Goal: Task Accomplishment & Management: Manage account settings

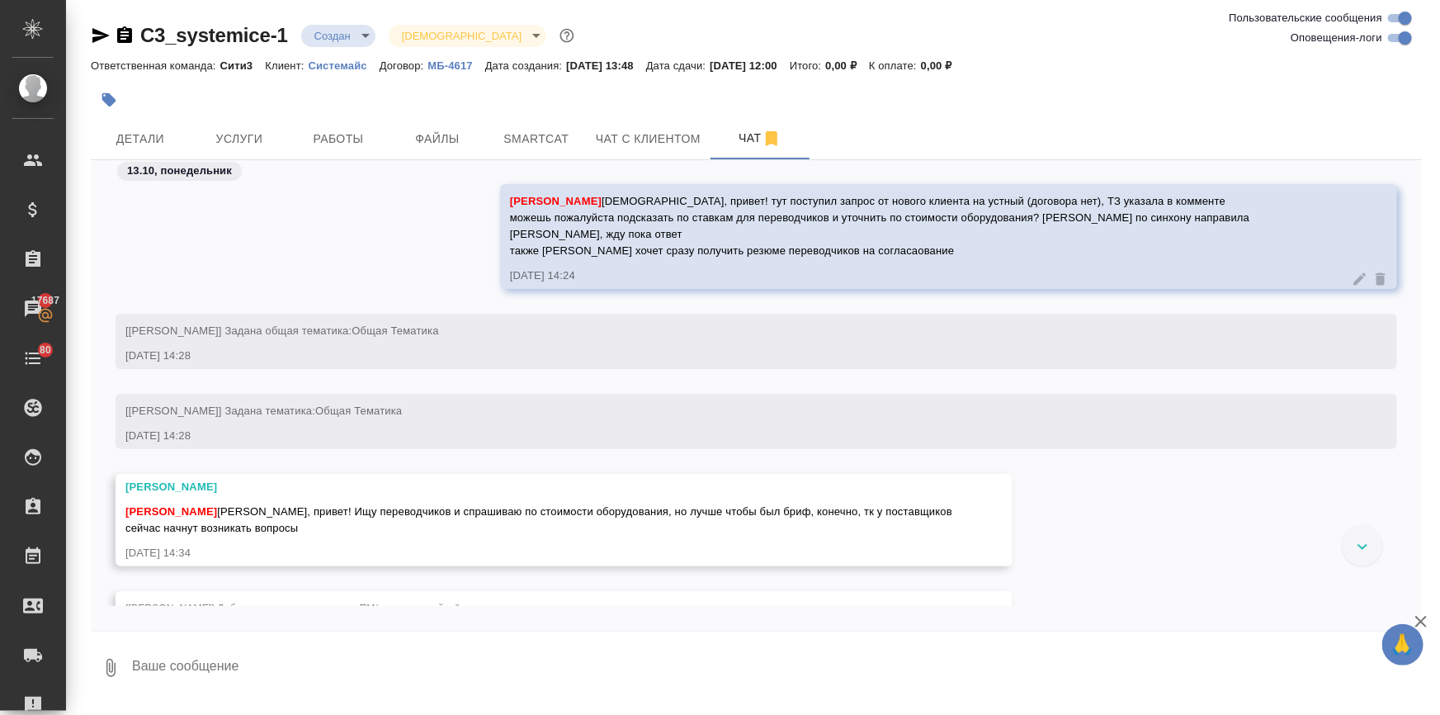
scroll to position [366, 0]
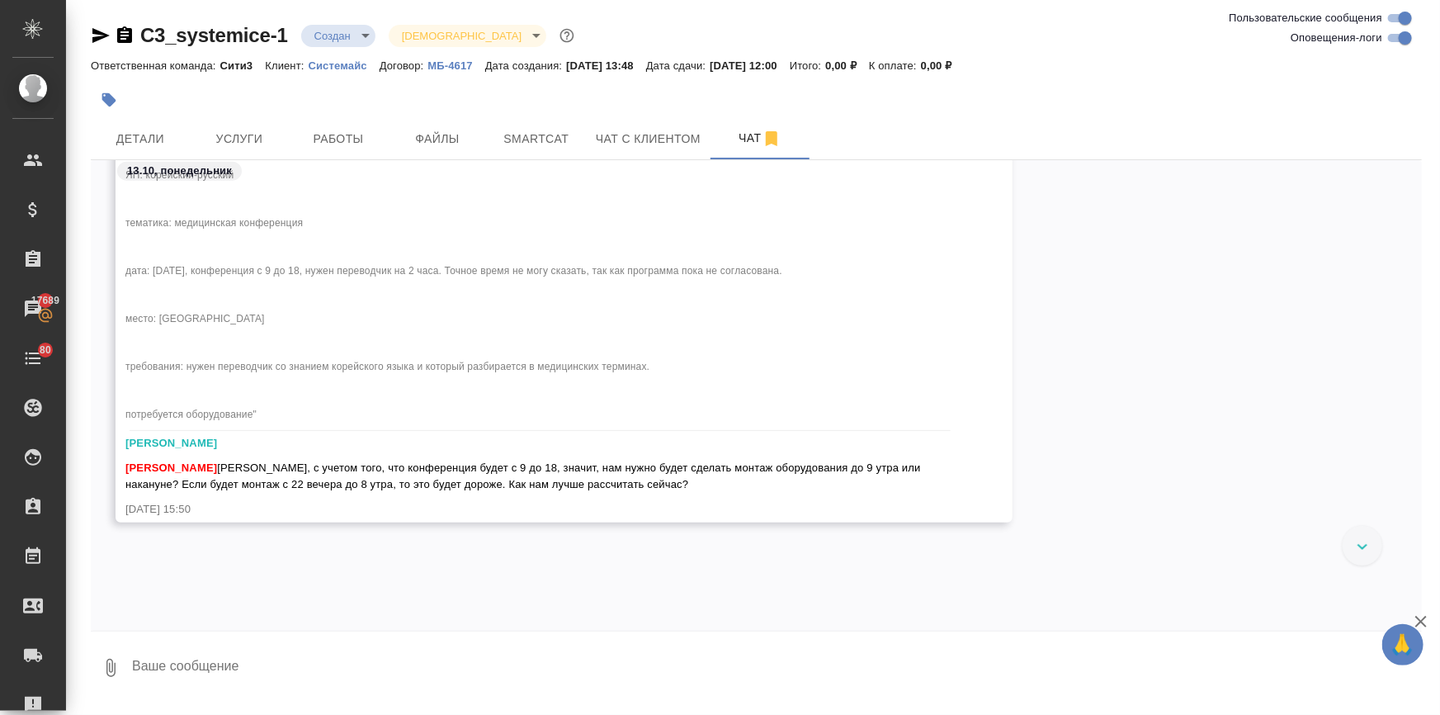
scroll to position [611, 0]
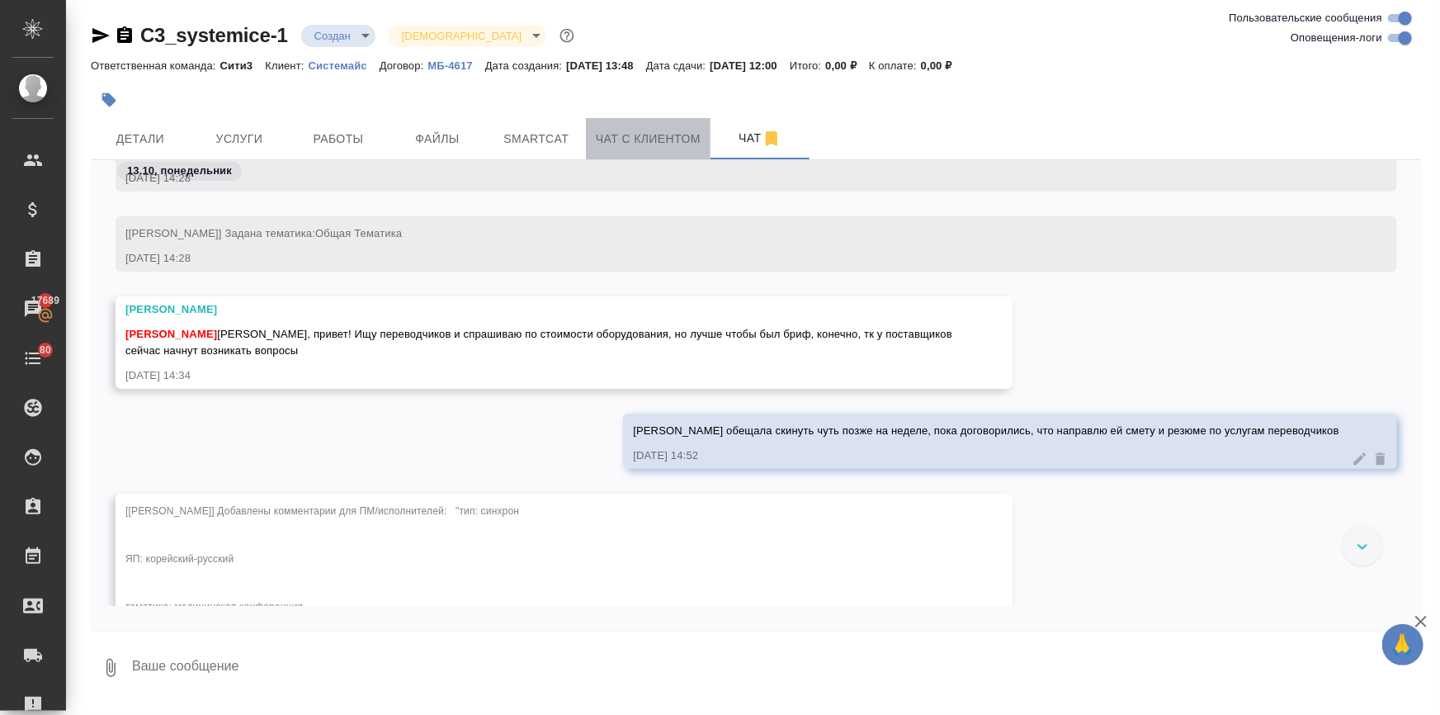
click at [595, 150] on button "Чат с клиентом" at bounding box center [648, 138] width 125 height 41
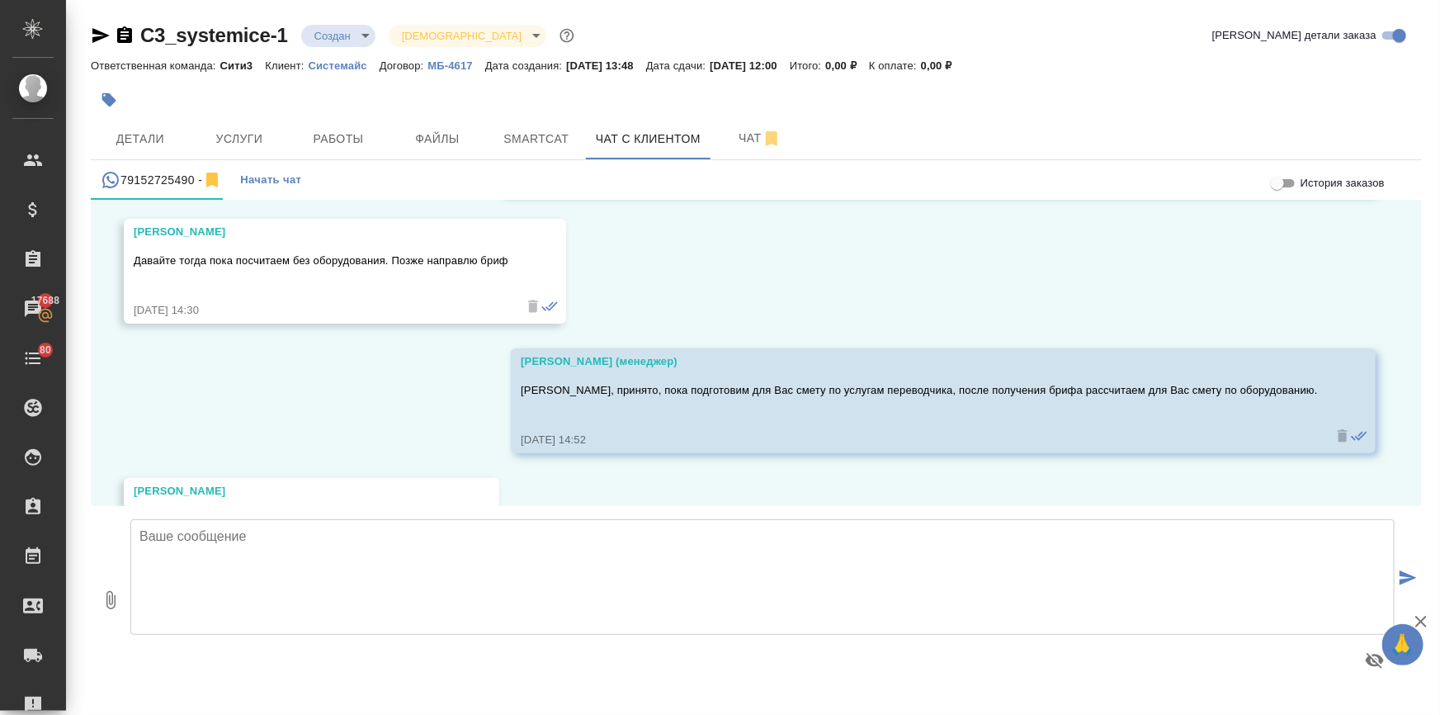
scroll to position [1920, 0]
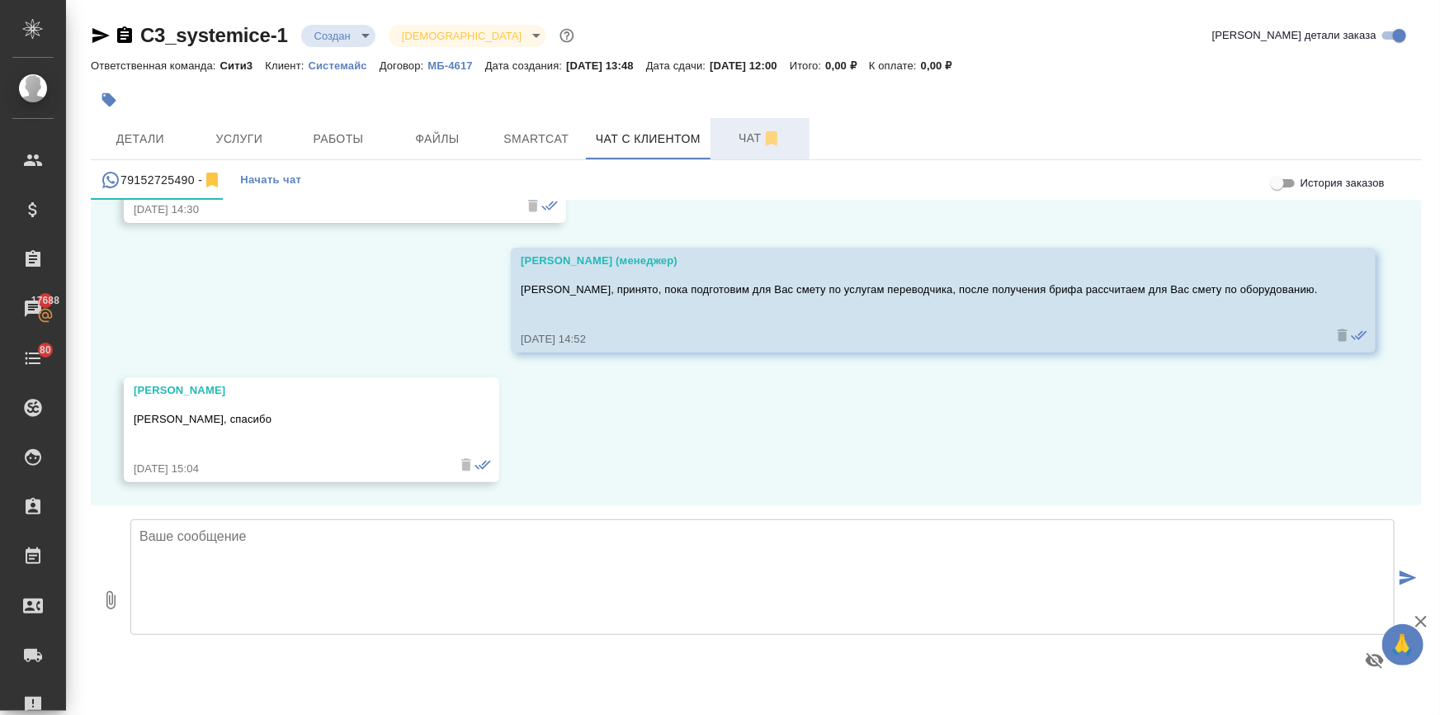
click at [725, 144] on span "Чат" at bounding box center [759, 138] width 79 height 21
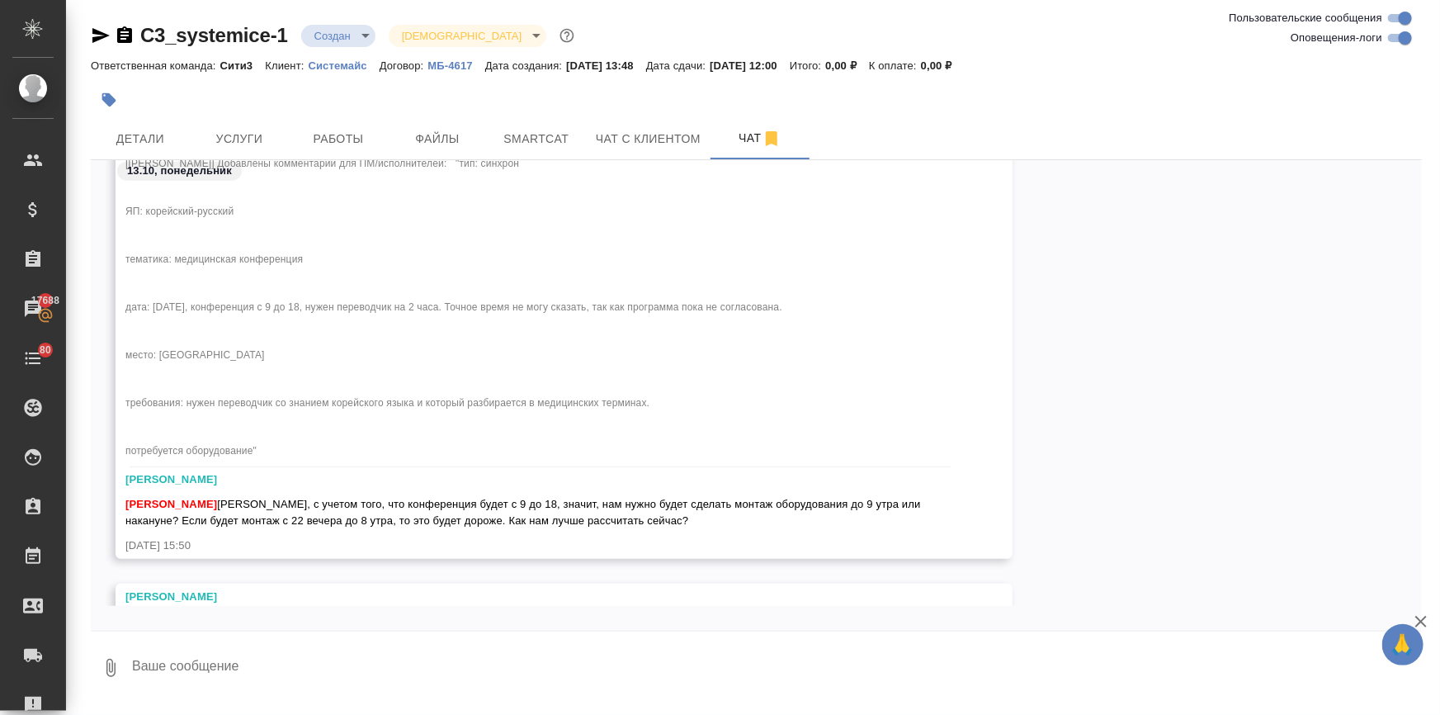
scroll to position [1259, 0]
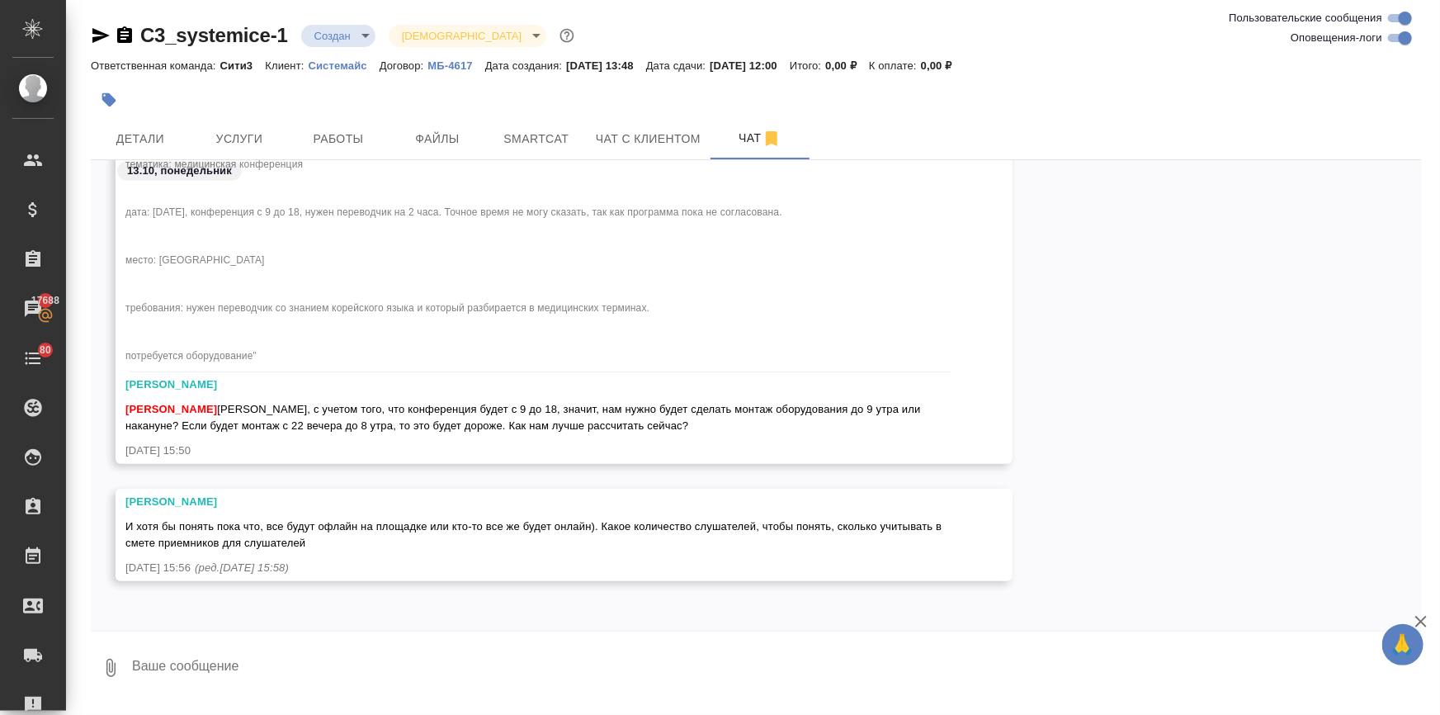
click at [186, 665] on textarea at bounding box center [775, 667] width 1291 height 56
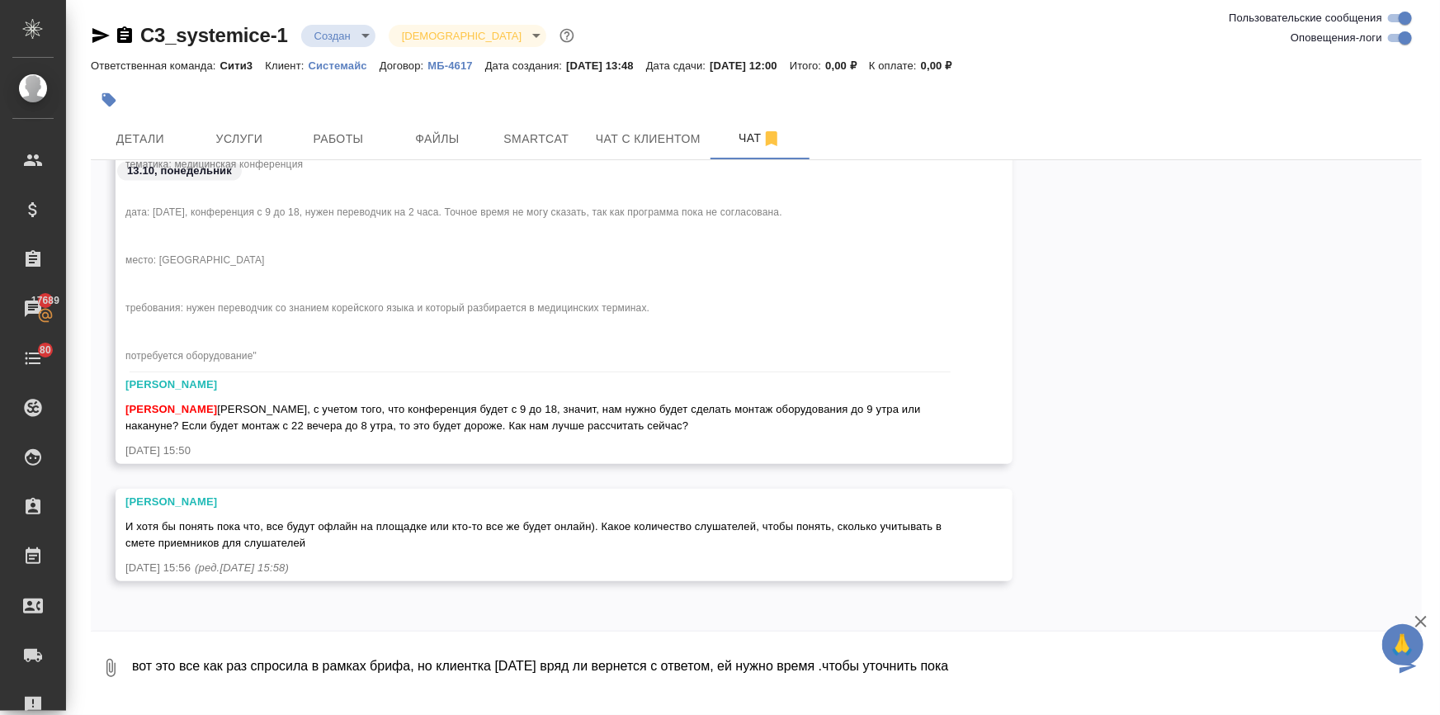
click at [822, 661] on textarea "вот это все как раз спросила в рамках брифа, но клиентка сегодня вряд ли вернет…" at bounding box center [762, 667] width 1264 height 56
click at [818, 670] on textarea "вот это все как раз спросила в рамках брифа, но клиентка сегодня вряд ли вернет…" at bounding box center [762, 667] width 1264 height 56
click at [816, 675] on textarea "вот это все как раз спросила в рамках брифа, но клиентка сегодня вряд ли вернет…" at bounding box center [762, 667] width 1264 height 56
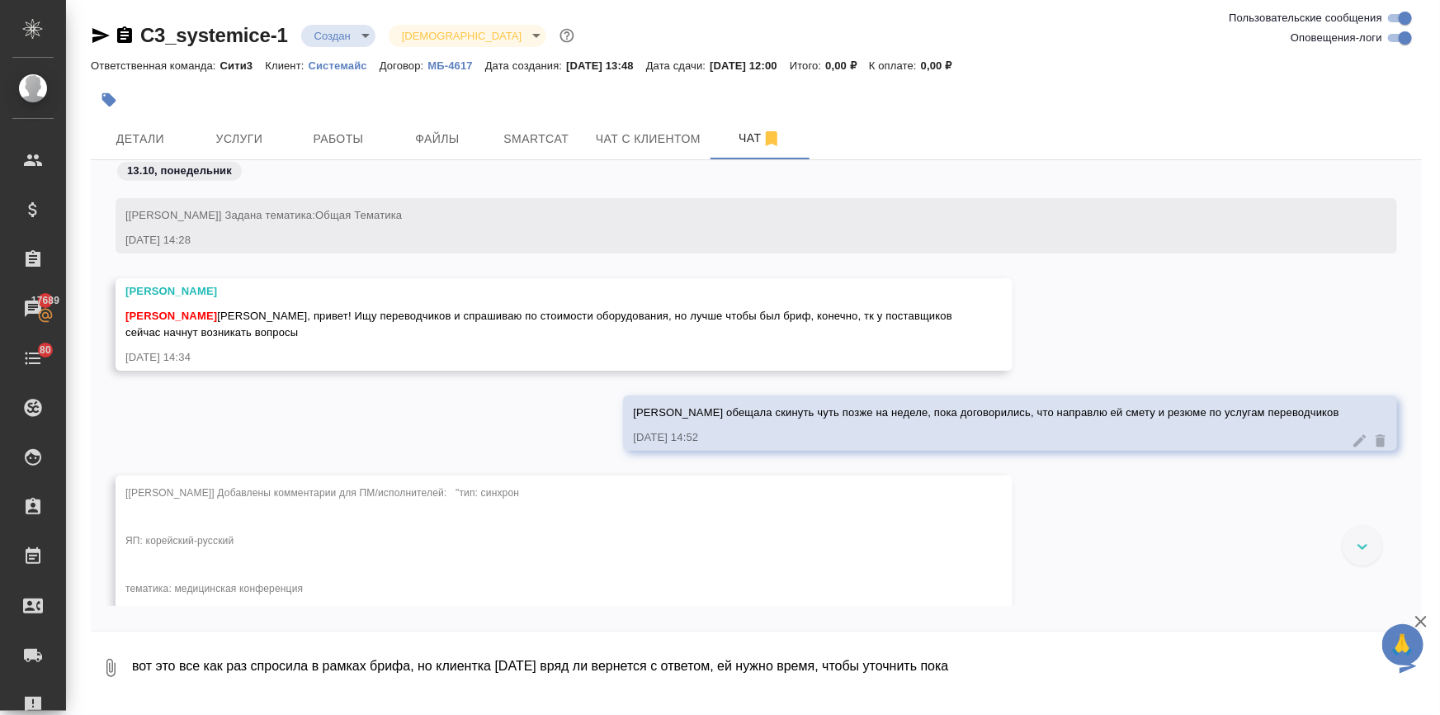
scroll to position [611, 0]
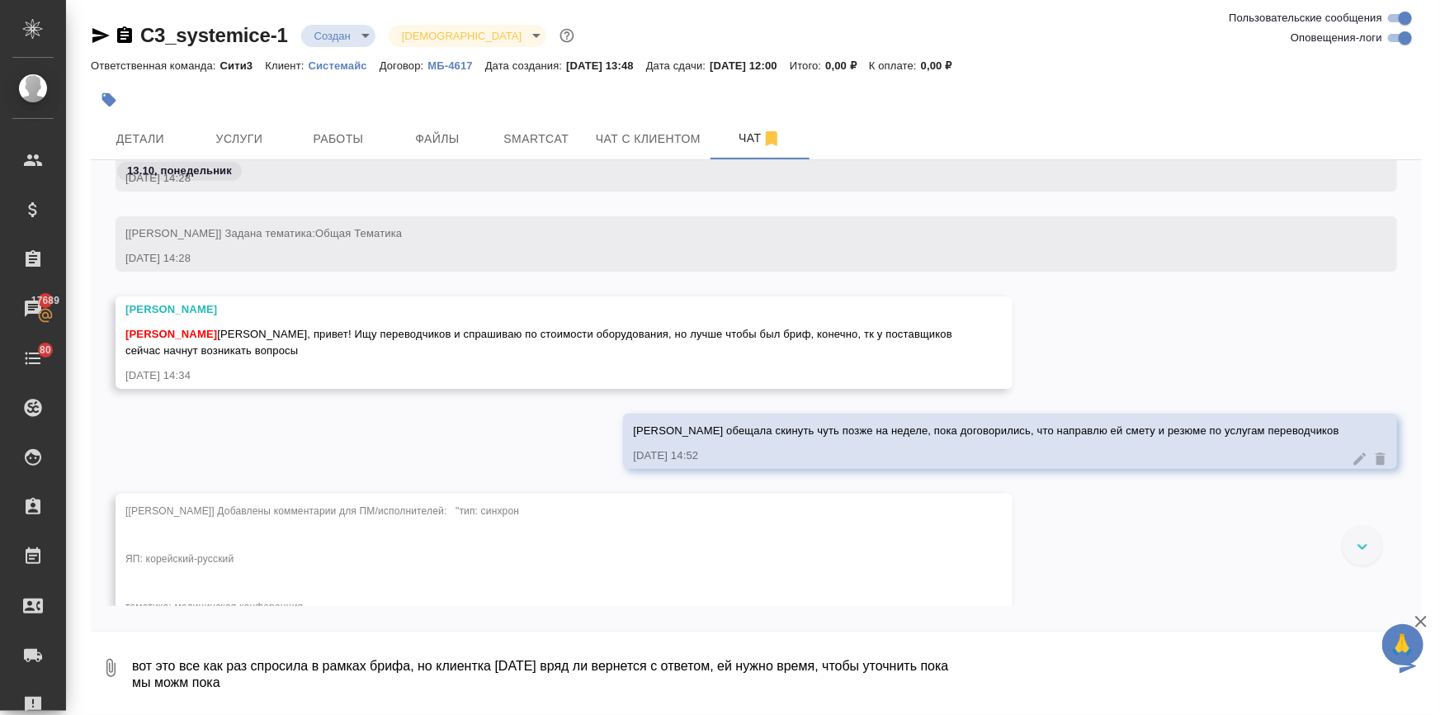
click at [176, 677] on textarea "вот это все как раз спросила в рамках брифа, но клиентка сегодня вряд ли вернет…" at bounding box center [762, 667] width 1264 height 56
click at [316, 691] on textarea "вот это все как раз спросила в рамках брифа, но клиентка сегодня вряд ли вернет…" at bounding box center [762, 667] width 1264 height 56
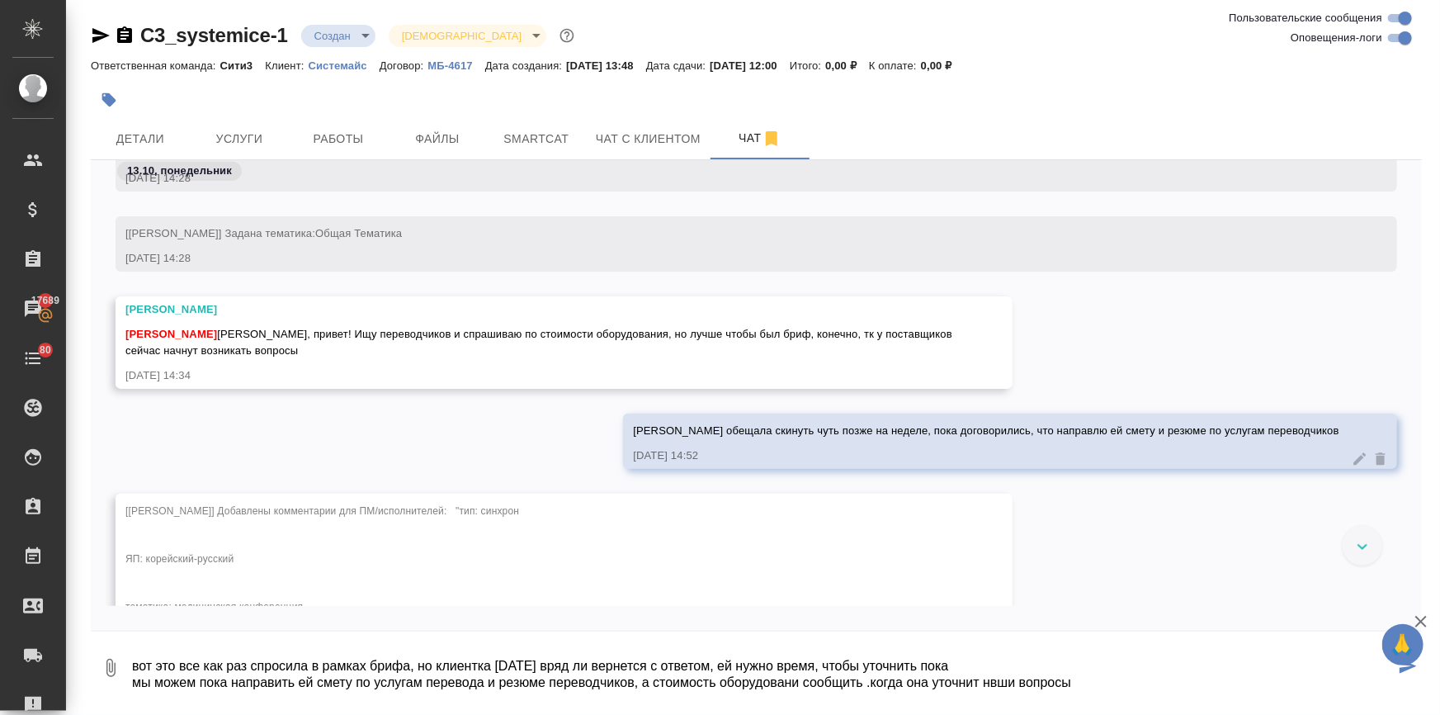
drag, startPoint x: 998, startPoint y: 683, endPoint x: 989, endPoint y: 683, distance: 9.1
click at [989, 683] on textarea "вот это все как раз спросила в рамках брифа, но клиентка сегодня вряд ли вернет…" at bounding box center [762, 667] width 1264 height 56
drag, startPoint x: 775, startPoint y: 684, endPoint x: 833, endPoint y: 347, distance: 342.5
click at [833, 347] on div "Ильина Екатерина Катя, привет! Ищу переводчиков и спрашиваю по стоимости оборуд…" at bounding box center [539, 340] width 829 height 37
click at [791, 681] on textarea "вот это все как раз спросила в рамках брифа, но клиентка сегодня вряд ли вернет…" at bounding box center [762, 667] width 1264 height 56
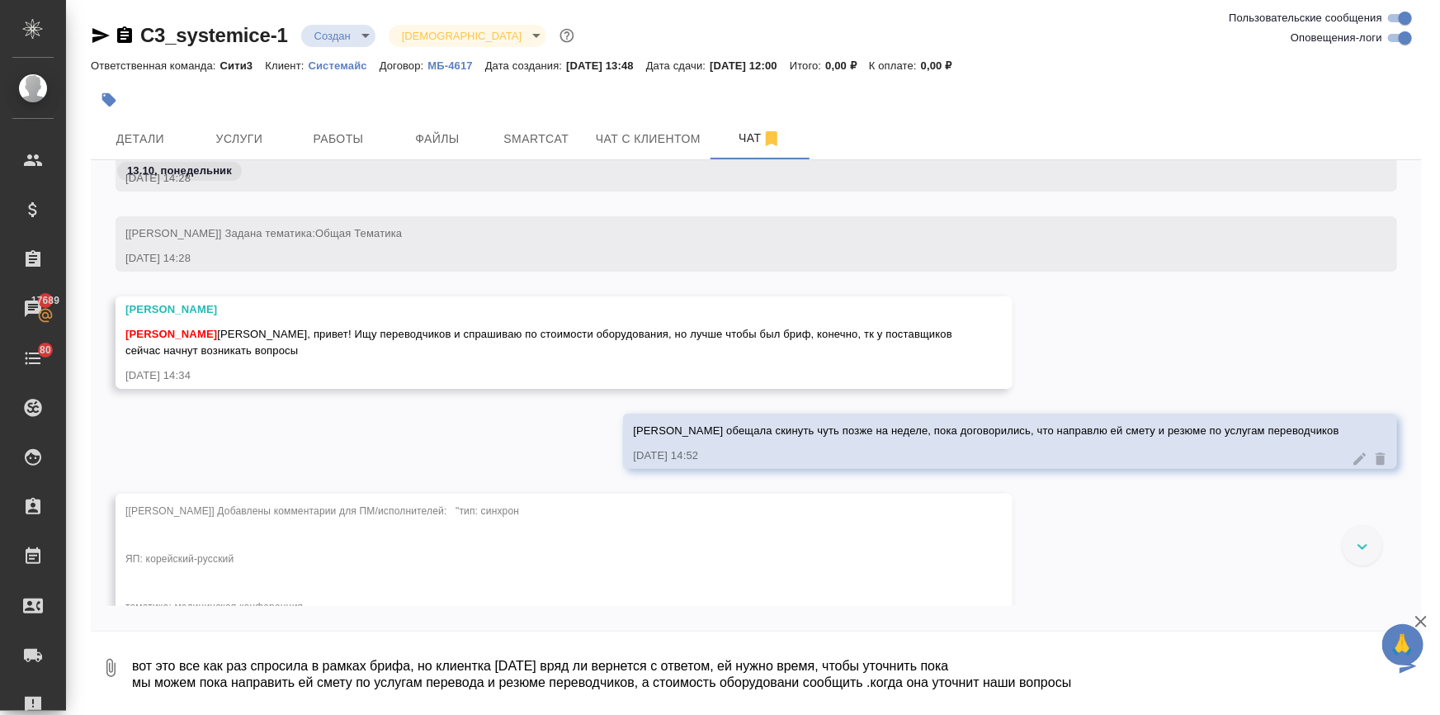
click at [799, 681] on textarea "вот это все как раз спросила в рамках брифа, но клиентка сегодня вряд ли вернет…" at bounding box center [762, 667] width 1264 height 56
click at [1082, 681] on textarea "вот это все как раз спросила в рамках брифа, но клиентка сегодня вряд ли вернет…" at bounding box center [762, 667] width 1264 height 56
type textarea "вот это все как раз спросила в рамках брифа, но клиентка сегодня вряд ли вернет…"
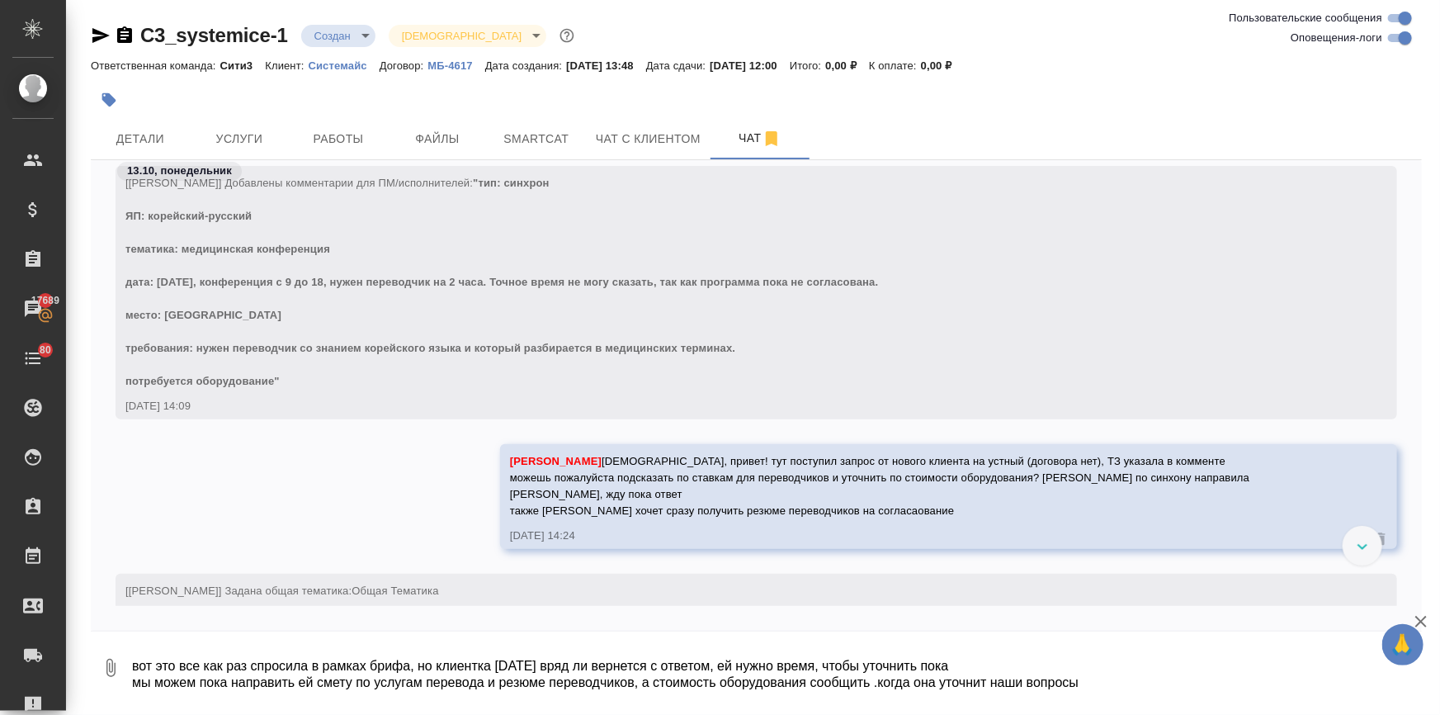
scroll to position [17, 0]
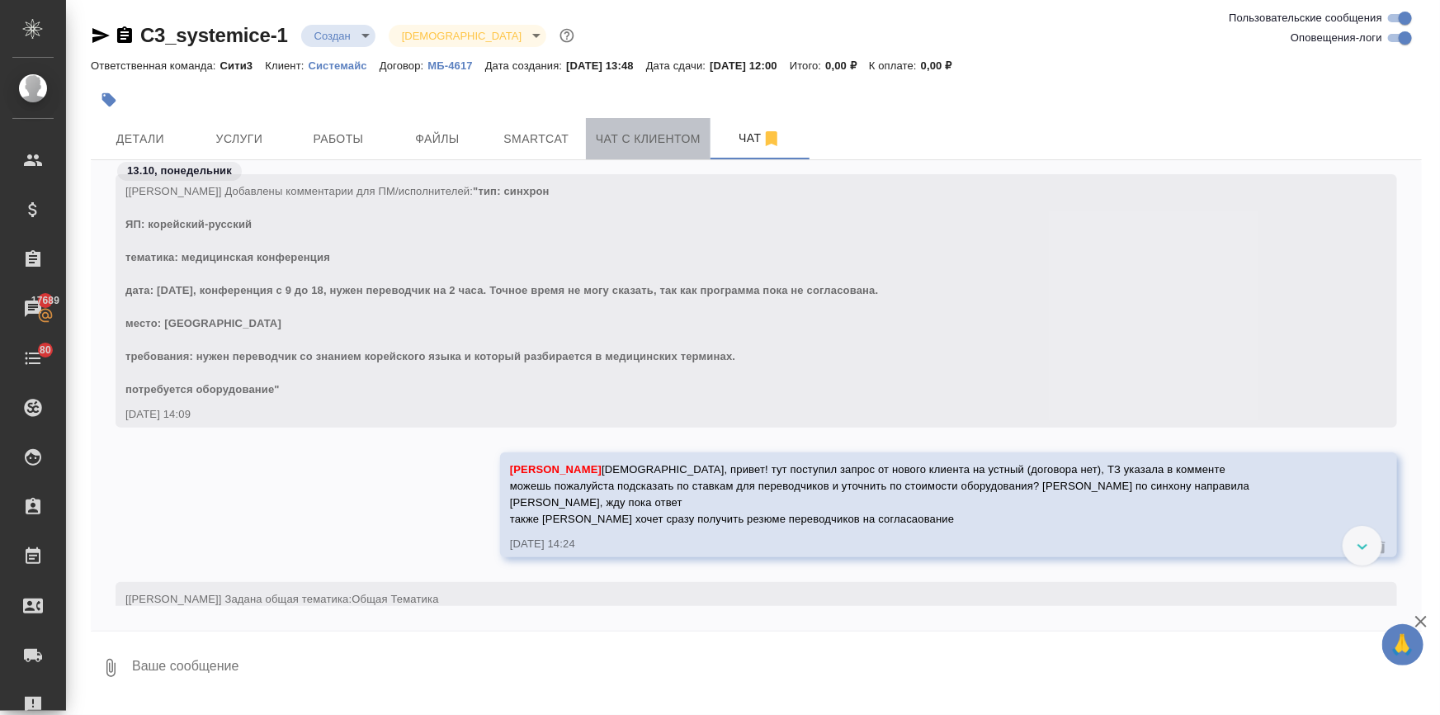
click at [601, 139] on span "Чат с клиентом" at bounding box center [648, 139] width 105 height 21
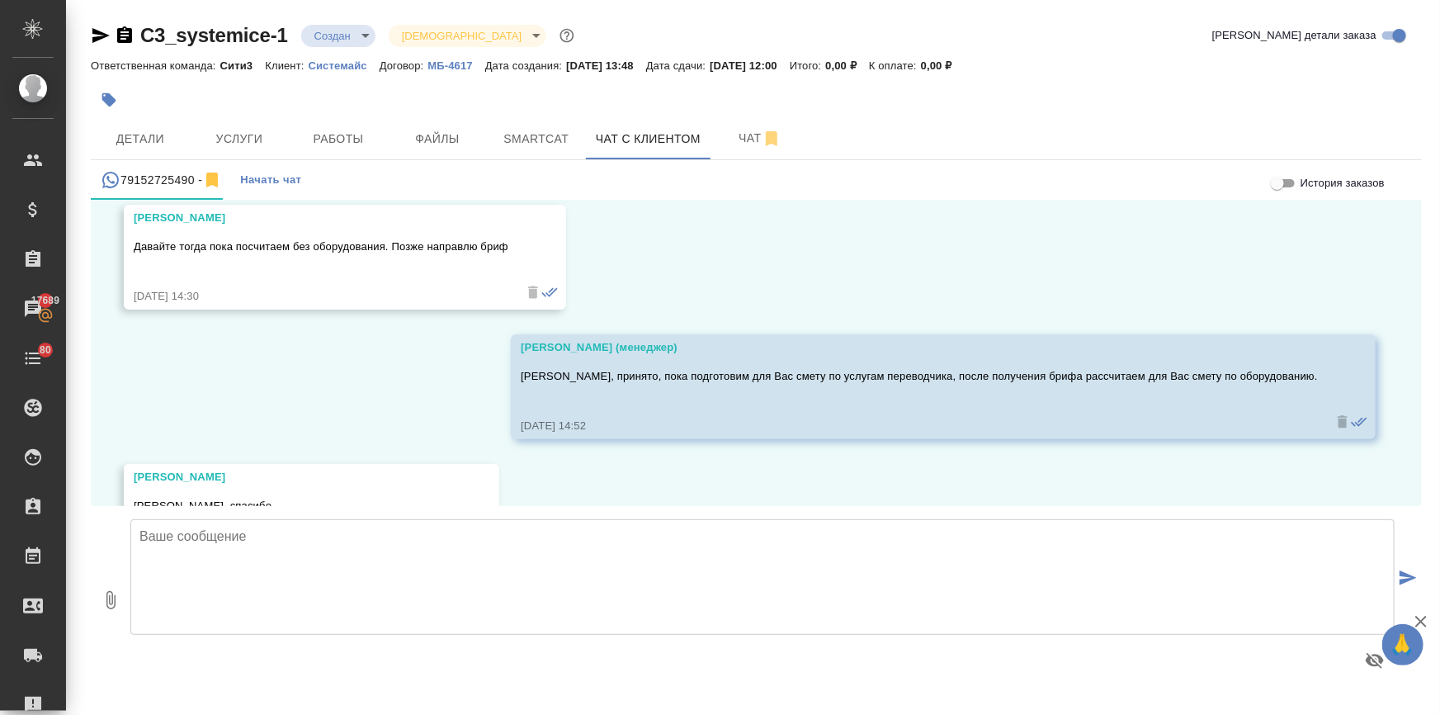
scroll to position [1770, 0]
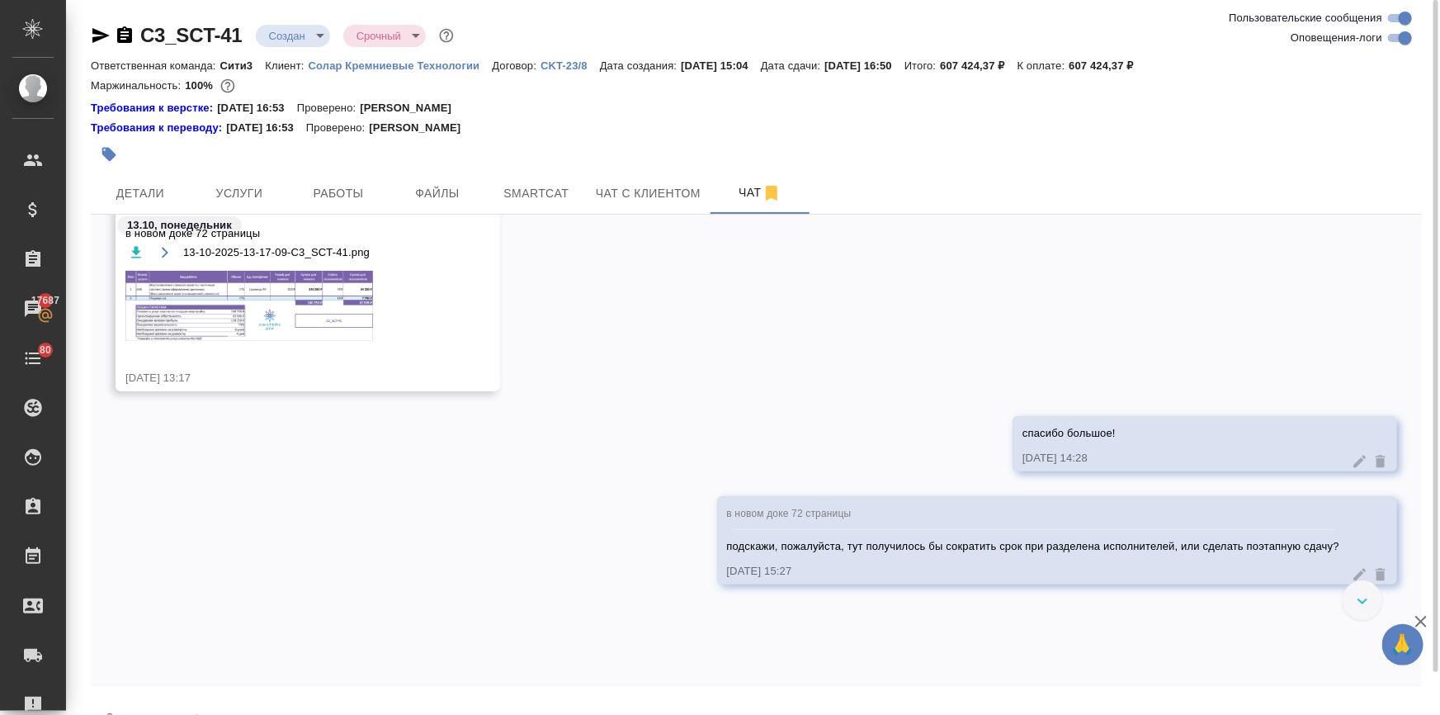
scroll to position [762, 0]
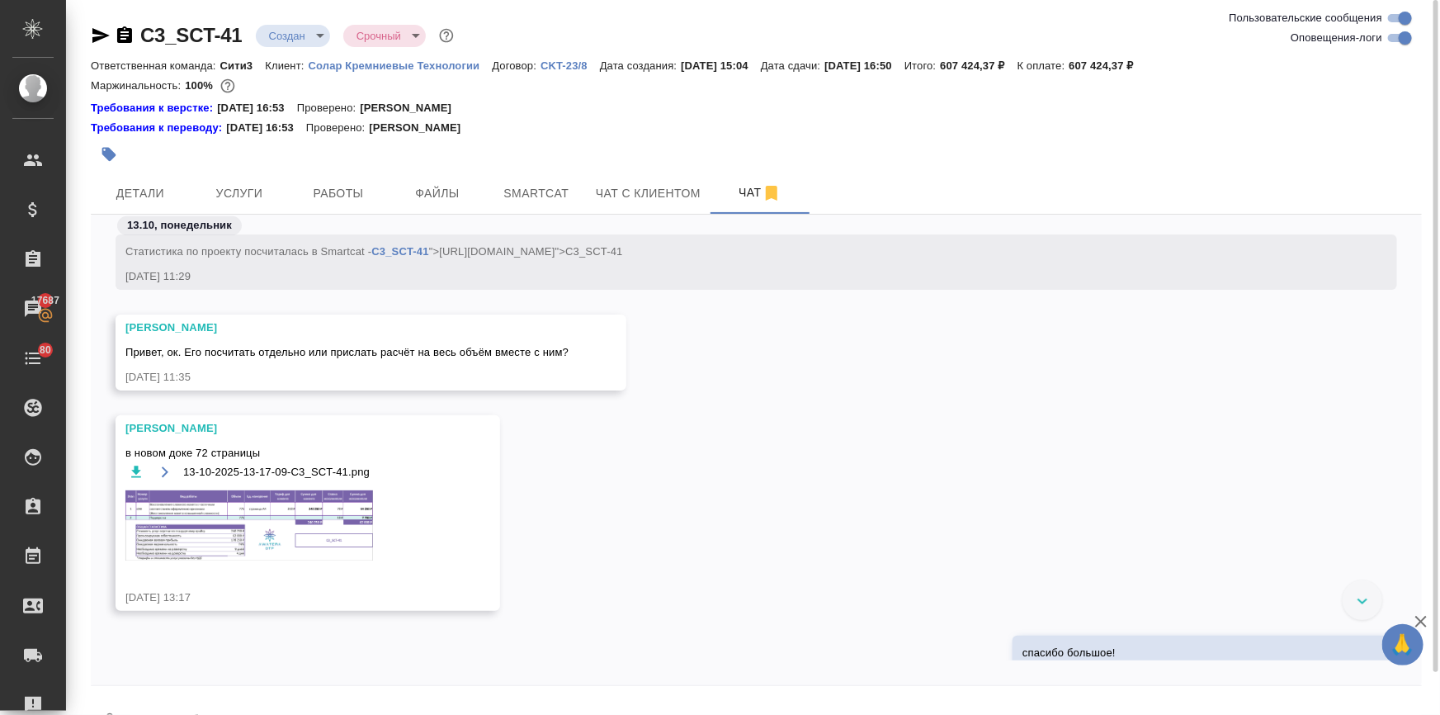
click at [234, 506] on img at bounding box center [249, 525] width 248 height 70
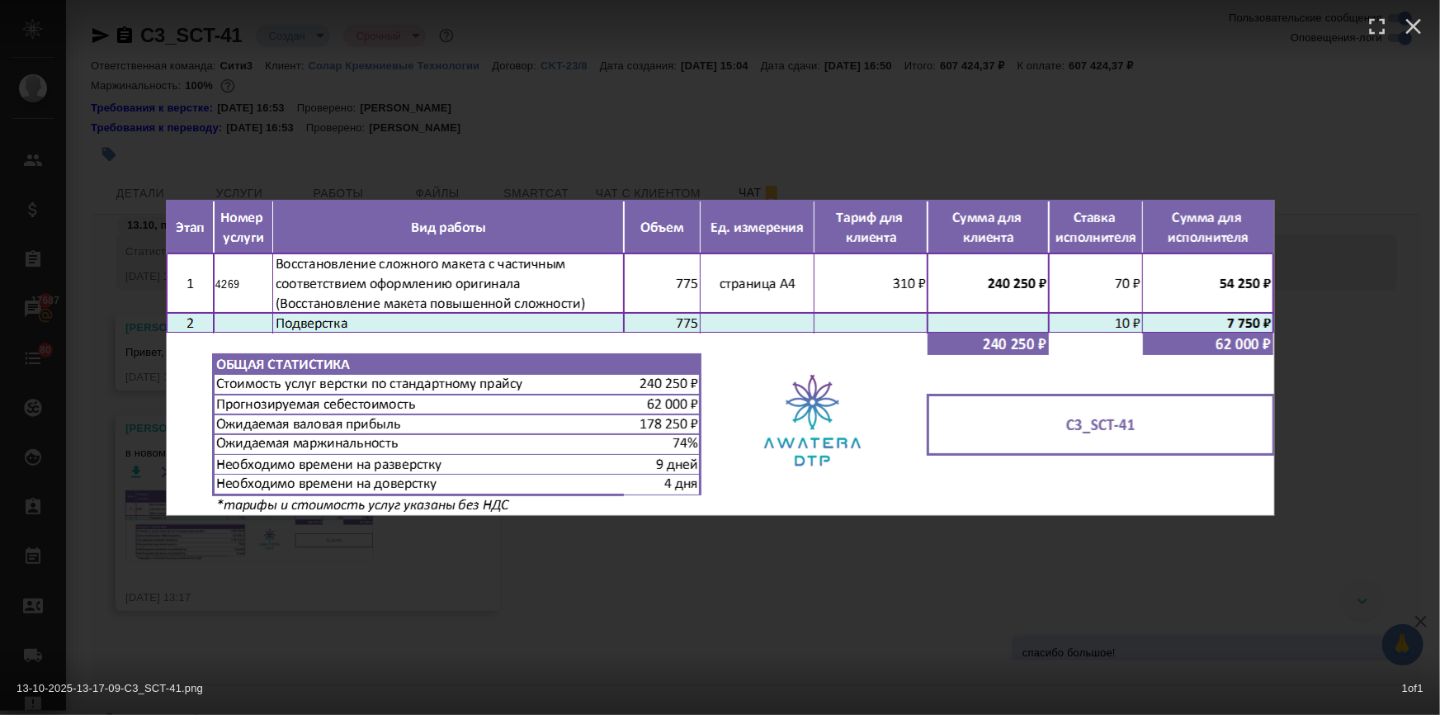
click at [571, 535] on div "13-10-2025-13-17-09-C3_SCT-41.png 1 of 1" at bounding box center [720, 357] width 1440 height 715
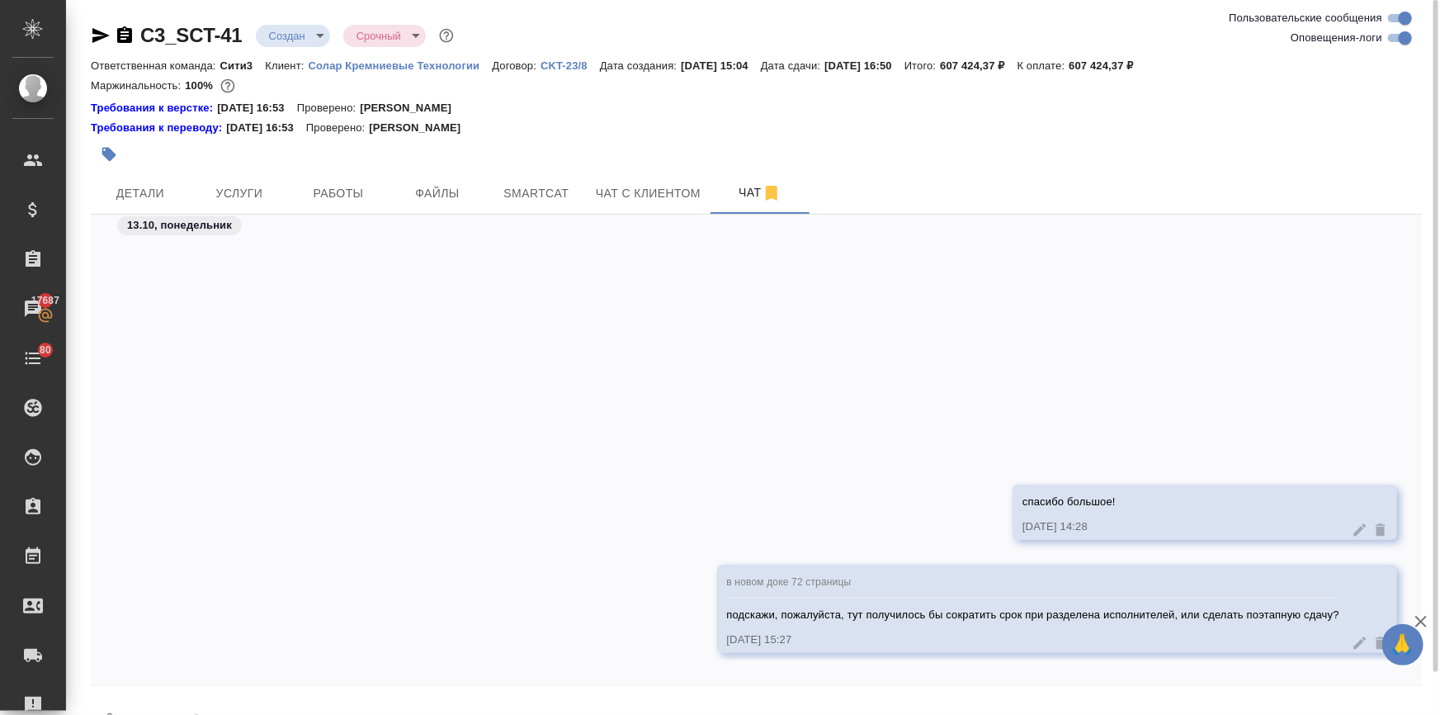
scroll to position [1212, 0]
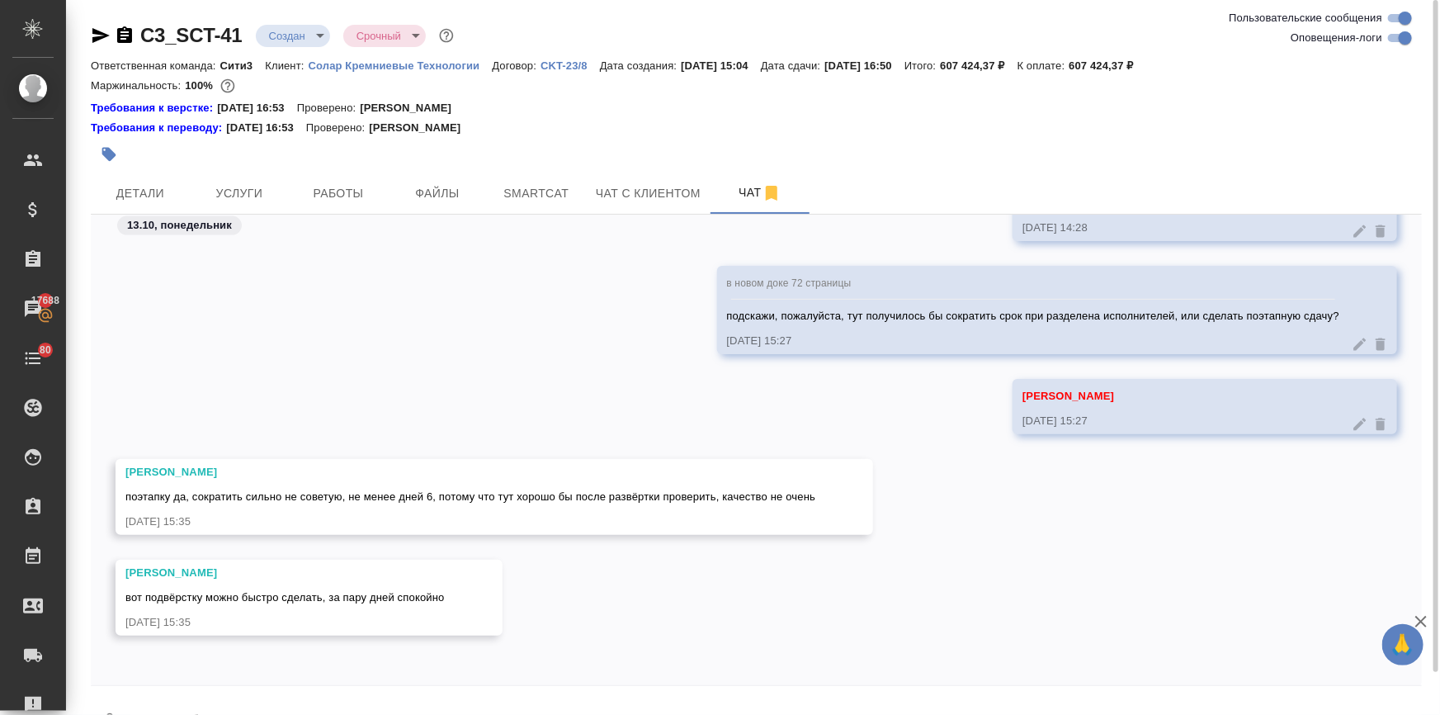
click at [144, 711] on textarea at bounding box center [775, 722] width 1291 height 56
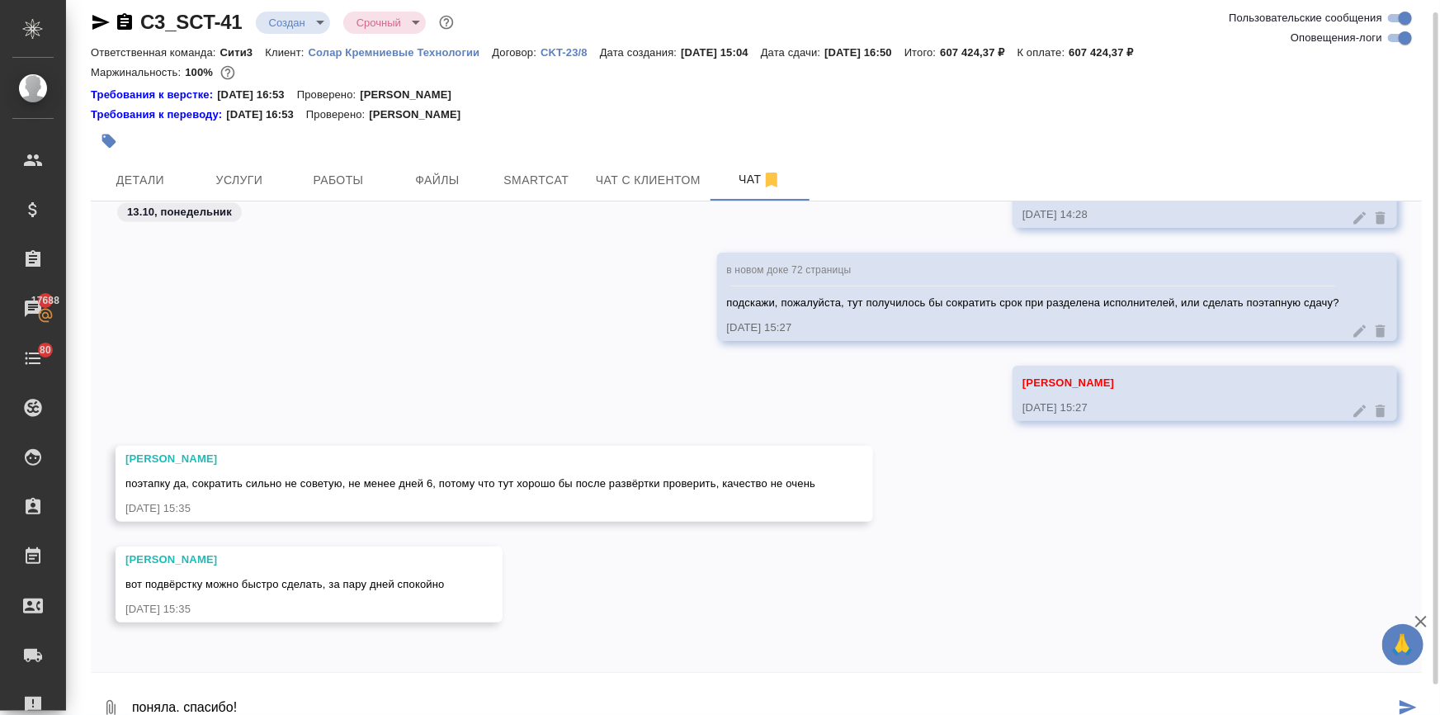
click at [174, 705] on textarea "поняла. спасибо!" at bounding box center [762, 709] width 1264 height 56
type textarea "поняла, спасибо!"
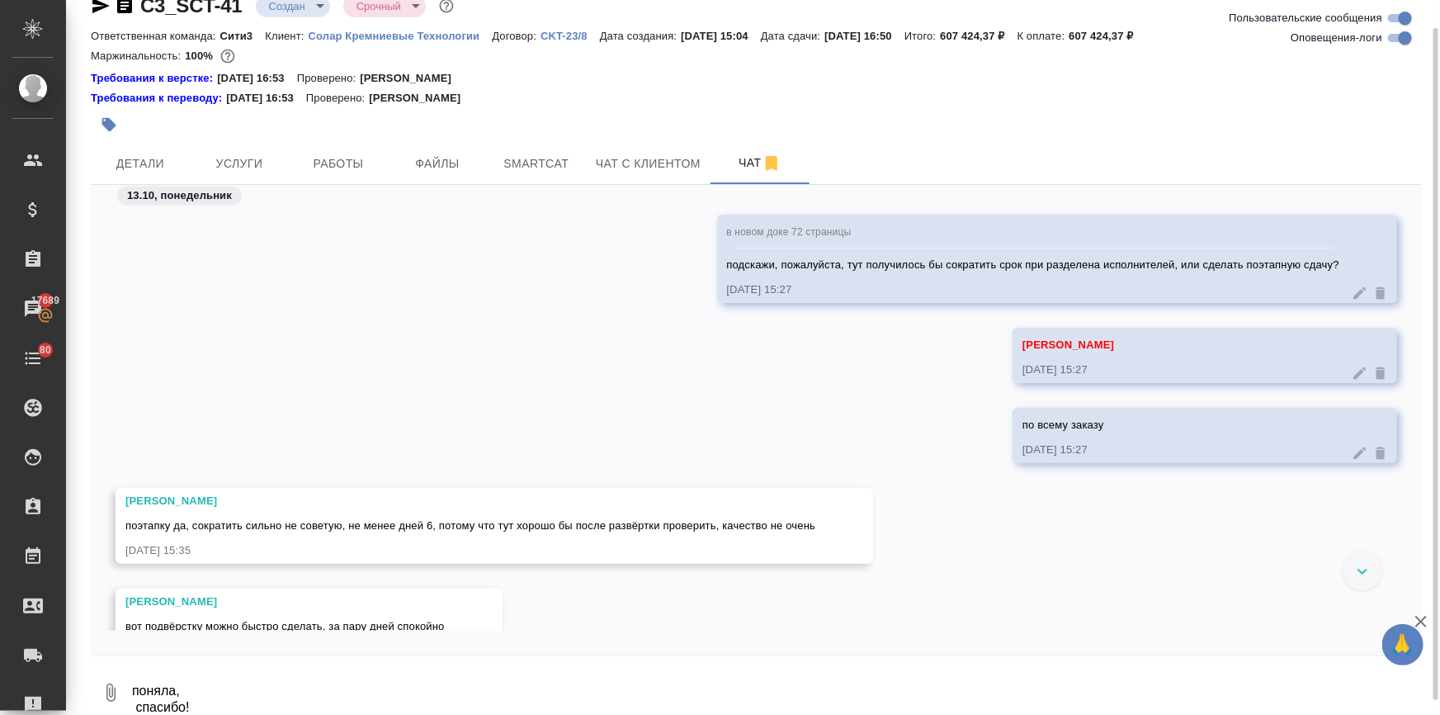
scroll to position [1421, 0]
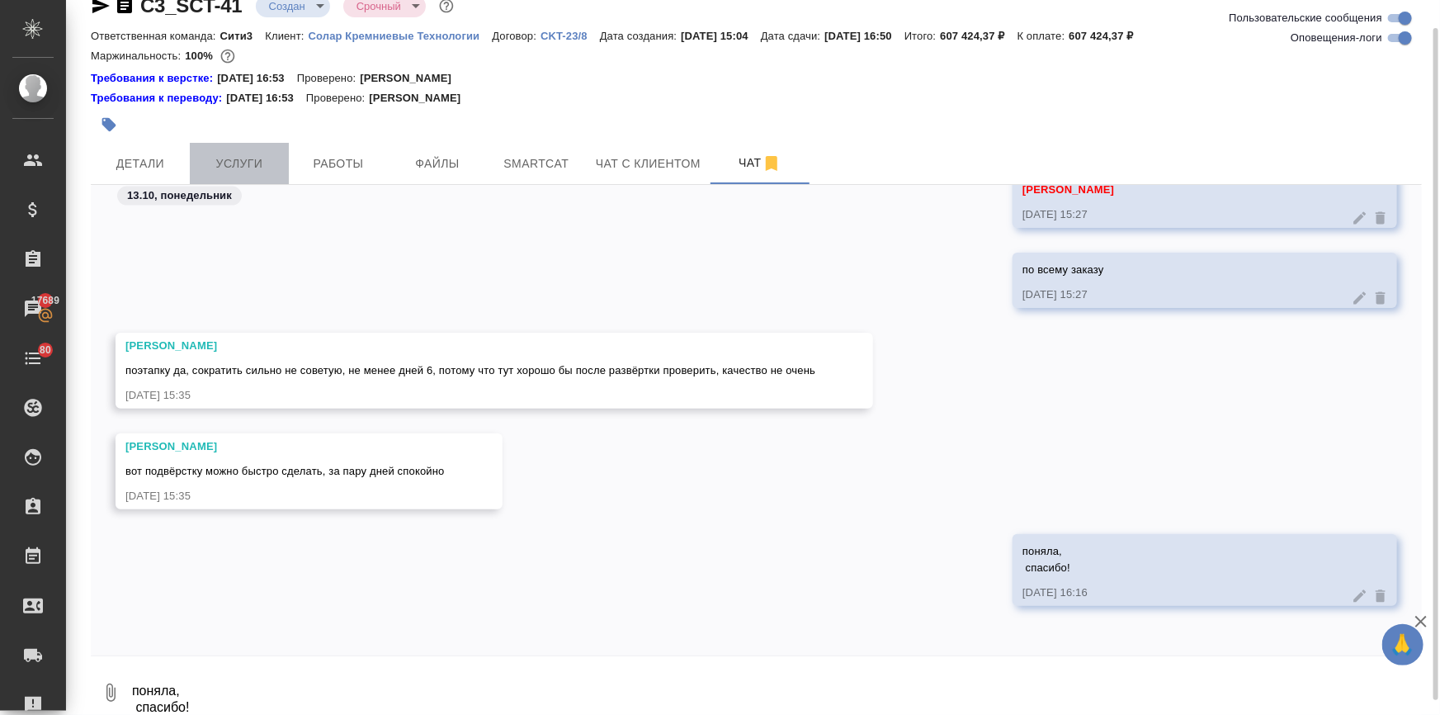
click at [253, 162] on span "Услуги" at bounding box center [239, 163] width 79 height 21
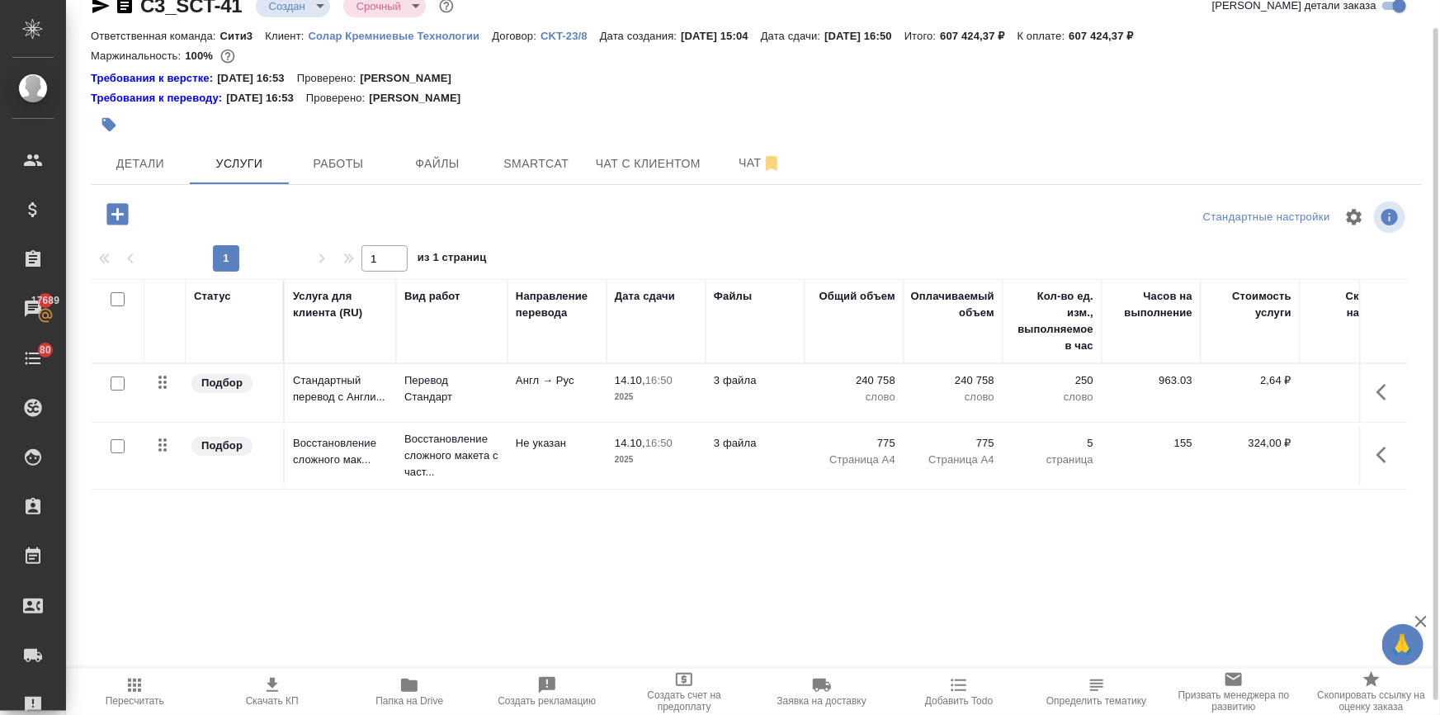
click at [264, 674] on button "Скачать КП" at bounding box center [273, 691] width 138 height 46
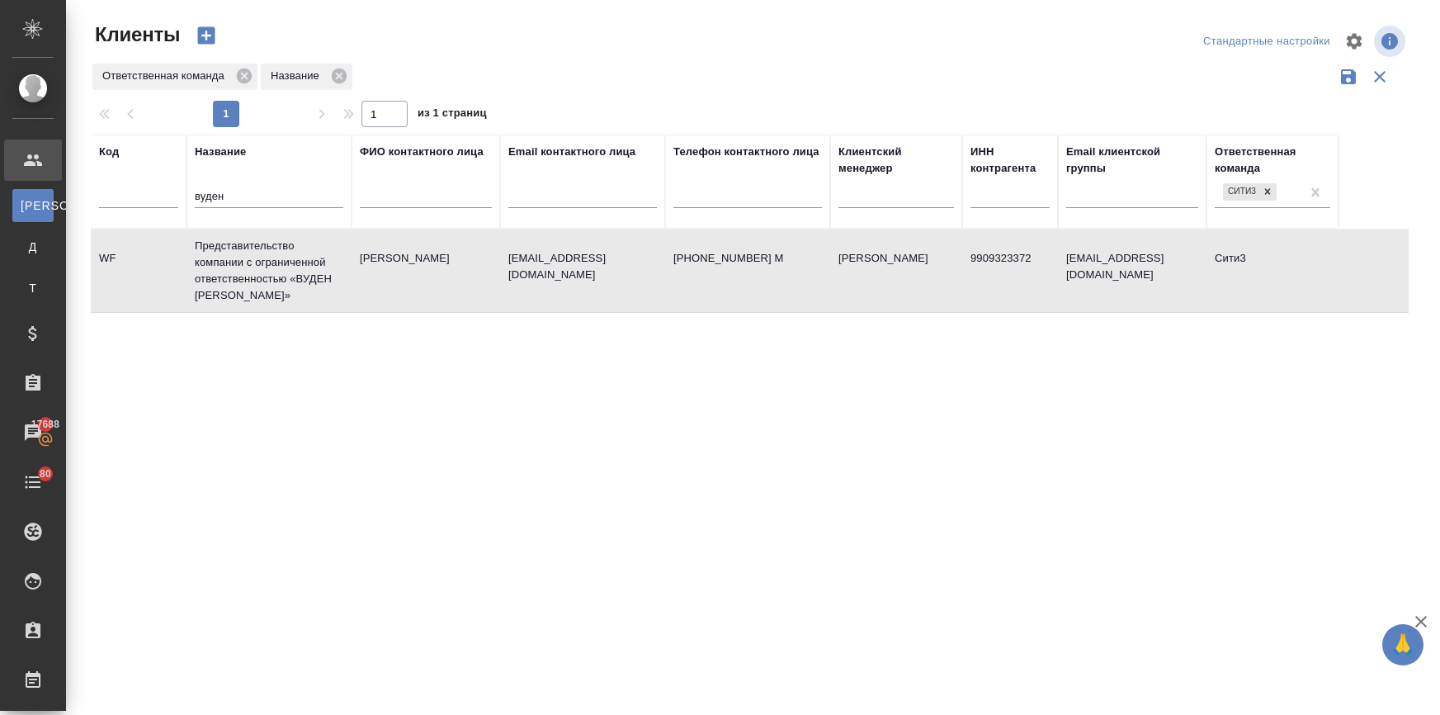
select select "RU"
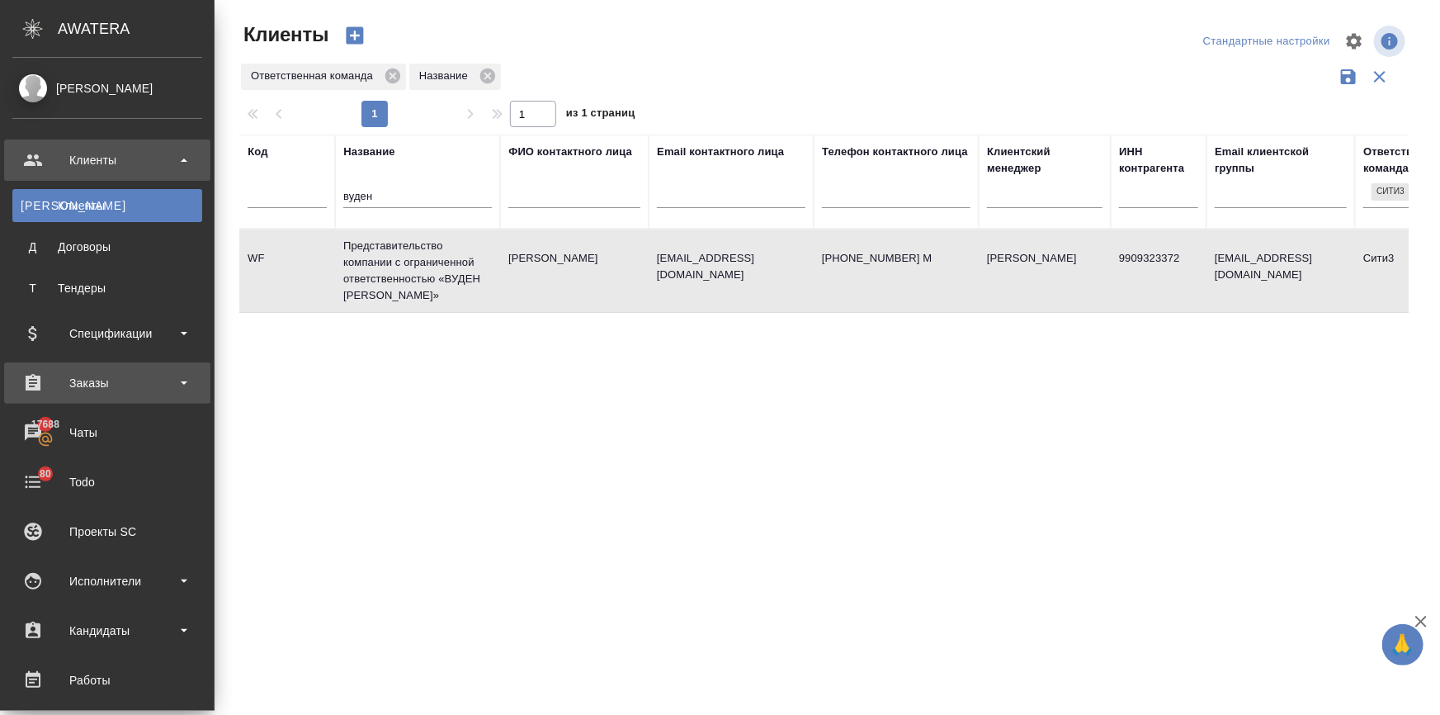
click at [68, 377] on div "Заказы" at bounding box center [107, 382] width 190 height 25
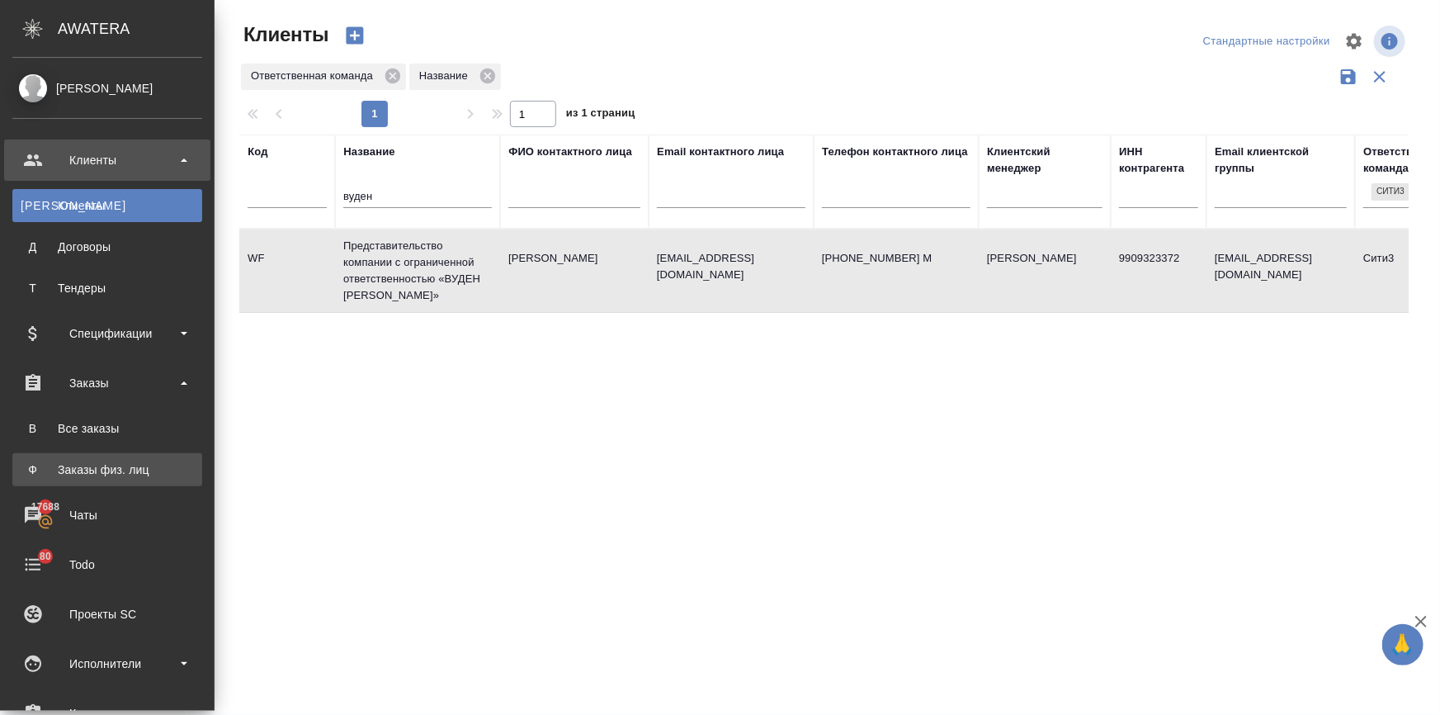
click at [108, 468] on div "Заказы физ. лиц" at bounding box center [107, 469] width 173 height 17
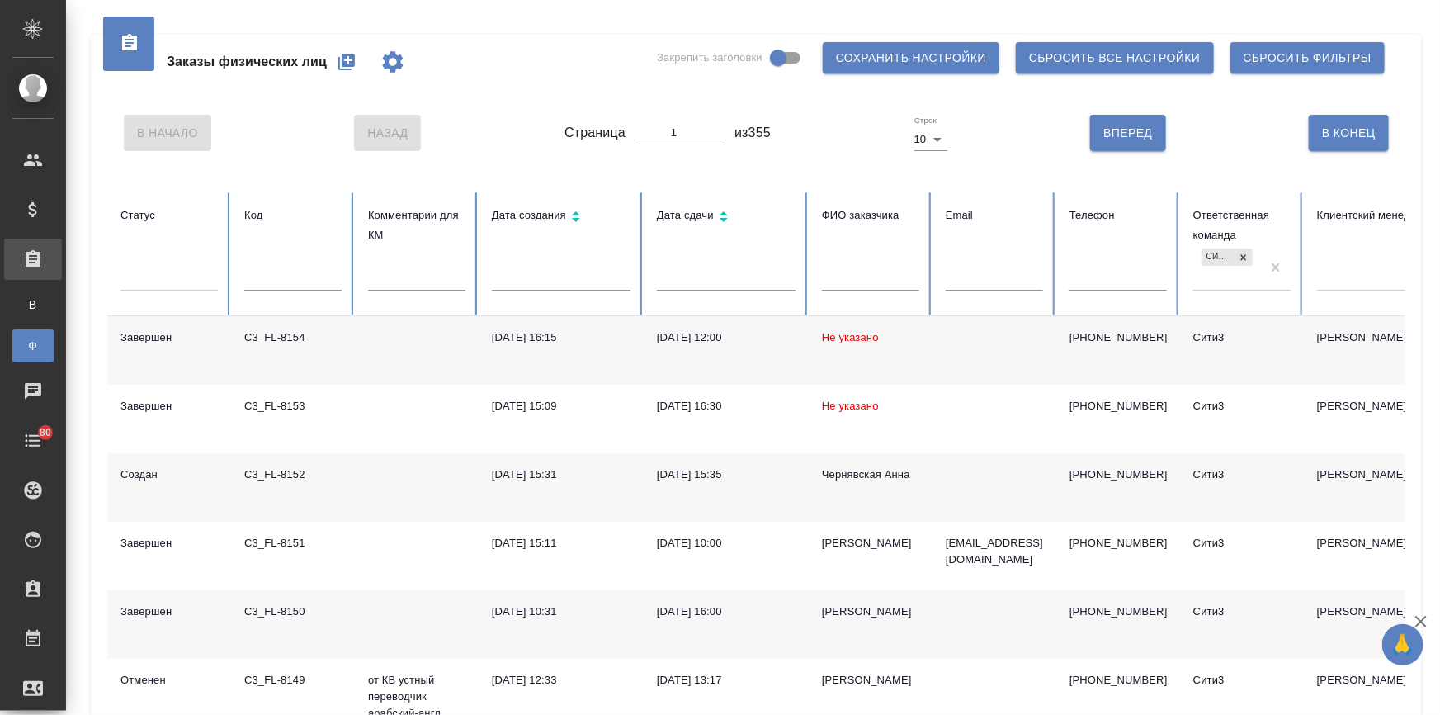
click at [883, 487] on td "Чернявская Анна" at bounding box center [871, 487] width 124 height 68
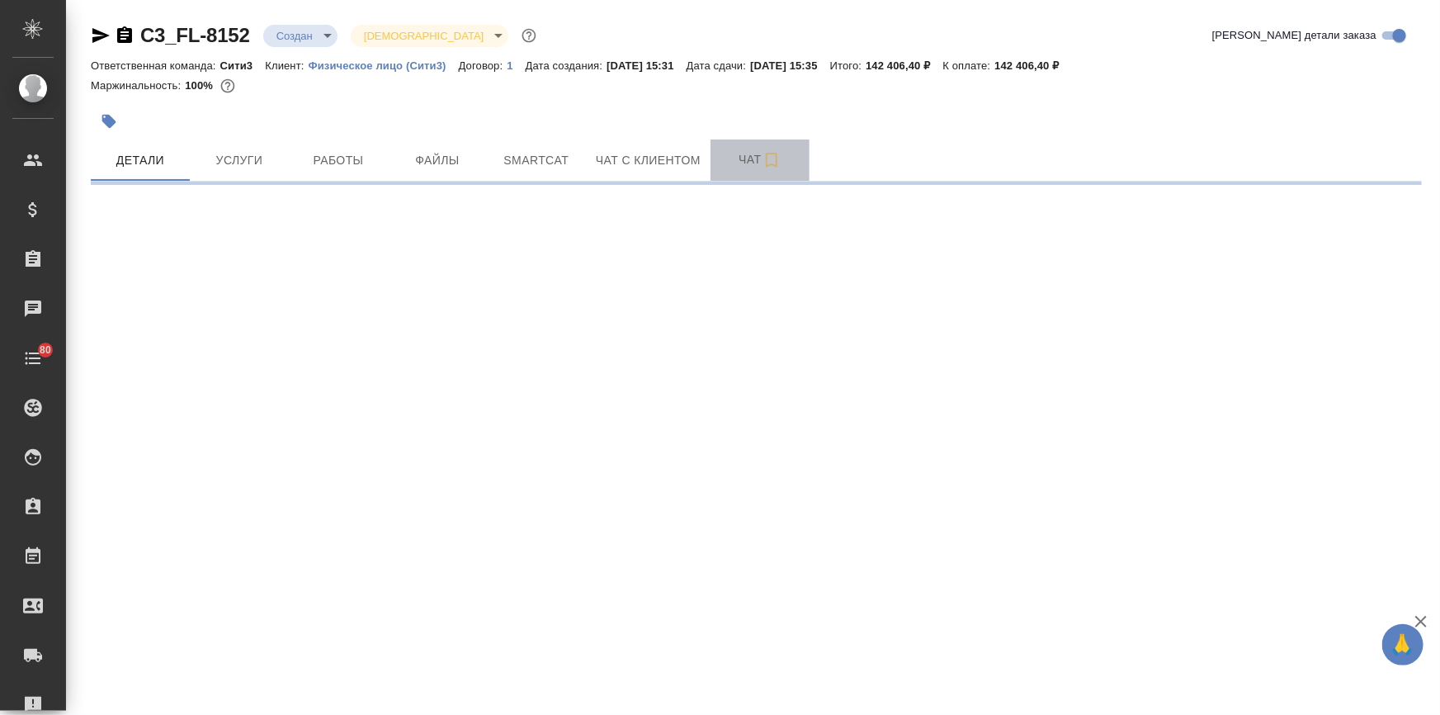
click at [741, 165] on span "Чат" at bounding box center [759, 159] width 79 height 21
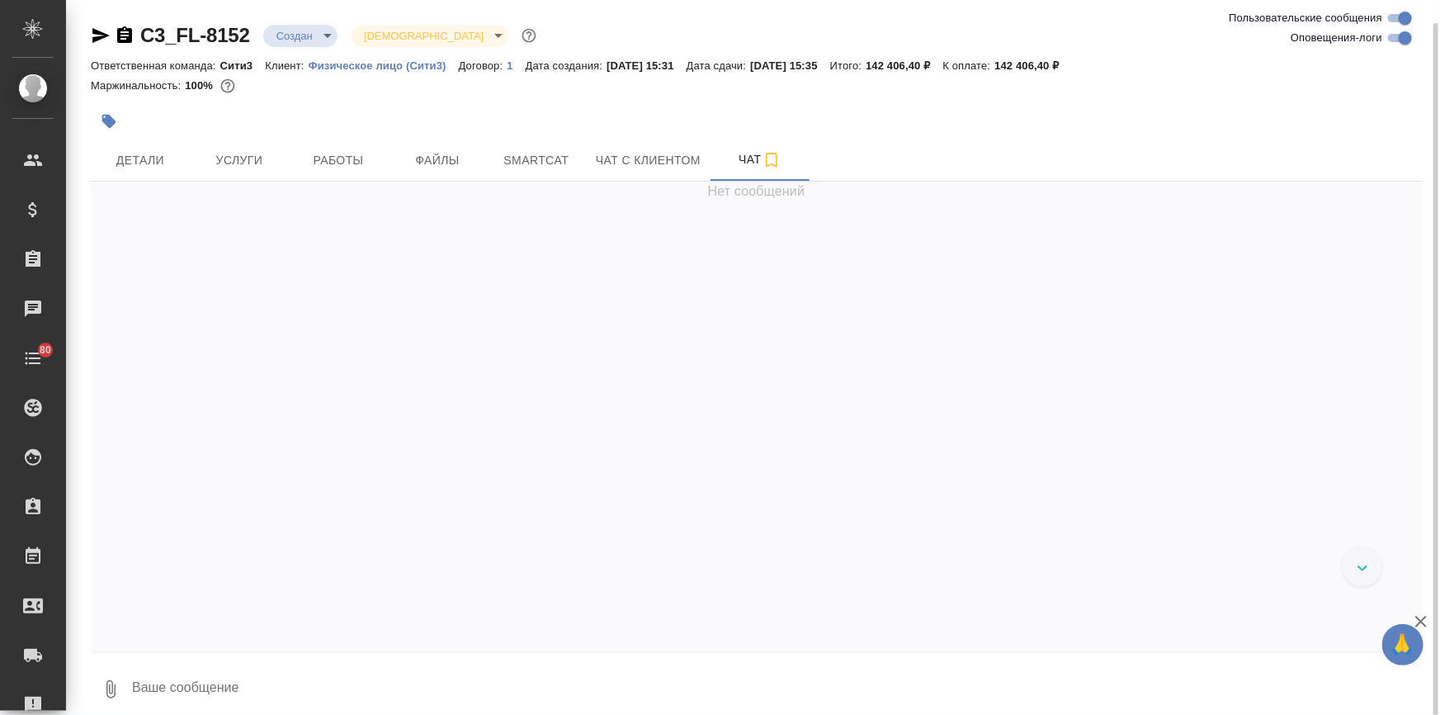
scroll to position [12, 0]
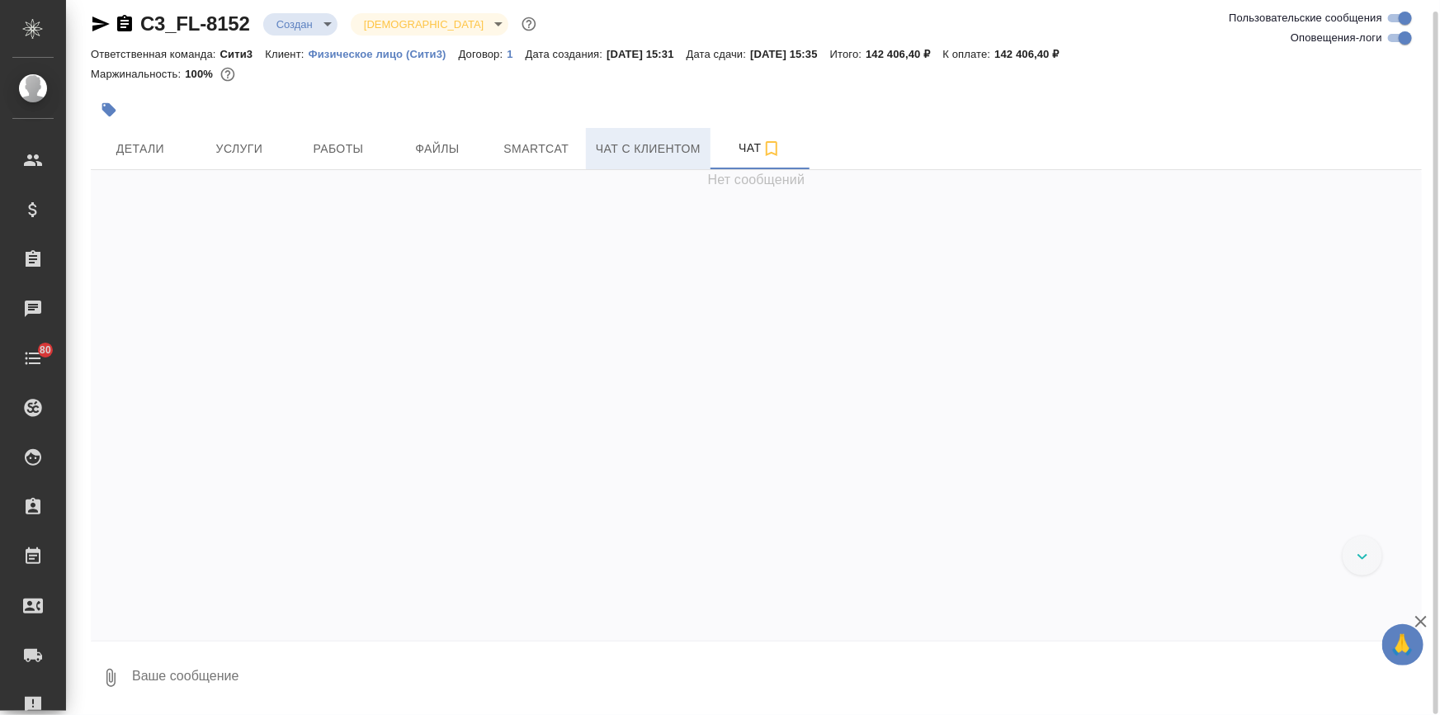
click at [616, 163] on button "Чат с клиентом" at bounding box center [648, 148] width 125 height 41
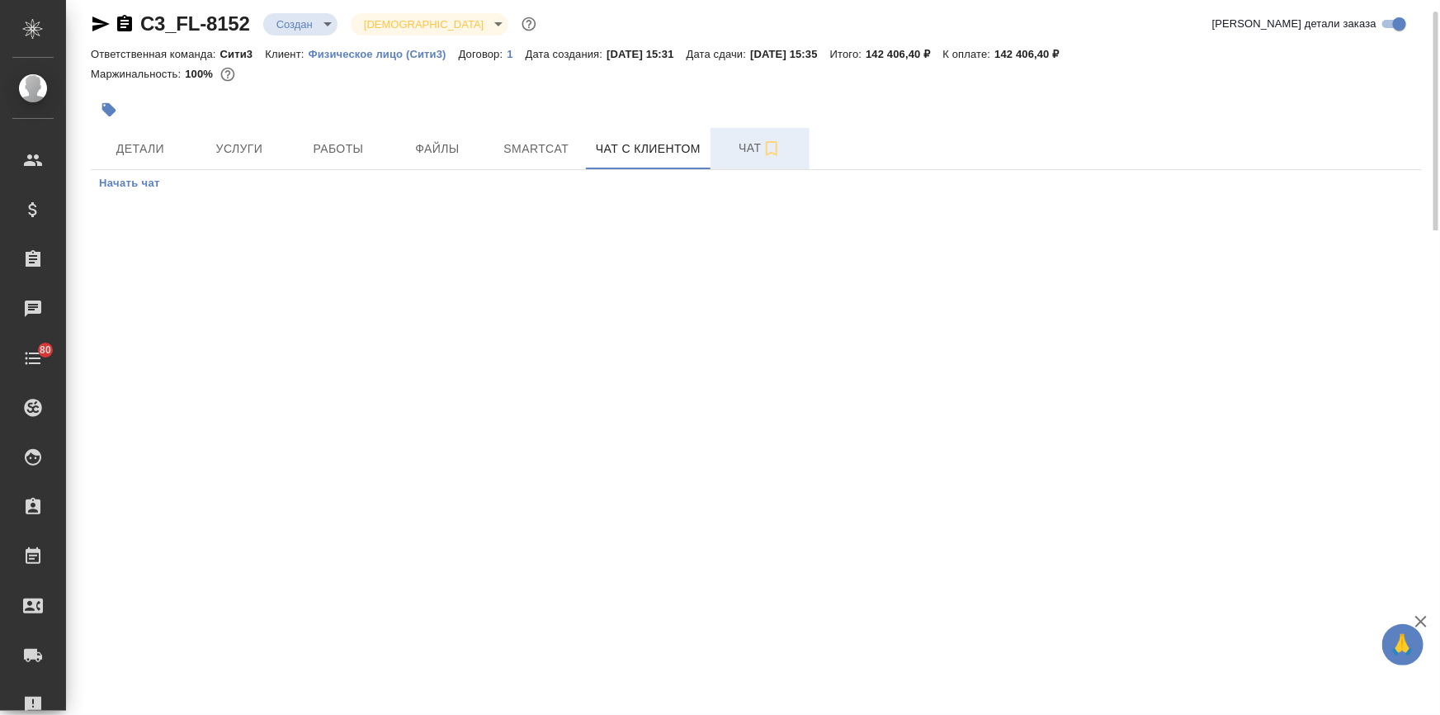
click at [739, 153] on span "Чат" at bounding box center [759, 148] width 79 height 21
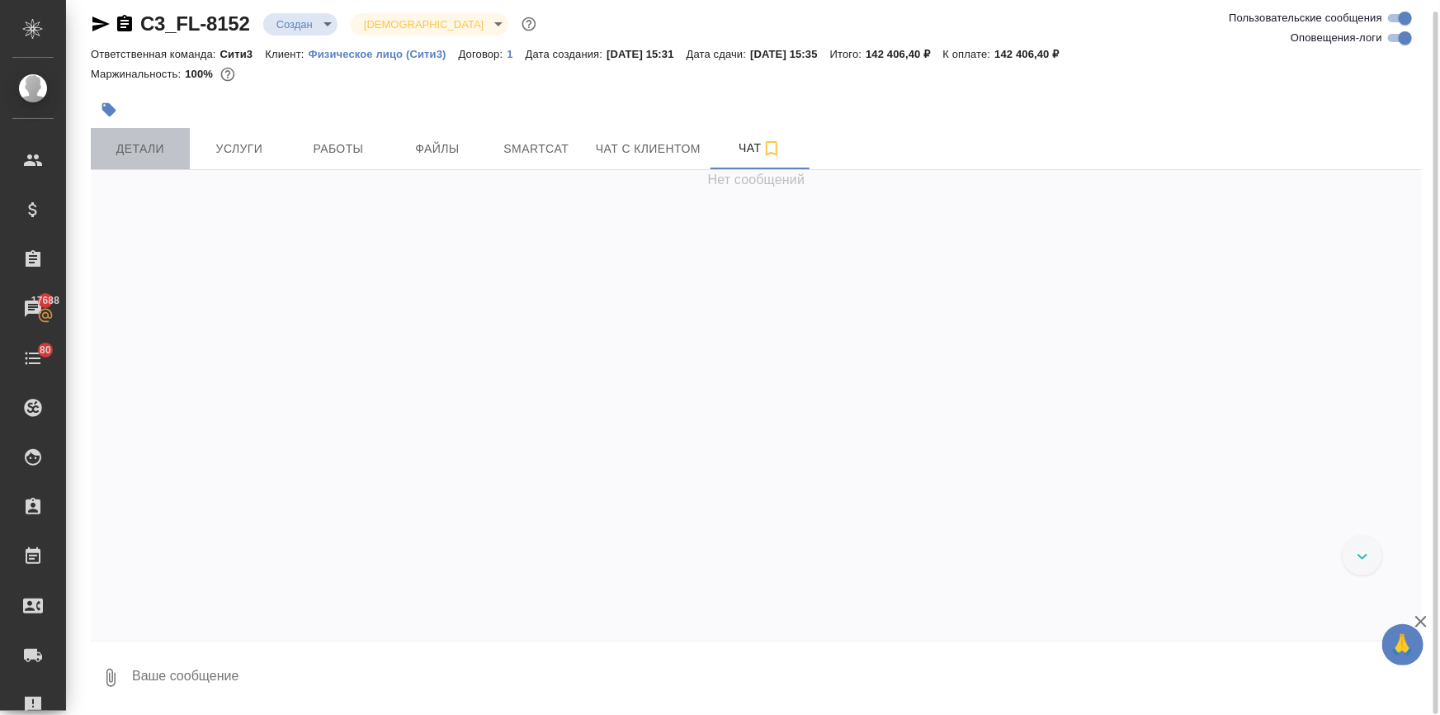
click at [134, 144] on span "Детали" at bounding box center [140, 149] width 79 height 21
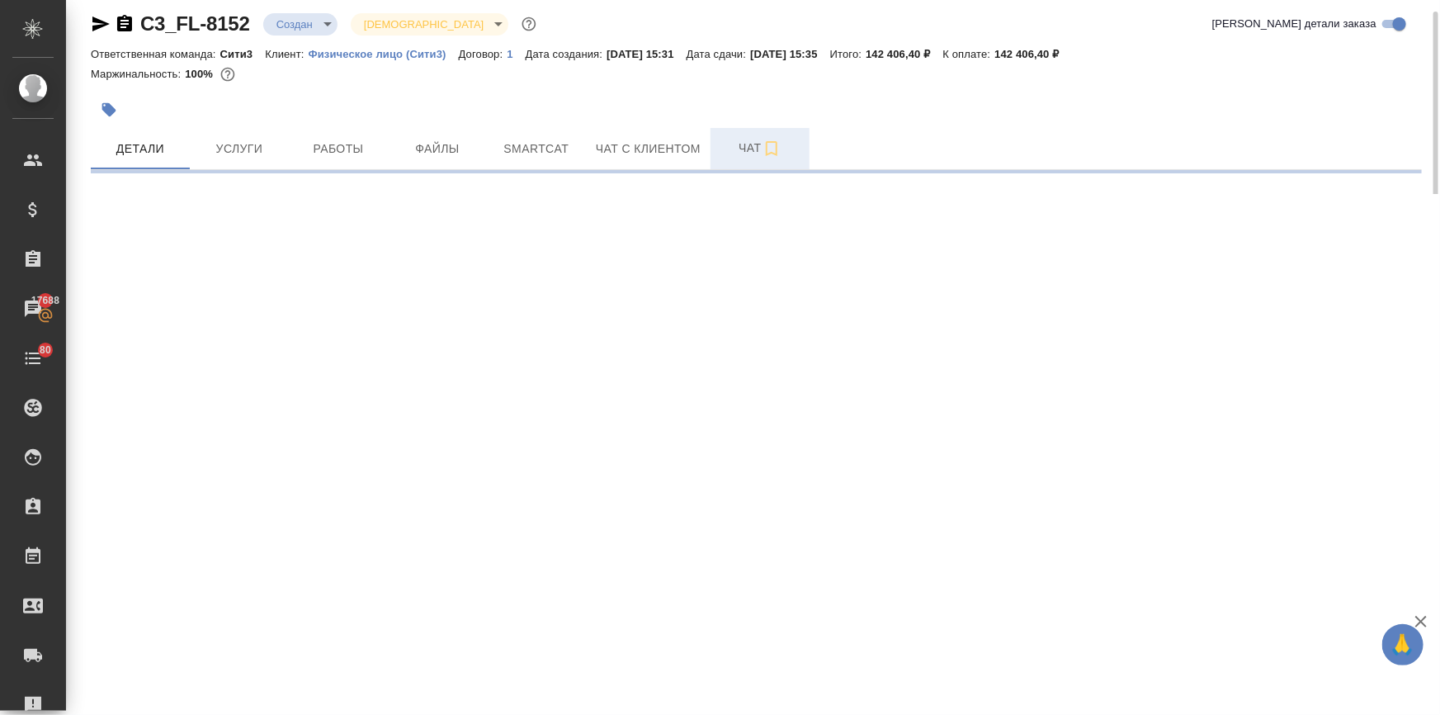
select select "RU"
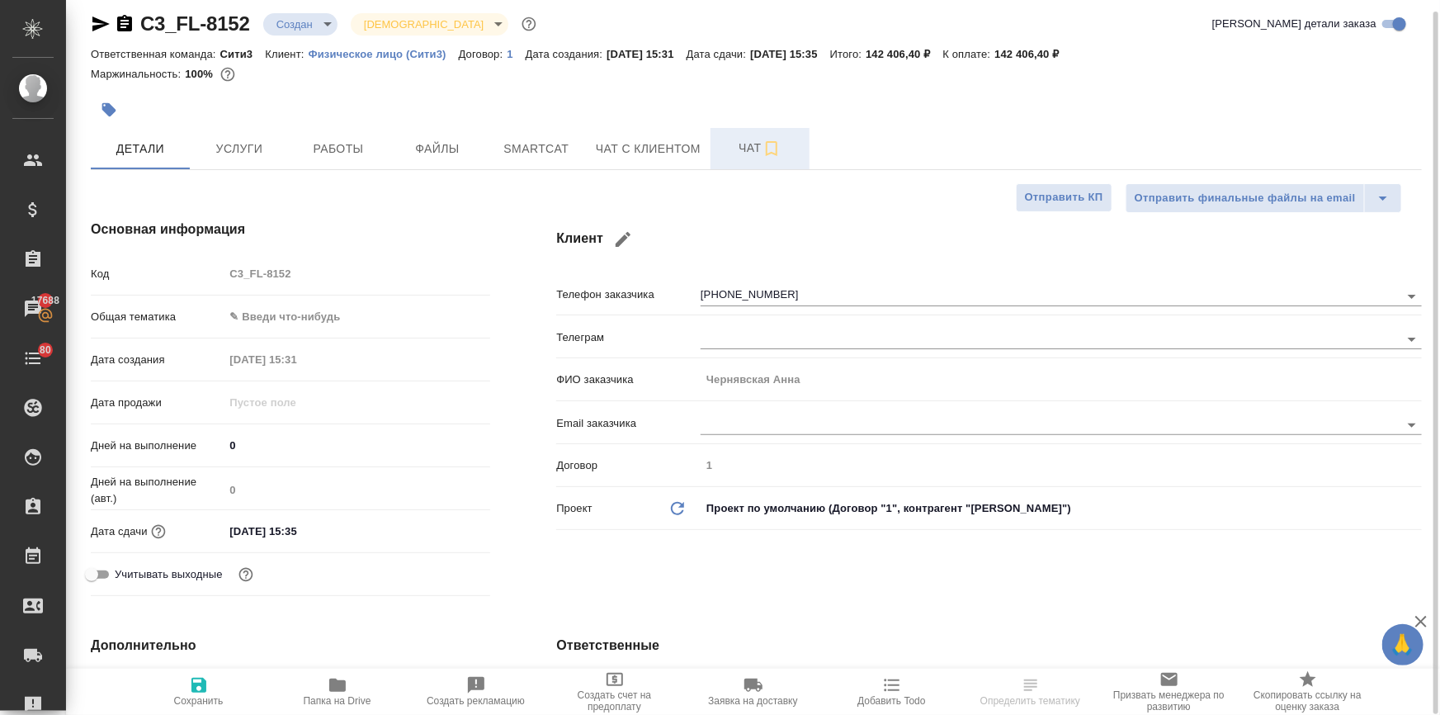
type textarea "x"
click at [748, 149] on span "Чат" at bounding box center [759, 148] width 79 height 21
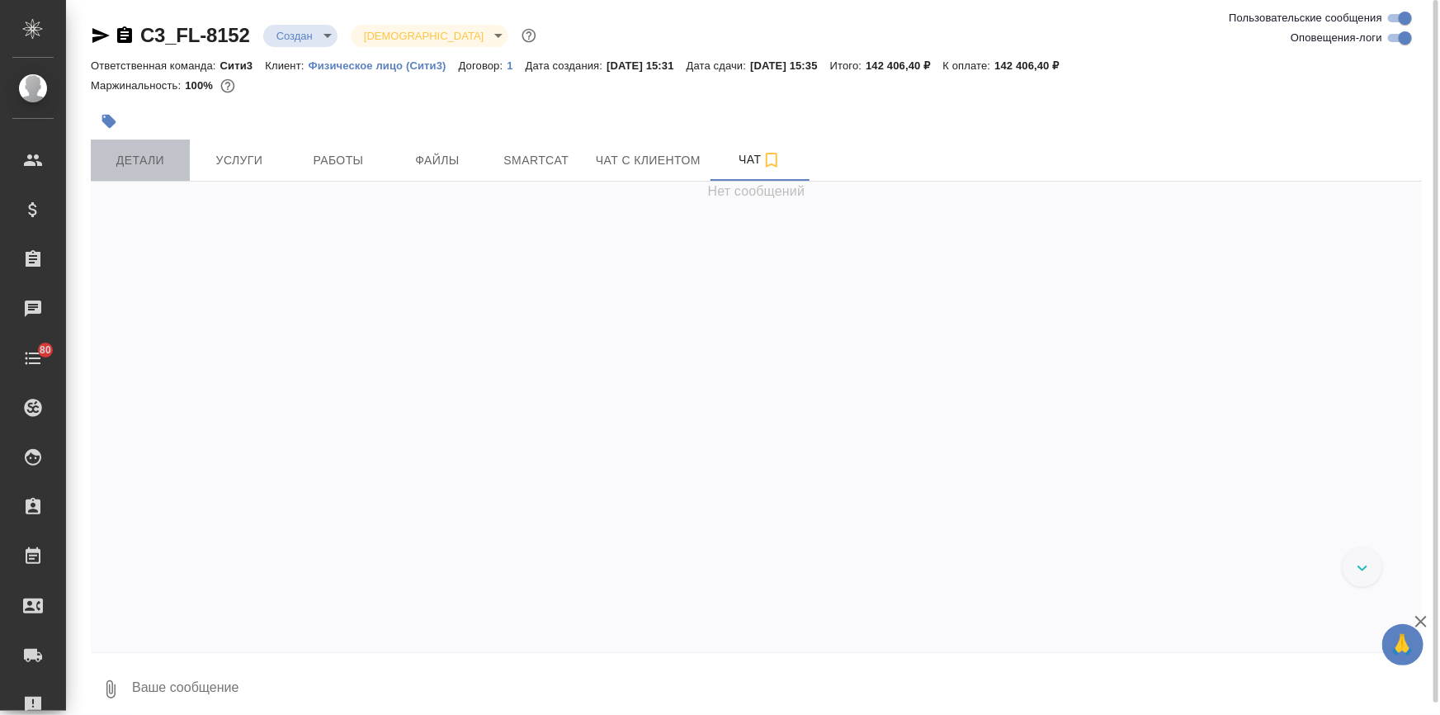
click at [132, 143] on button "Детали" at bounding box center [140, 159] width 99 height 41
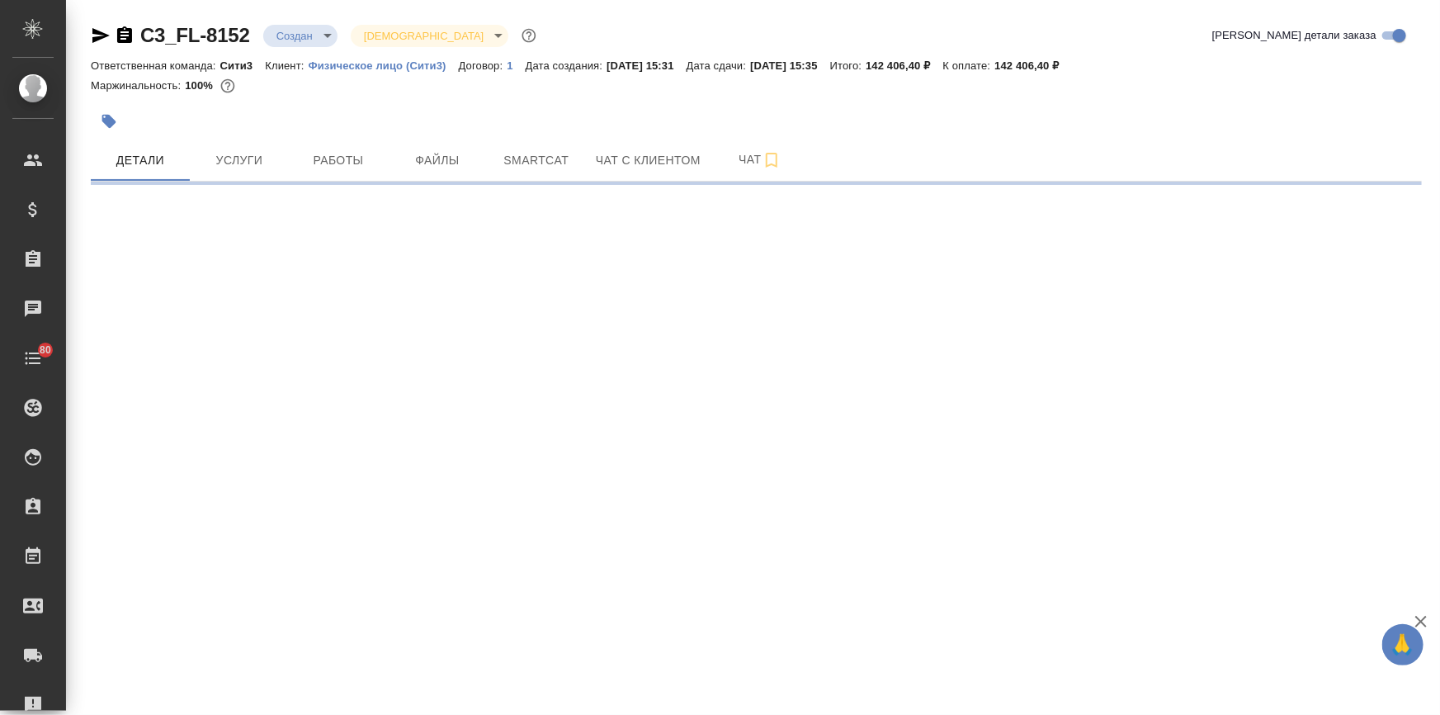
select select "RU"
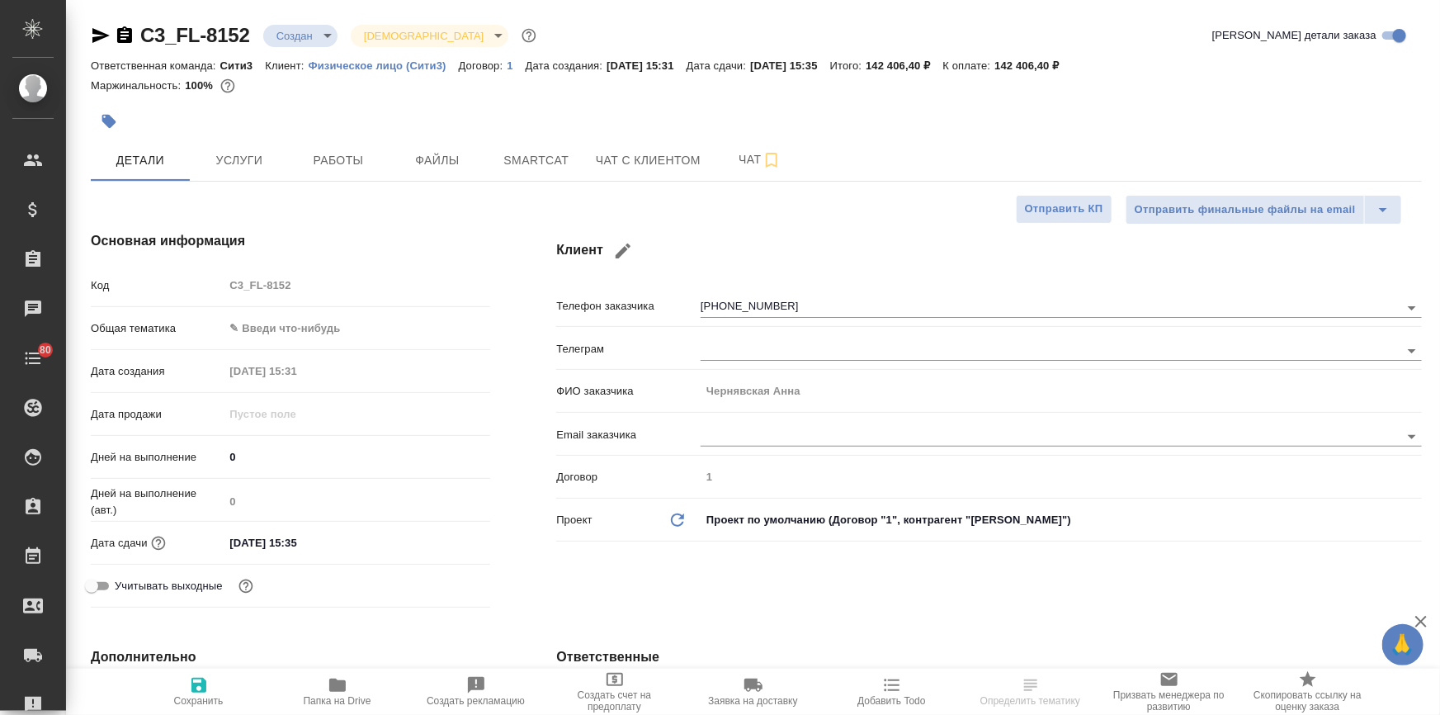
type textarea "x"
click at [729, 168] on span "Чат" at bounding box center [759, 159] width 79 height 21
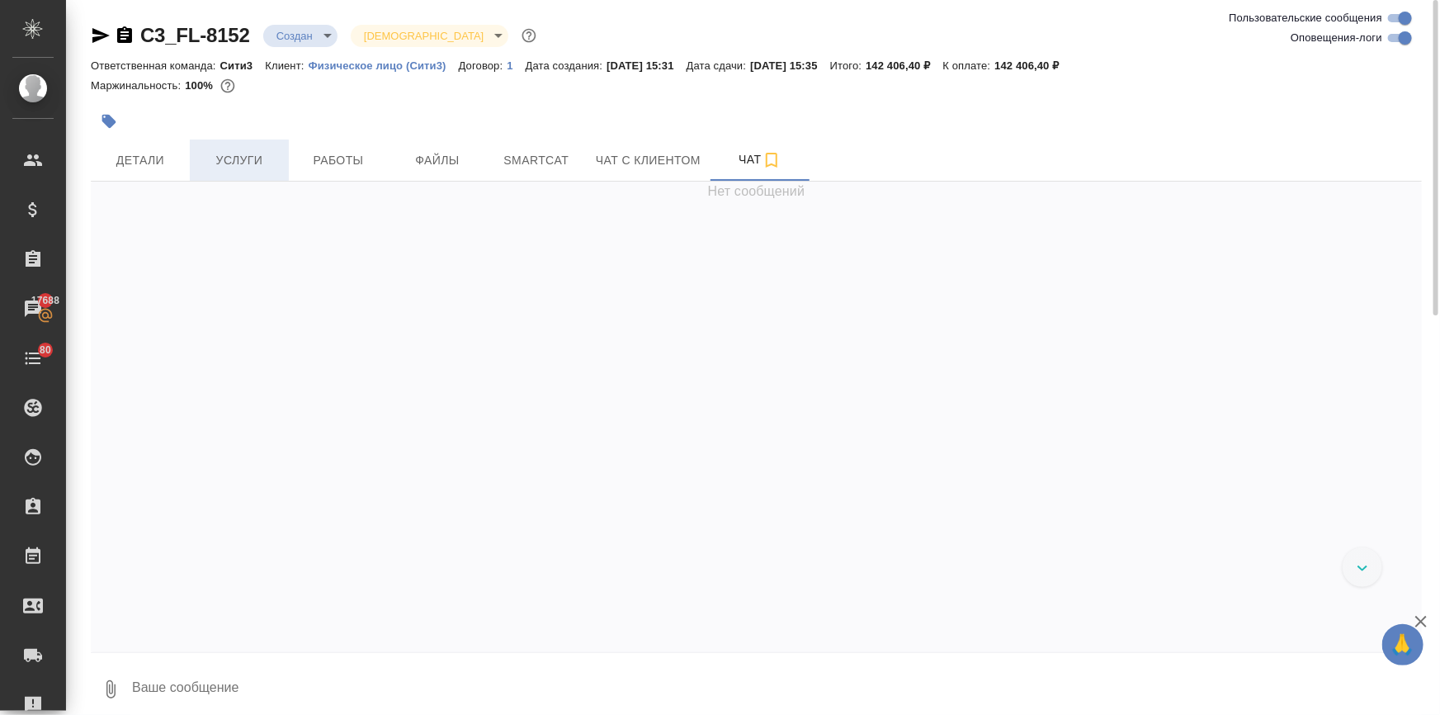
click at [226, 155] on span "Услуги" at bounding box center [239, 160] width 79 height 21
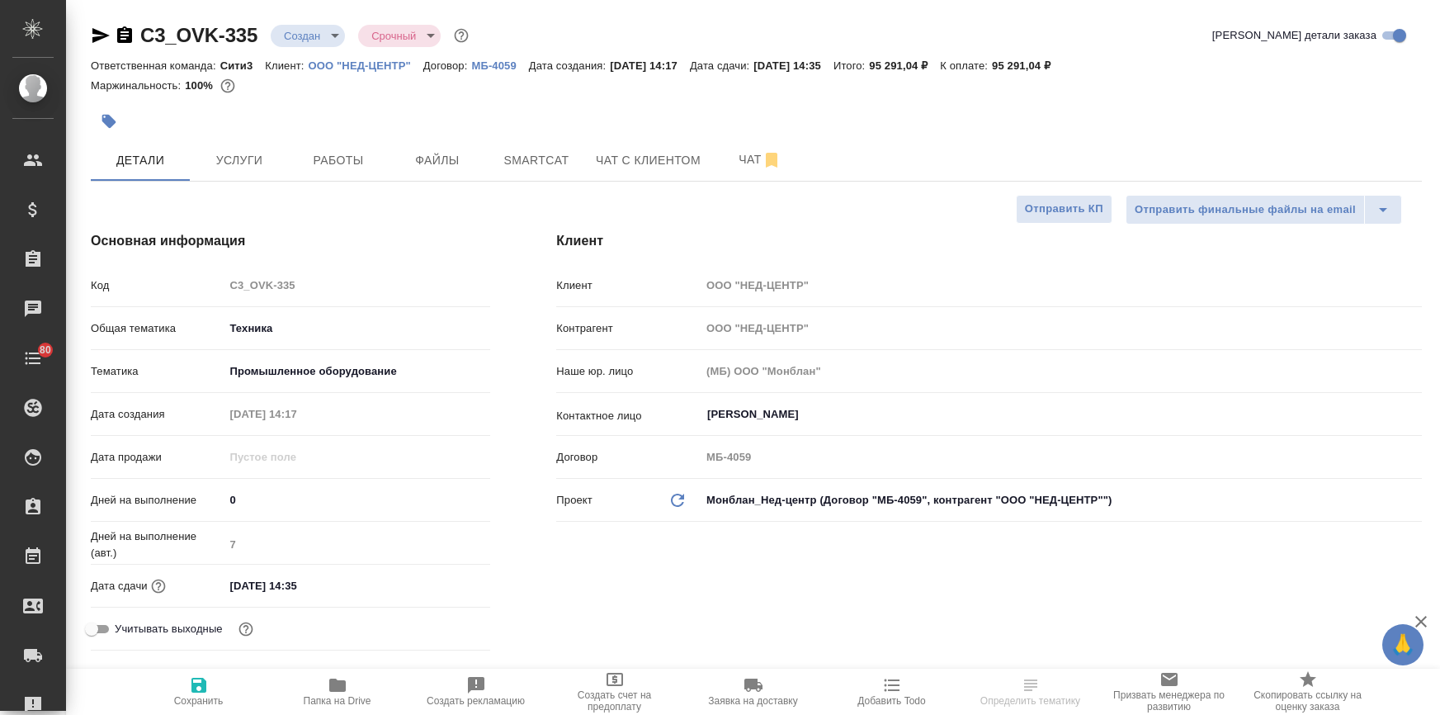
select select "RU"
type textarea "x"
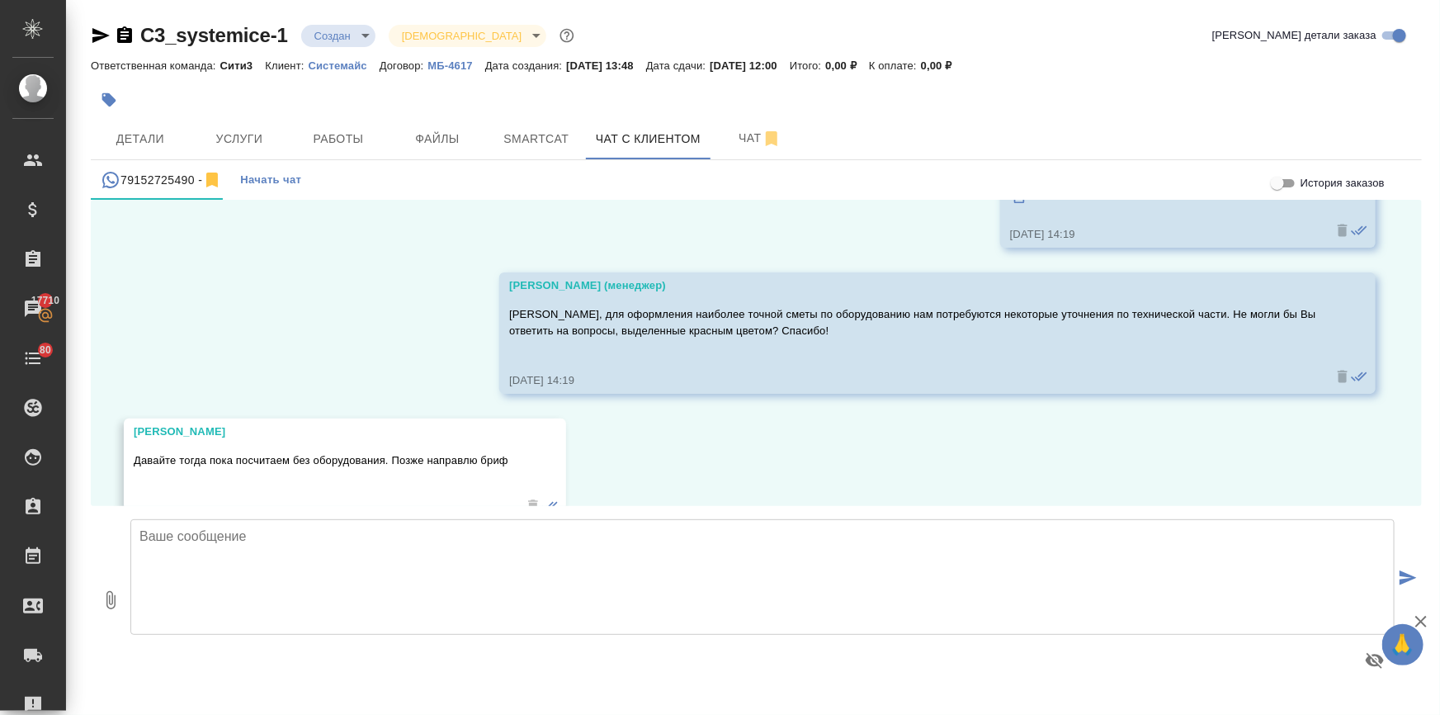
scroll to position [1545, 0]
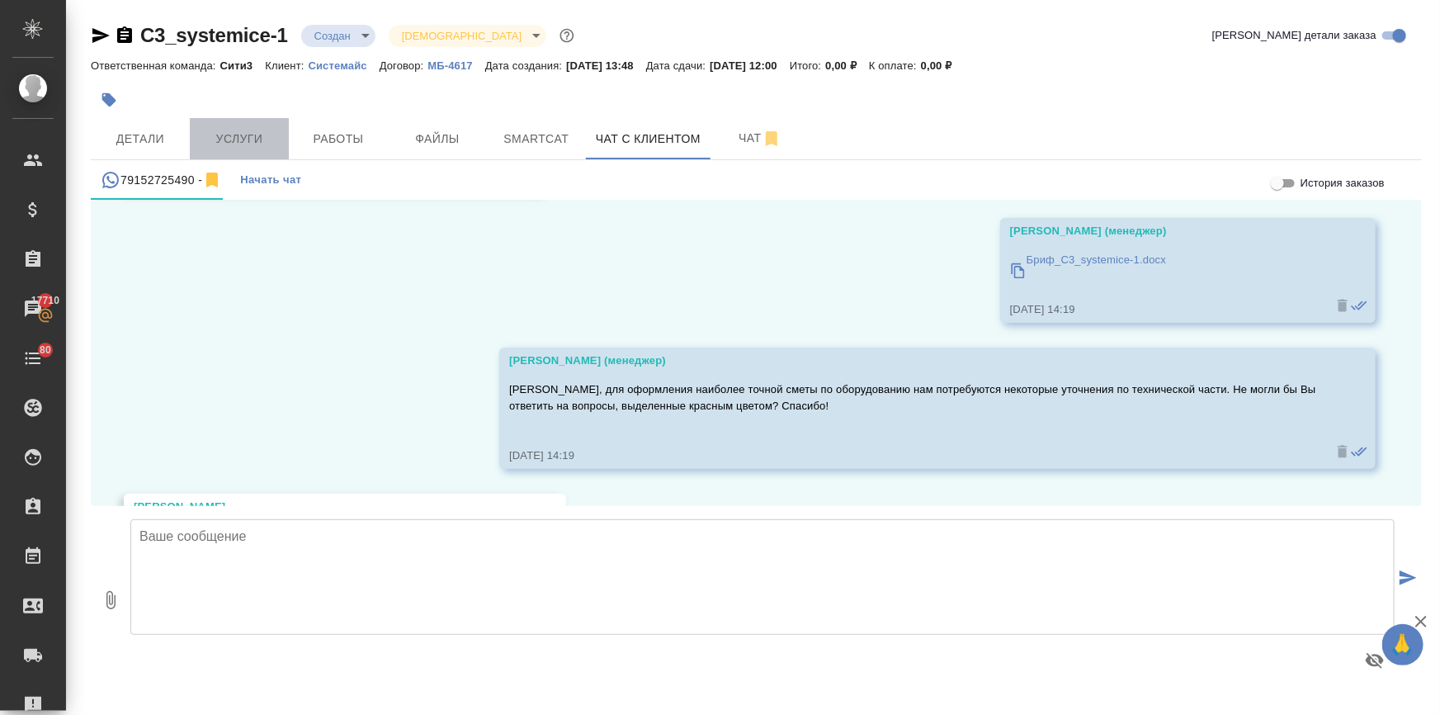
click at [269, 127] on button "Услуги" at bounding box center [239, 138] width 99 height 41
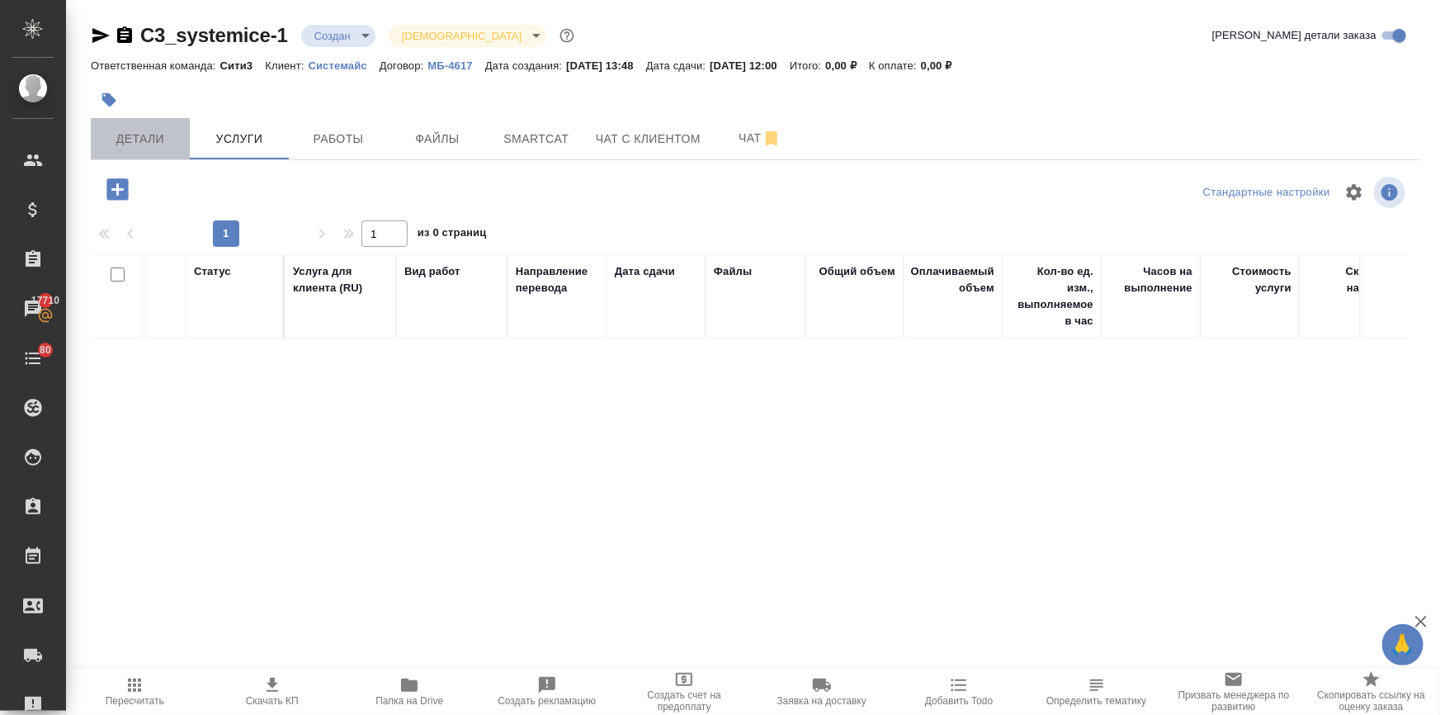
click at [169, 138] on span "Детали" at bounding box center [140, 139] width 79 height 21
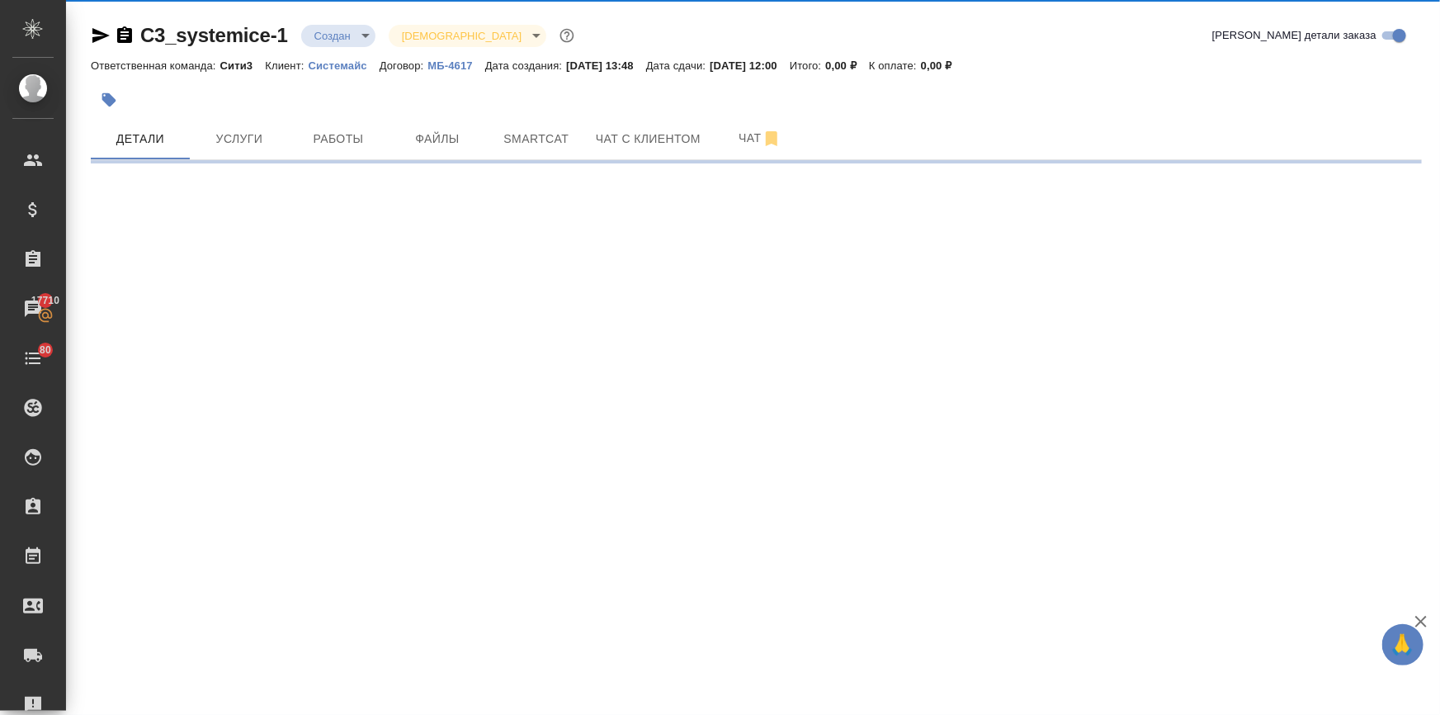
select select "RU"
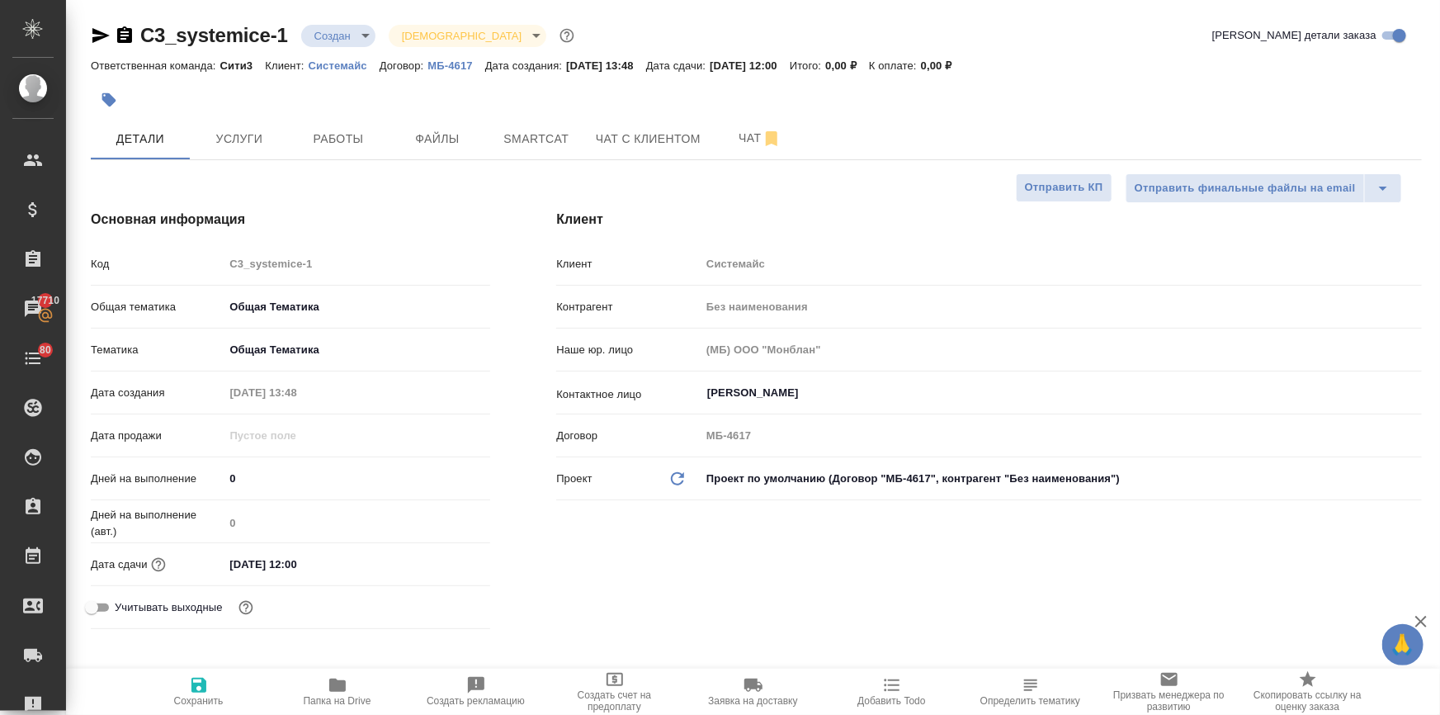
type textarea "x"
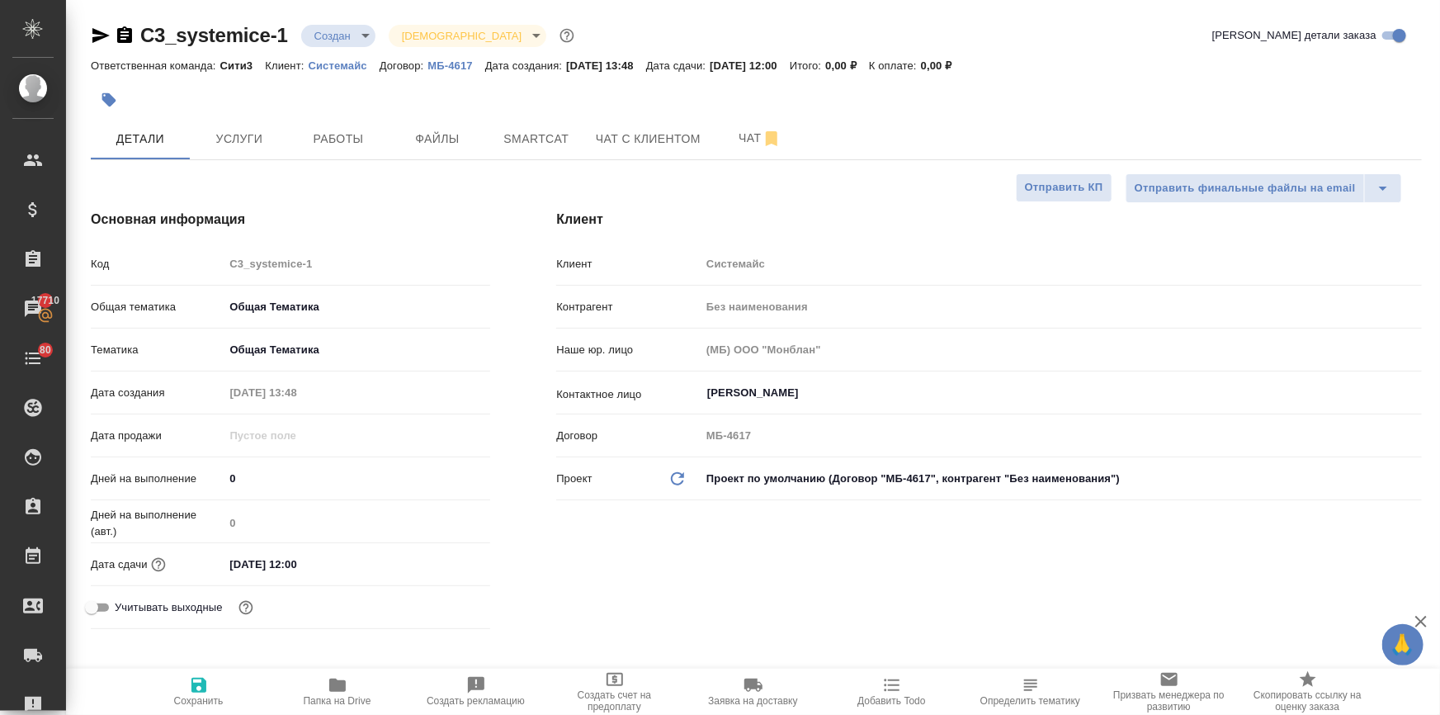
type textarea "x"
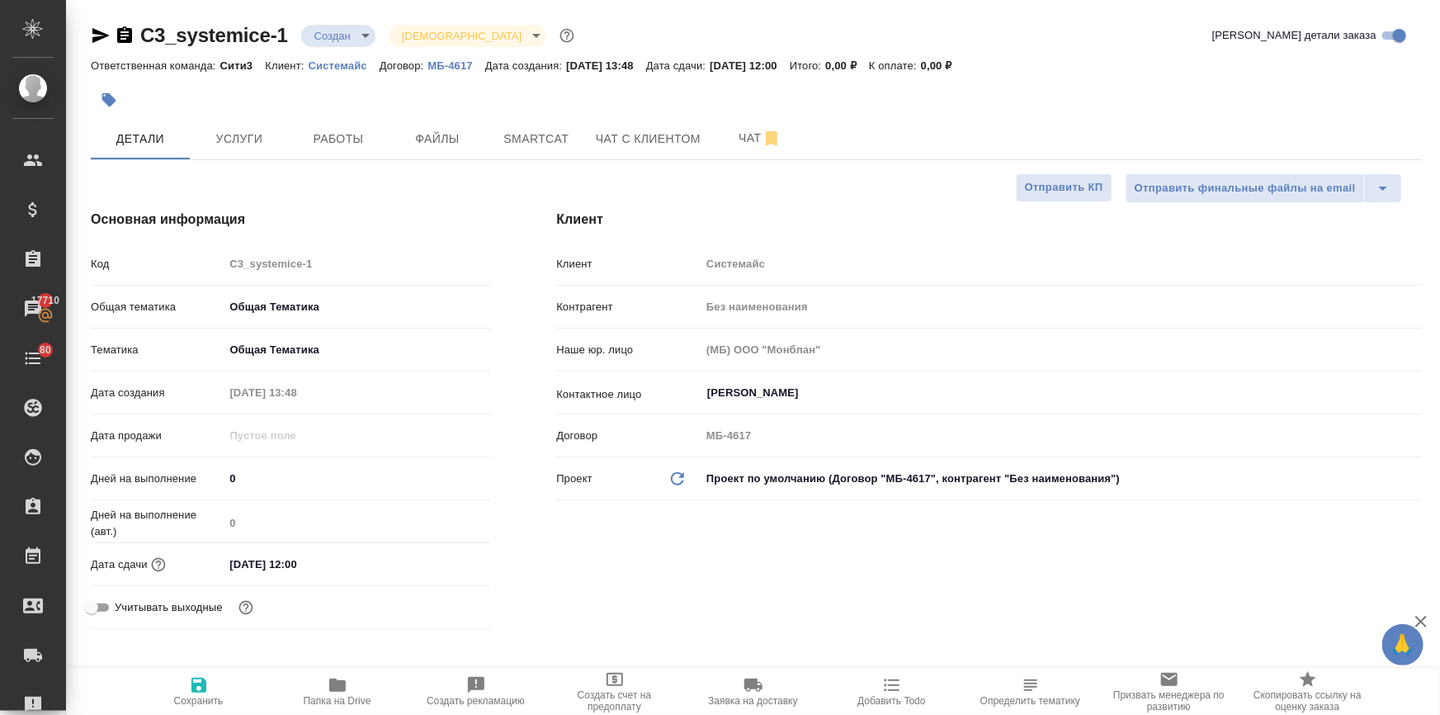
type textarea "x"
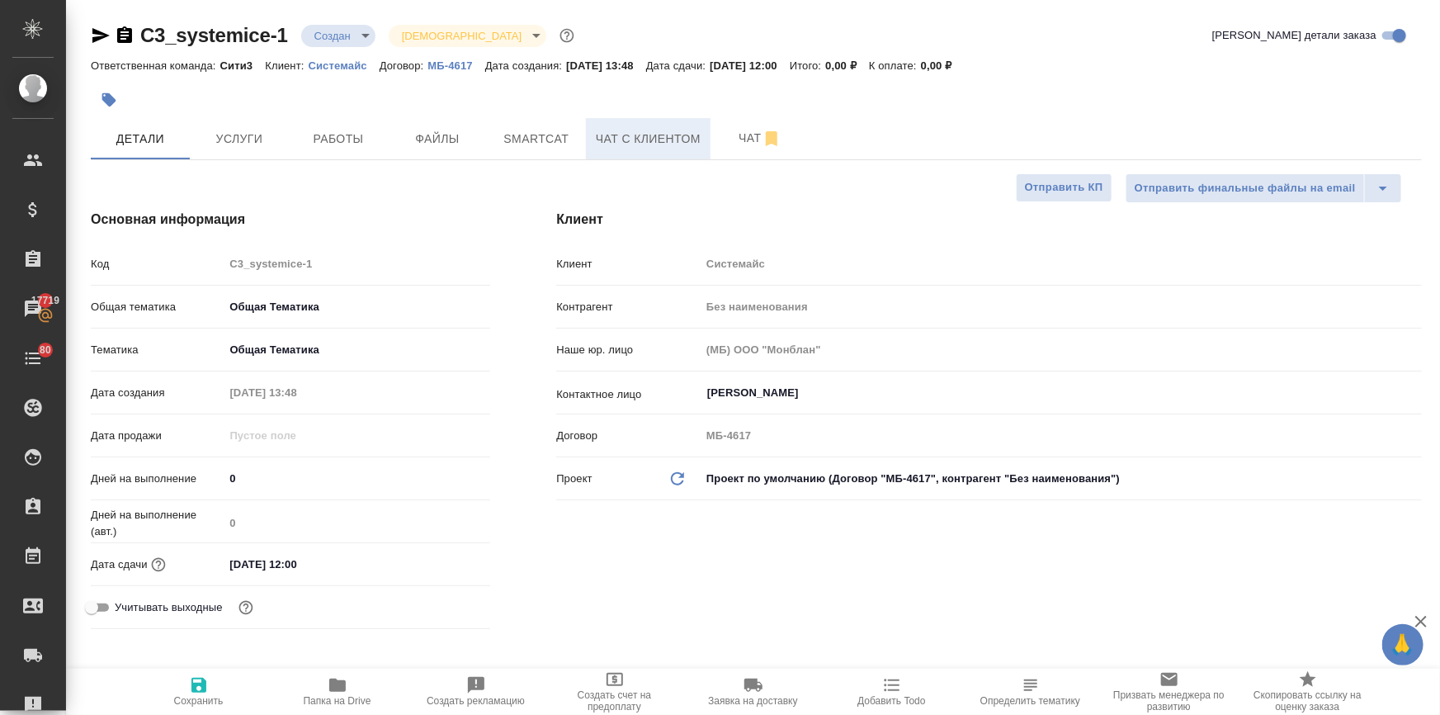
click at [671, 140] on span "Чат с клиентом" at bounding box center [648, 139] width 105 height 21
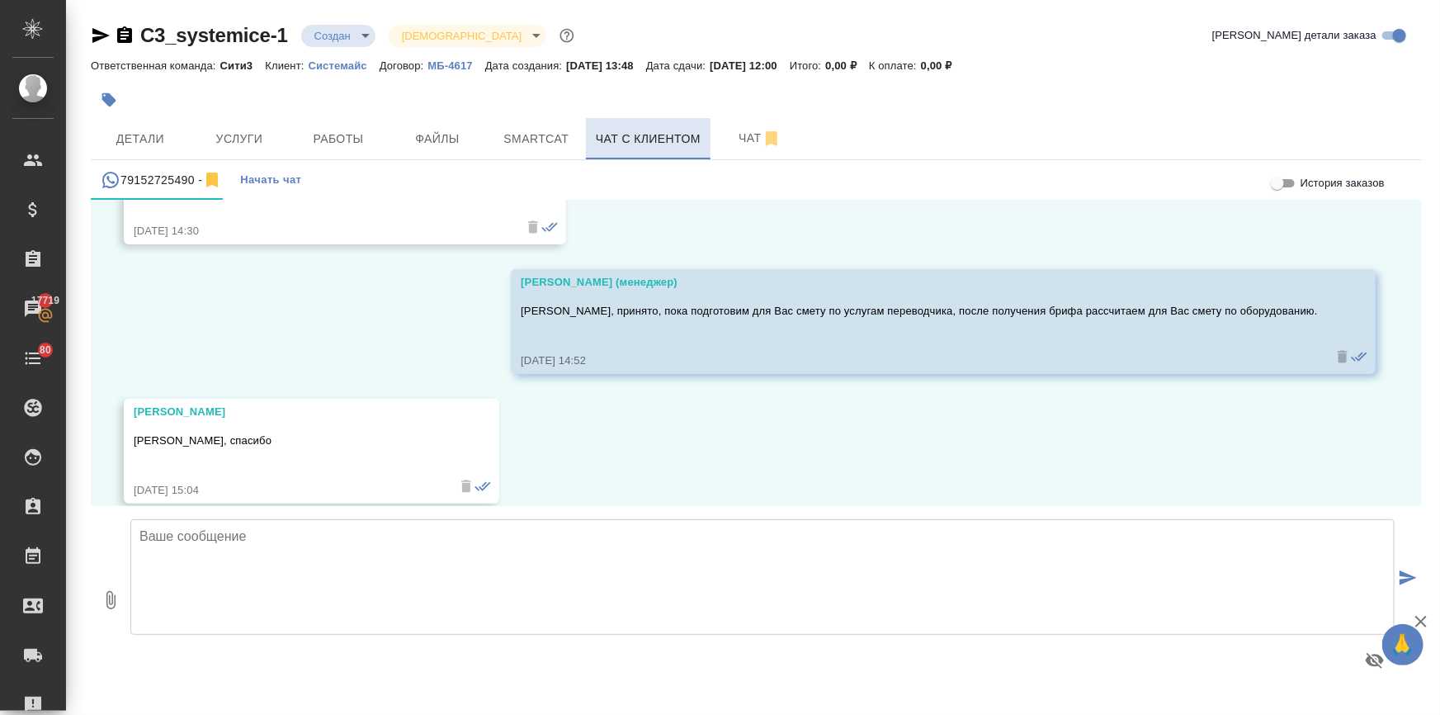
scroll to position [1920, 0]
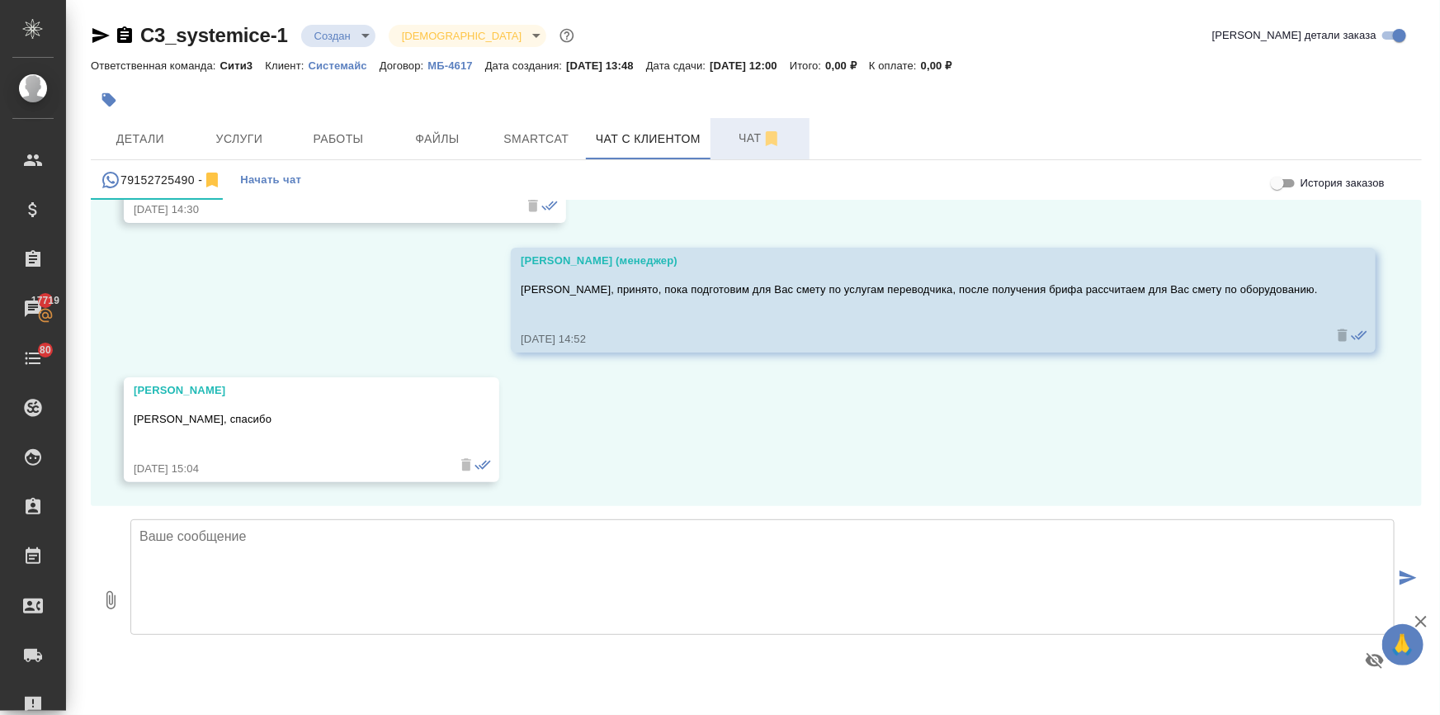
click at [734, 142] on span "Чат" at bounding box center [759, 138] width 79 height 21
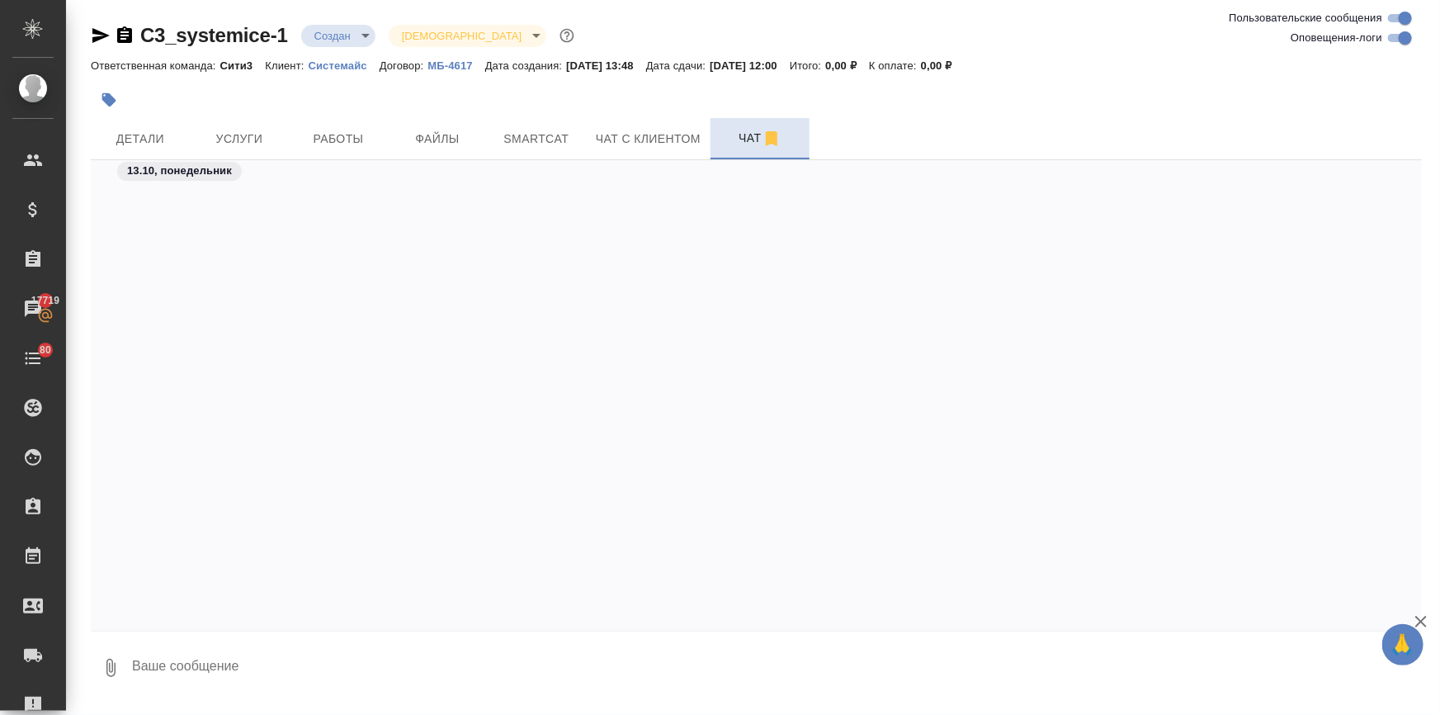
scroll to position [2096, 0]
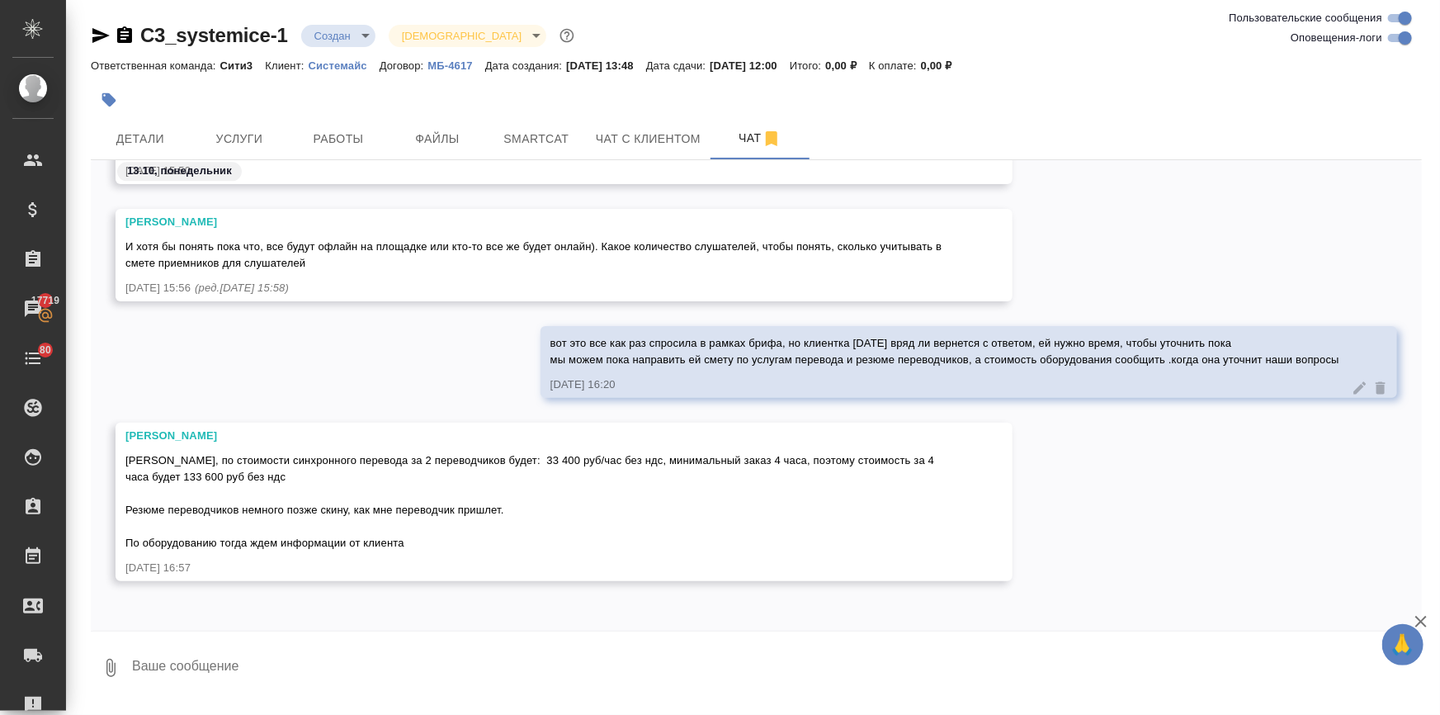
click at [219, 668] on textarea at bounding box center [775, 667] width 1291 height 56
type textarea "хорошо, спасибо!"
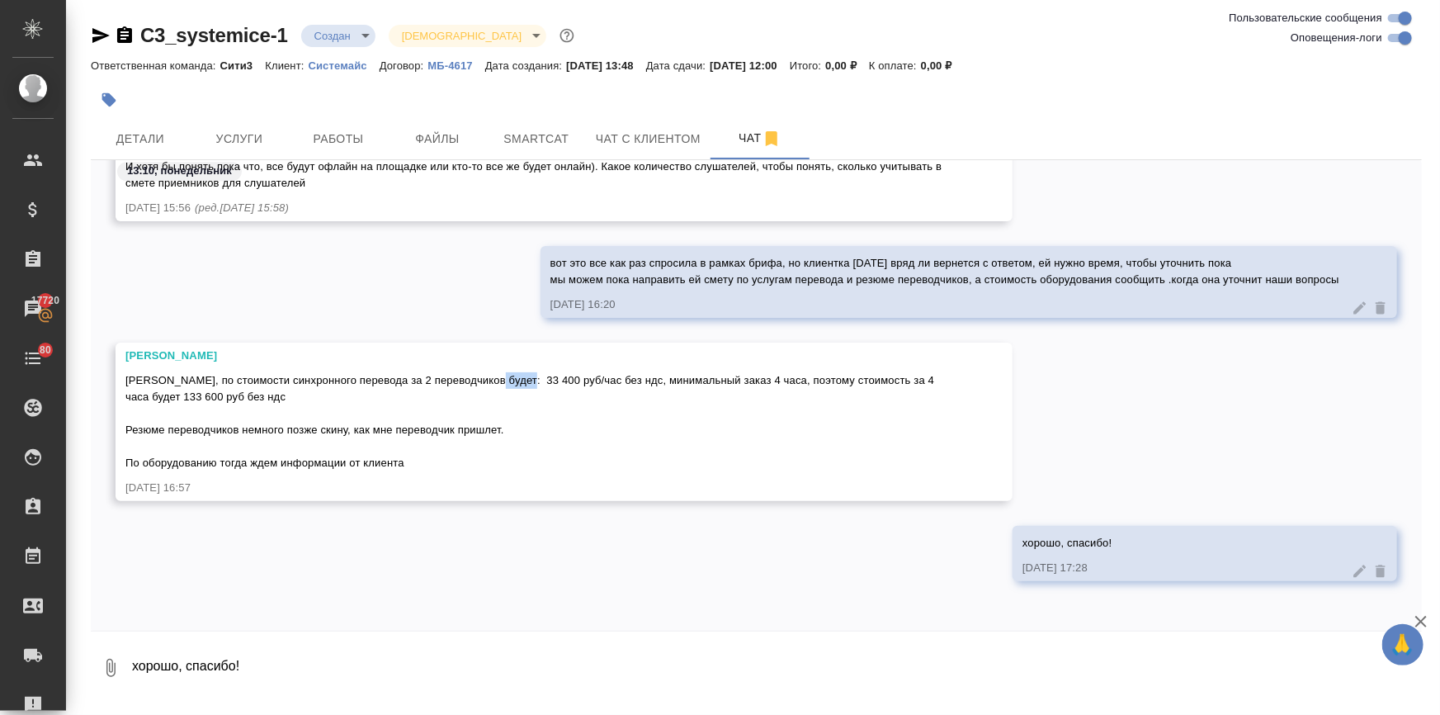
drag, startPoint x: 479, startPoint y: 380, endPoint x: 511, endPoint y: 376, distance: 31.5
click at [511, 376] on span "Катя, по стоимости синхронного перевода за 2 переводчиков будет: 33 400 руб/час…" at bounding box center [531, 421] width 812 height 95
copy span "33 400"
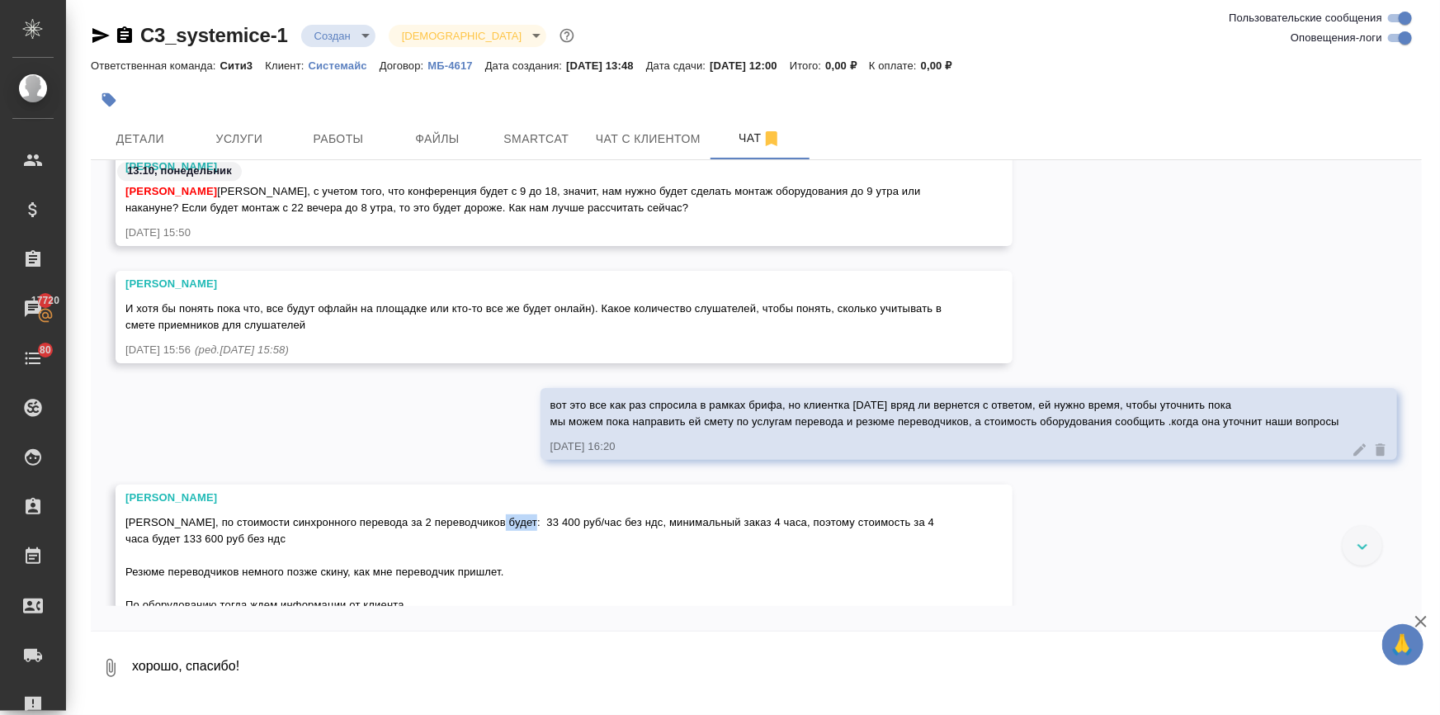
scroll to position [1875, 0]
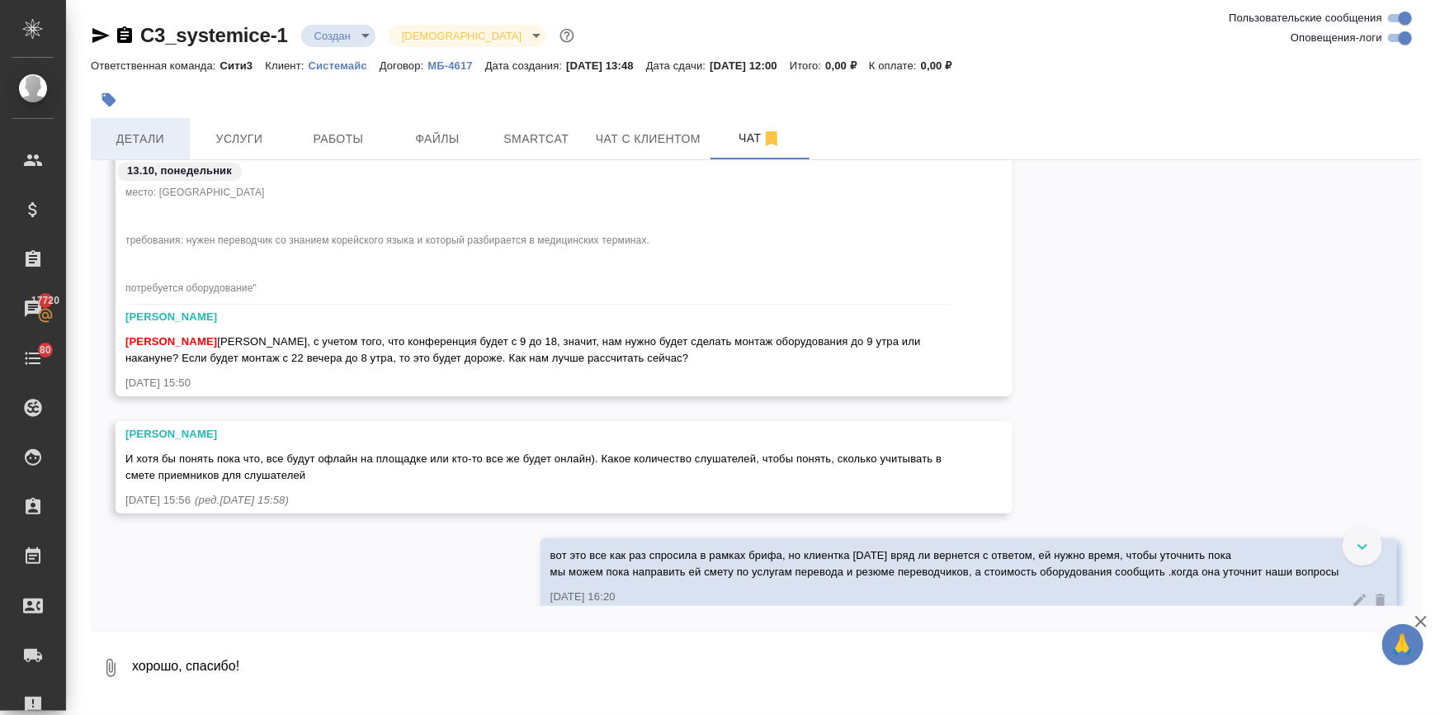
click at [154, 134] on span "Детали" at bounding box center [140, 139] width 79 height 21
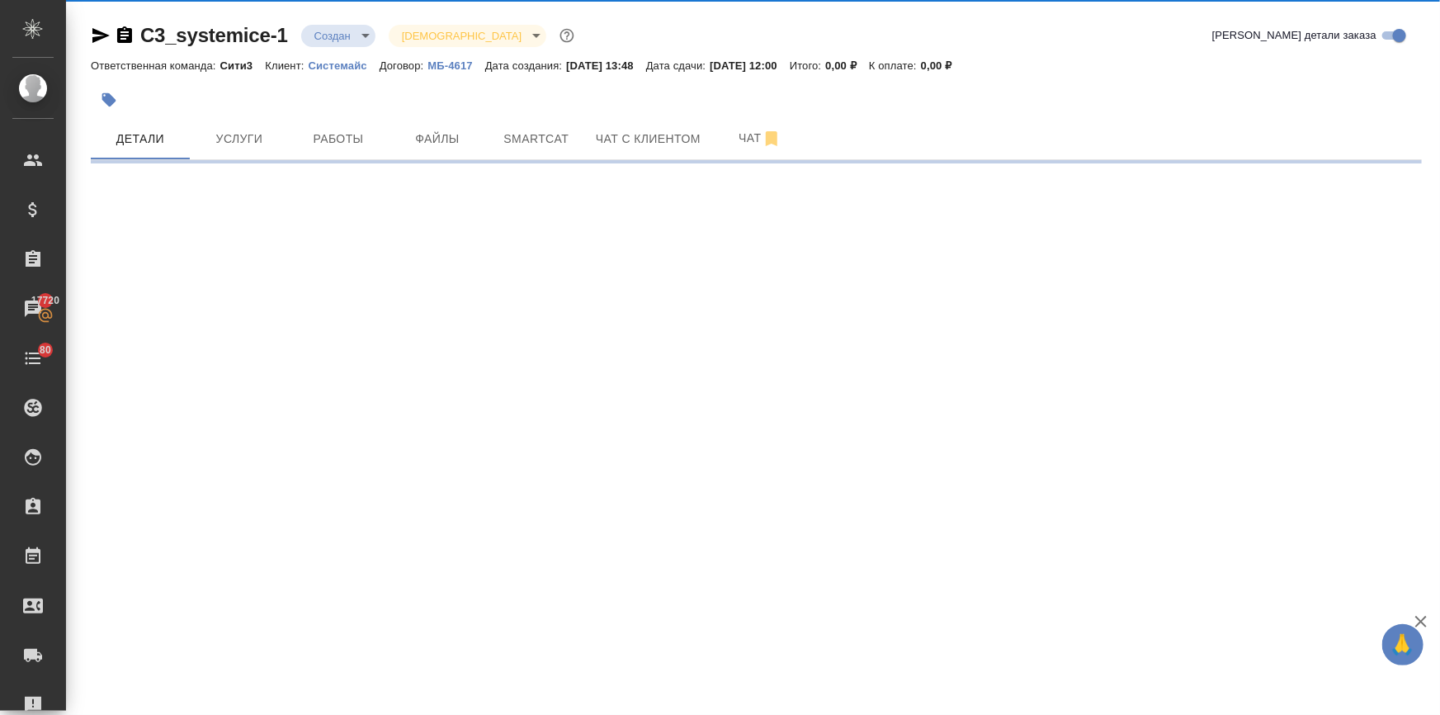
select select "RU"
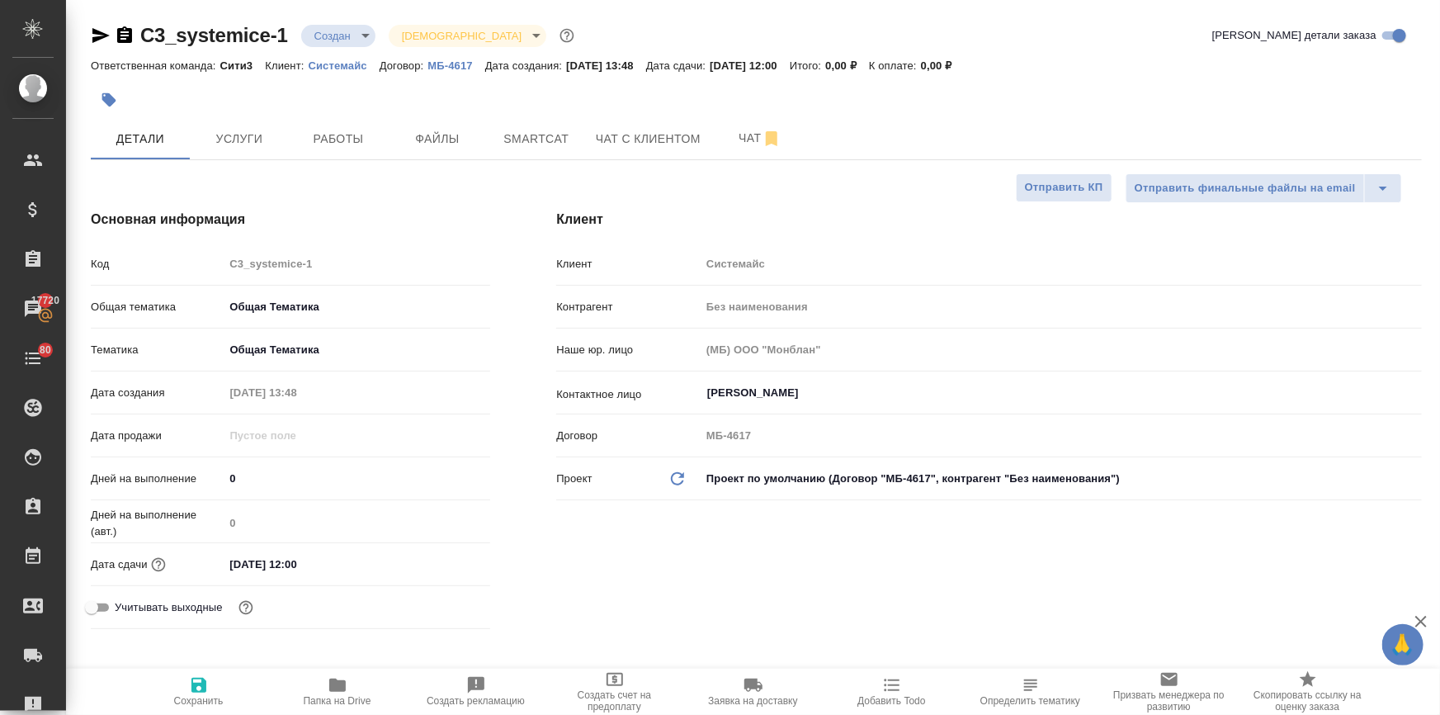
type textarea "x"
click at [233, 146] on span "Услуги" at bounding box center [239, 139] width 79 height 21
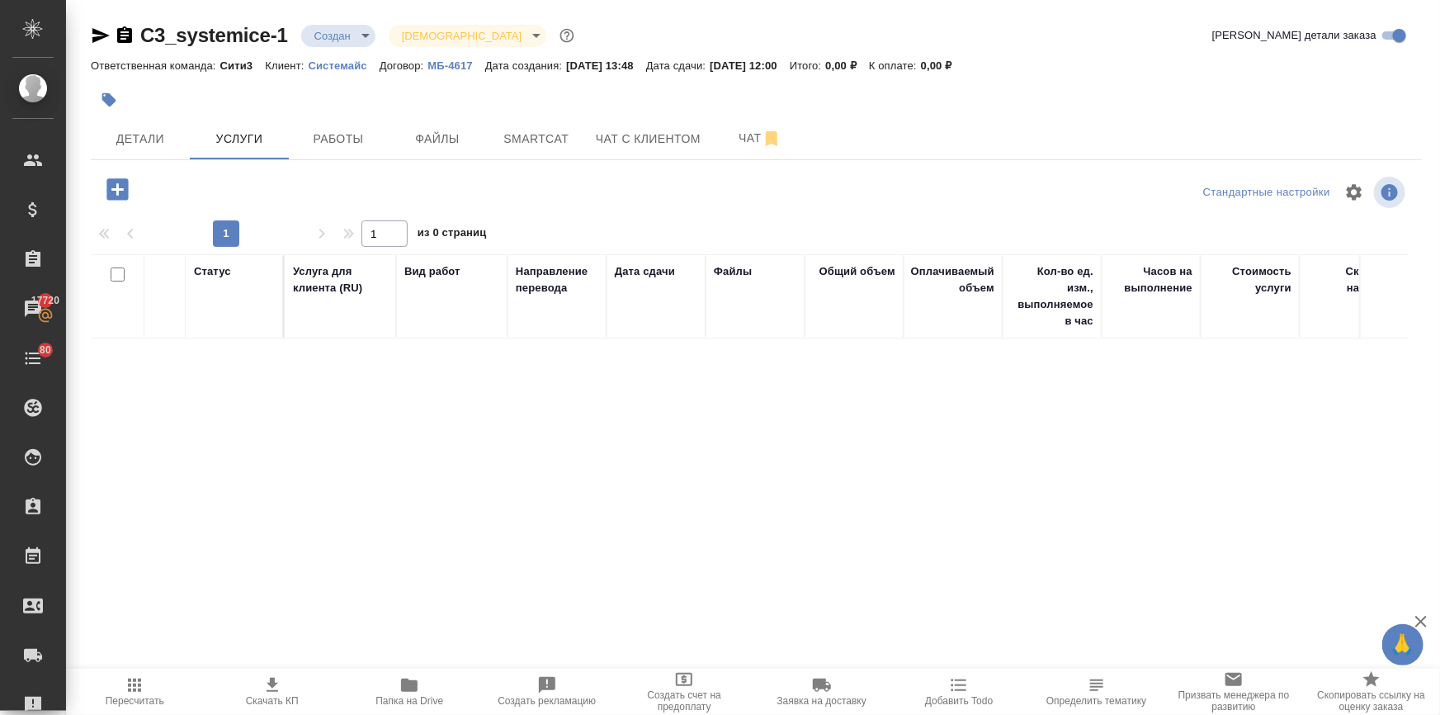
click at [111, 191] on icon "button" at bounding box center [116, 188] width 21 height 21
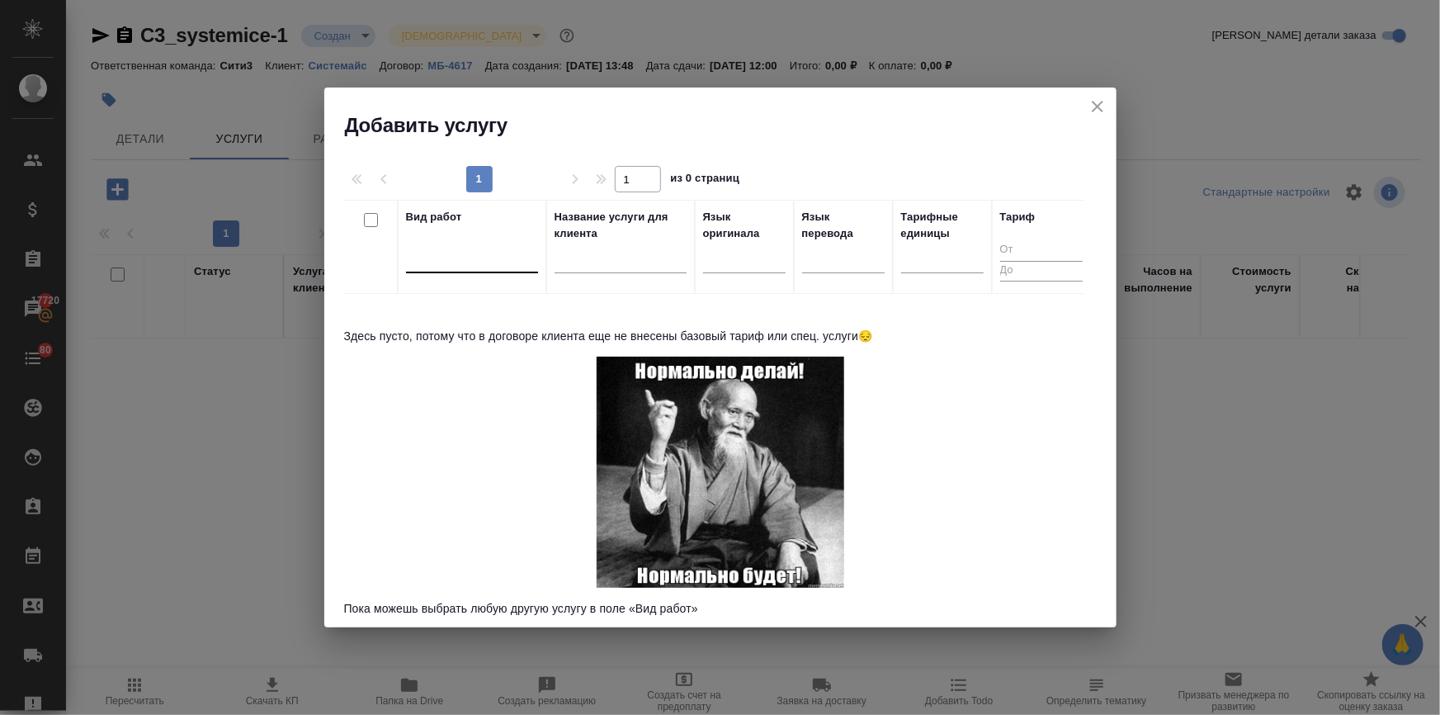
click at [423, 254] on div at bounding box center [472, 256] width 132 height 24
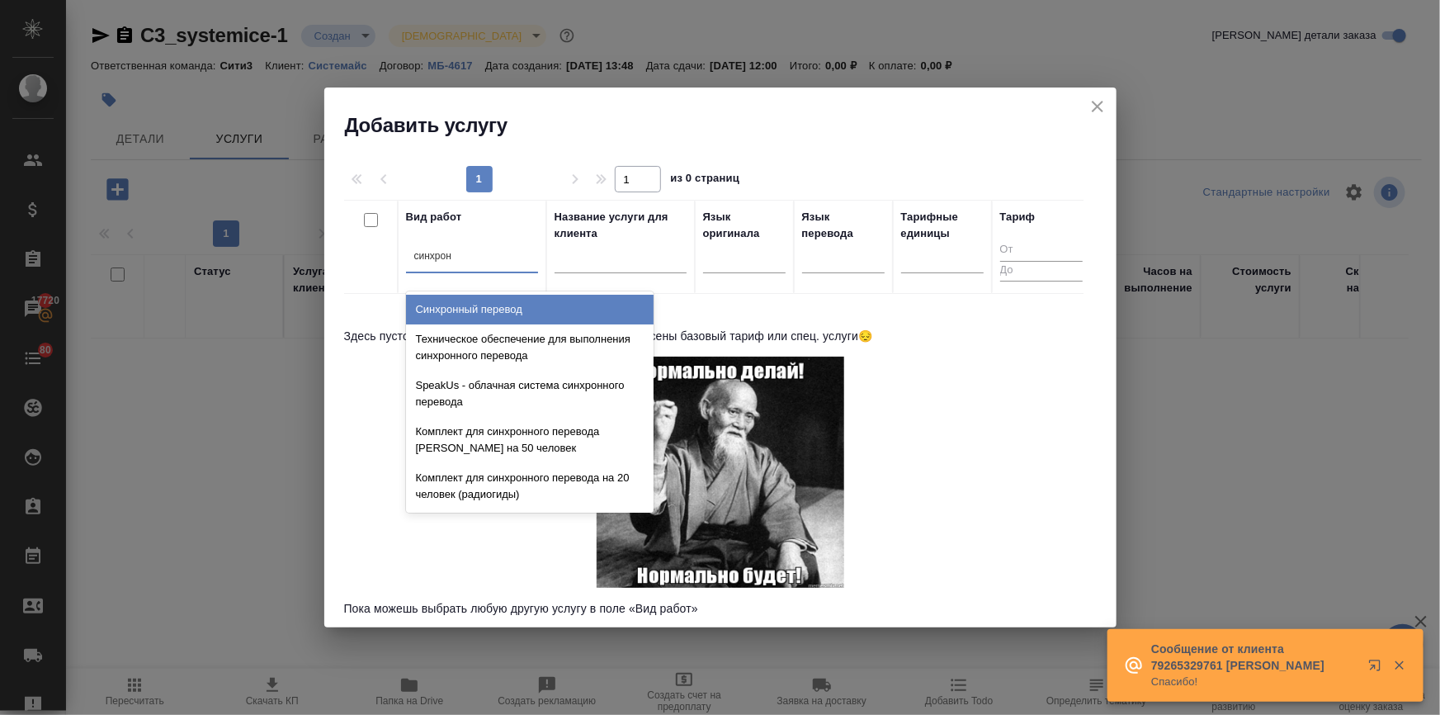
type input "синхронн"
click at [455, 304] on div "Синхронный перевод" at bounding box center [530, 310] width 248 height 30
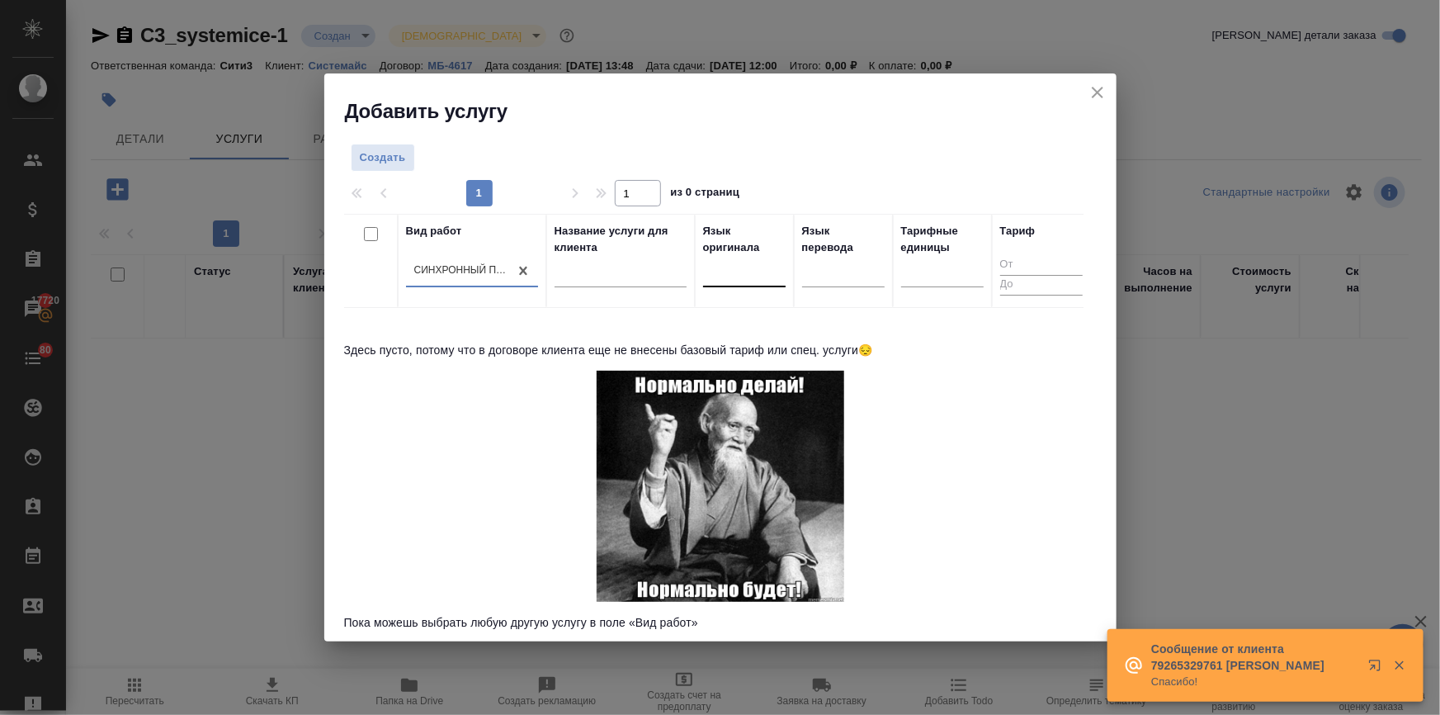
click at [758, 264] on div at bounding box center [744, 271] width 83 height 24
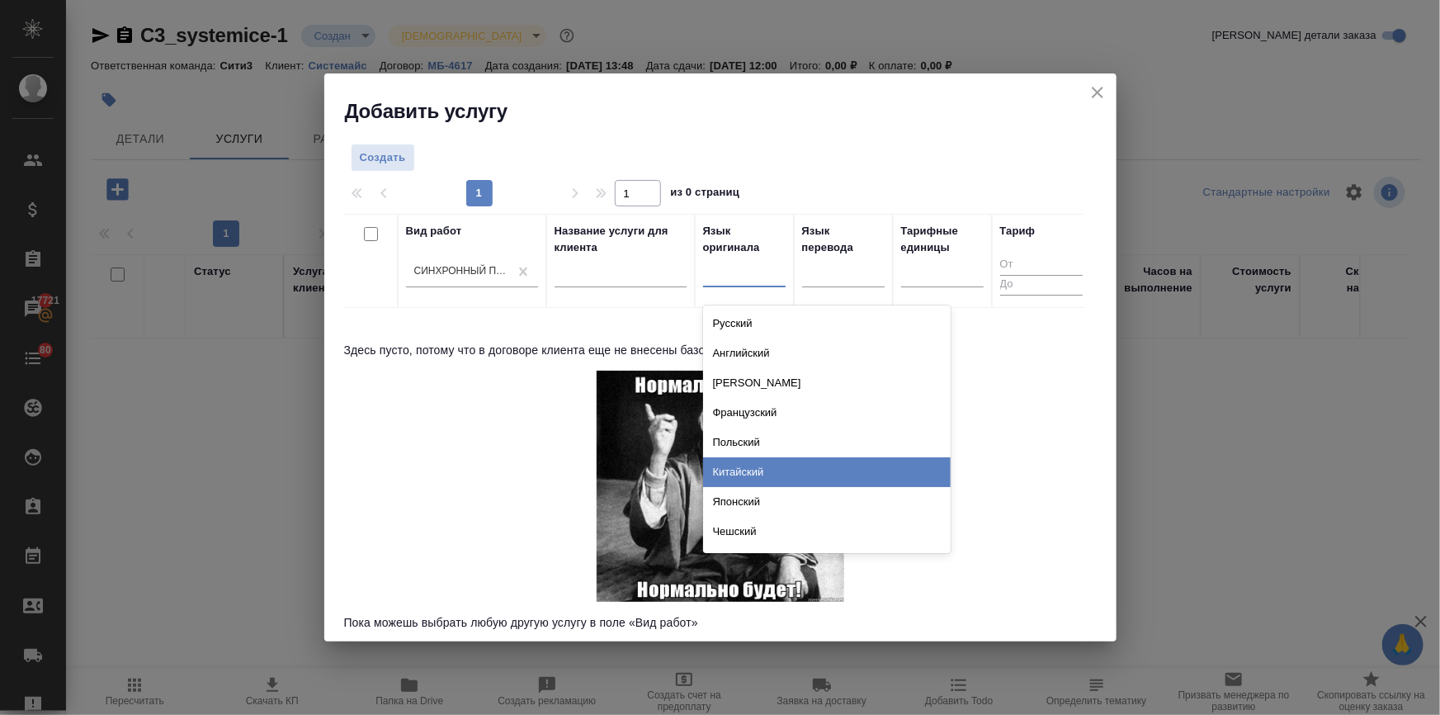
click at [739, 479] on div "Китайский" at bounding box center [827, 472] width 248 height 30
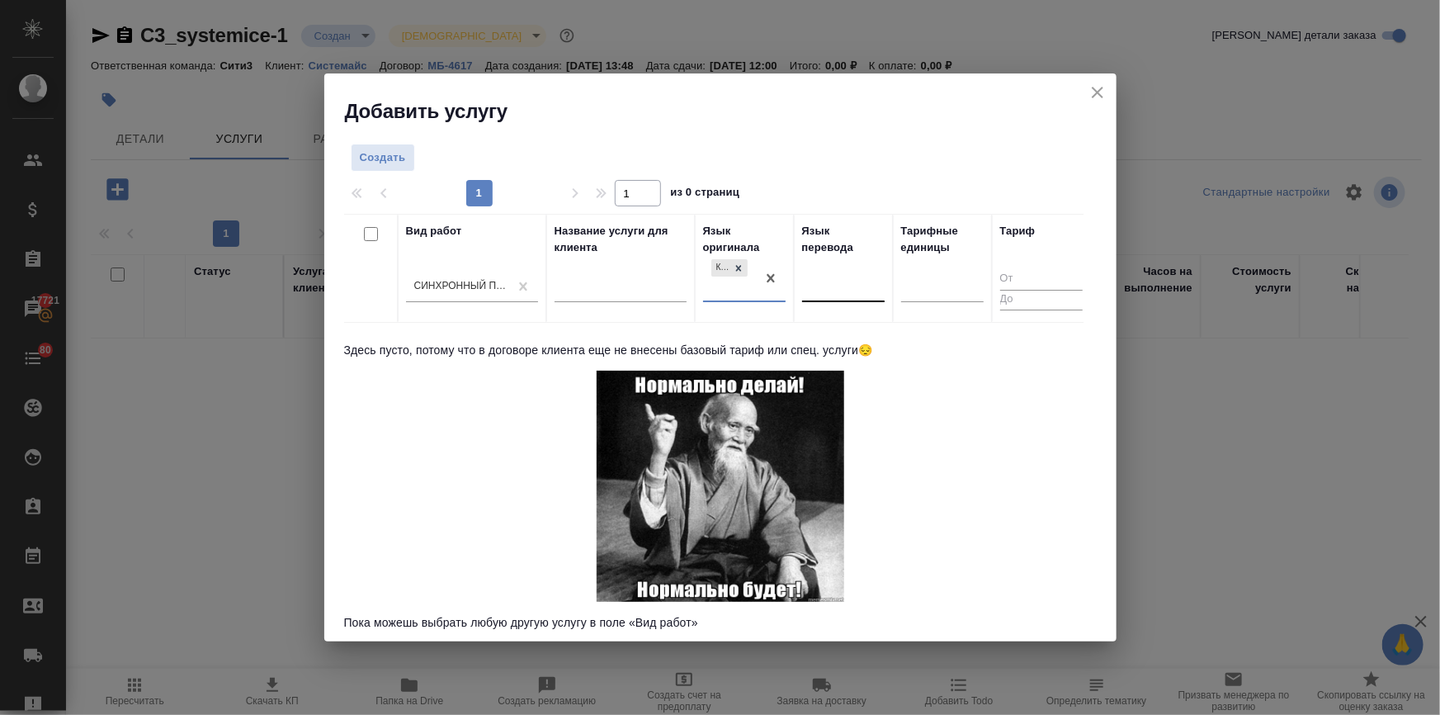
click at [817, 281] on div at bounding box center [843, 286] width 83 height 24
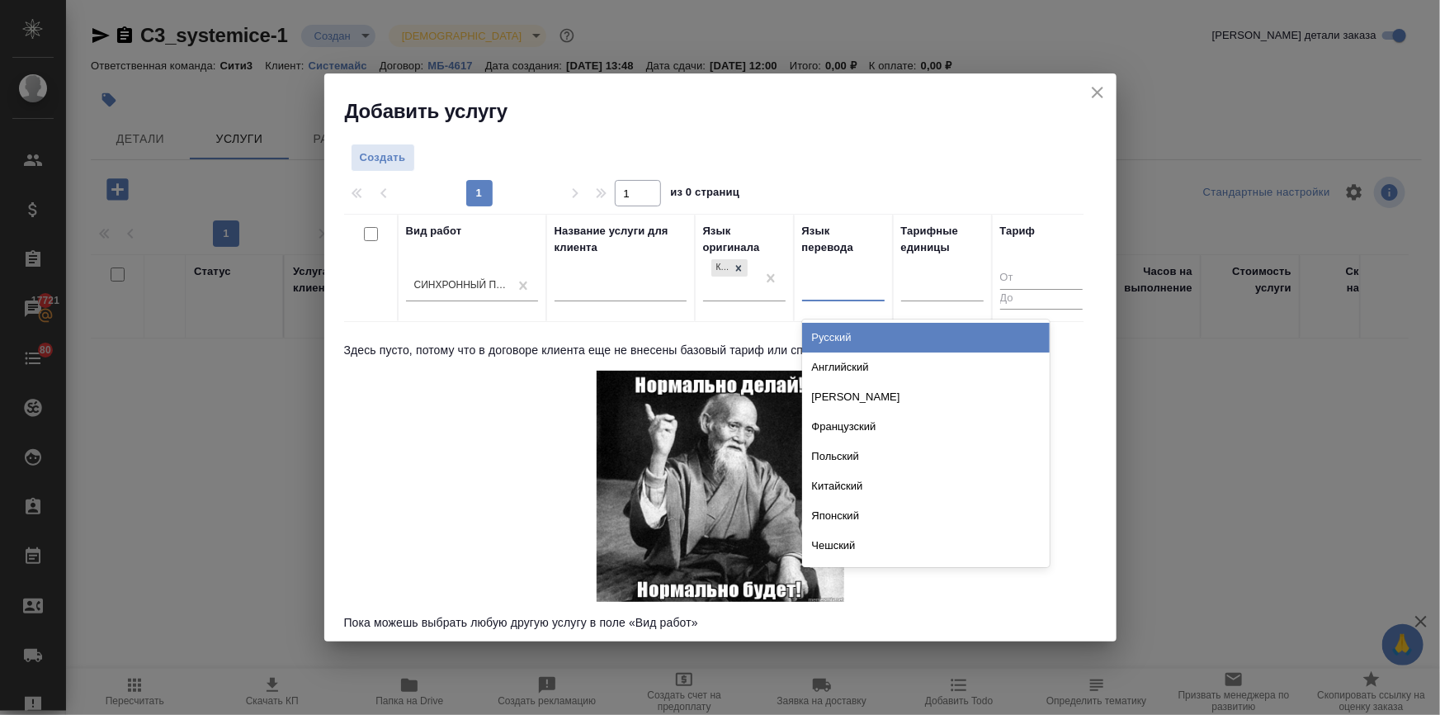
click at [823, 335] on div "Русский" at bounding box center [926, 338] width 248 height 30
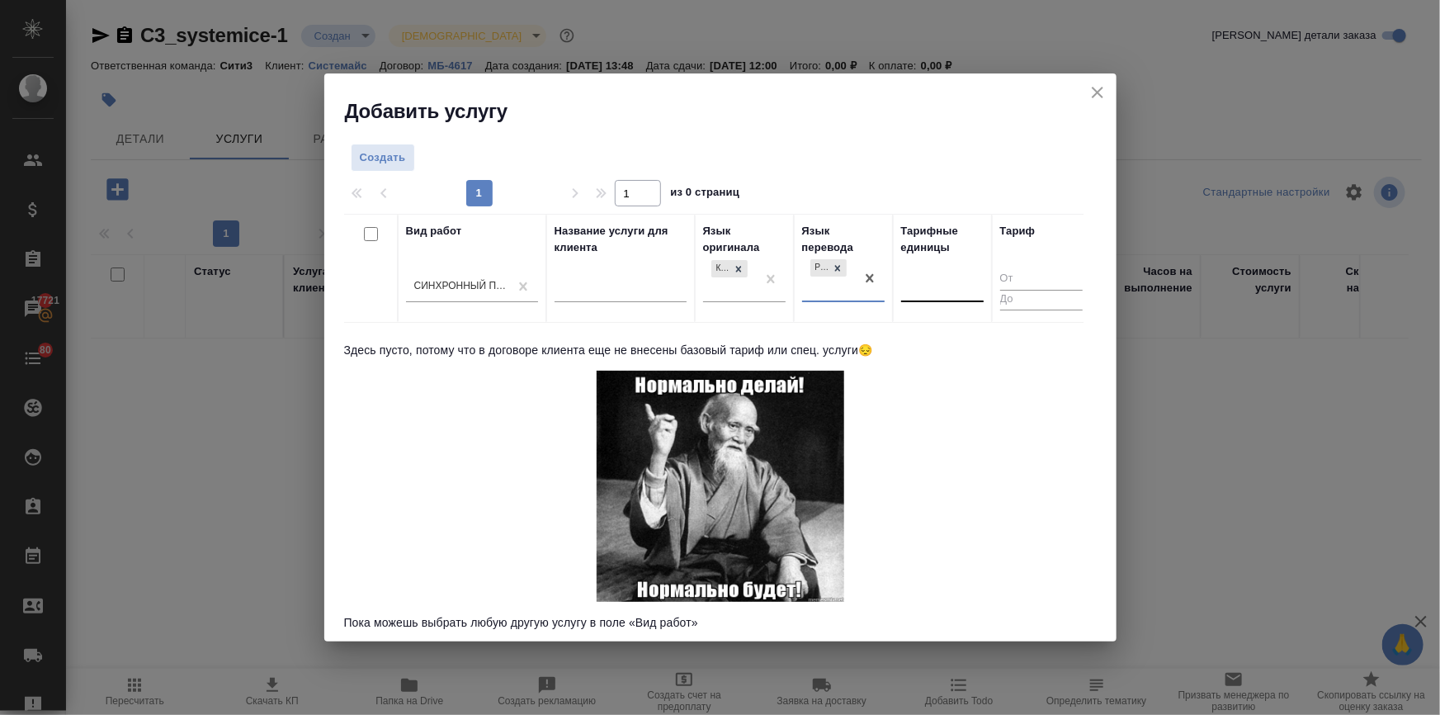
click at [932, 292] on div at bounding box center [942, 286] width 83 height 24
type input "час"
click at [938, 333] on div "час" at bounding box center [1025, 338] width 248 height 30
click at [403, 156] on span "Создать" at bounding box center [383, 158] width 46 height 19
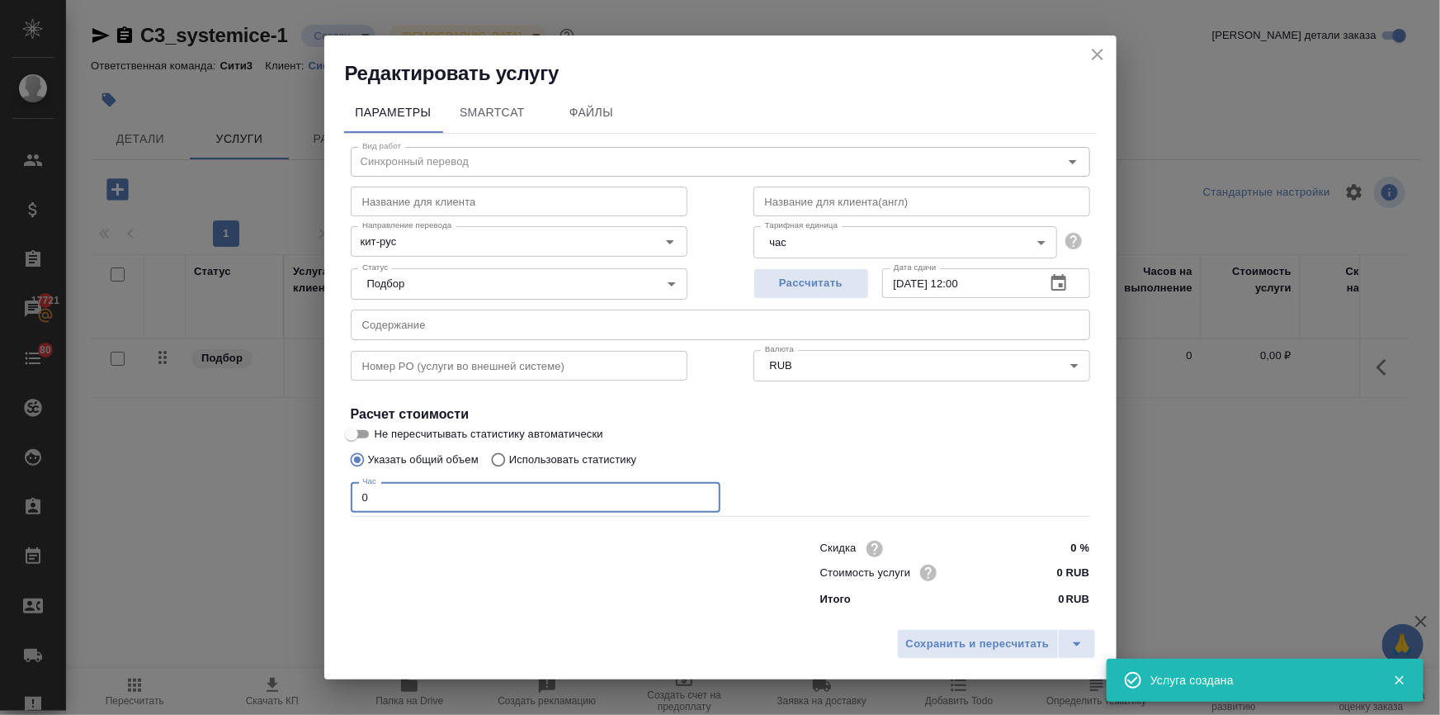
drag, startPoint x: 387, startPoint y: 493, endPoint x: 354, endPoint y: 497, distance: 33.3
click at [354, 497] on input "0" at bounding box center [536, 497] width 370 height 30
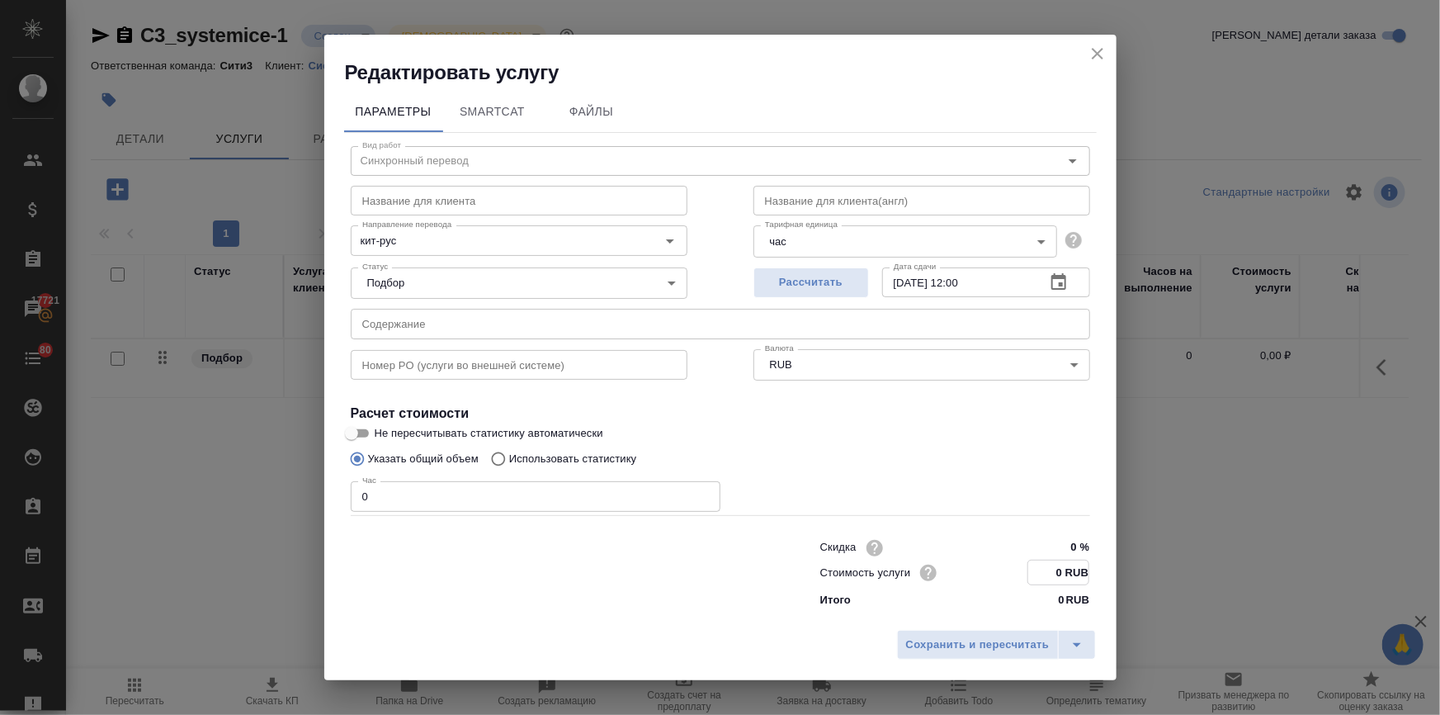
drag, startPoint x: 1064, startPoint y: 565, endPoint x: 1050, endPoint y: 569, distance: 14.6
click at [1050, 569] on input "0 RUB" at bounding box center [1058, 572] width 60 height 24
drag, startPoint x: 1060, startPoint y: 572, endPoint x: 1044, endPoint y: 573, distance: 16.6
click at [1044, 573] on input "0 RUB" at bounding box center [1058, 572] width 60 height 24
drag, startPoint x: 379, startPoint y: 500, endPoint x: 351, endPoint y: 498, distance: 27.3
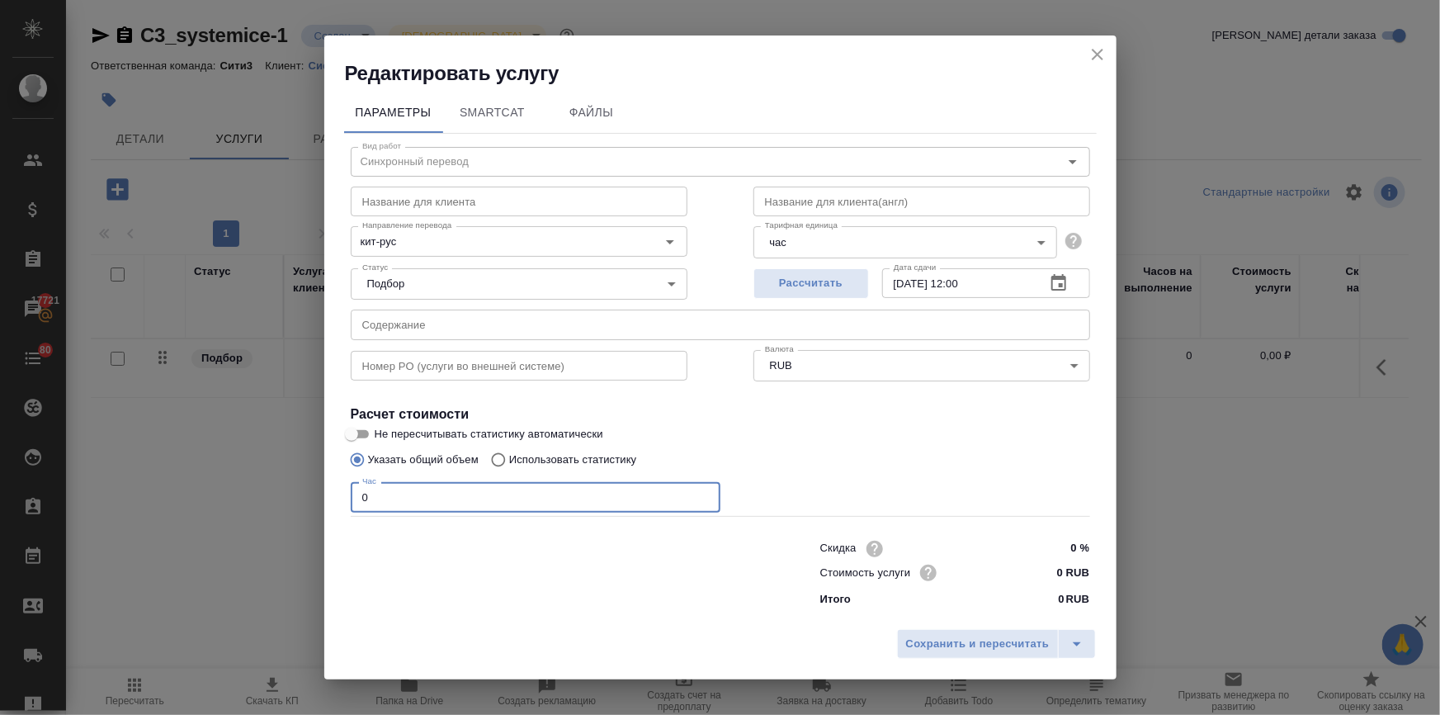
click at [351, 498] on input "0" at bounding box center [536, 497] width 370 height 30
drag, startPoint x: 1064, startPoint y: 566, endPoint x: 1042, endPoint y: 573, distance: 23.2
click at [1042, 573] on input "0 RUB" at bounding box center [1058, 572] width 60 height 24
type input "4 RUB"
drag, startPoint x: 364, startPoint y: 496, endPoint x: 304, endPoint y: 505, distance: 60.1
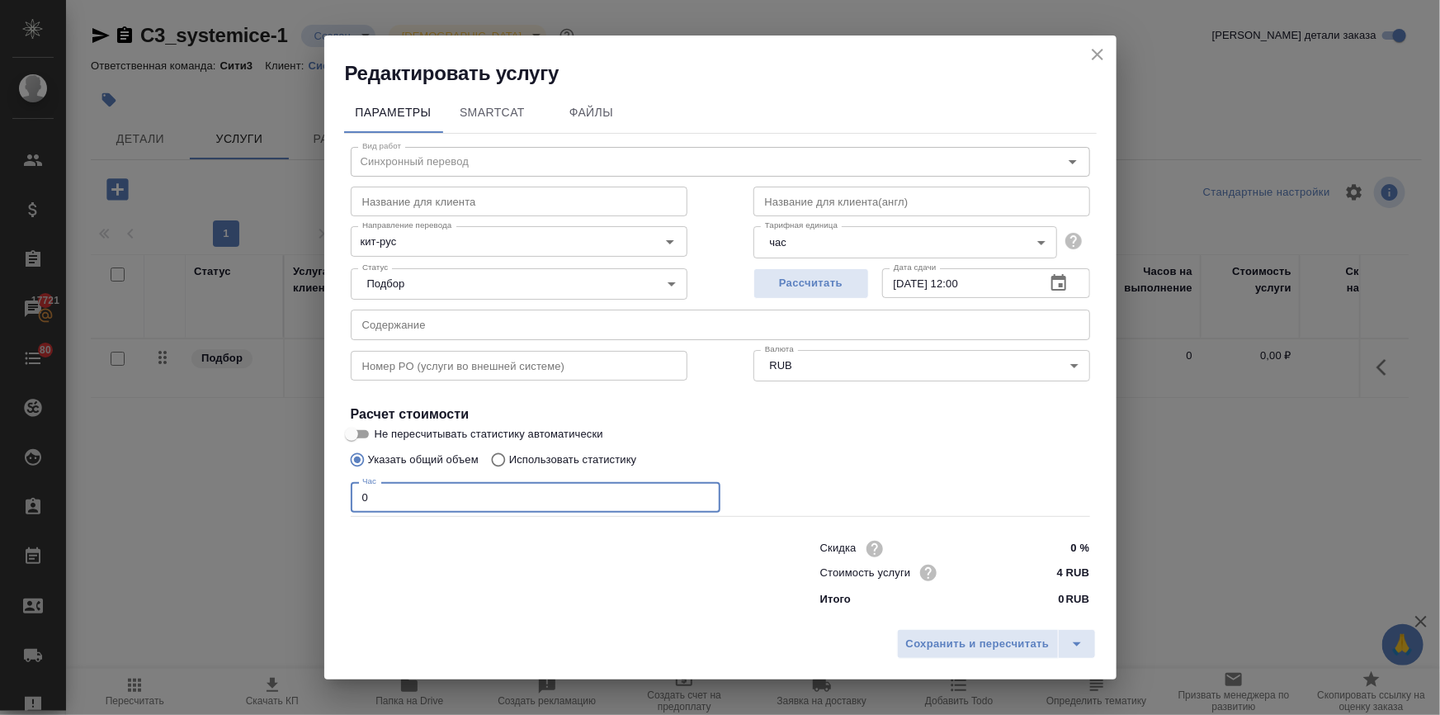
click at [304, 505] on div "Редактировать услугу Параметры SmartCat Файлы Вид работ Синхронный перевод Вид …" at bounding box center [720, 357] width 1440 height 715
type input "4"
click at [1052, 572] on input "4 RUB" at bounding box center [1058, 572] width 60 height 24
paste input "33400"
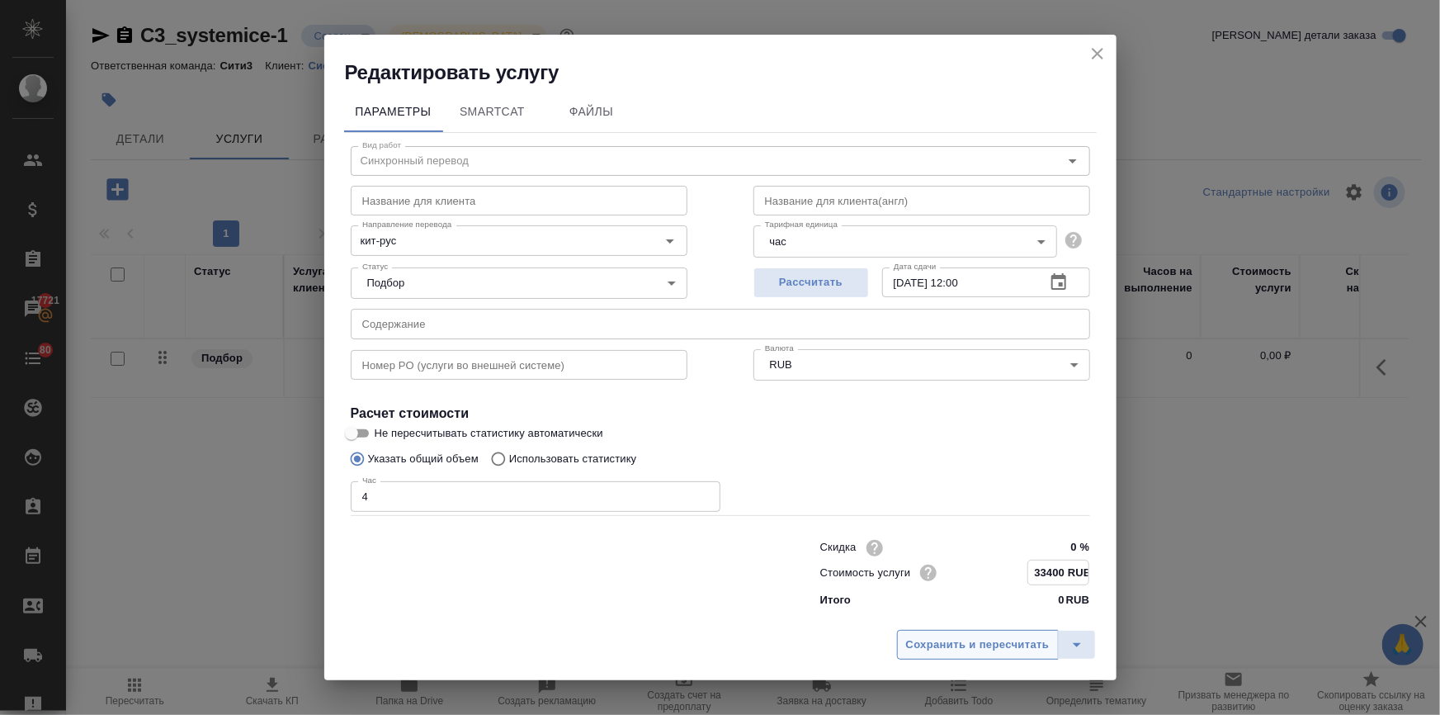
type input "33400 RUB"
click at [1015, 645] on span "Сохранить и пересчитать" at bounding box center [978, 643] width 144 height 19
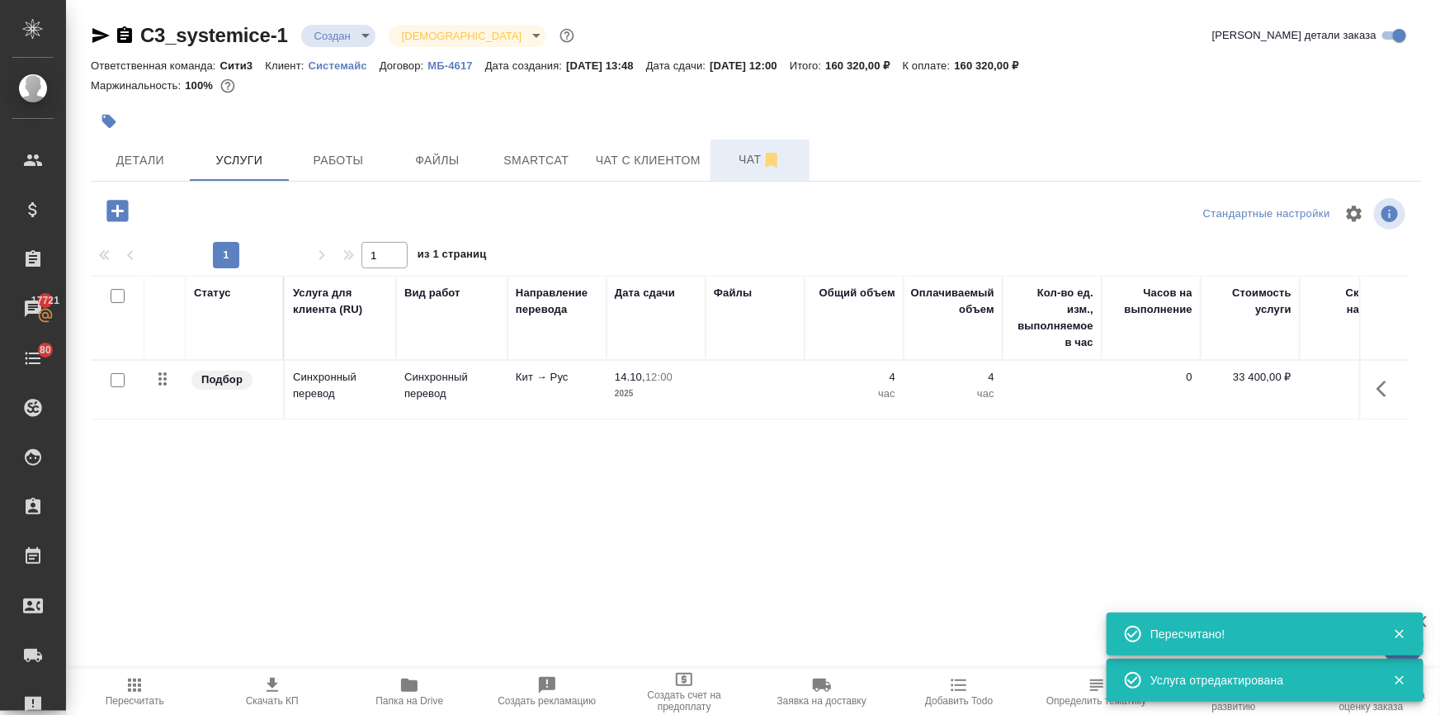
click at [730, 159] on span "Чат" at bounding box center [759, 159] width 79 height 21
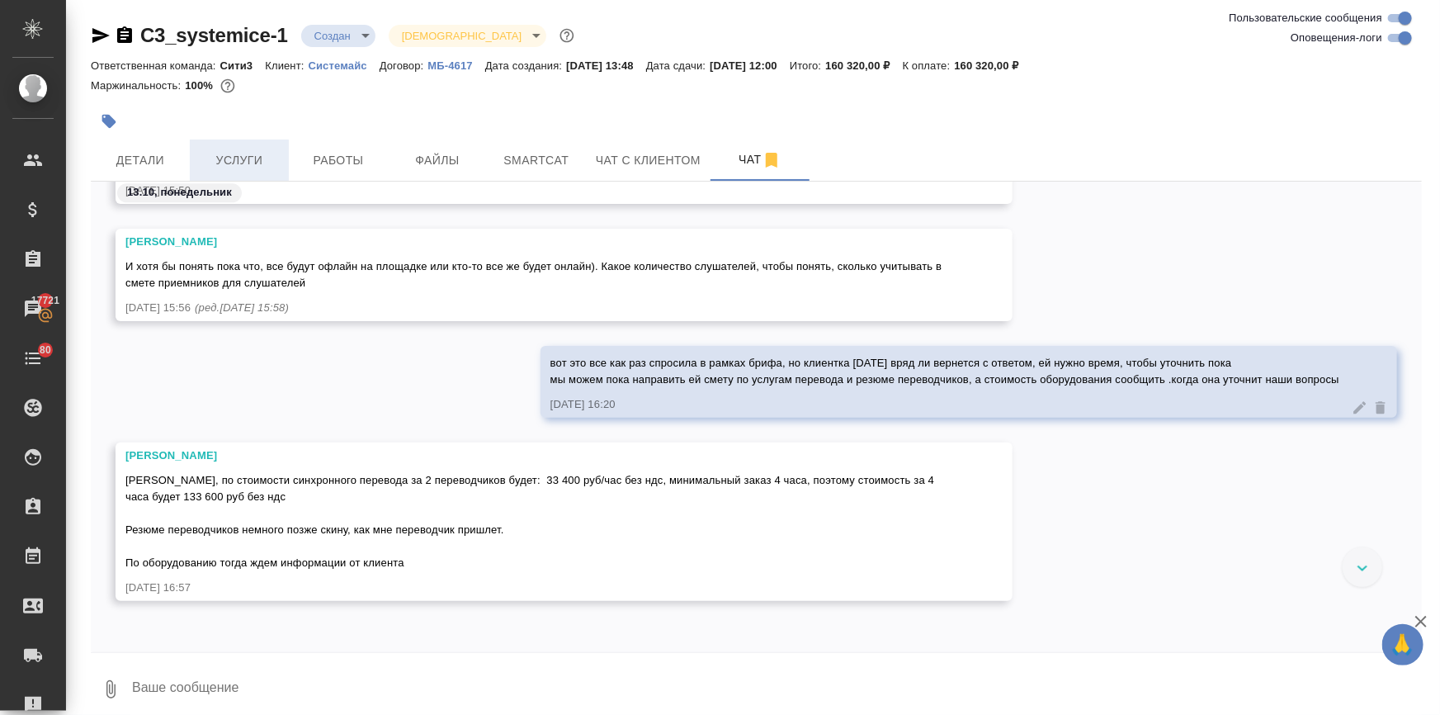
scroll to position [2025, 0]
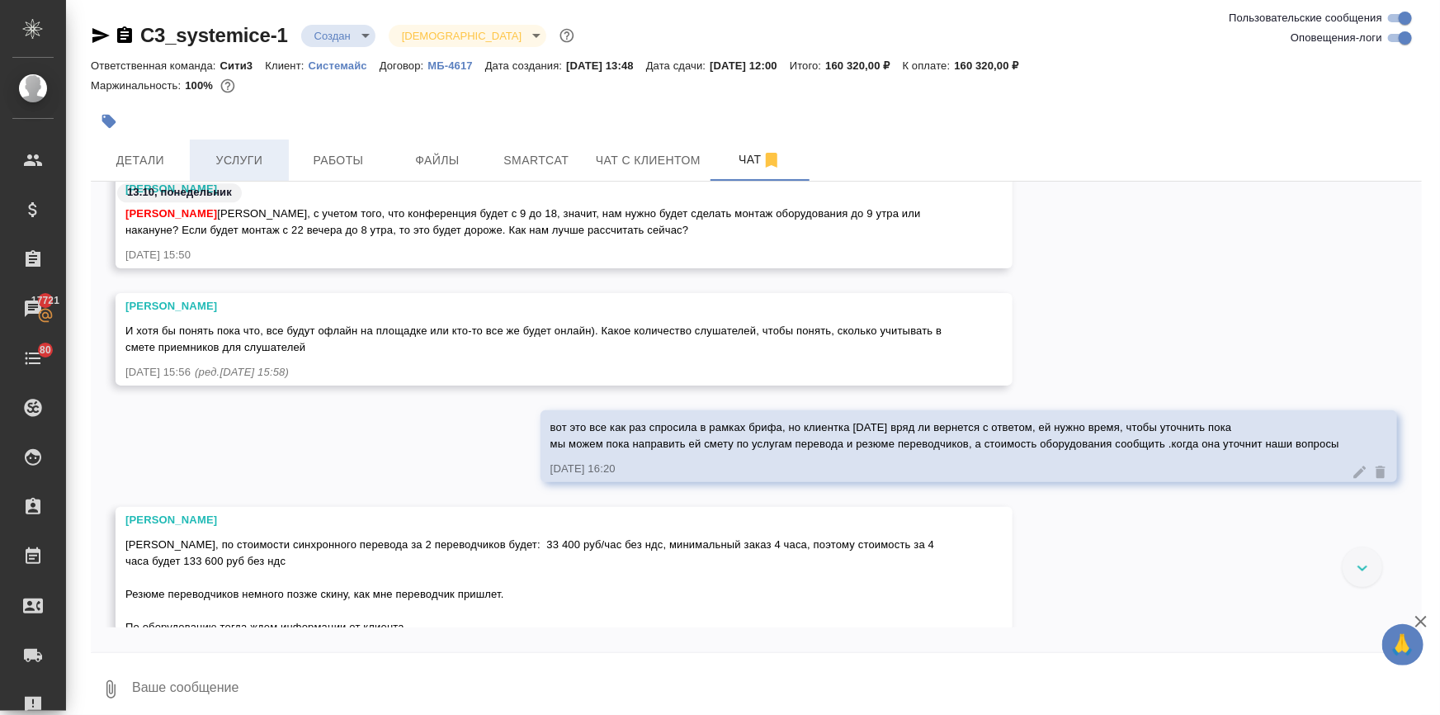
click at [219, 166] on span "Услуги" at bounding box center [239, 160] width 79 height 21
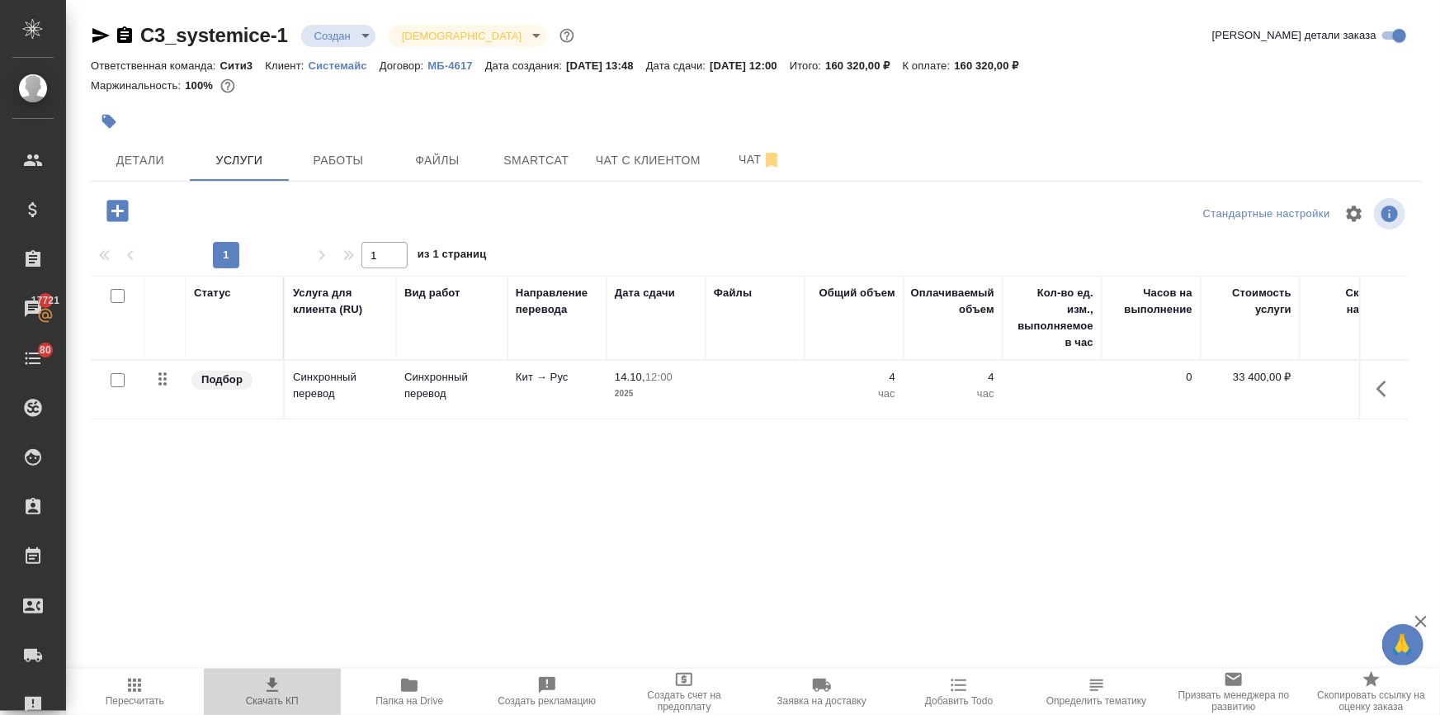
click at [272, 680] on icon "button" at bounding box center [273, 684] width 12 height 14
click at [541, 397] on td "Кит → Рус" at bounding box center [556, 390] width 99 height 58
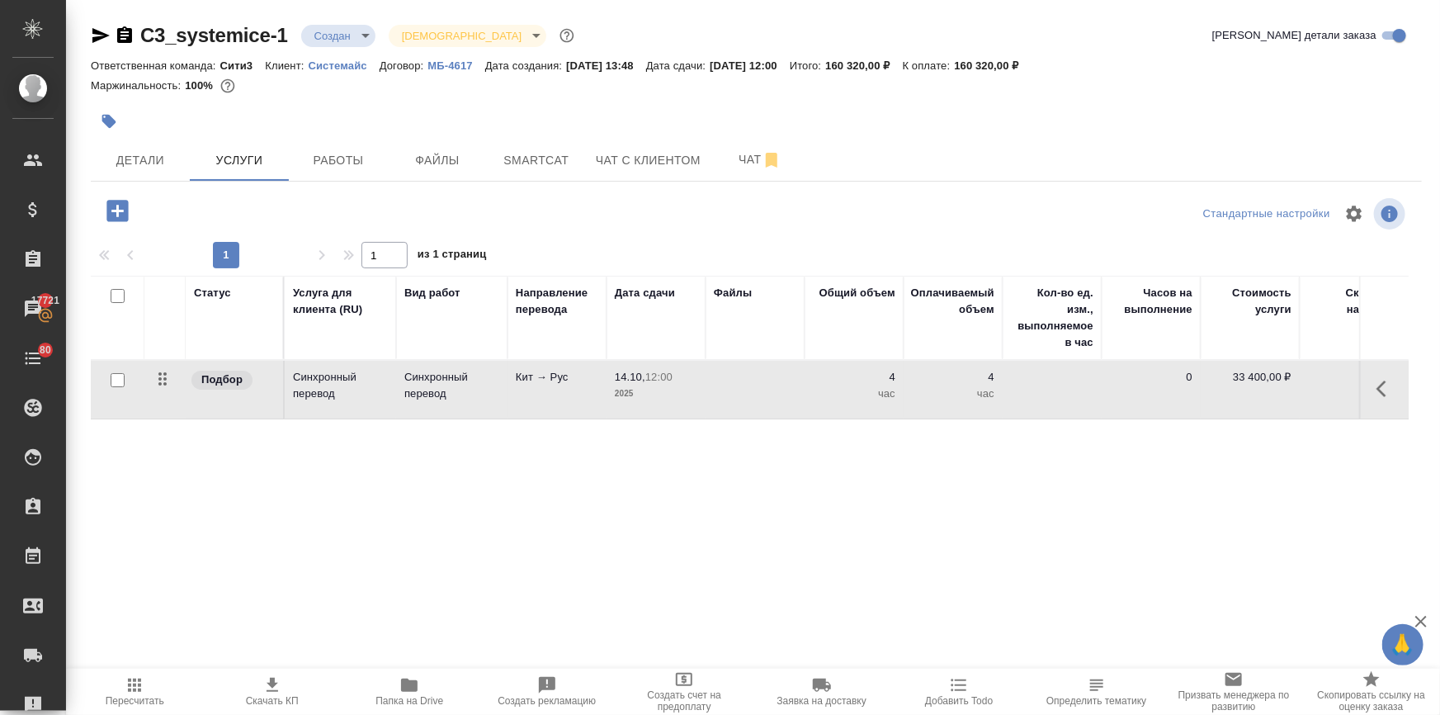
click at [541, 397] on td "Кит → Рус" at bounding box center [556, 390] width 99 height 58
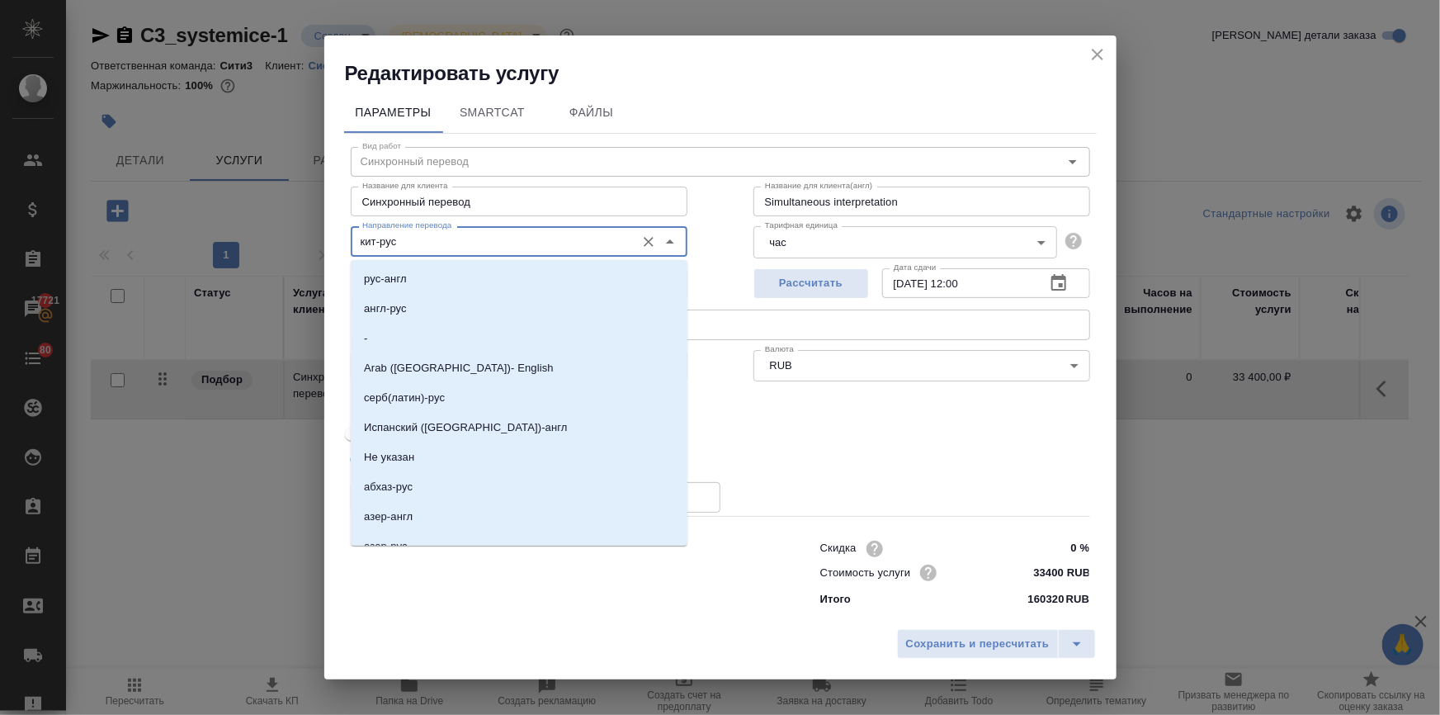
drag, startPoint x: 379, startPoint y: 243, endPoint x: 348, endPoint y: 239, distance: 30.7
click at [348, 239] on div "Вид работ Синхронный перевод Вид работ Название для клиента Синхронный перевод …" at bounding box center [720, 374] width 752 height 481
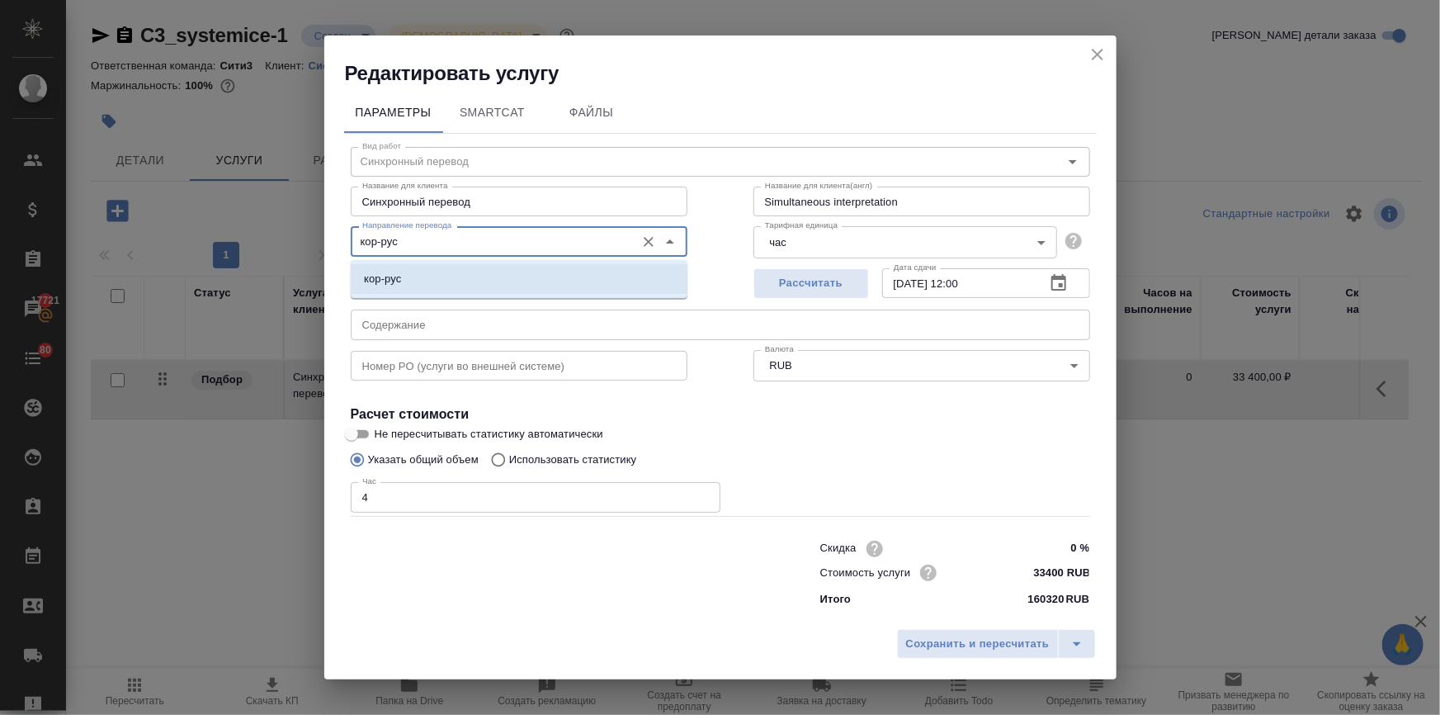
click at [378, 266] on li "кор-рус" at bounding box center [519, 279] width 337 height 30
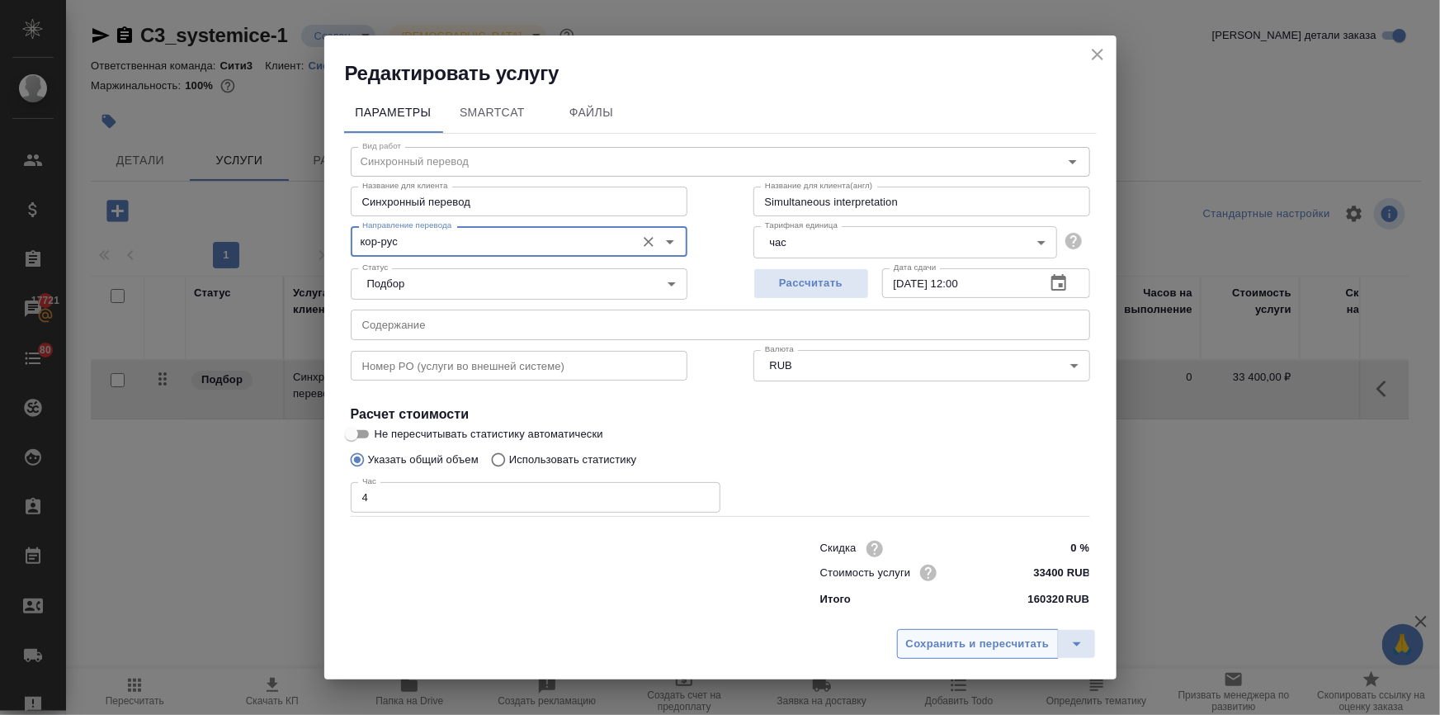
type input "кор-рус"
click at [951, 644] on span "Сохранить и пересчитать" at bounding box center [978, 643] width 144 height 19
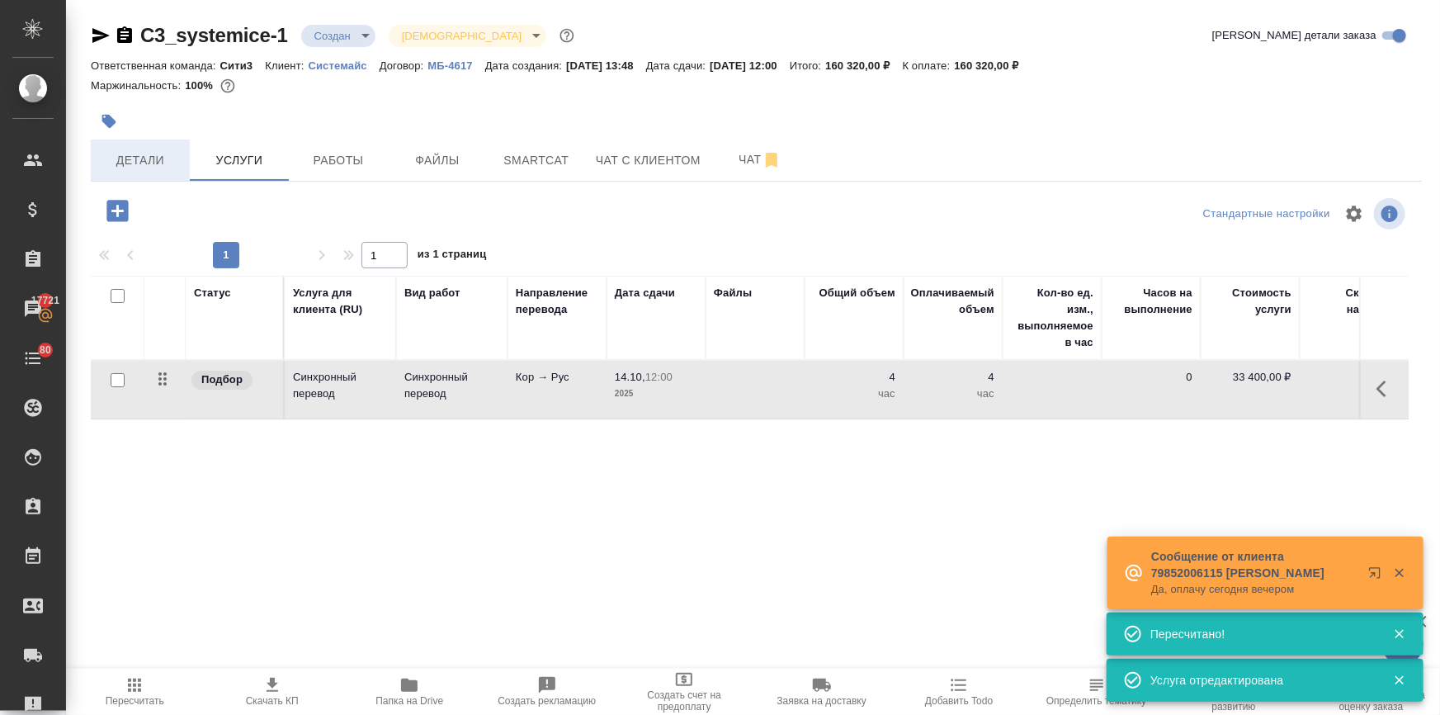
click at [156, 146] on button "Детали" at bounding box center [140, 159] width 99 height 41
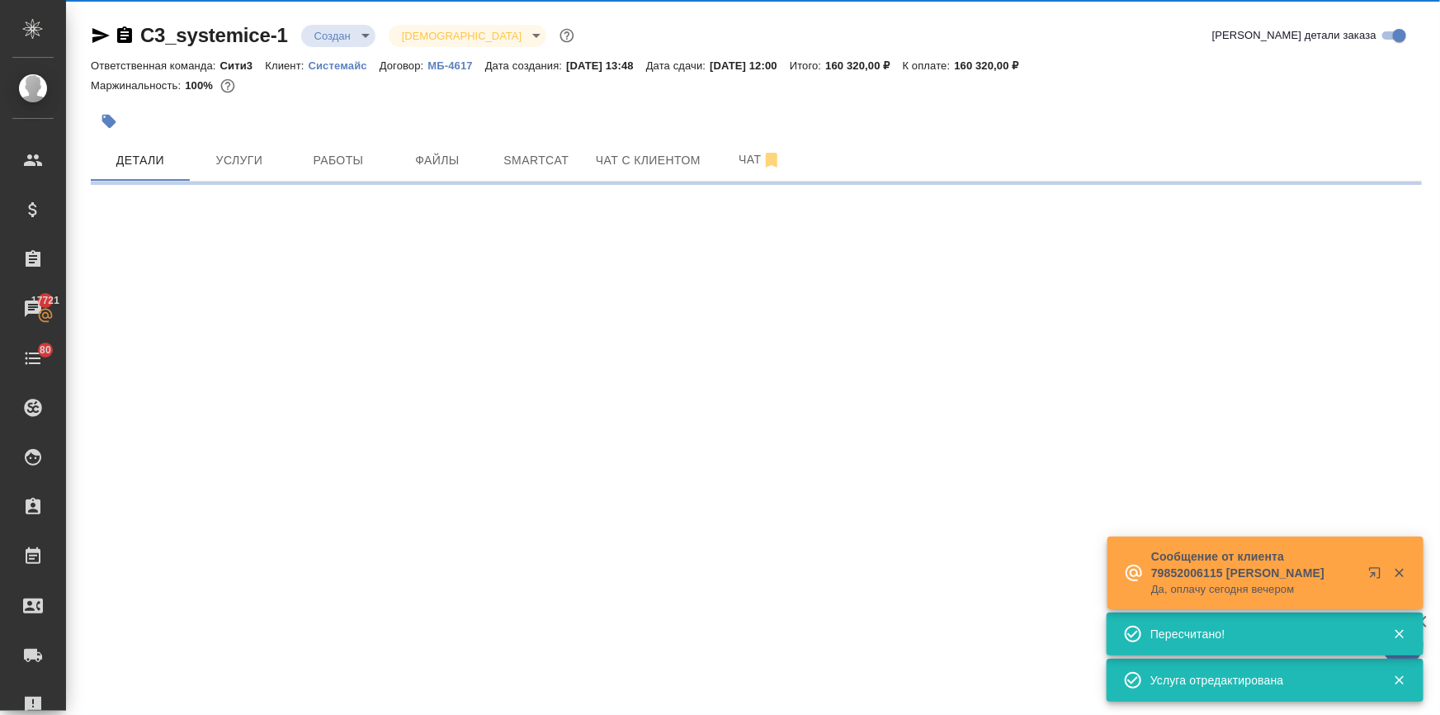
select select "RU"
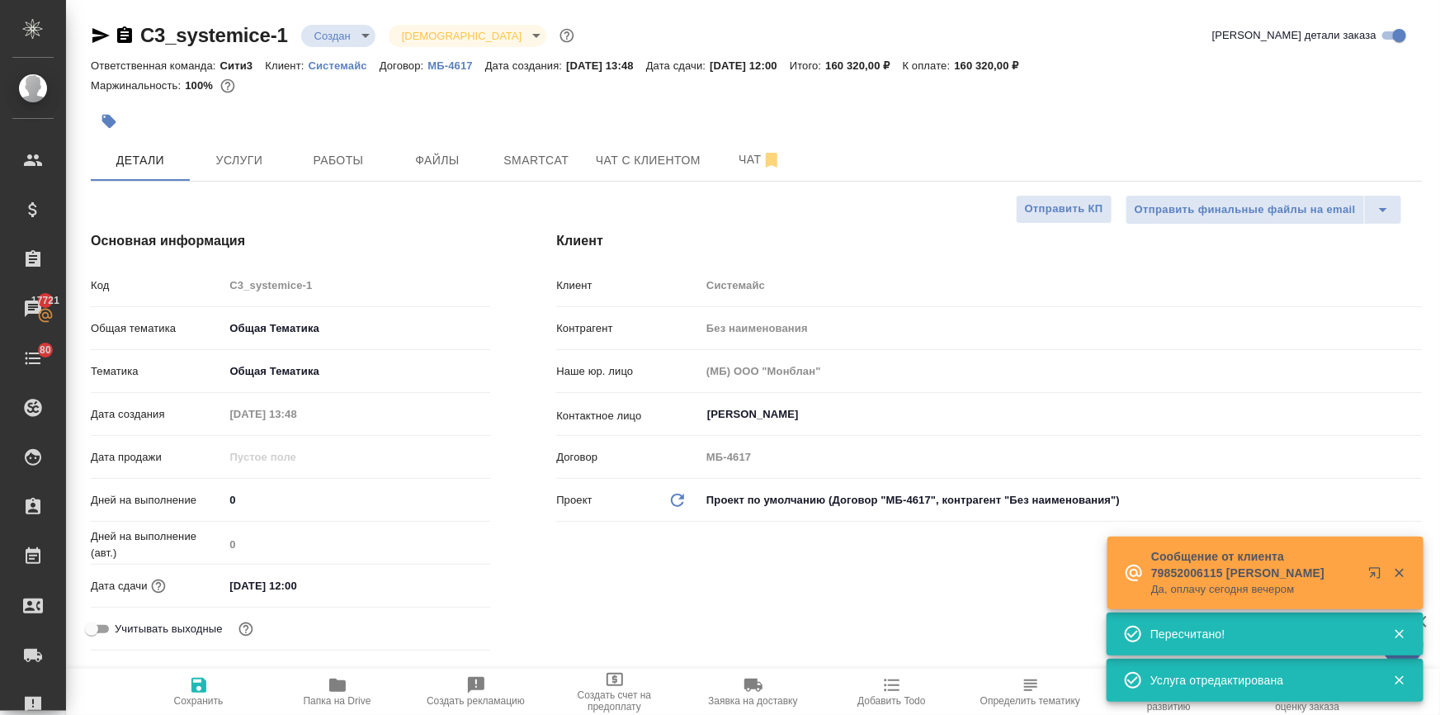
type textarea "x"
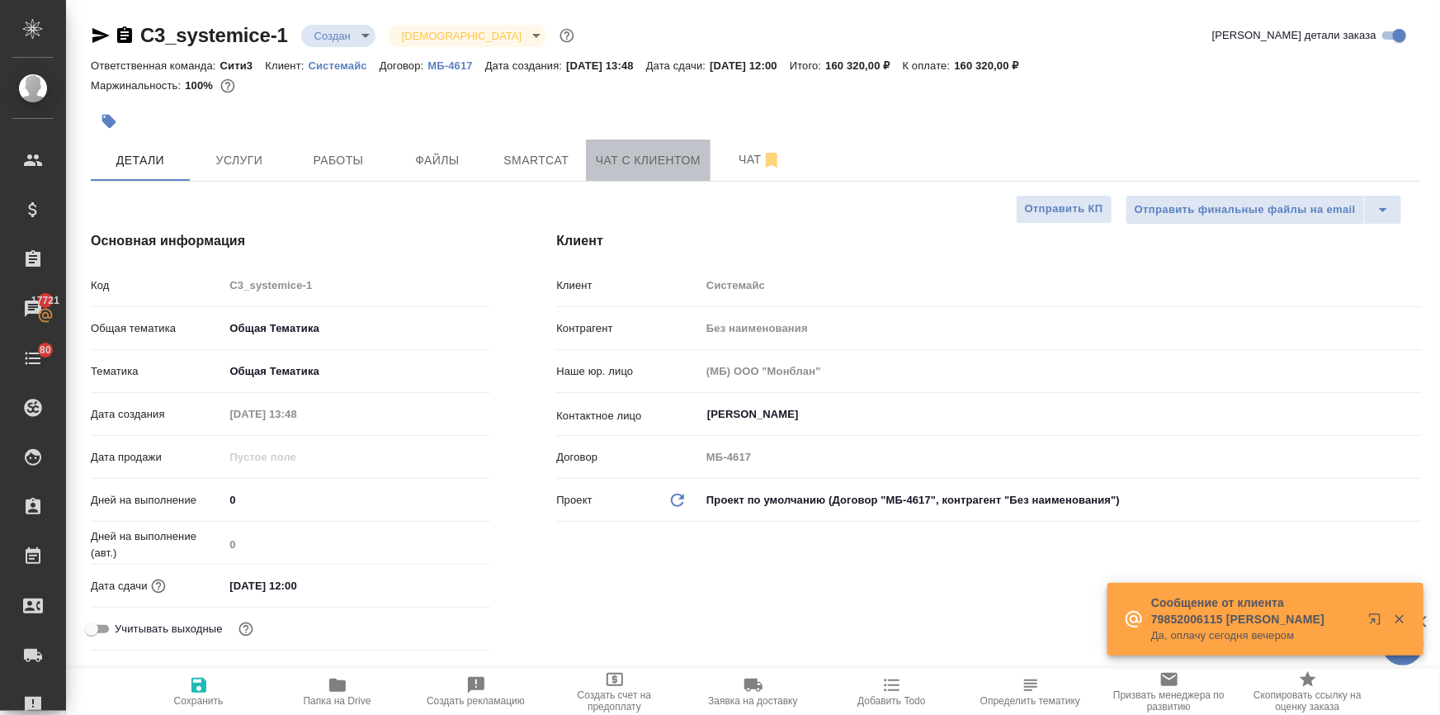
click at [603, 153] on span "Чат с клиентом" at bounding box center [648, 160] width 105 height 21
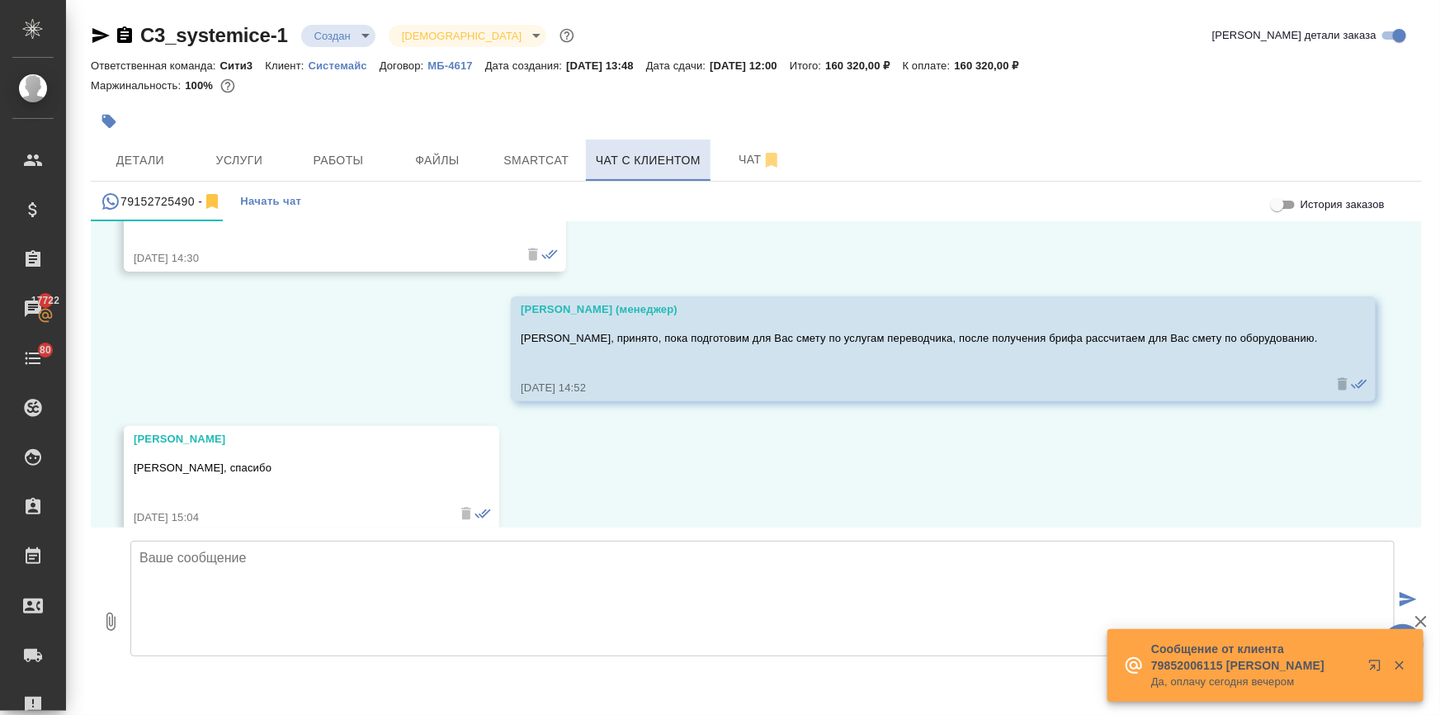
scroll to position [1920, 0]
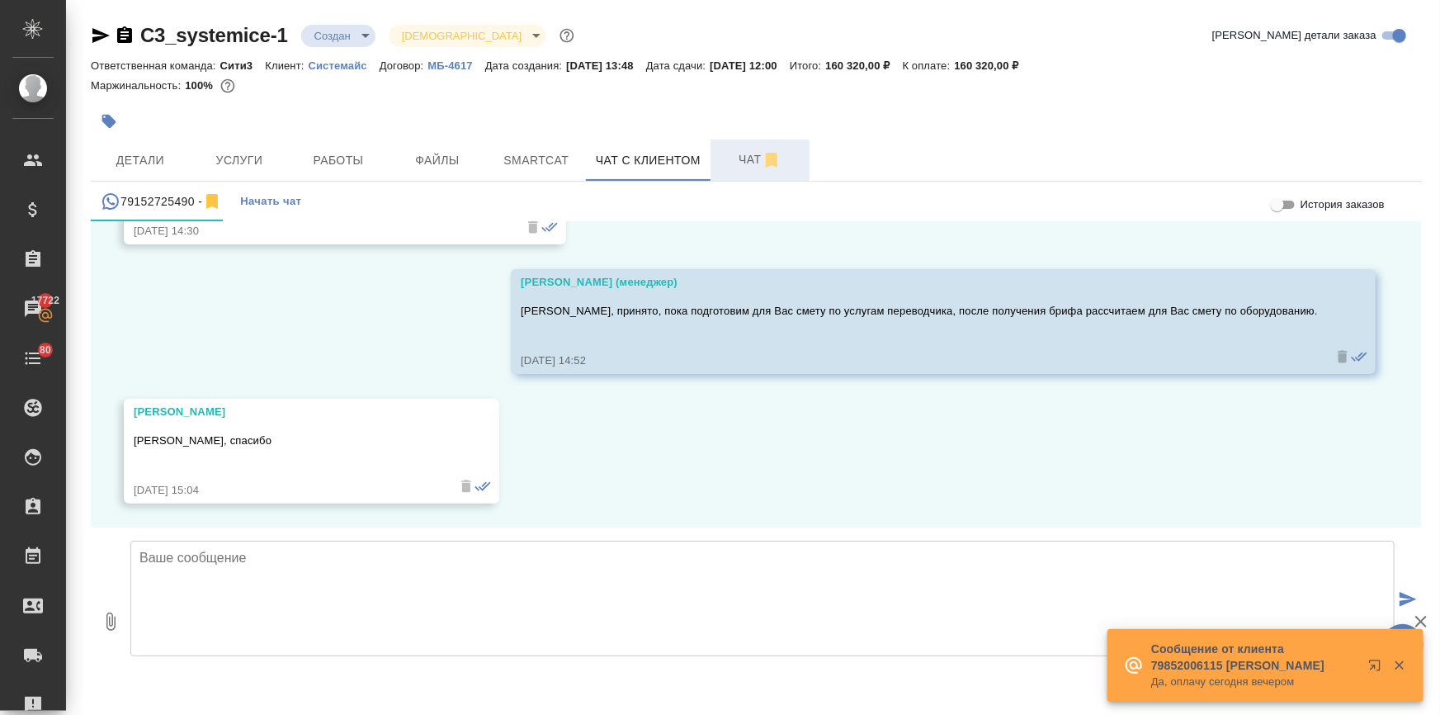
click at [718, 154] on button "Чат" at bounding box center [759, 159] width 99 height 41
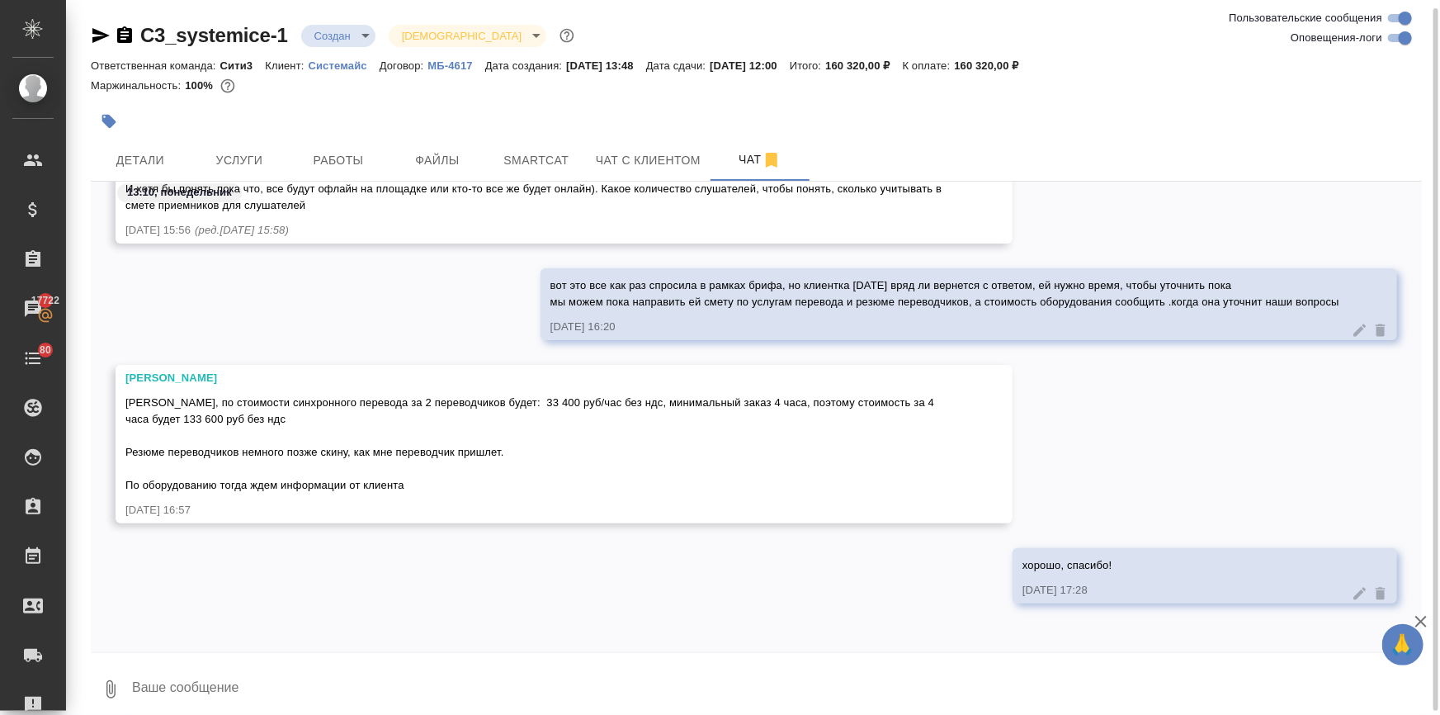
scroll to position [12, 0]
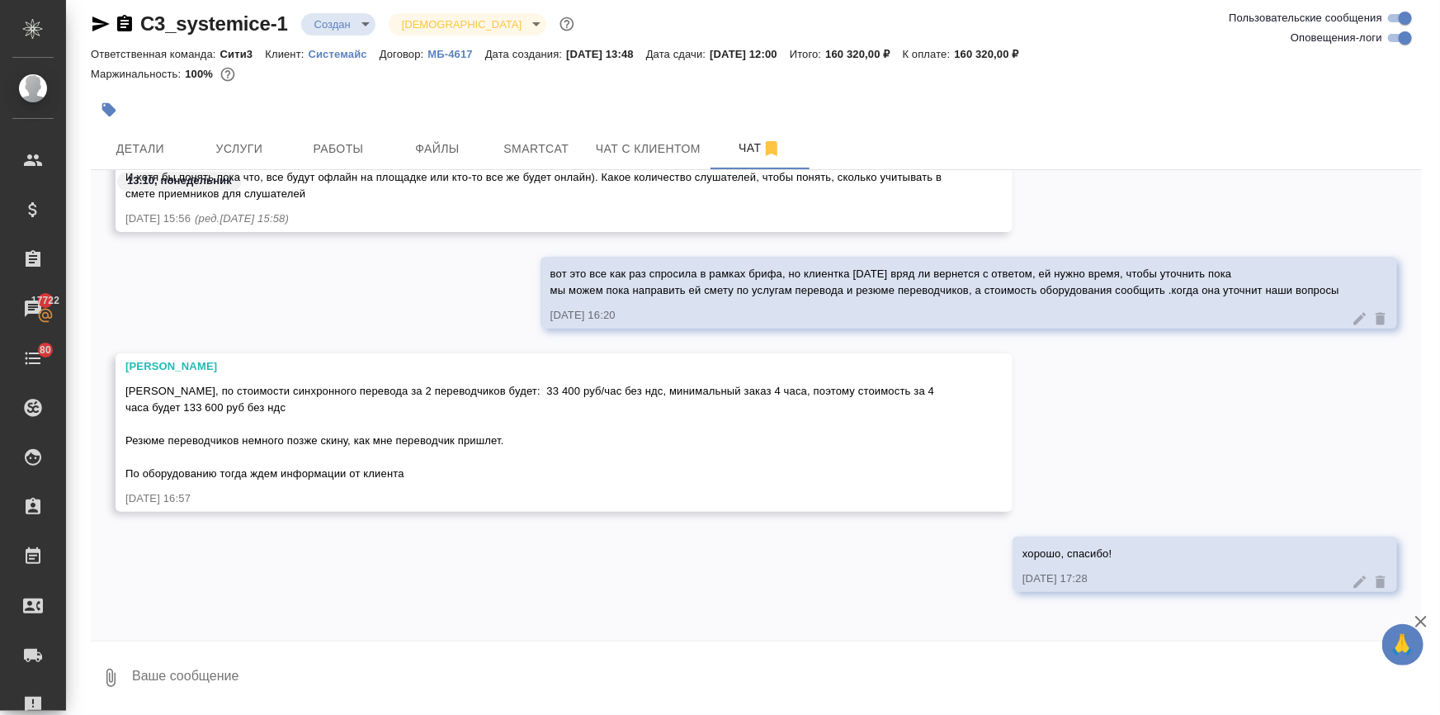
click at [412, 476] on div "Катя, по стоимости синхронного перевода за 2 переводчиков будет: 33 400 руб/час…" at bounding box center [539, 430] width 829 height 103
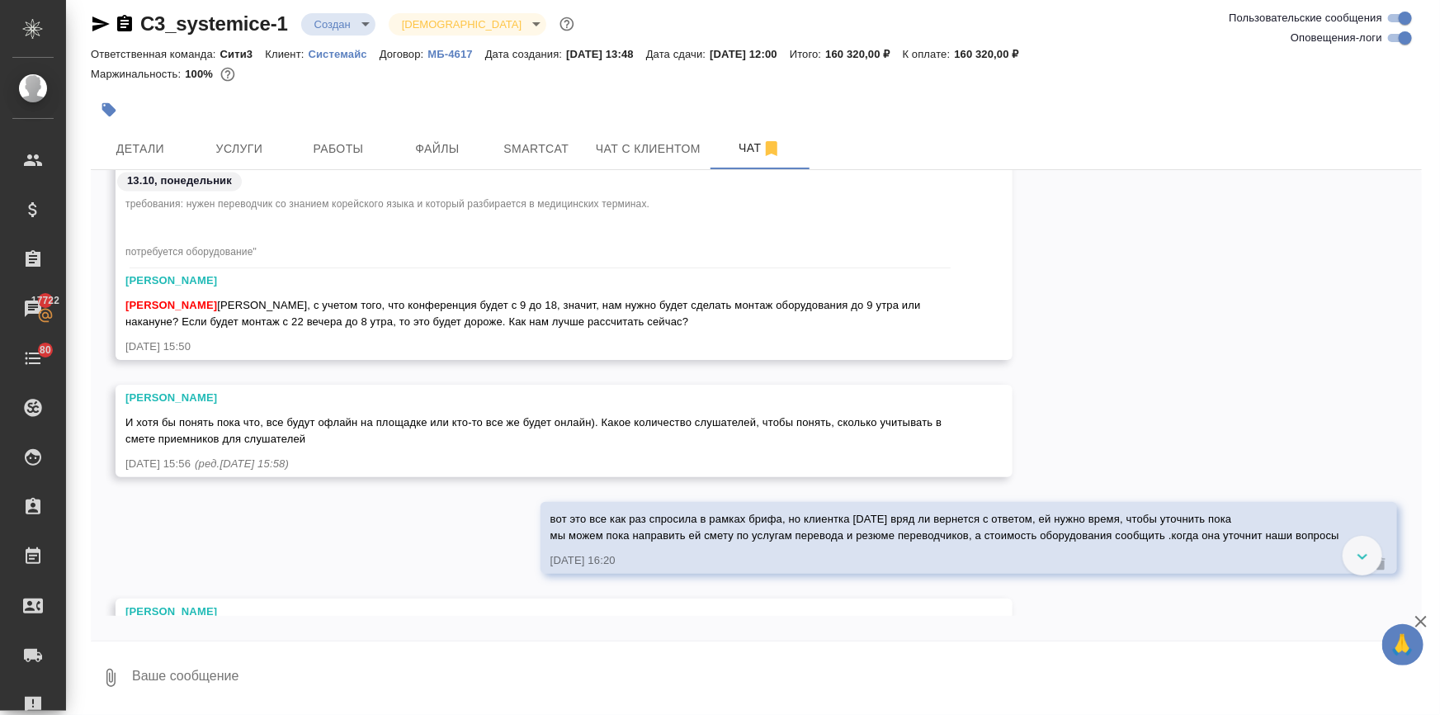
scroll to position [1800, 0]
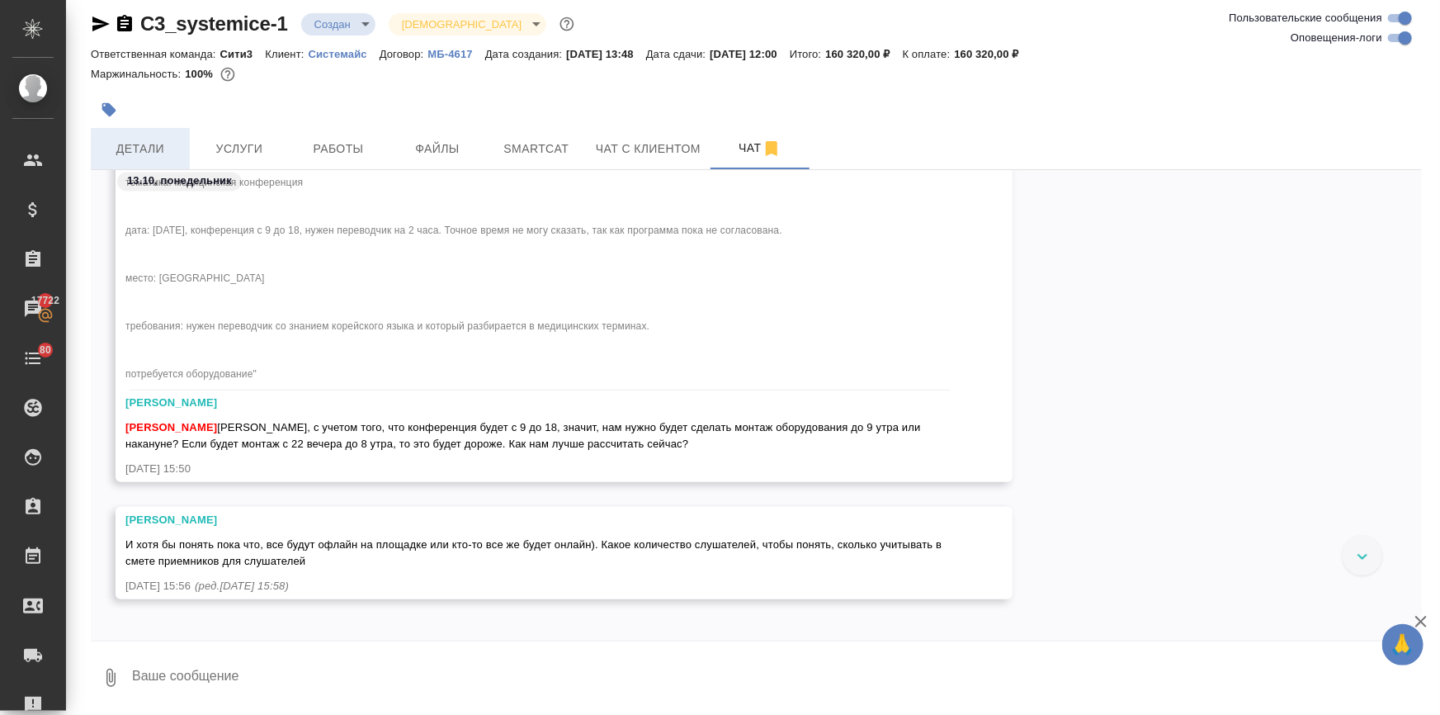
click at [157, 143] on span "Детали" at bounding box center [140, 149] width 79 height 21
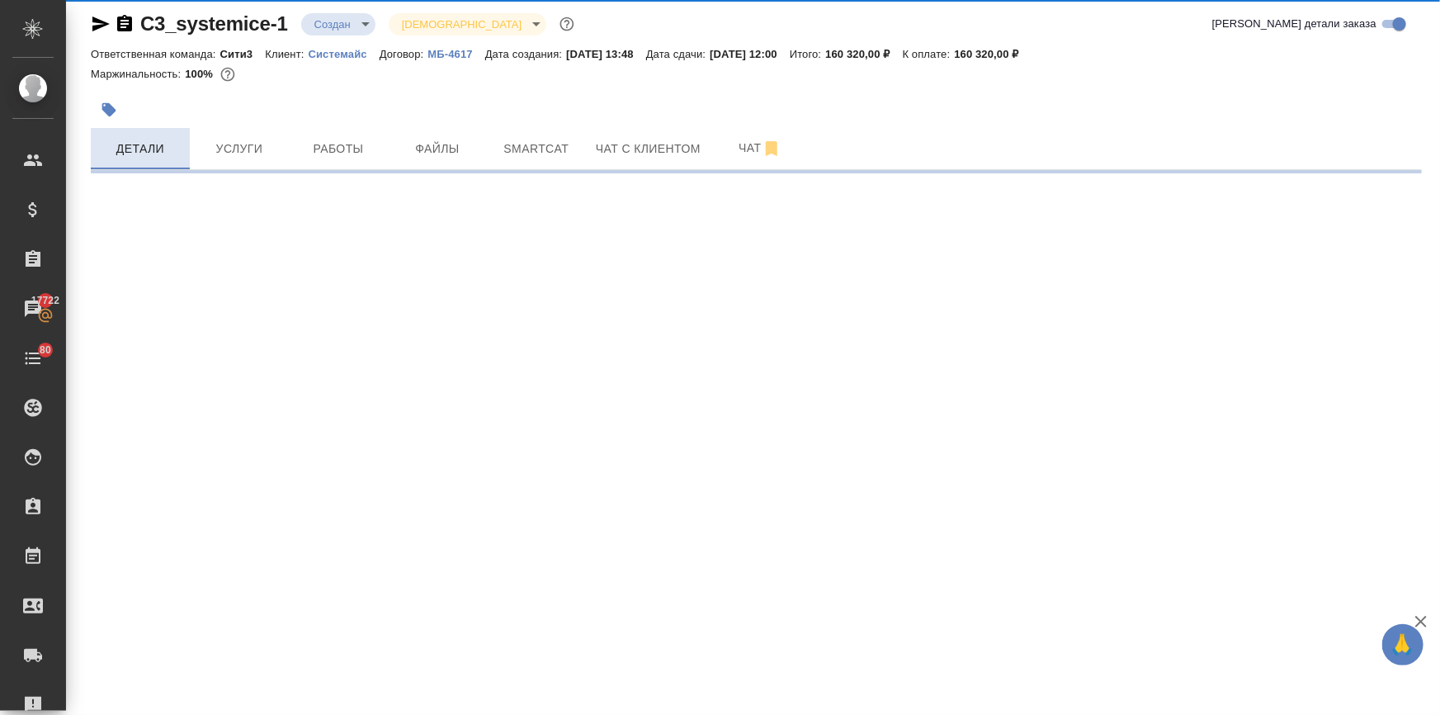
select select "RU"
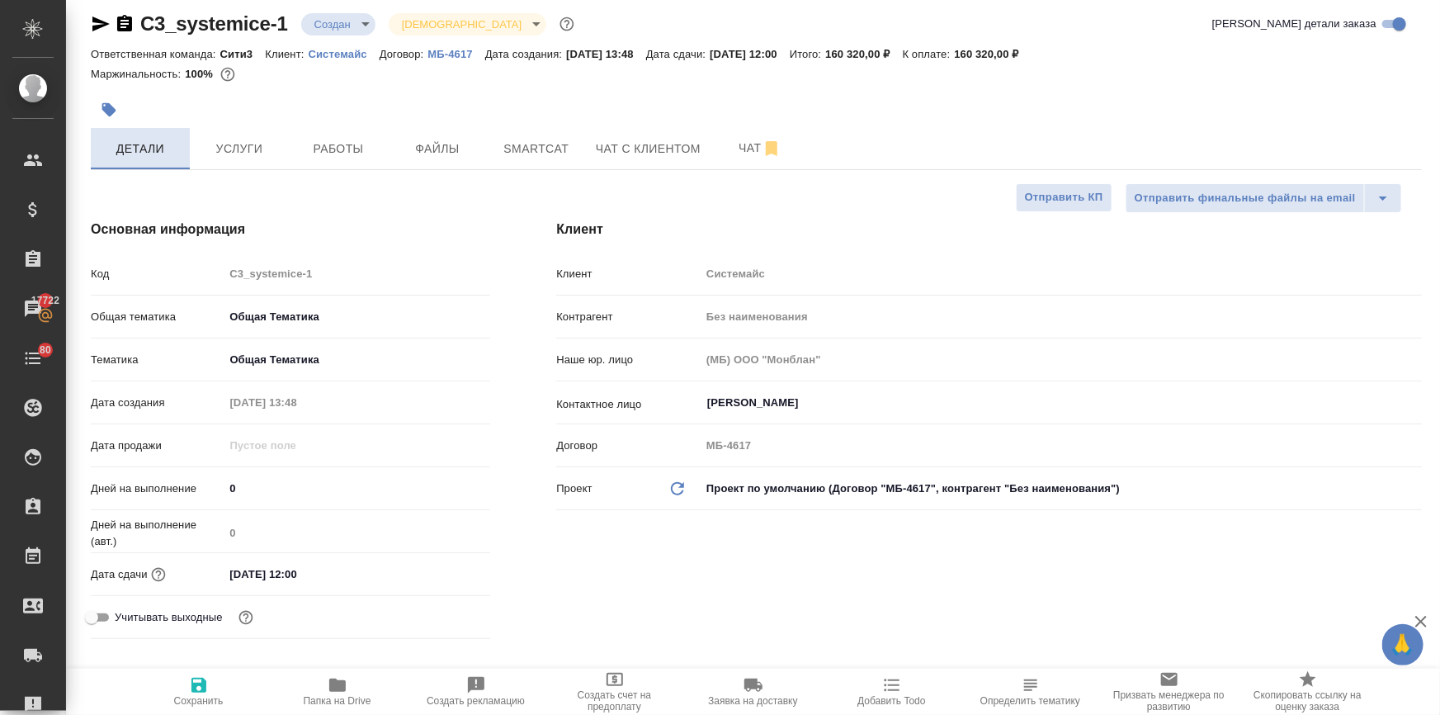
type textarea "x"
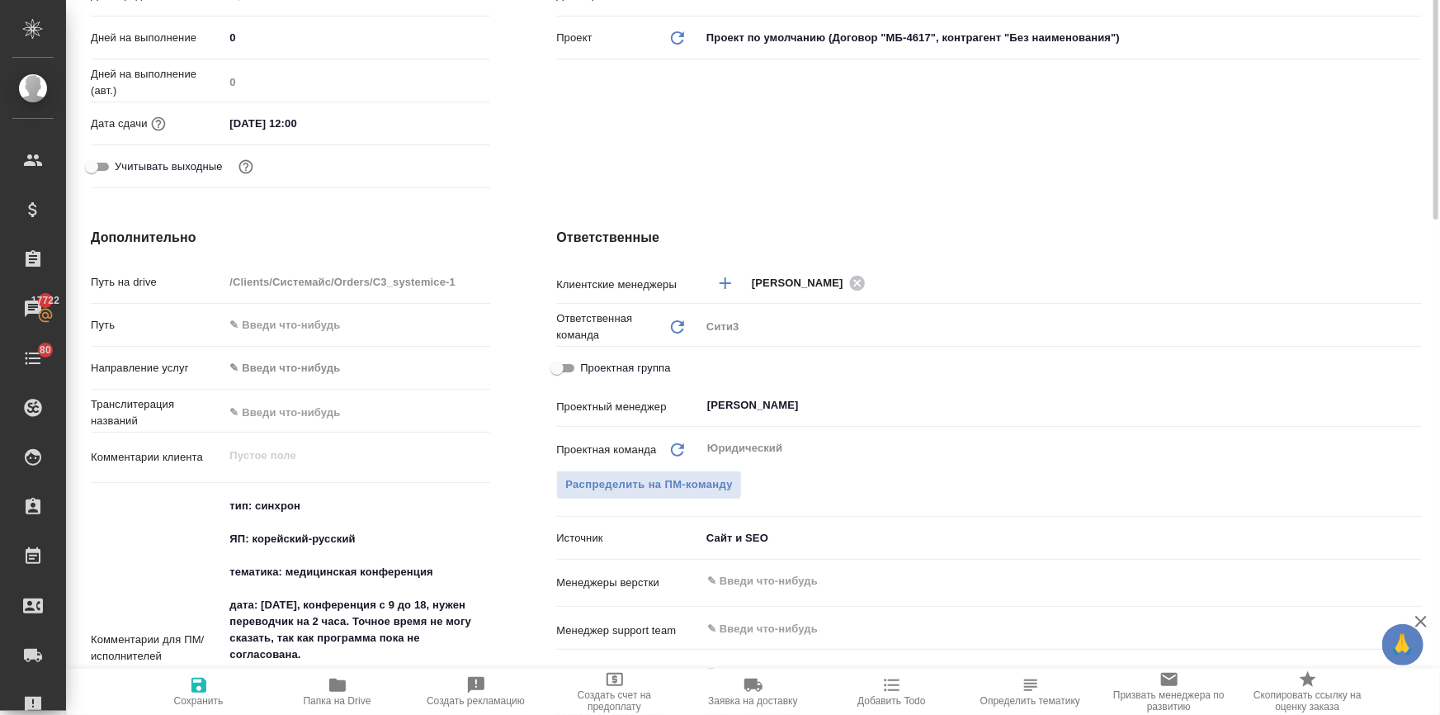
scroll to position [312, 0]
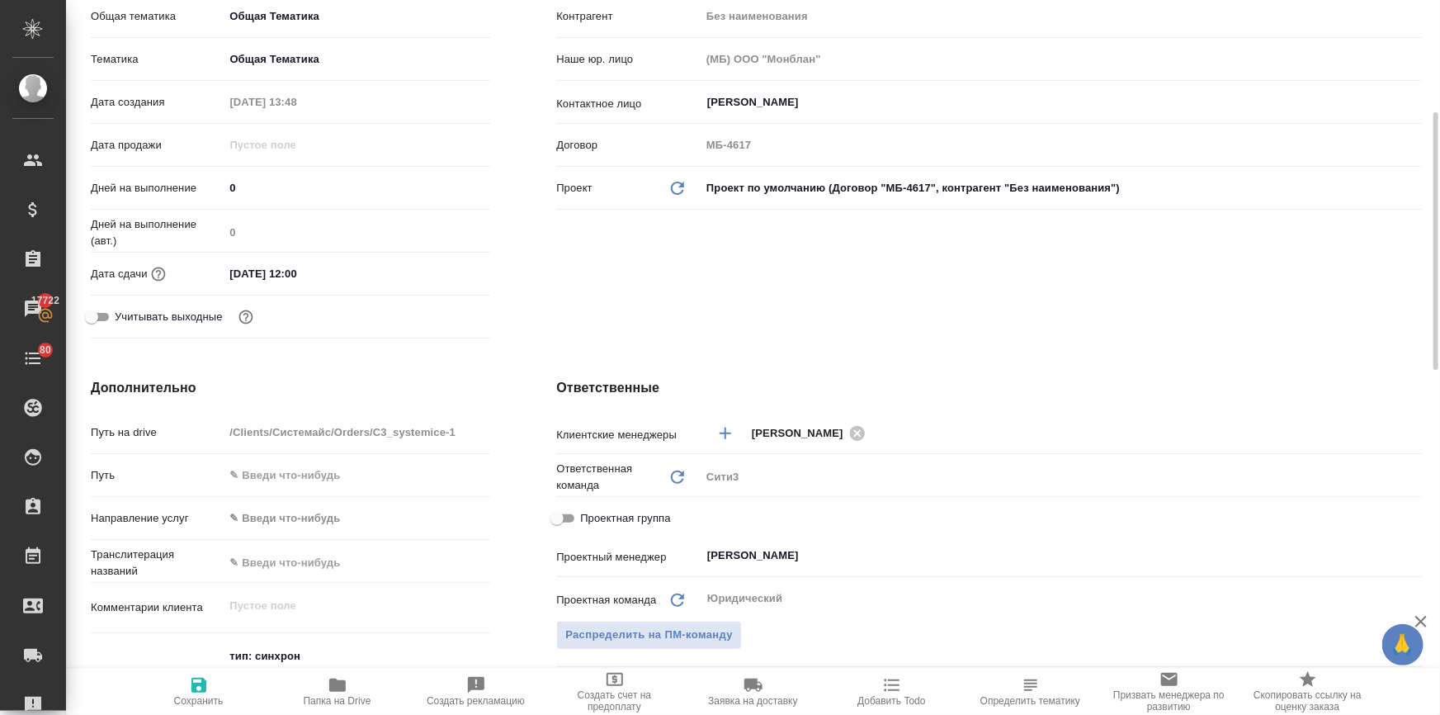
type textarea "x"
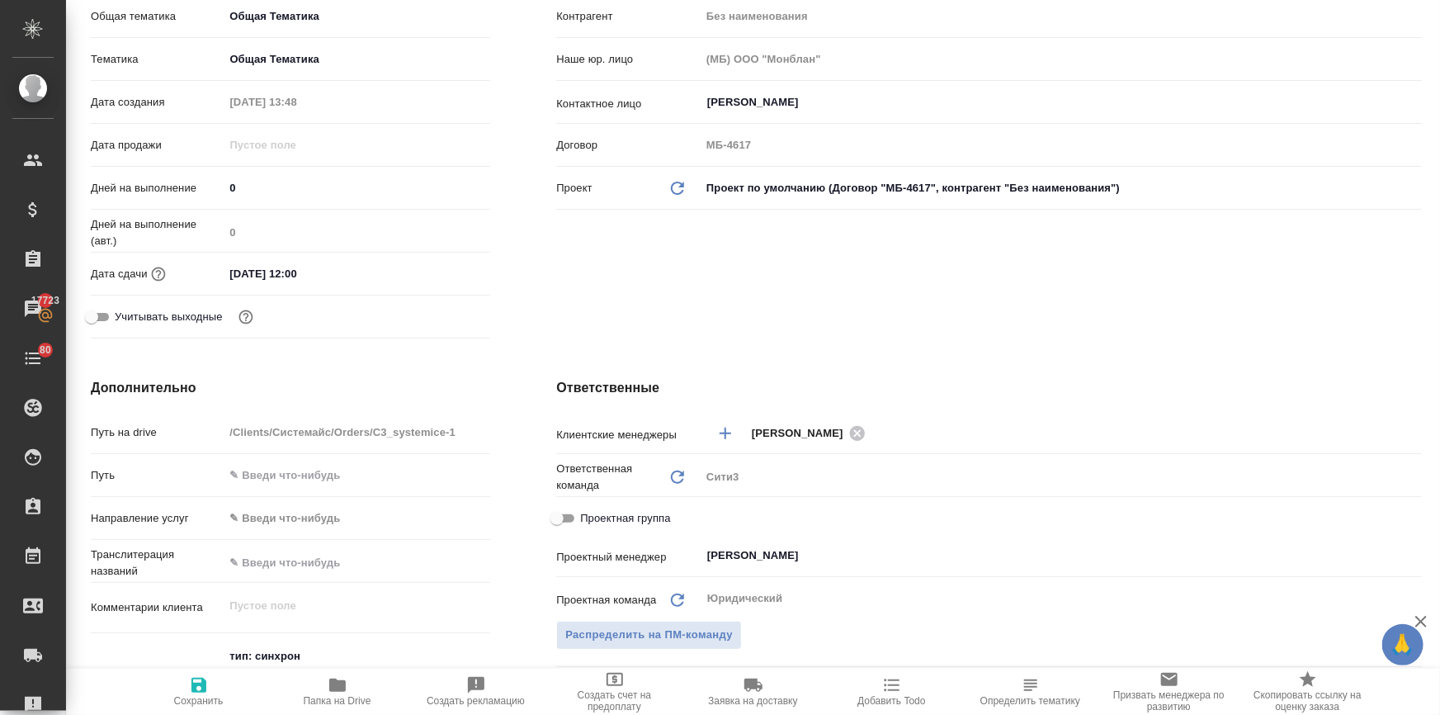
type textarea "x"
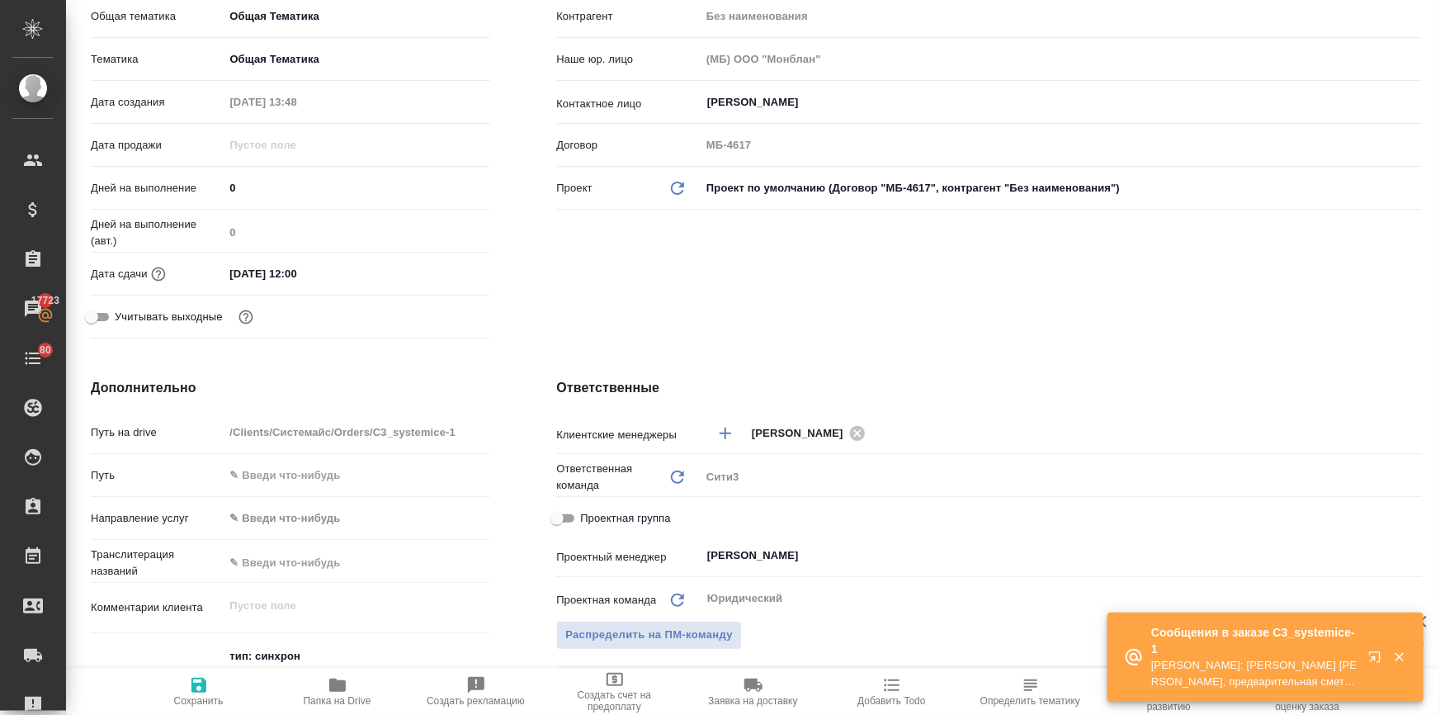
scroll to position [0, 0]
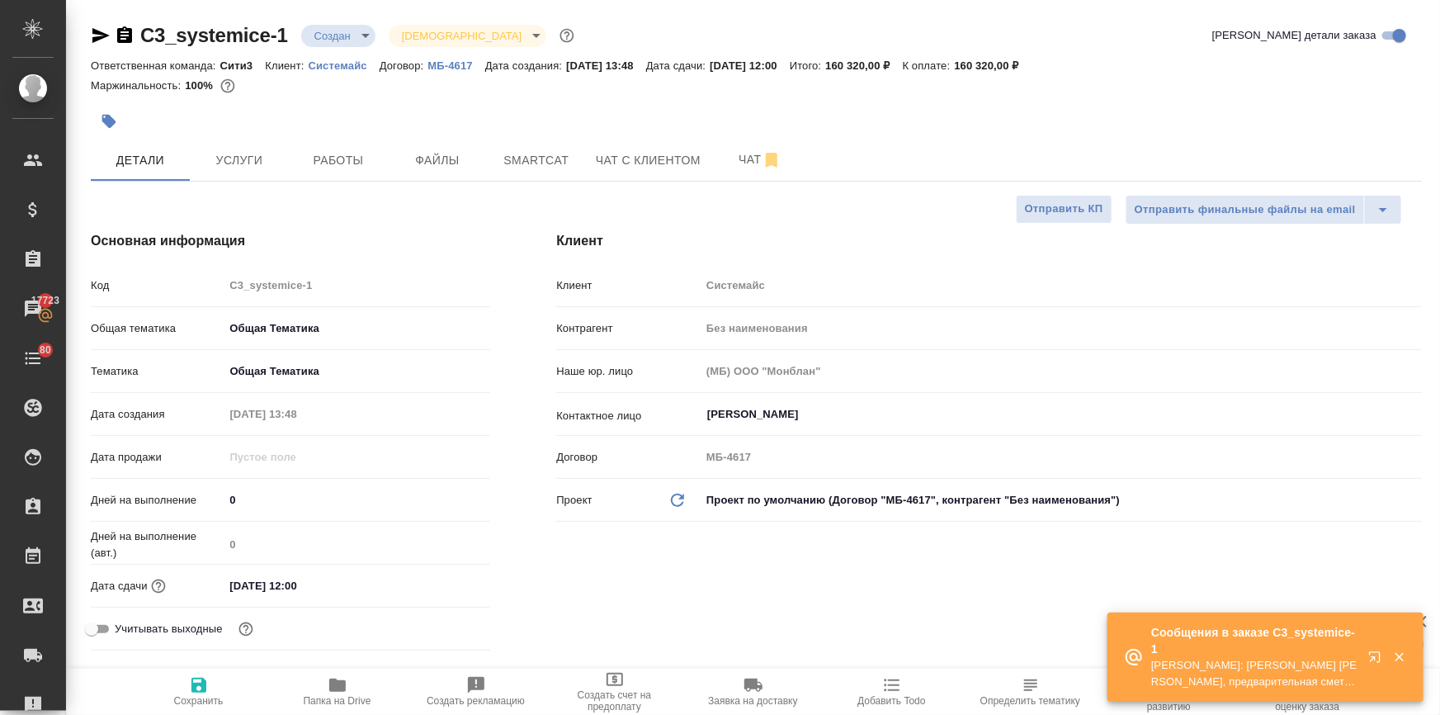
type textarea "x"
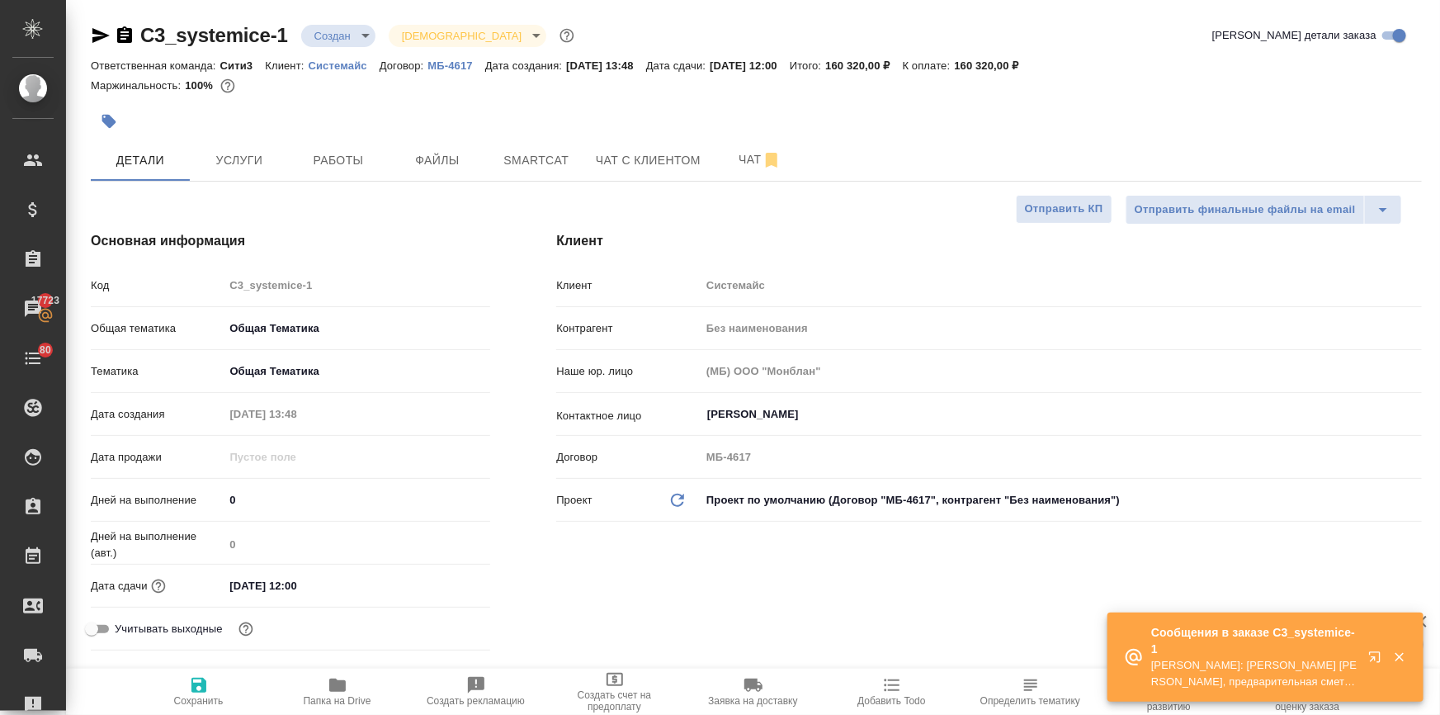
type textarea "x"
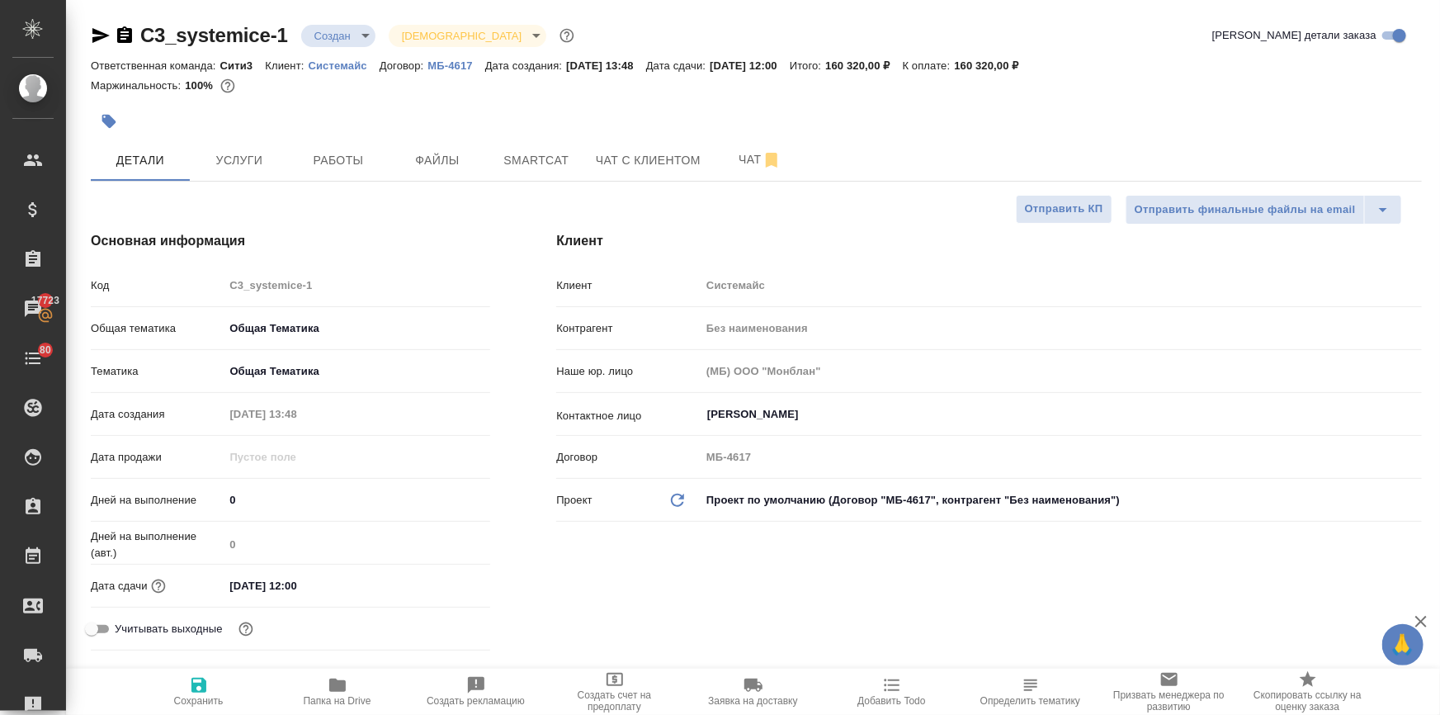
type textarea "x"
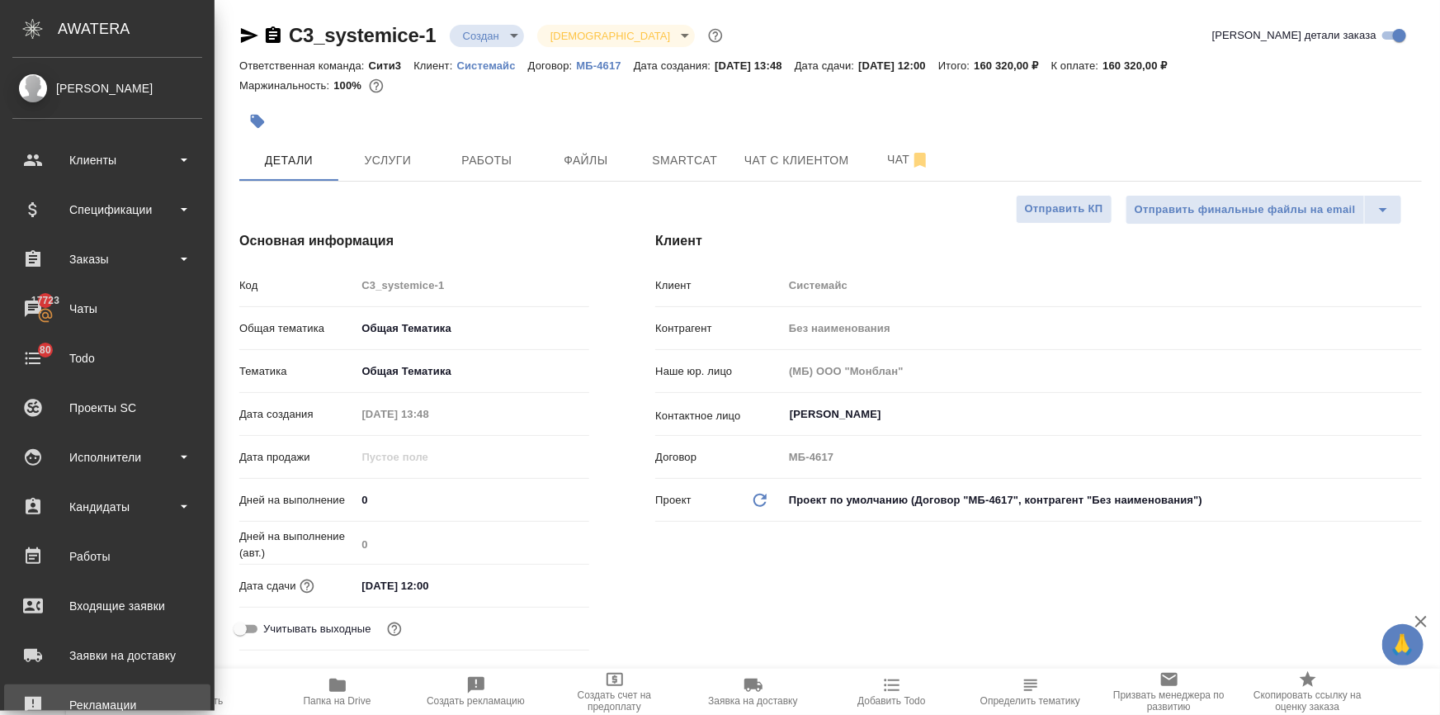
type textarea "x"
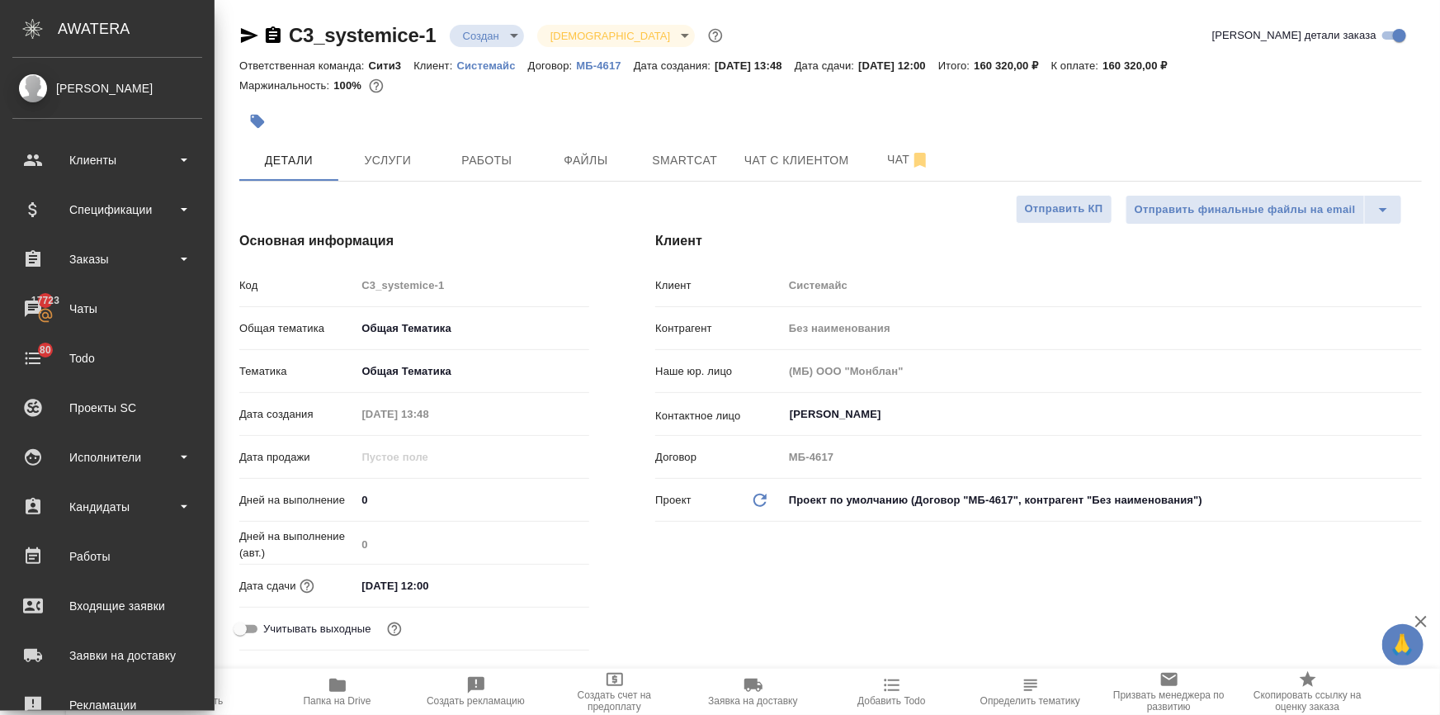
type textarea "x"
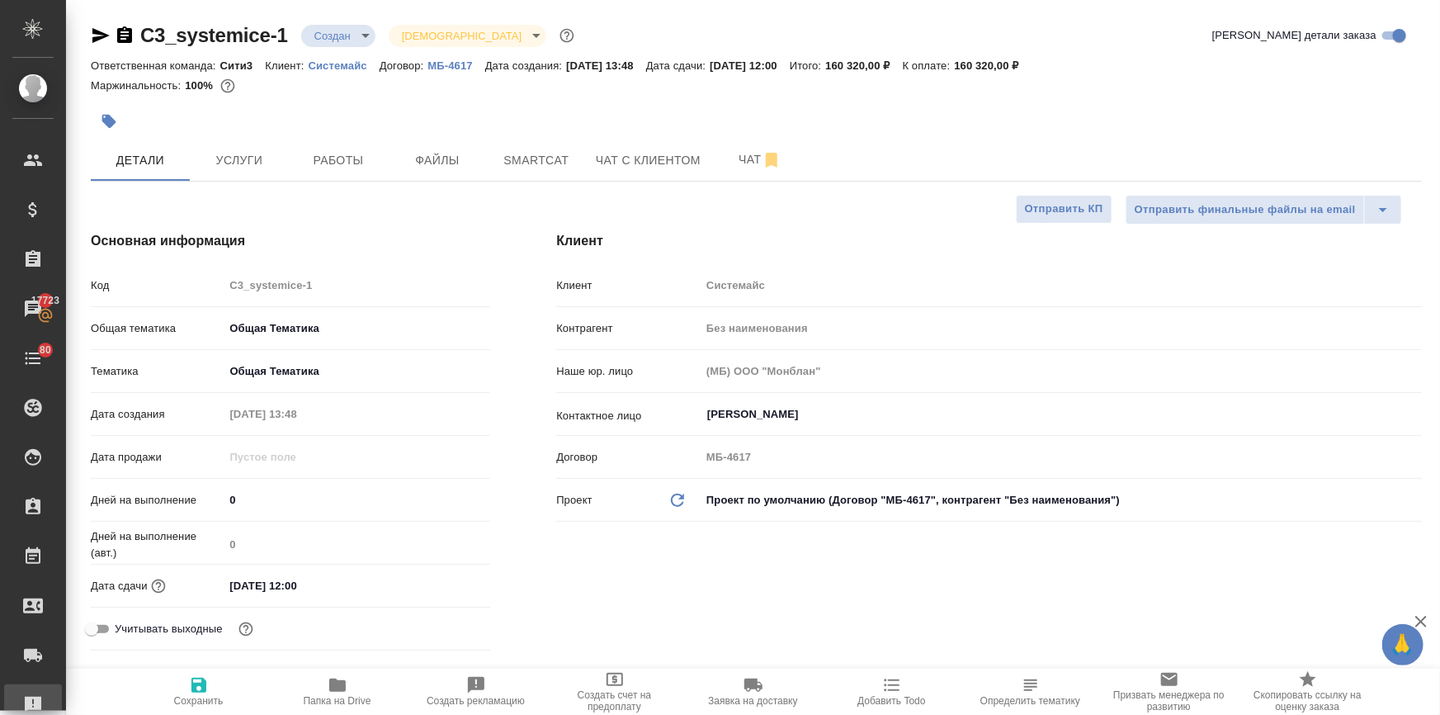
type textarea "x"
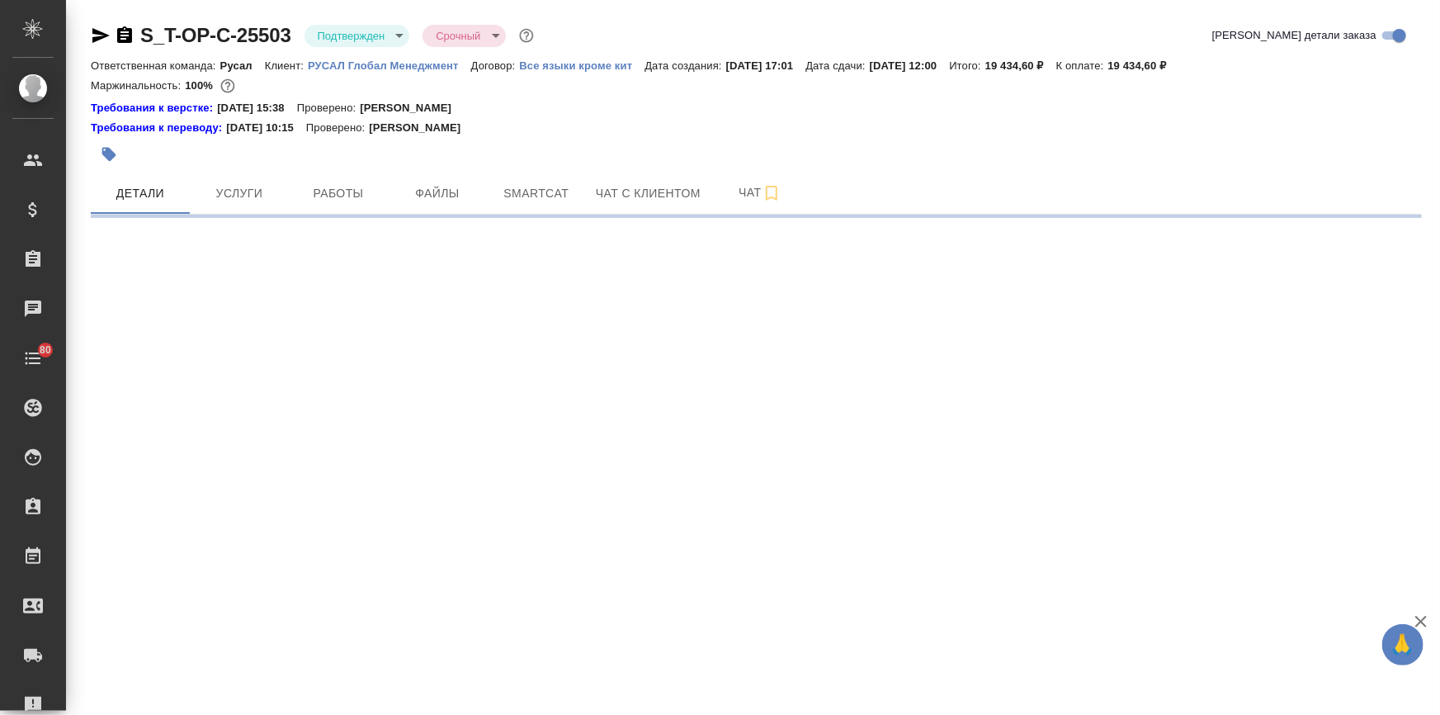
select select "RU"
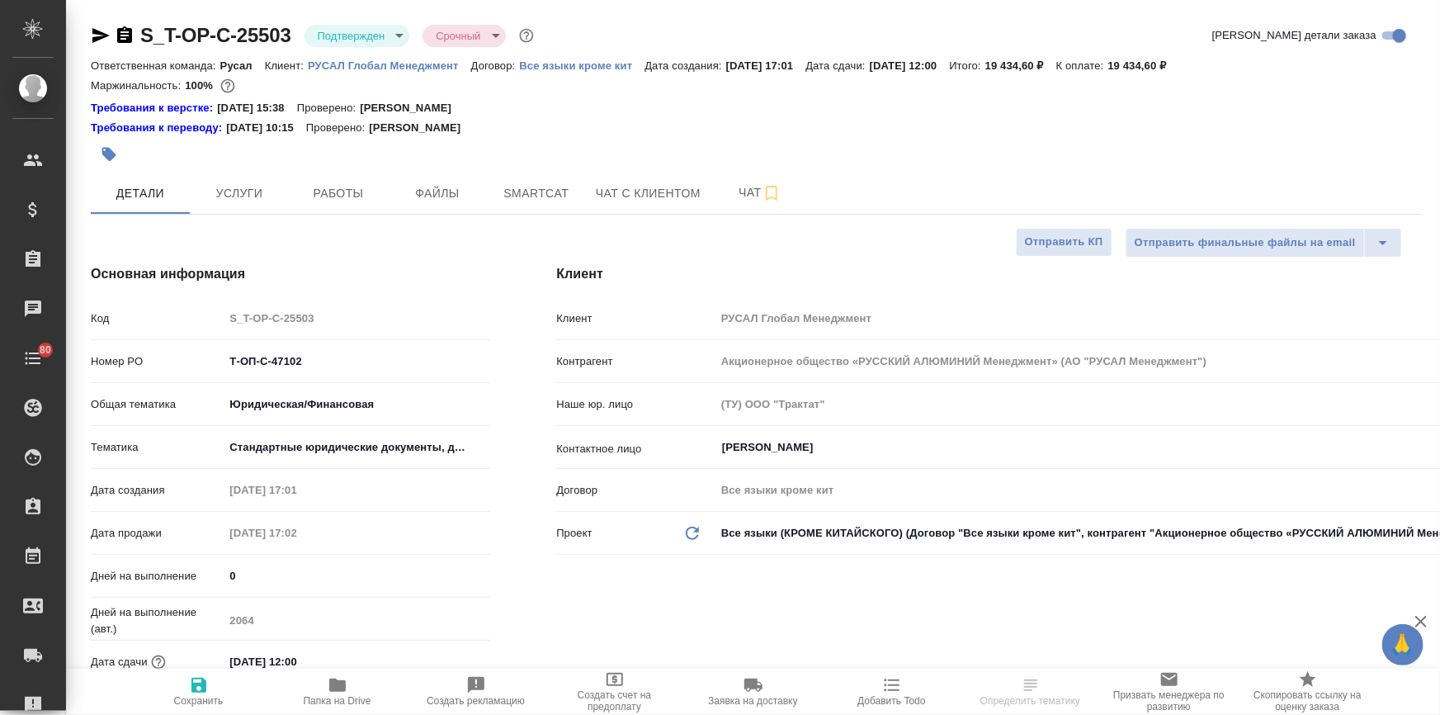
type textarea "x"
click at [231, 196] on span "Услуги" at bounding box center [239, 193] width 79 height 21
select select "RU"
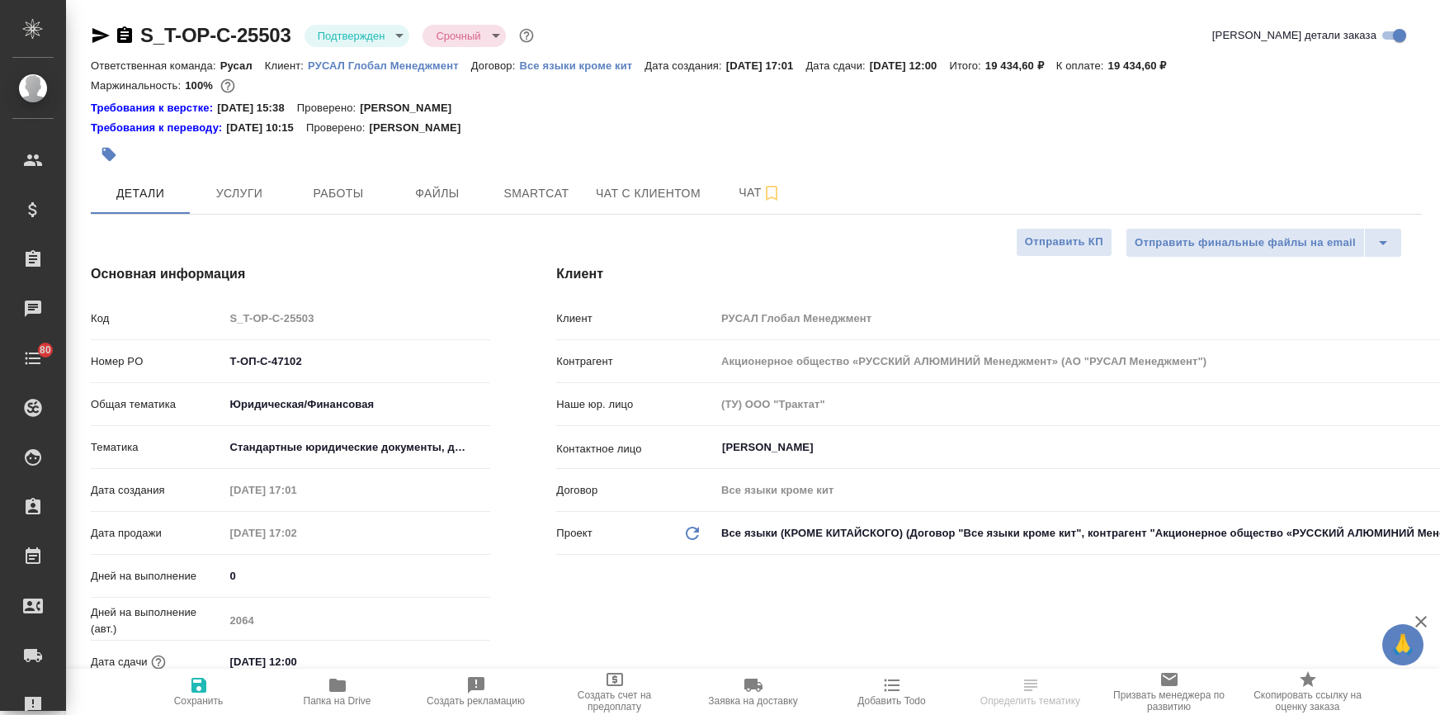
type textarea "x"
click at [218, 198] on span "Услуги" at bounding box center [239, 193] width 79 height 21
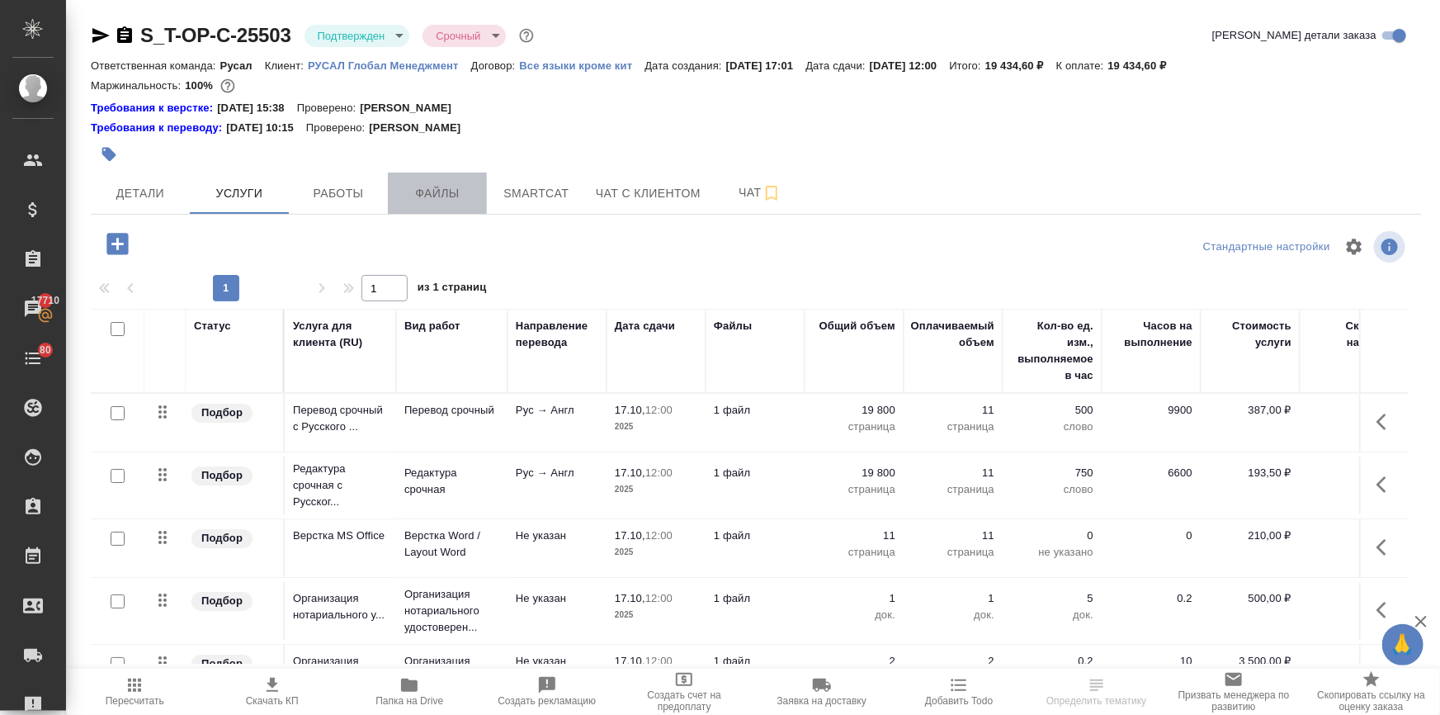
click at [438, 182] on button "Файлы" at bounding box center [437, 192] width 99 height 41
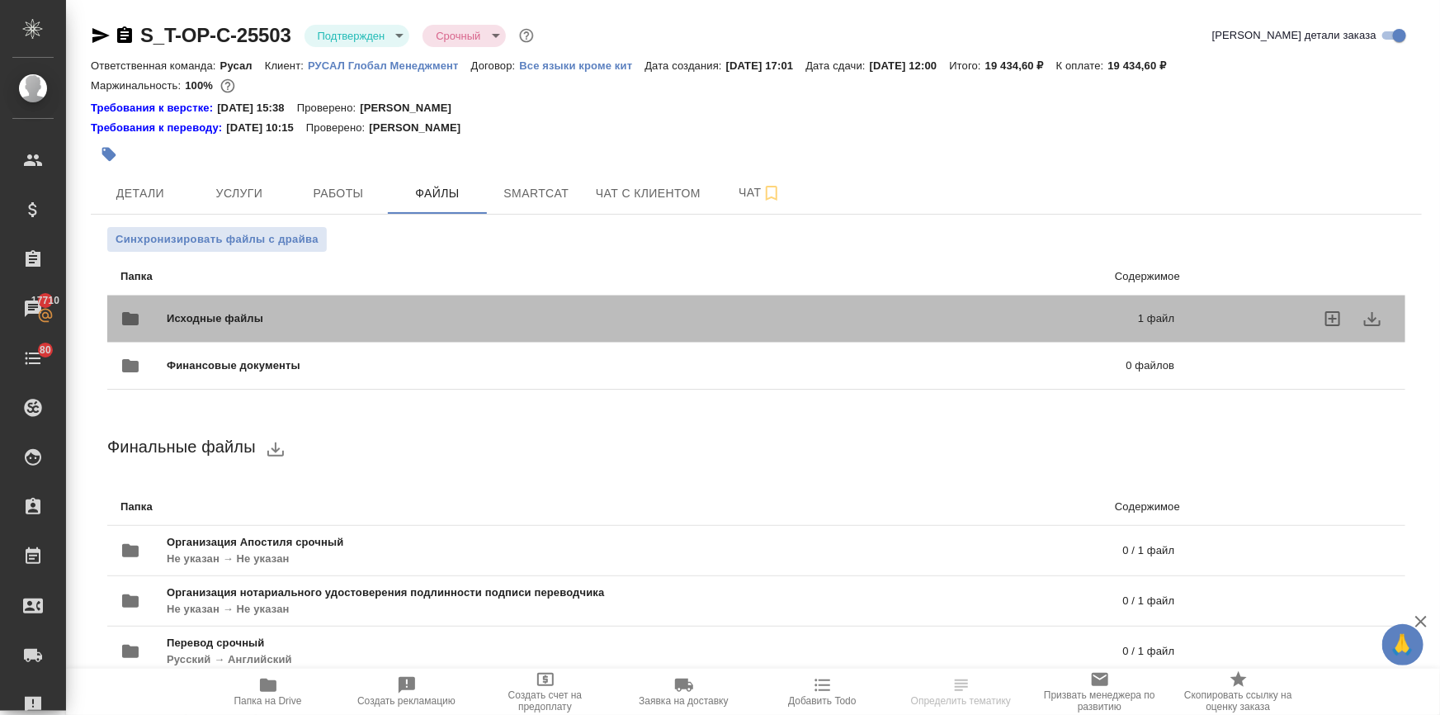
click at [213, 310] on span "Исходные файлы" at bounding box center [434, 318] width 534 height 17
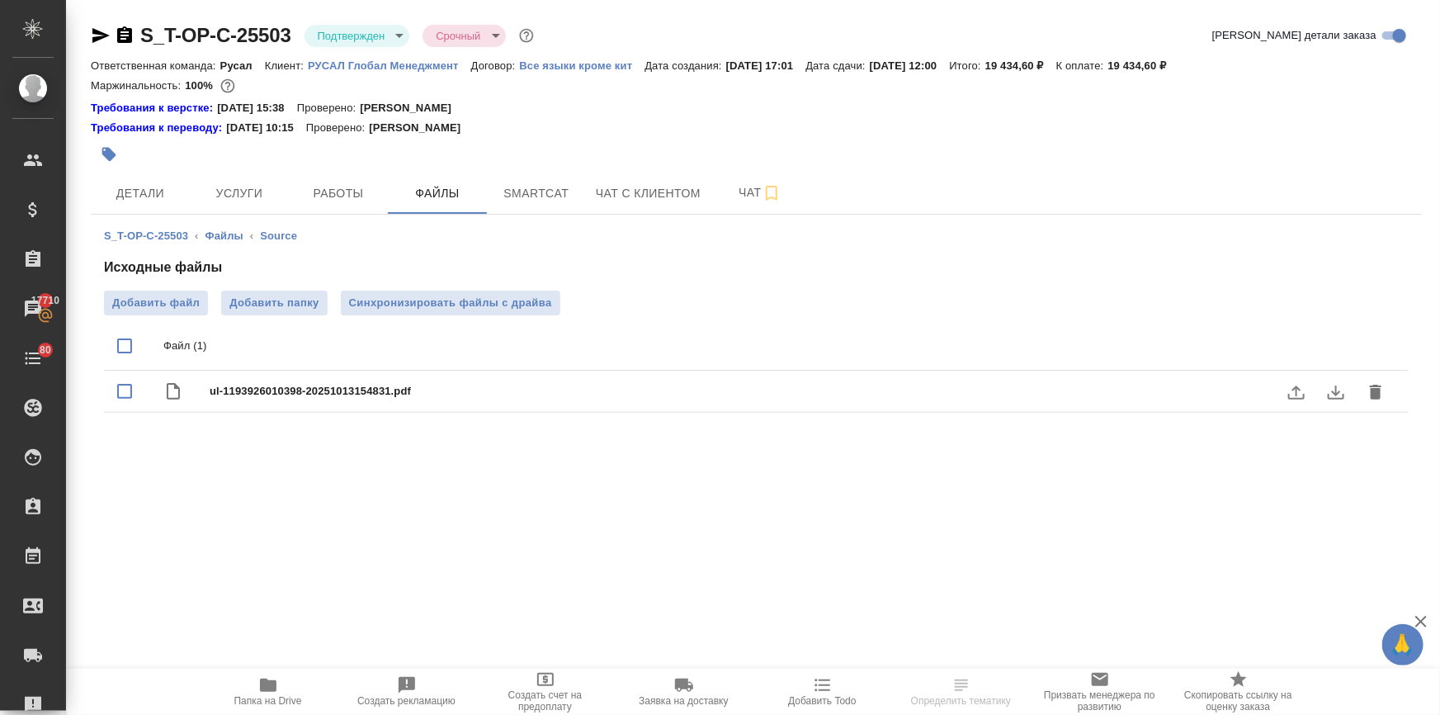
click at [1336, 382] on icon "download" at bounding box center [1336, 392] width 20 height 20
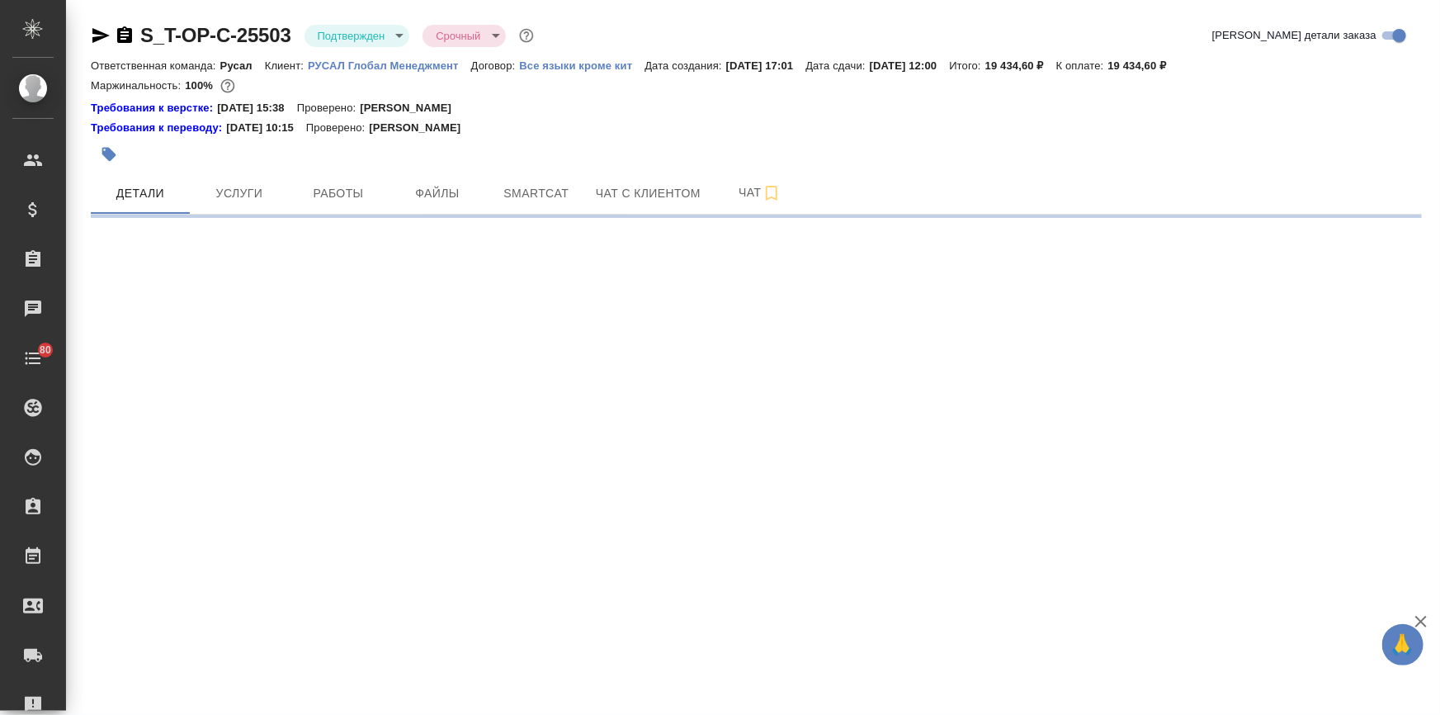
select select "RU"
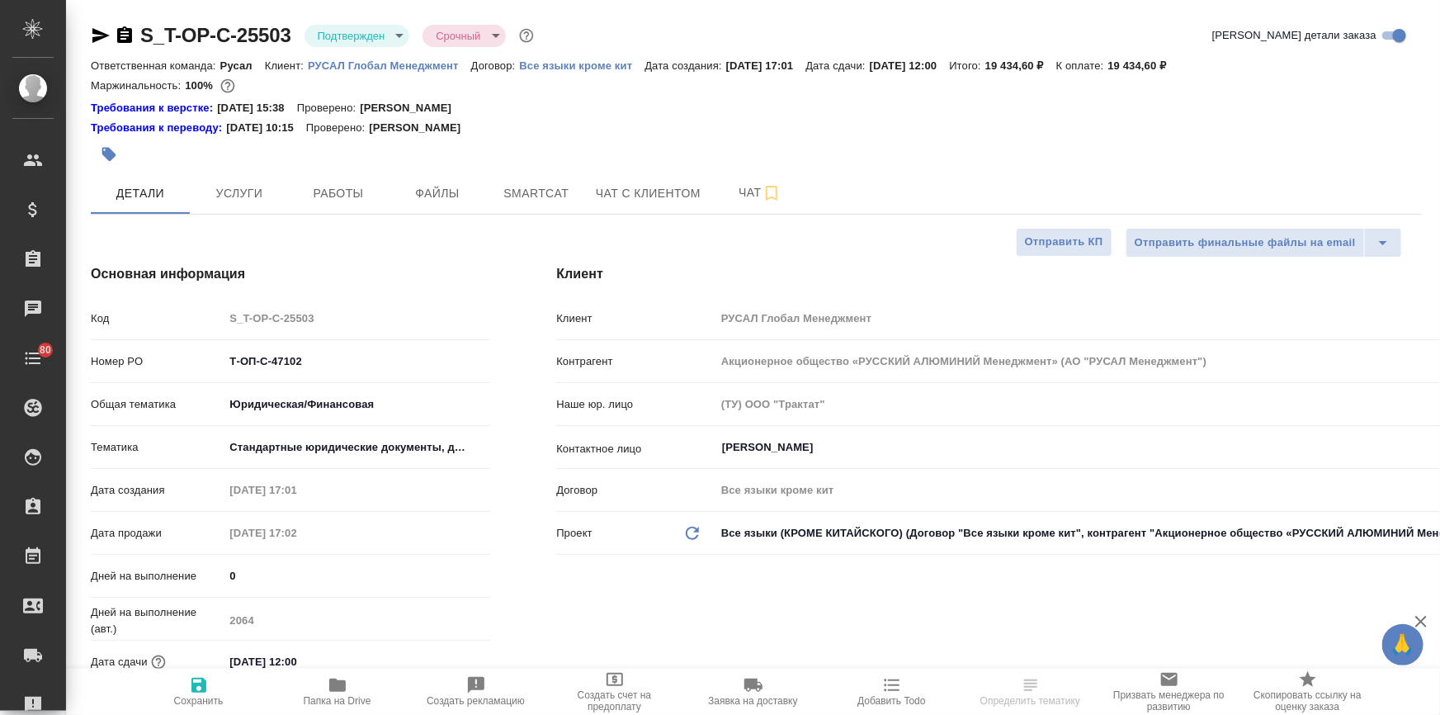
type textarea "x"
click at [354, 686] on span "Папка на Drive" at bounding box center [337, 690] width 119 height 31
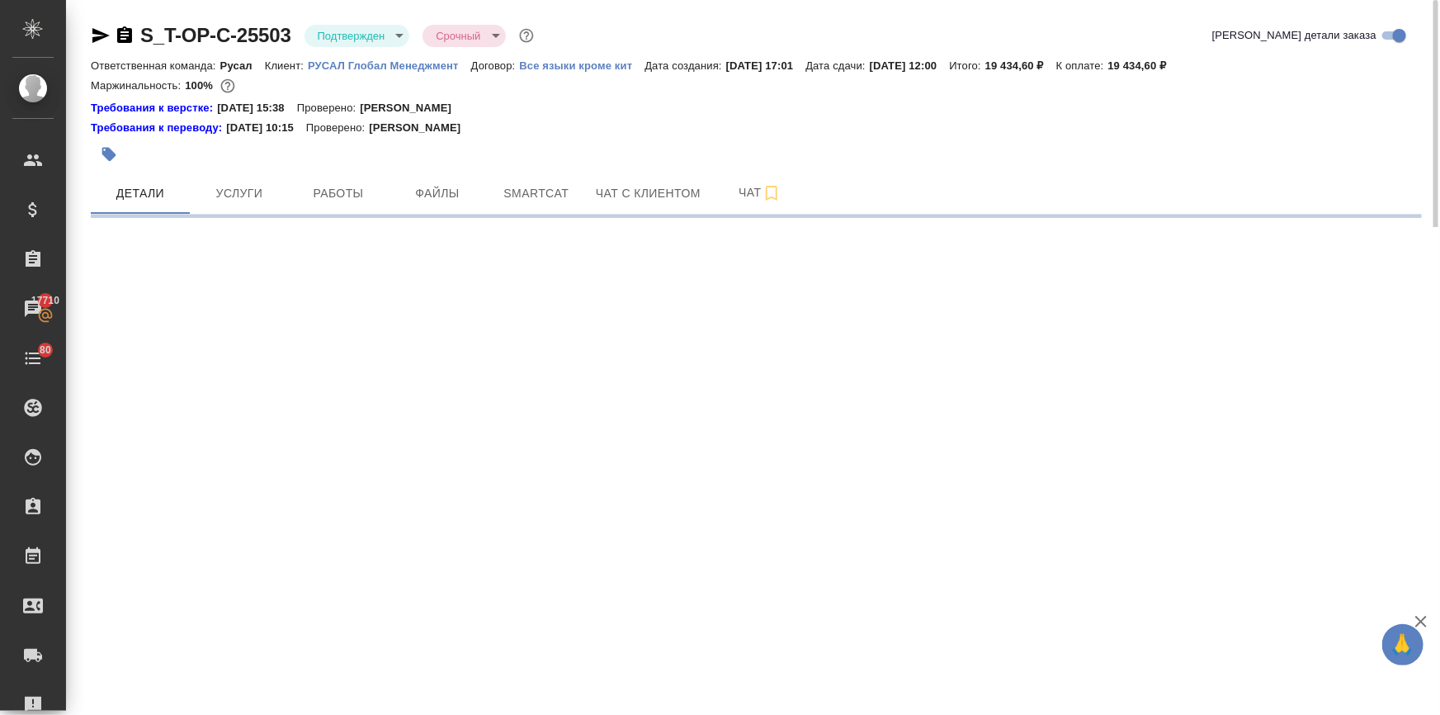
select select "RU"
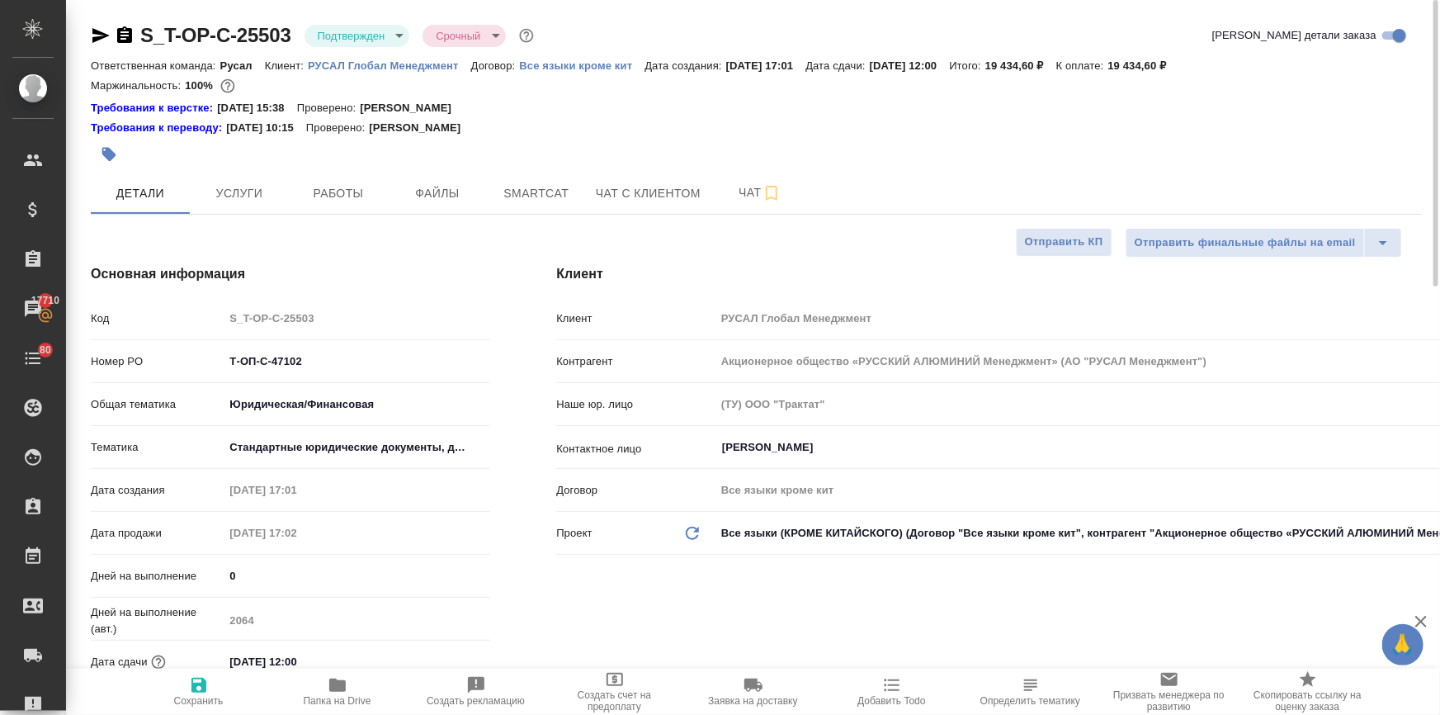
type textarea "x"
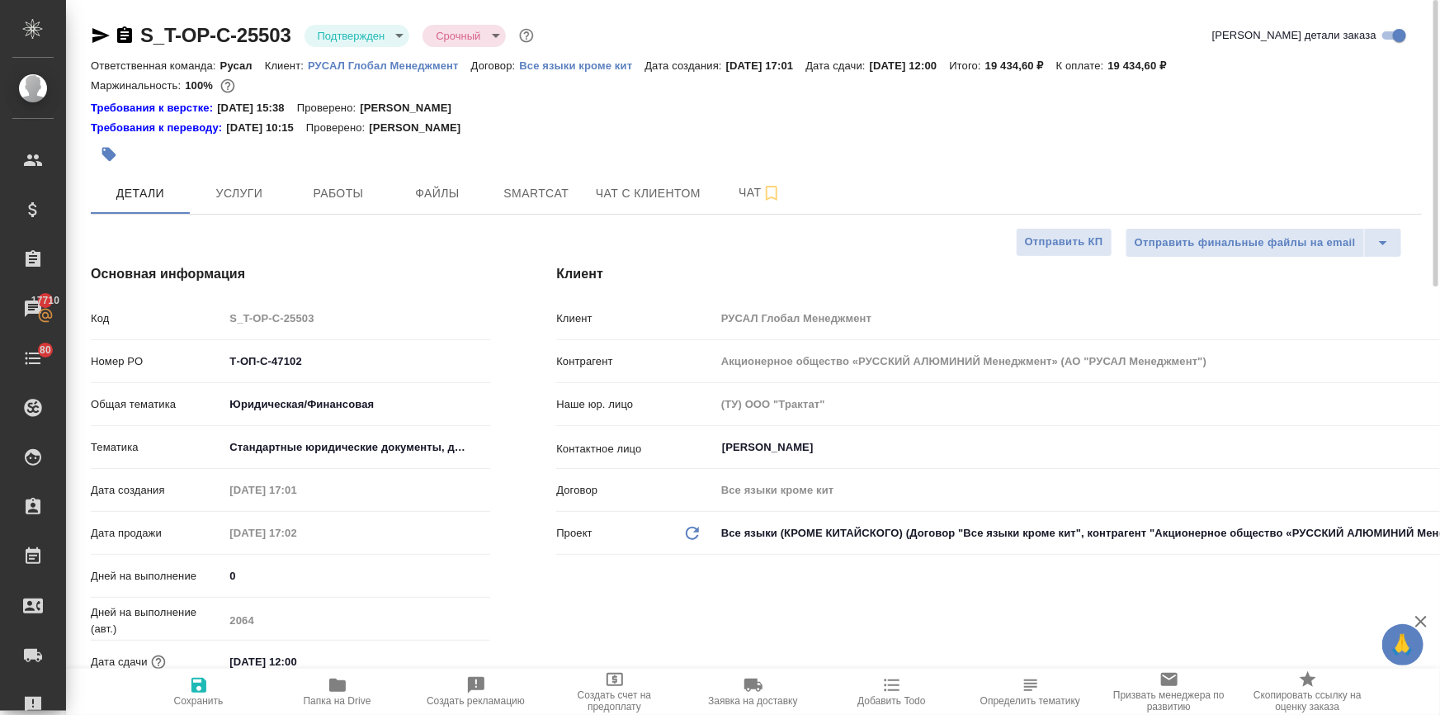
type textarea "x"
click at [211, 197] on span "Услуги" at bounding box center [239, 193] width 79 height 21
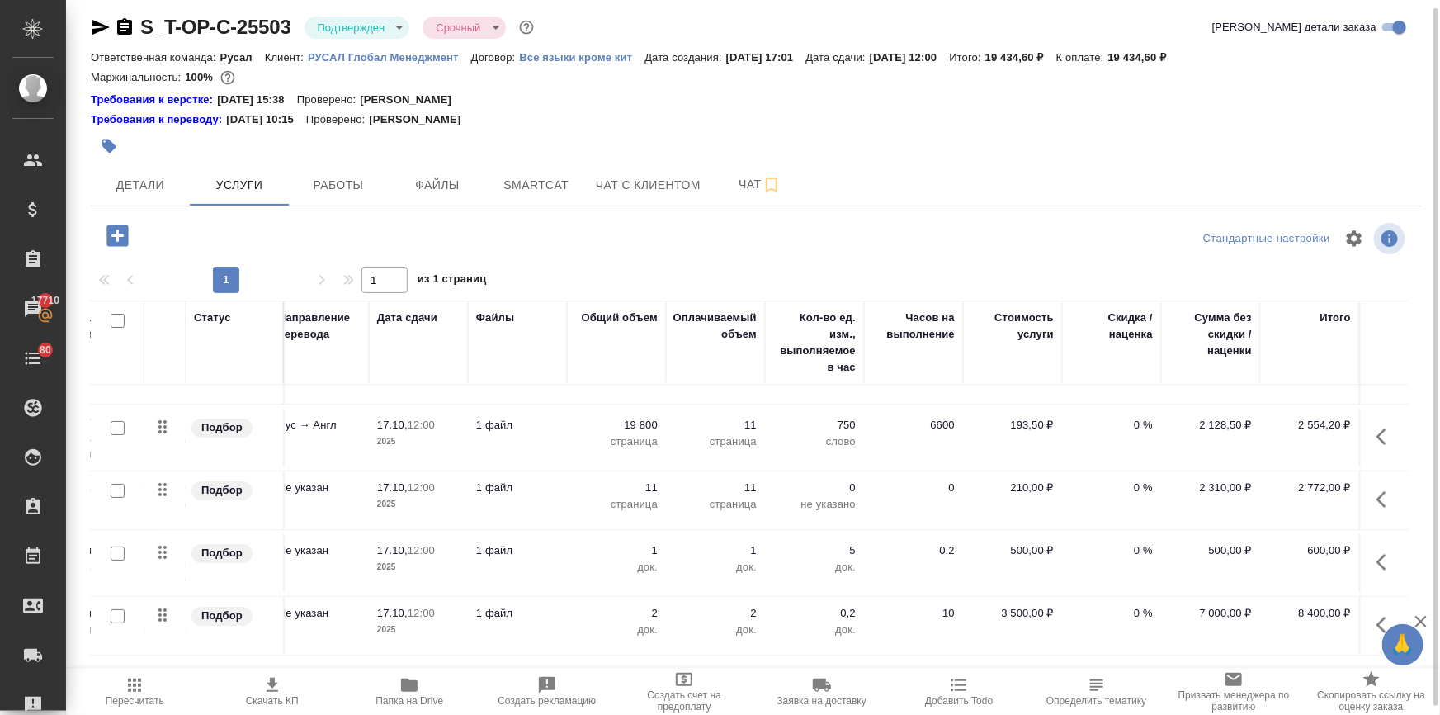
scroll to position [50, 0]
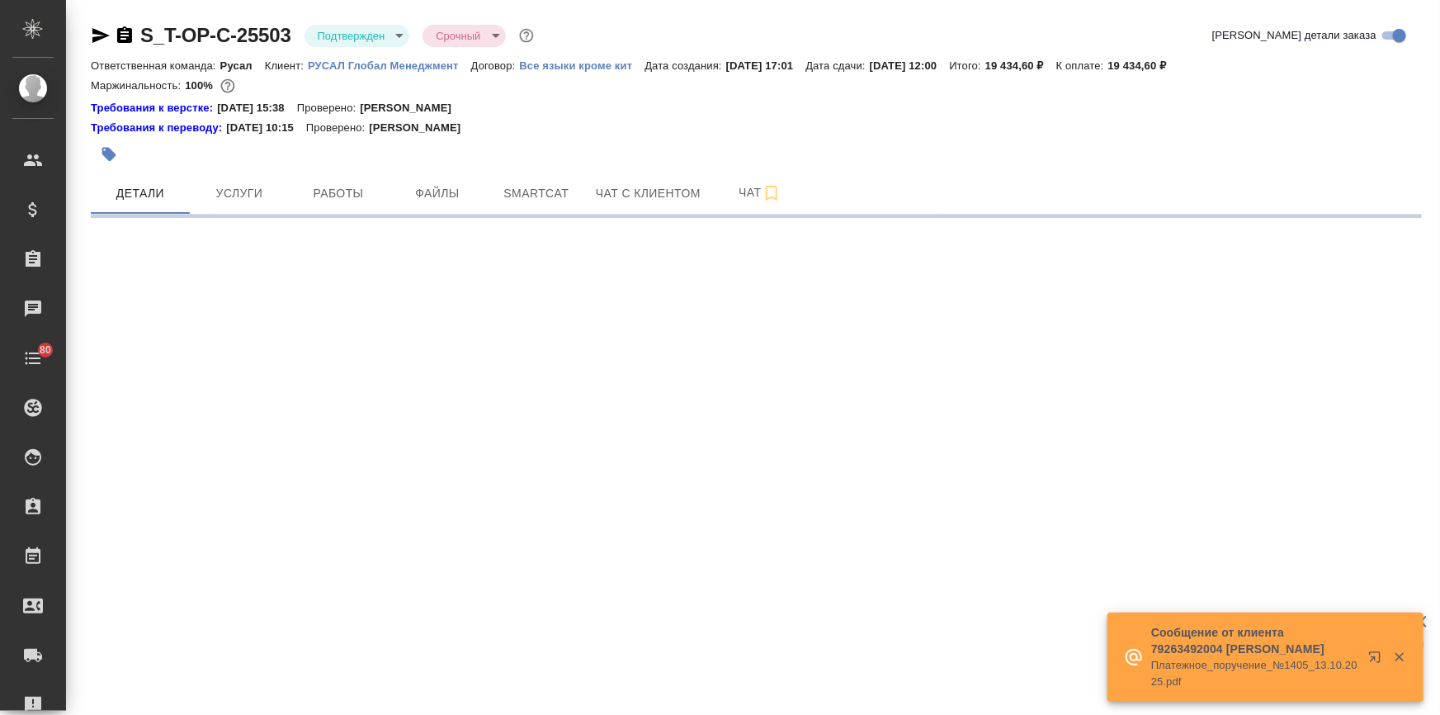
select select "RU"
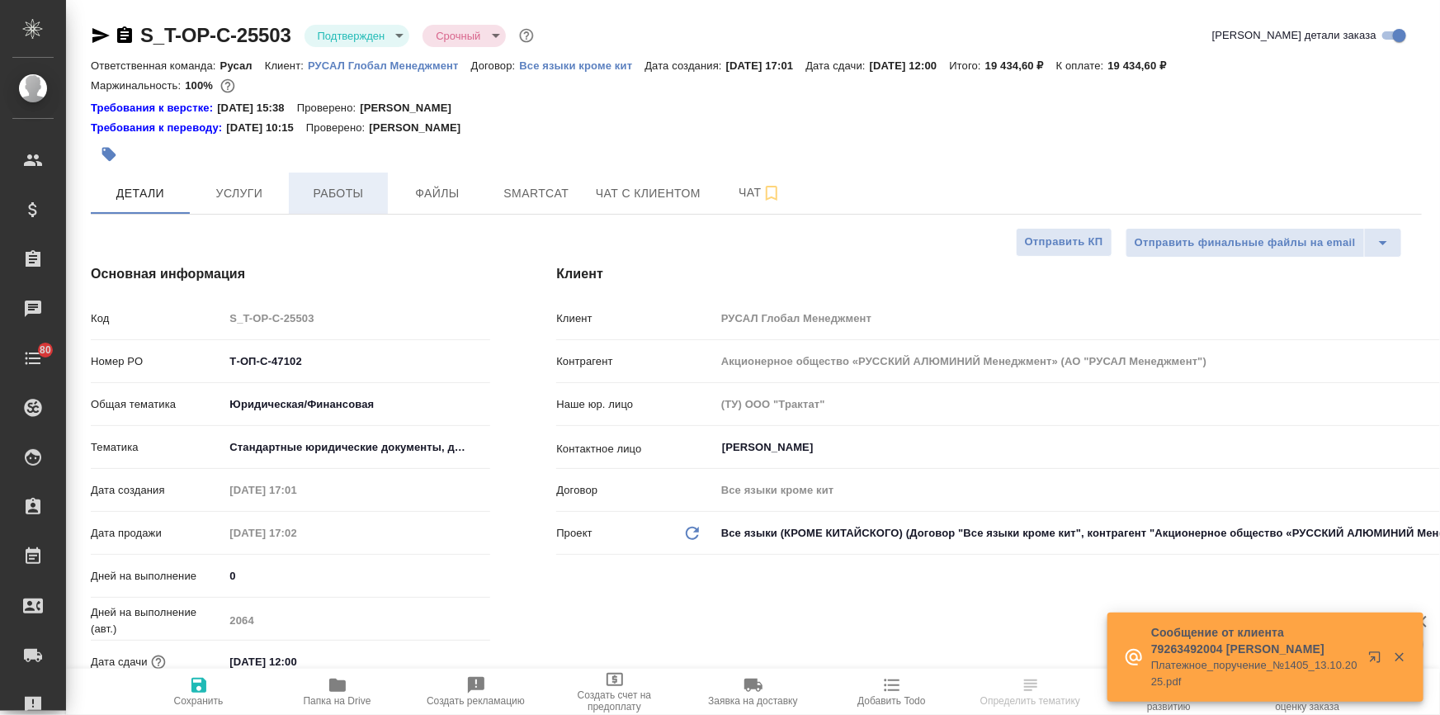
type textarea "x"
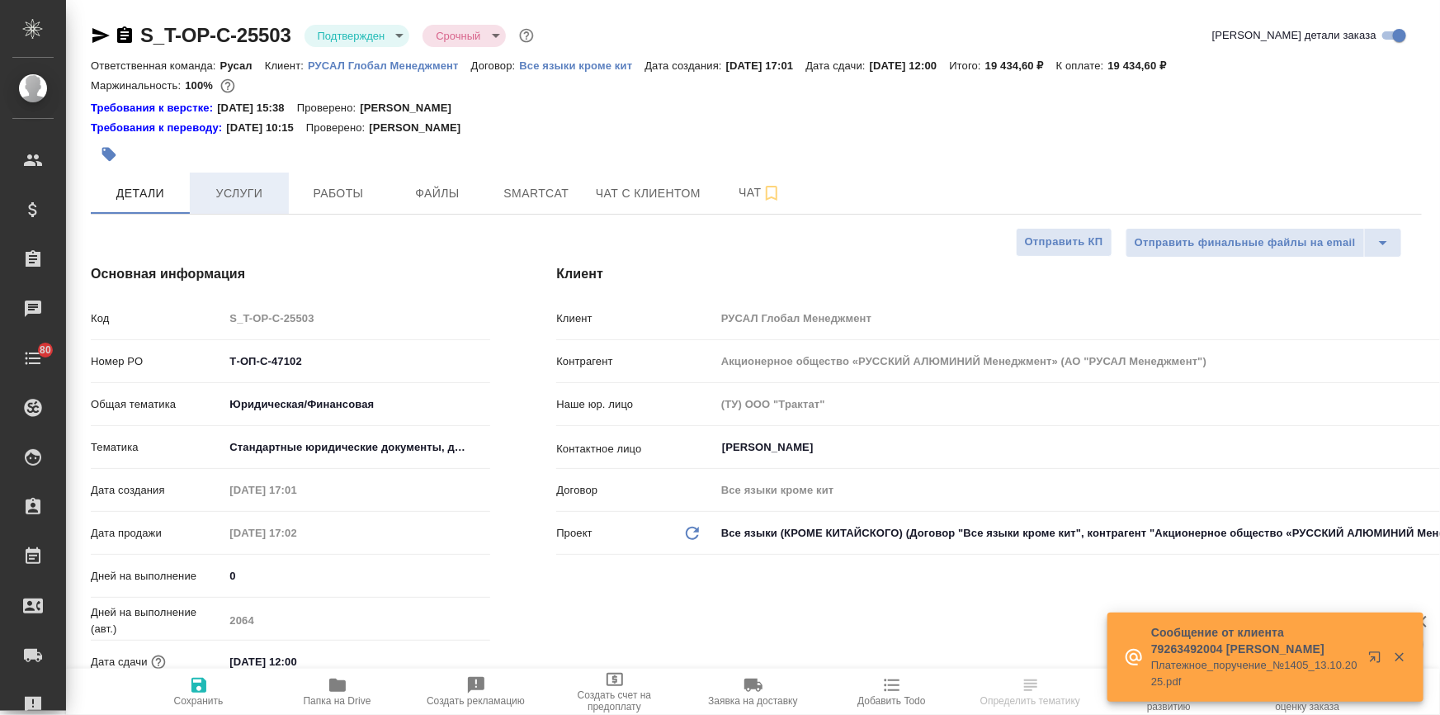
type textarea "x"
click at [256, 198] on span "Услуги" at bounding box center [239, 193] width 79 height 21
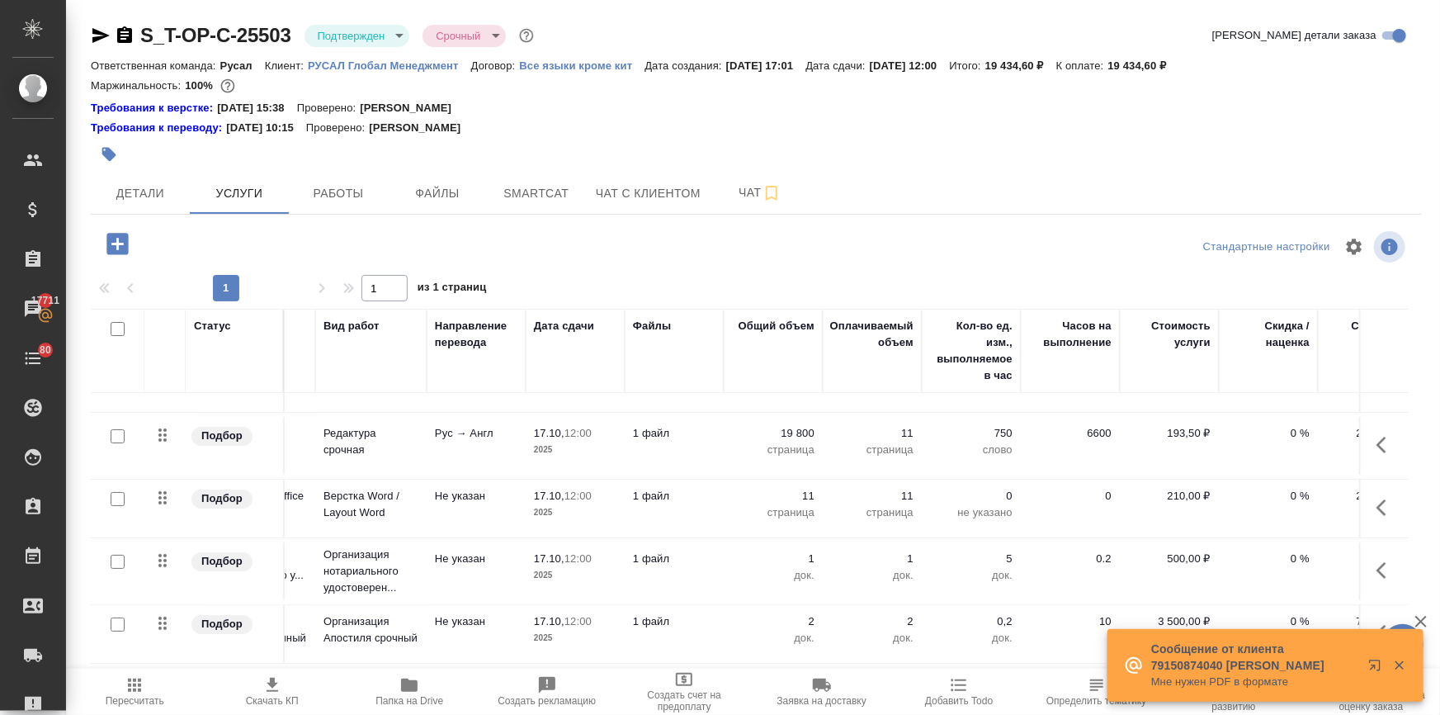
scroll to position [50, 0]
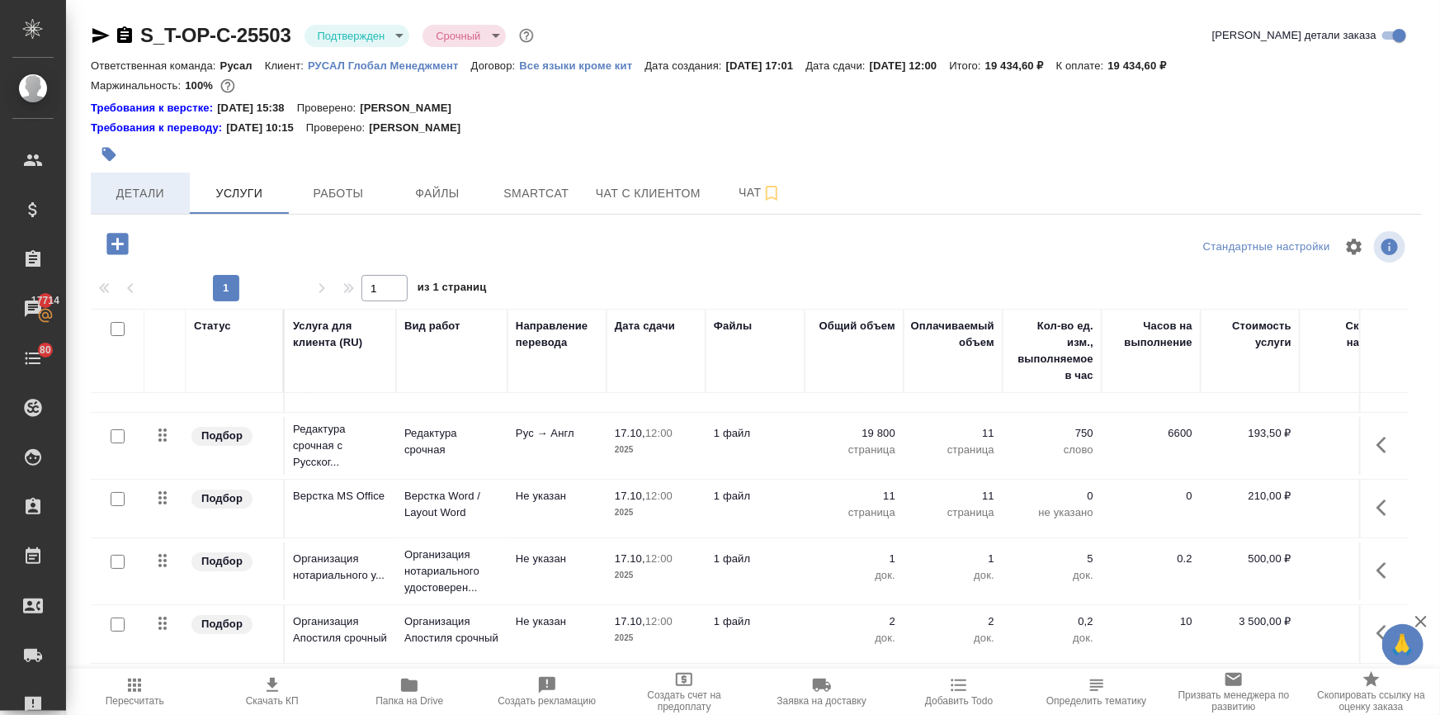
click at [155, 188] on span "Детали" at bounding box center [140, 193] width 79 height 21
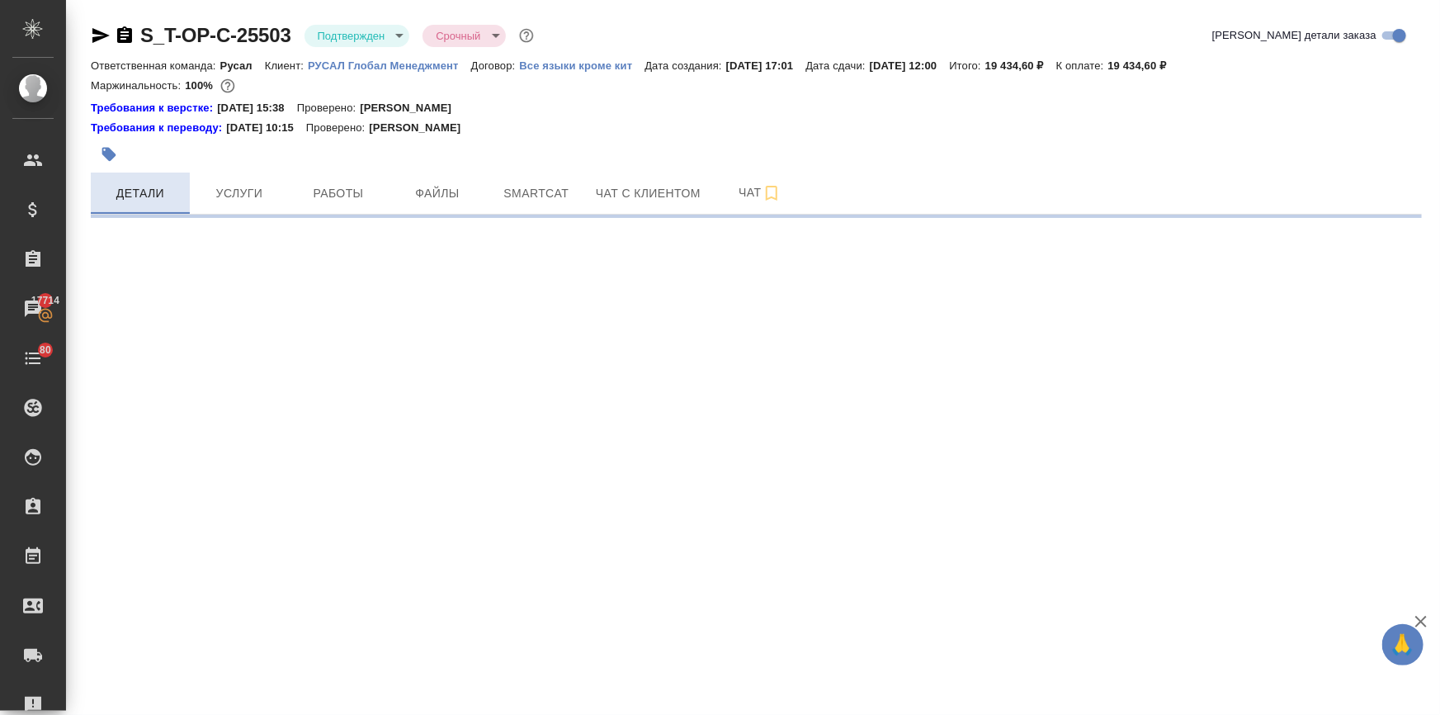
select select "RU"
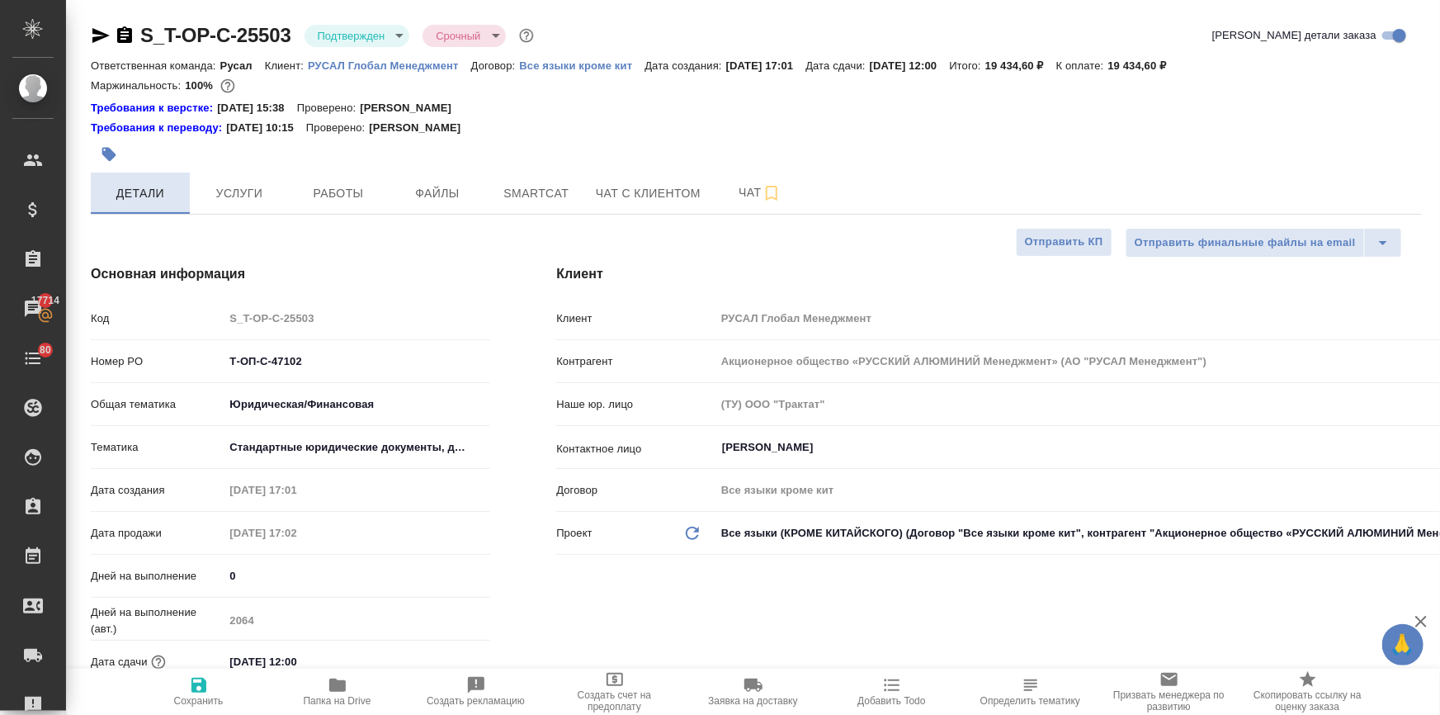
type textarea "x"
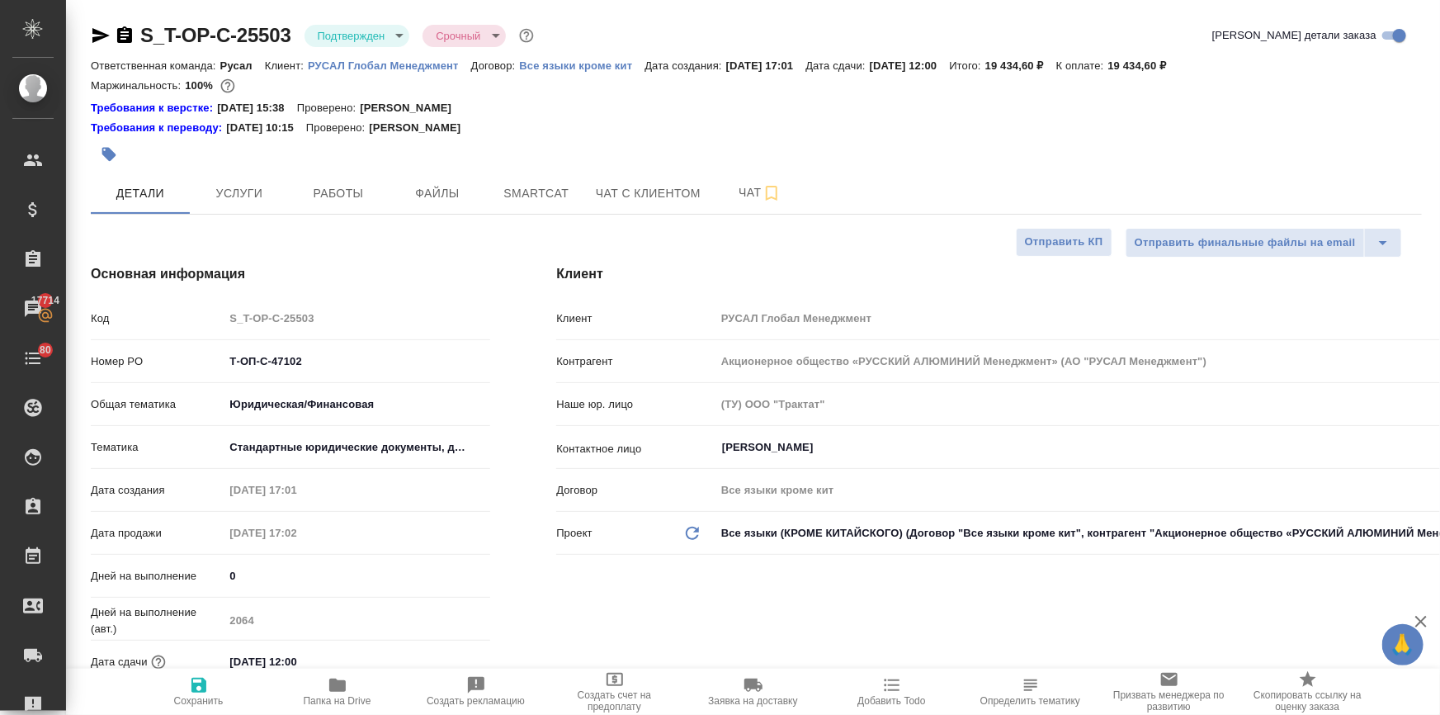
type textarea "x"
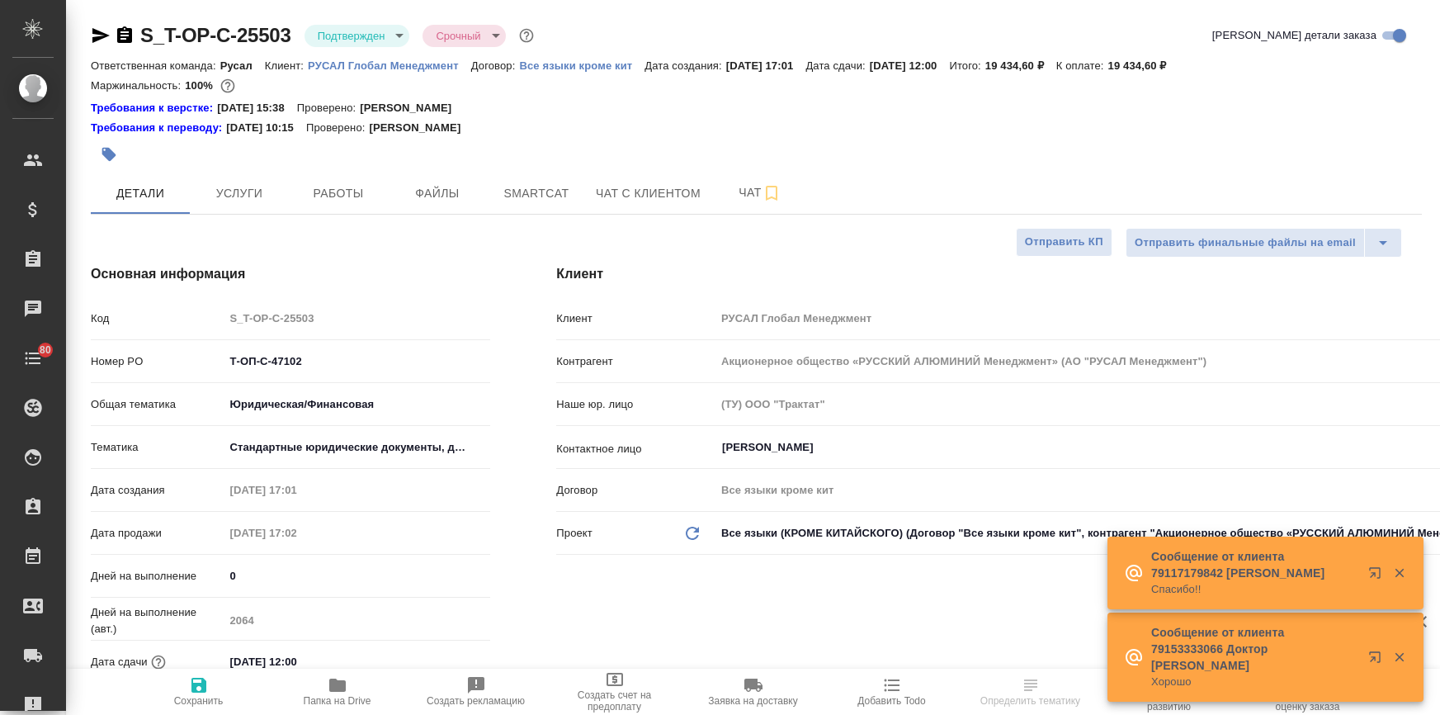
select select "RU"
click at [258, 192] on span "Услуги" at bounding box center [239, 193] width 79 height 21
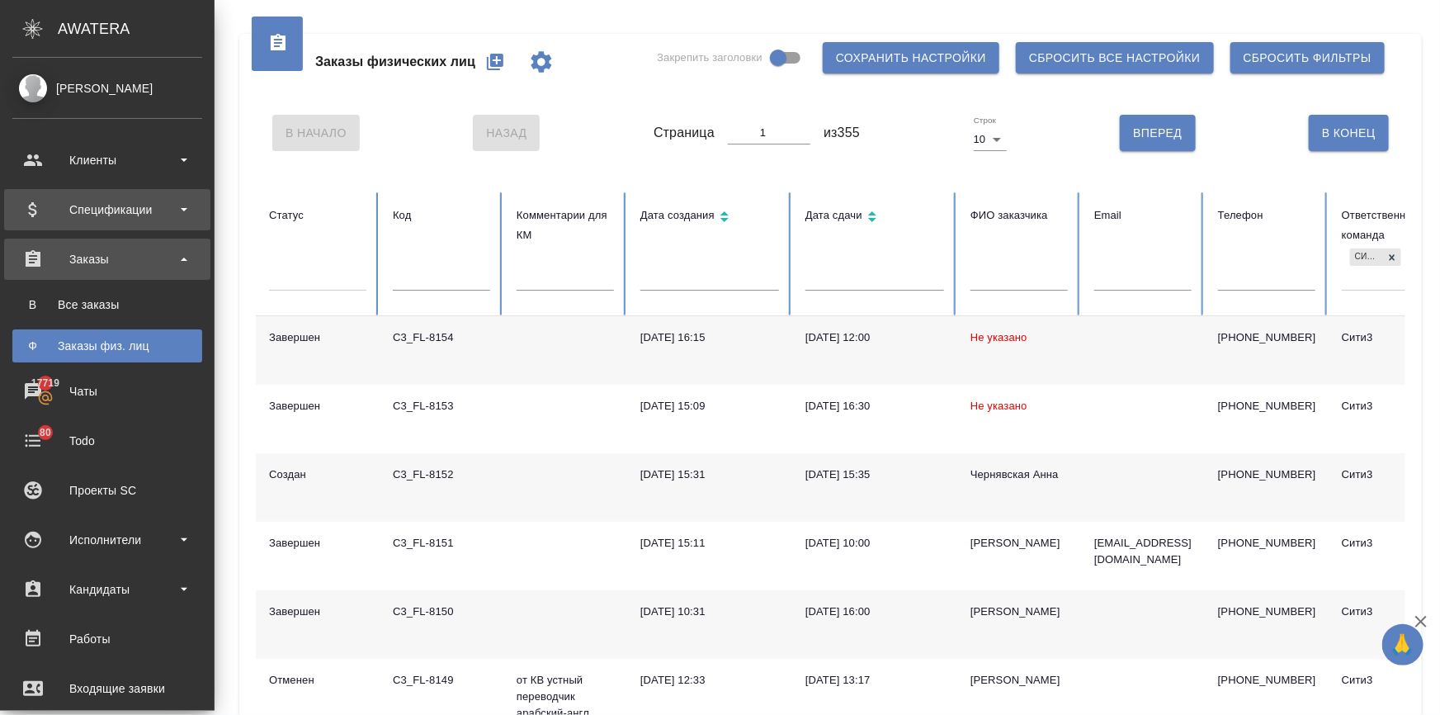
click at [49, 214] on div "Спецификации" at bounding box center [107, 209] width 190 height 25
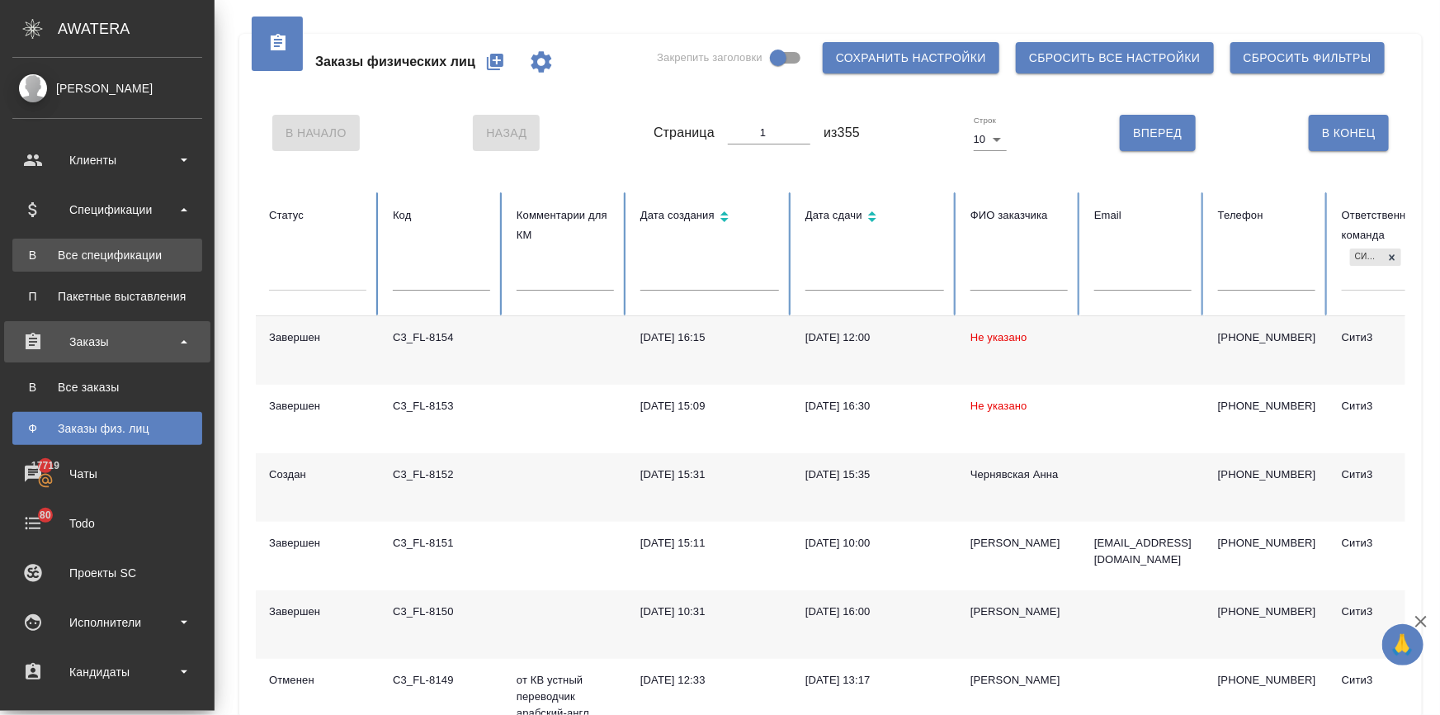
click at [65, 261] on div "Все спецификации" at bounding box center [107, 255] width 173 height 17
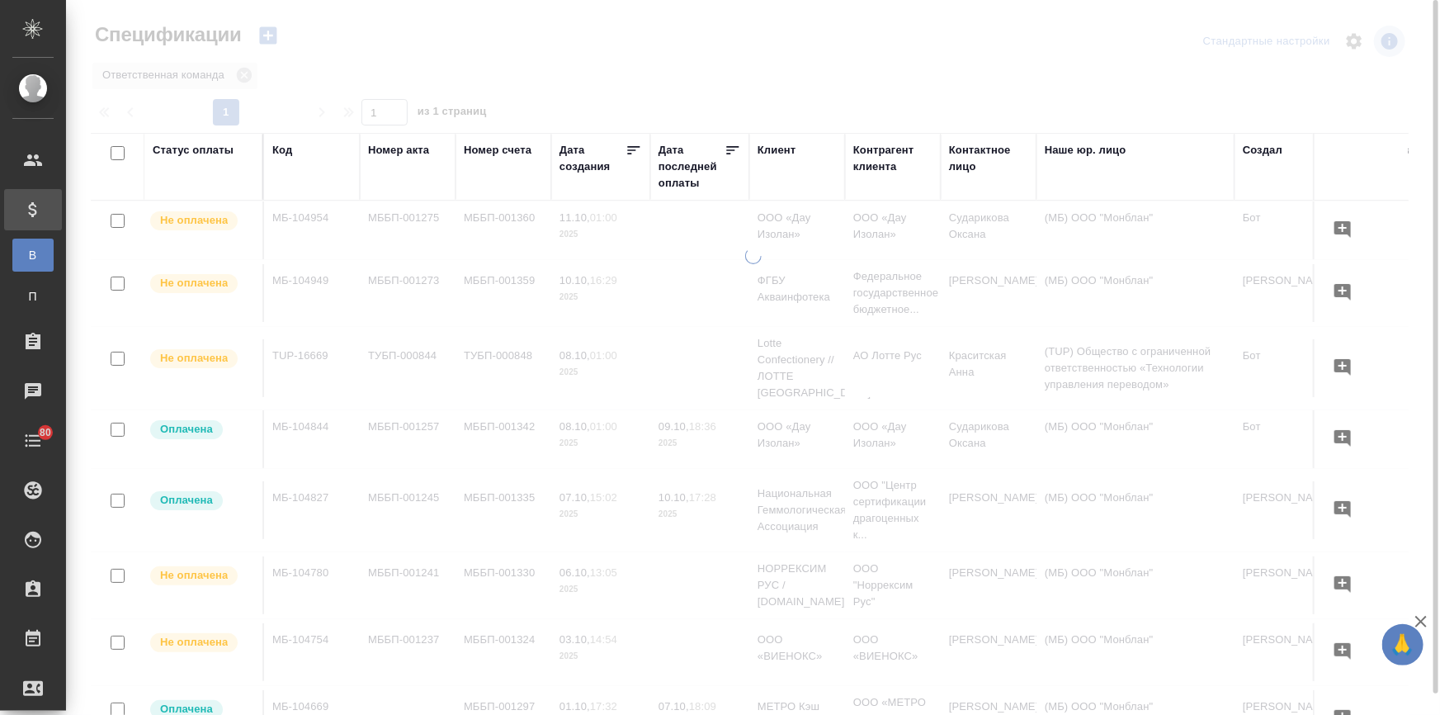
click at [263, 33] on icon "button" at bounding box center [267, 35] width 17 height 17
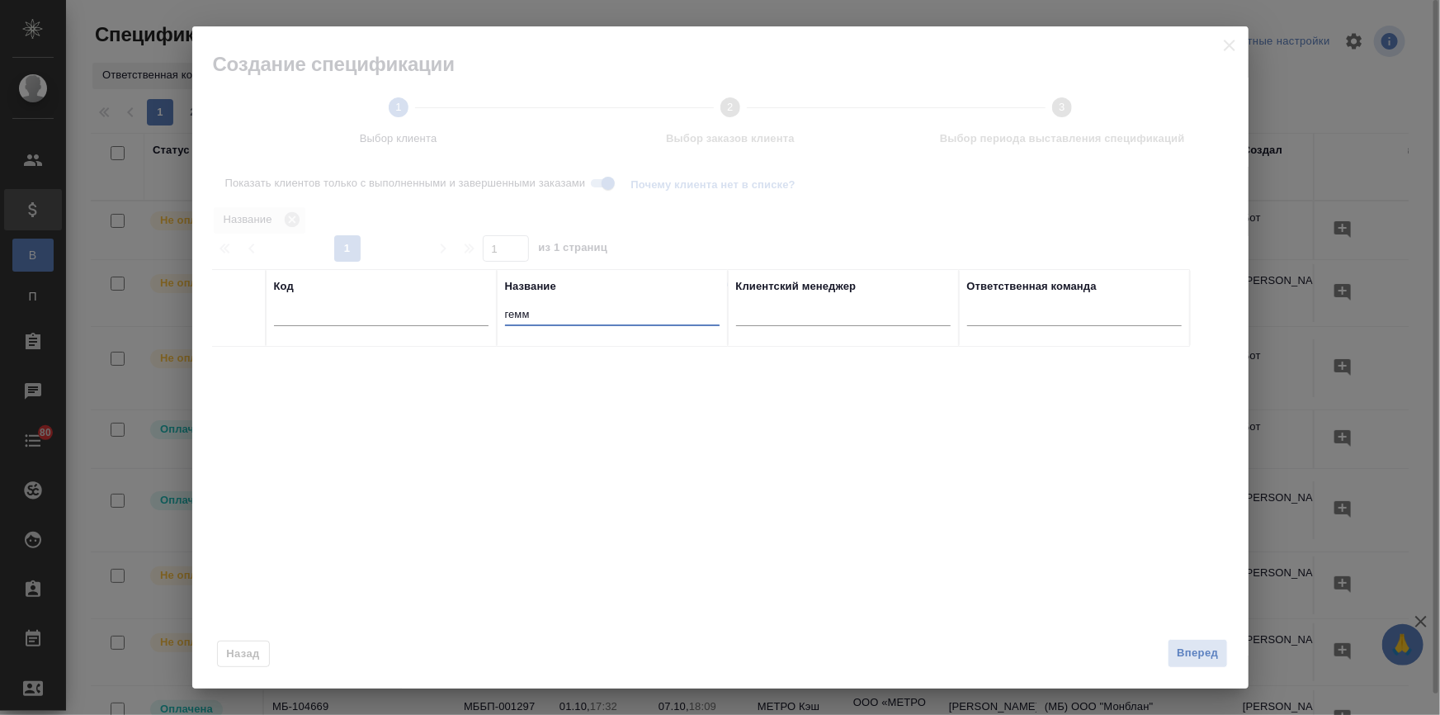
click at [451, 309] on tr "Код Название гемм Клиентский менеджер Ответственная команда" at bounding box center [701, 308] width 978 height 78
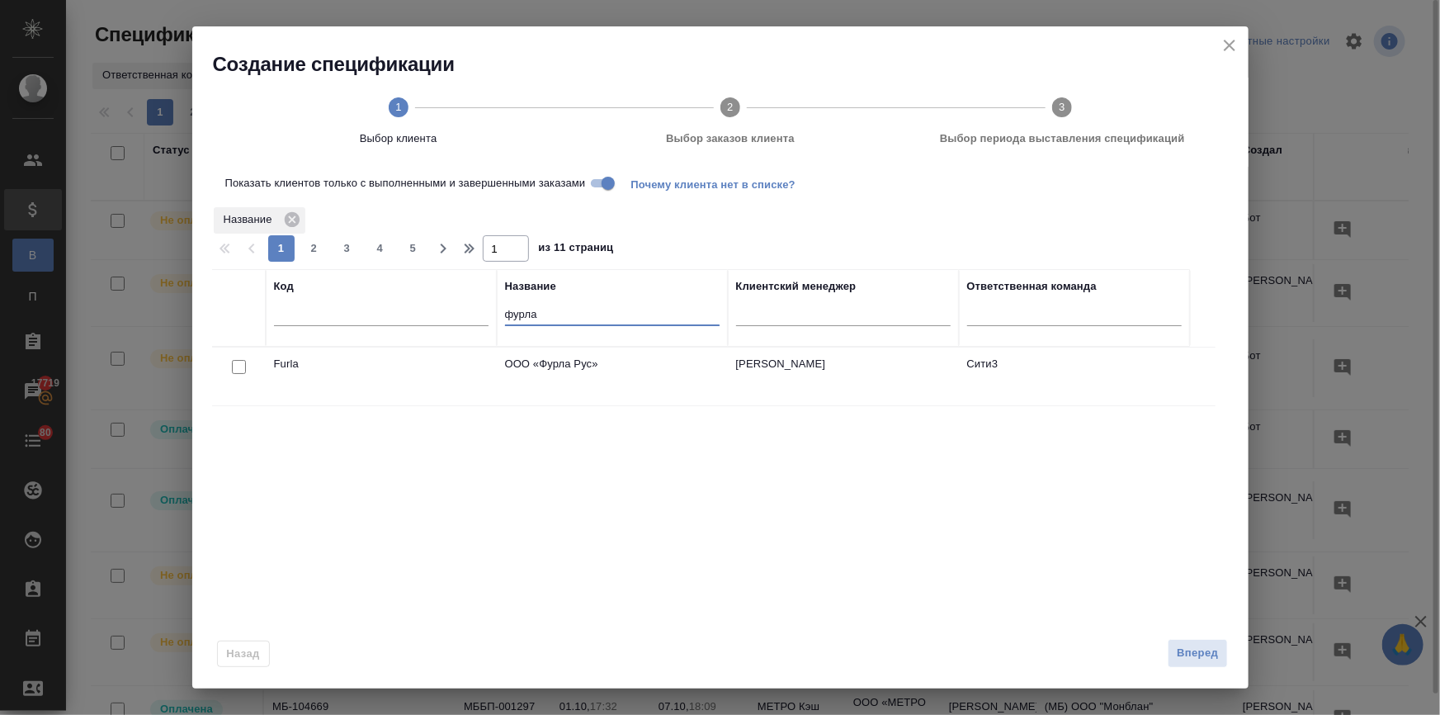
type input "фурла"
click at [237, 363] on input "checkbox" at bounding box center [239, 367] width 14 height 14
checkbox input "true"
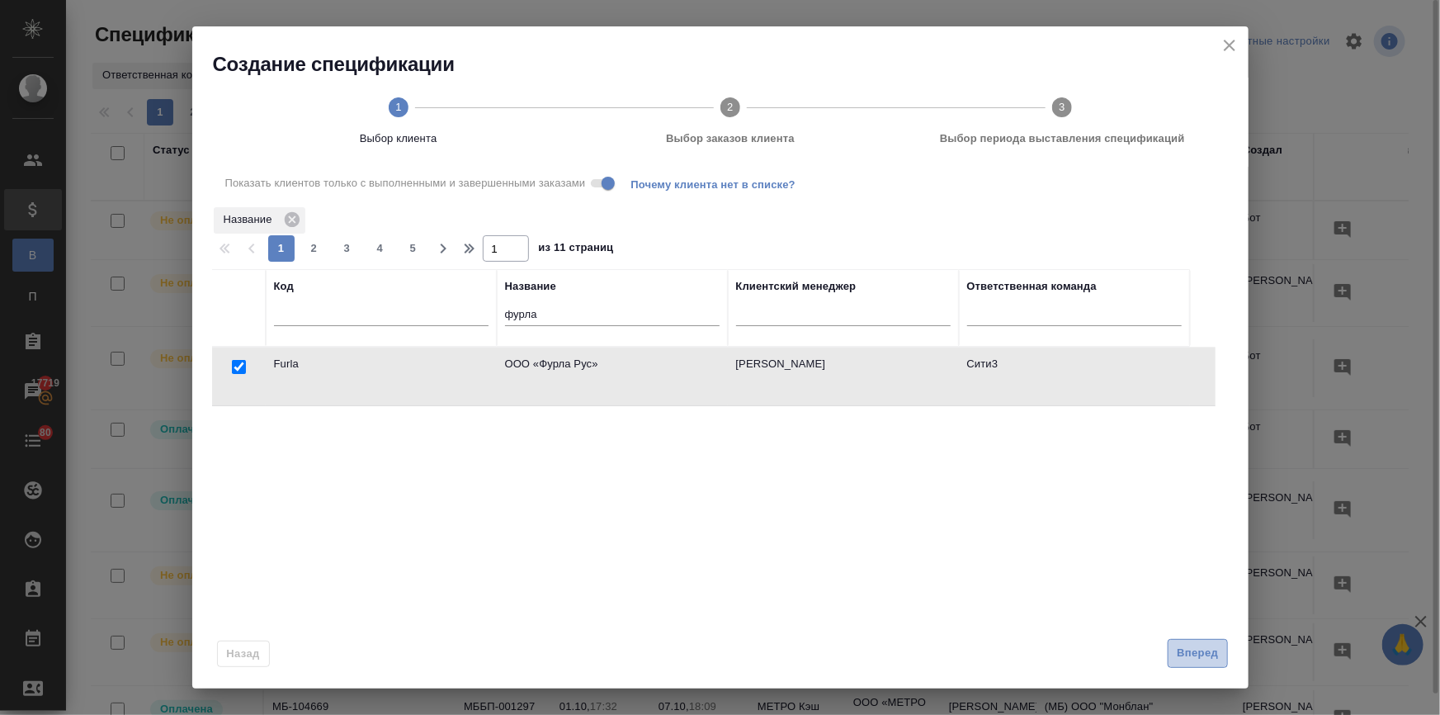
click at [1196, 653] on span "Вперед" at bounding box center [1197, 653] width 41 height 19
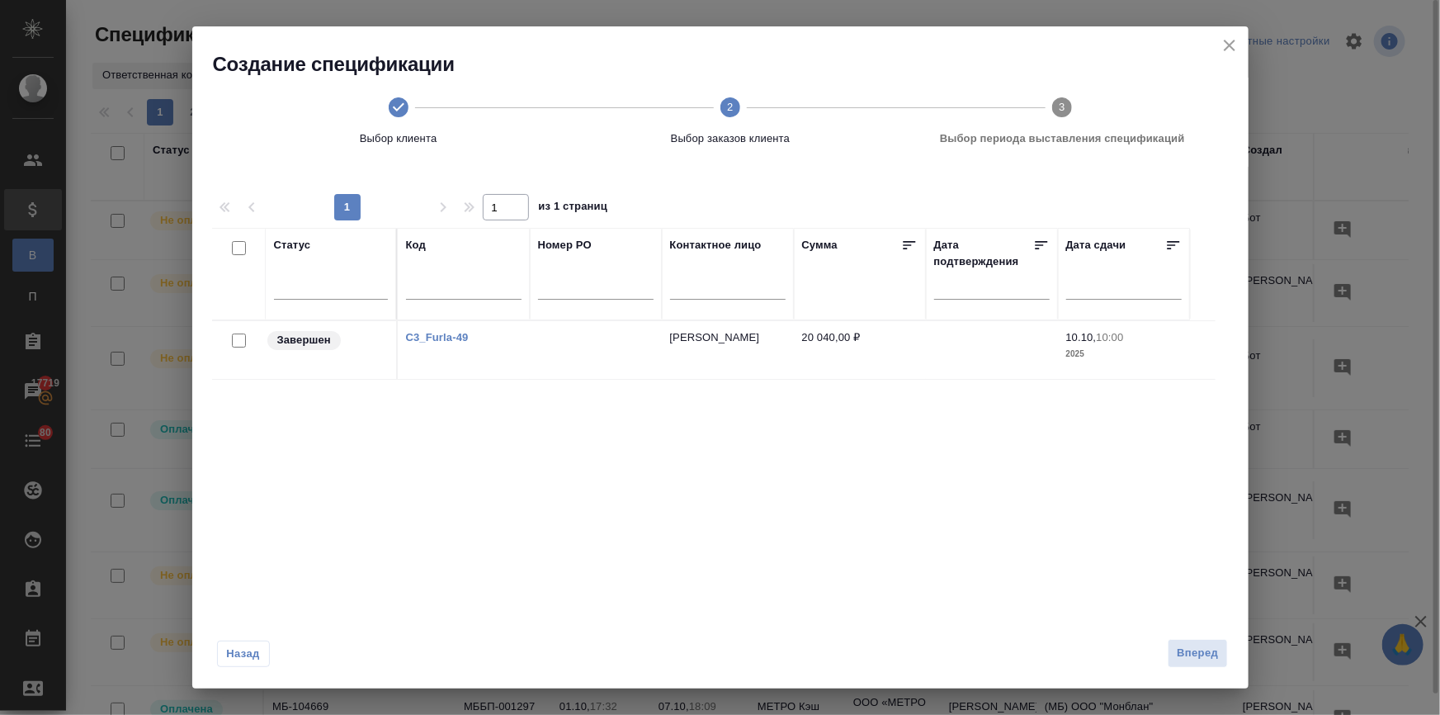
click at [239, 339] on input "checkbox" at bounding box center [239, 340] width 14 height 14
checkbox input "true"
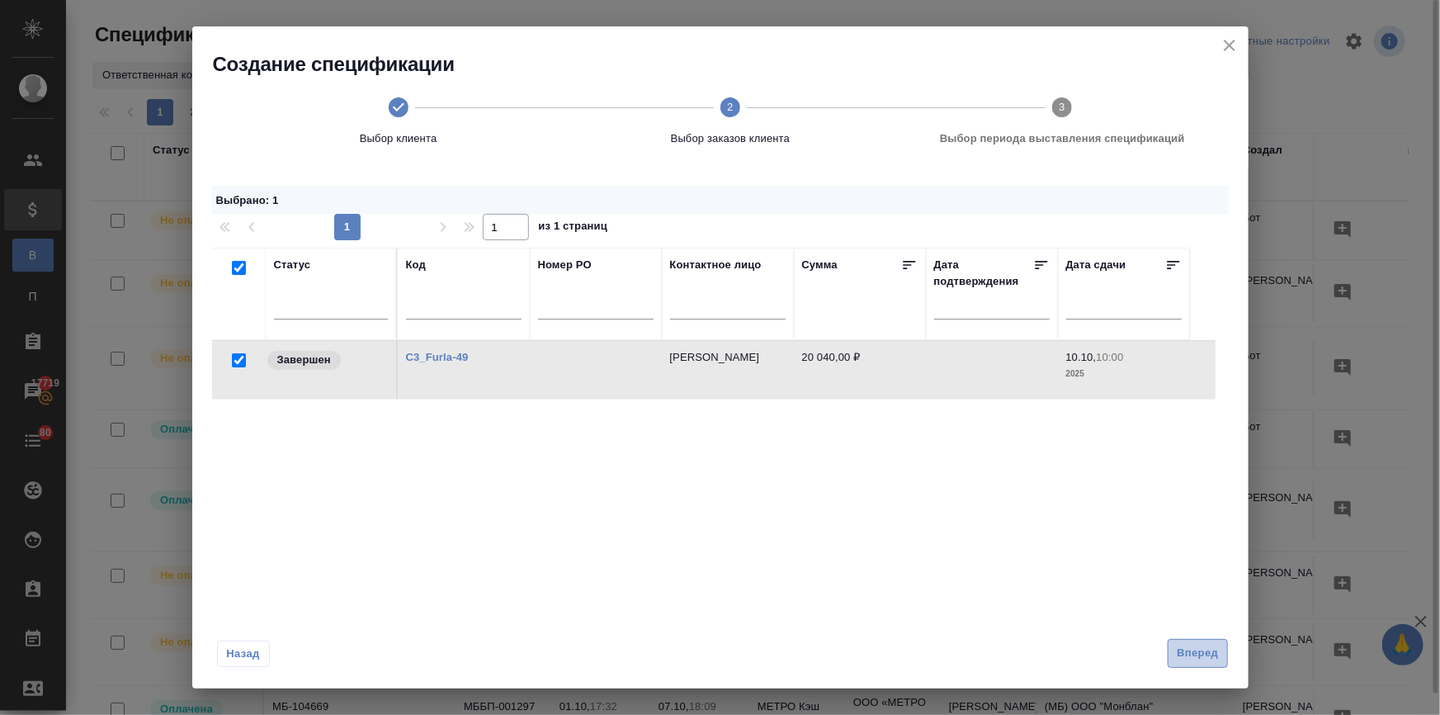
click at [1213, 644] on span "Вперед" at bounding box center [1197, 653] width 41 height 19
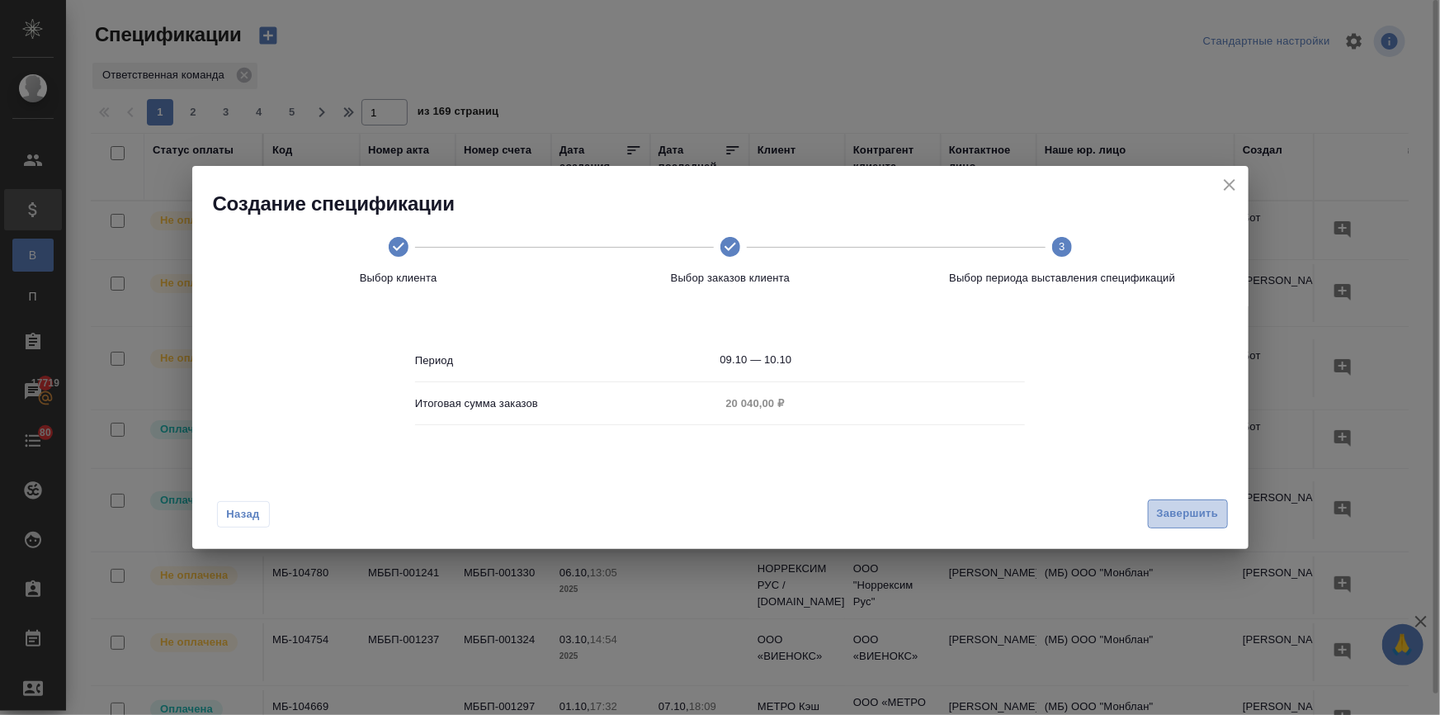
click at [1183, 510] on span "Завершить" at bounding box center [1188, 513] width 62 height 19
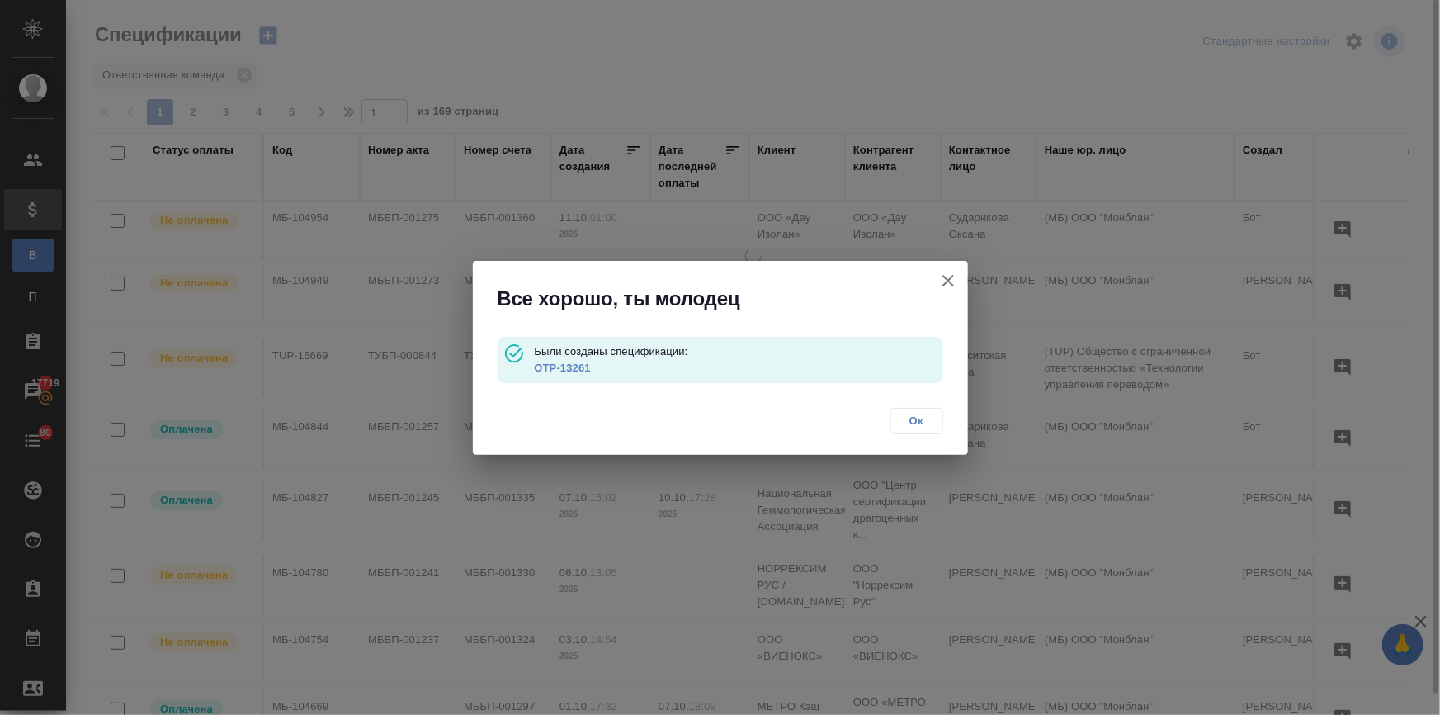
click at [564, 364] on link "OTP-13261" at bounding box center [562, 367] width 56 height 12
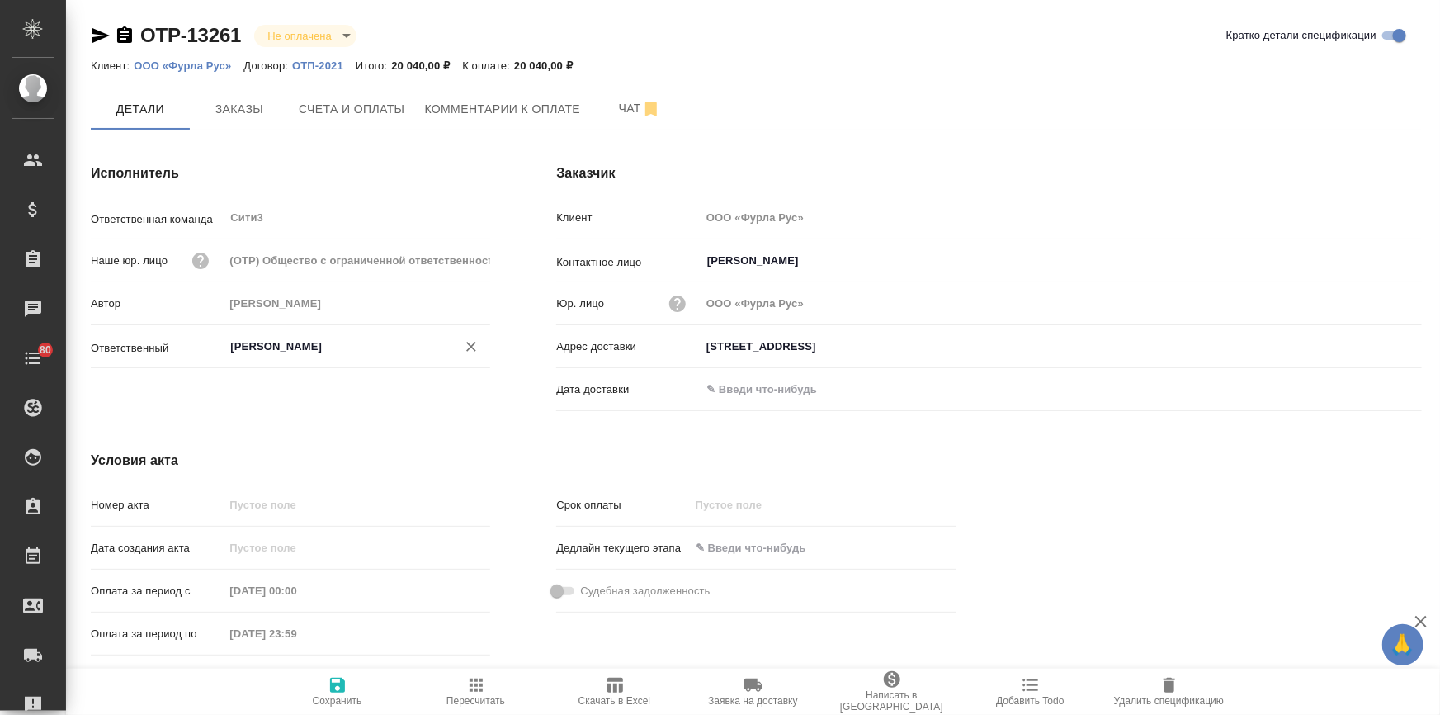
click at [291, 343] on input "[PERSON_NAME]" at bounding box center [329, 347] width 201 height 20
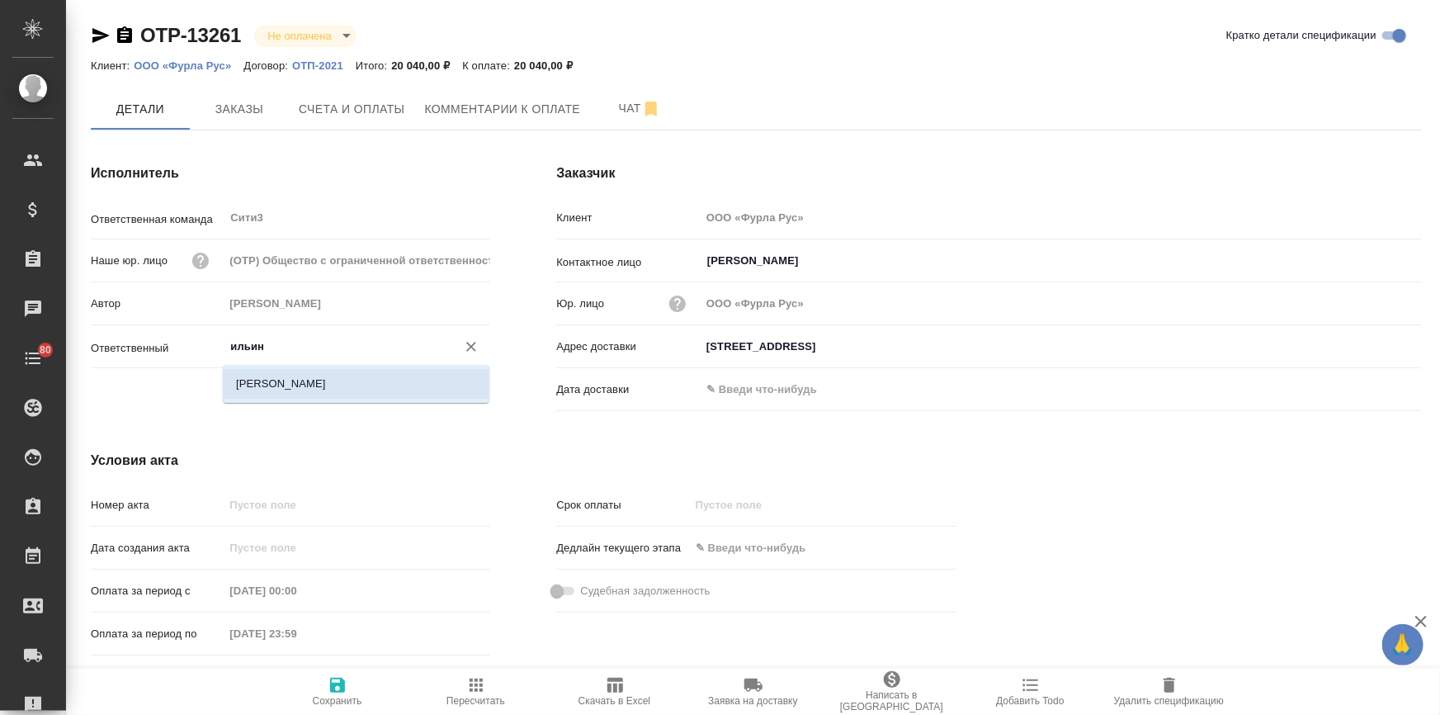
click at [281, 379] on li "[PERSON_NAME]" at bounding box center [356, 384] width 267 height 30
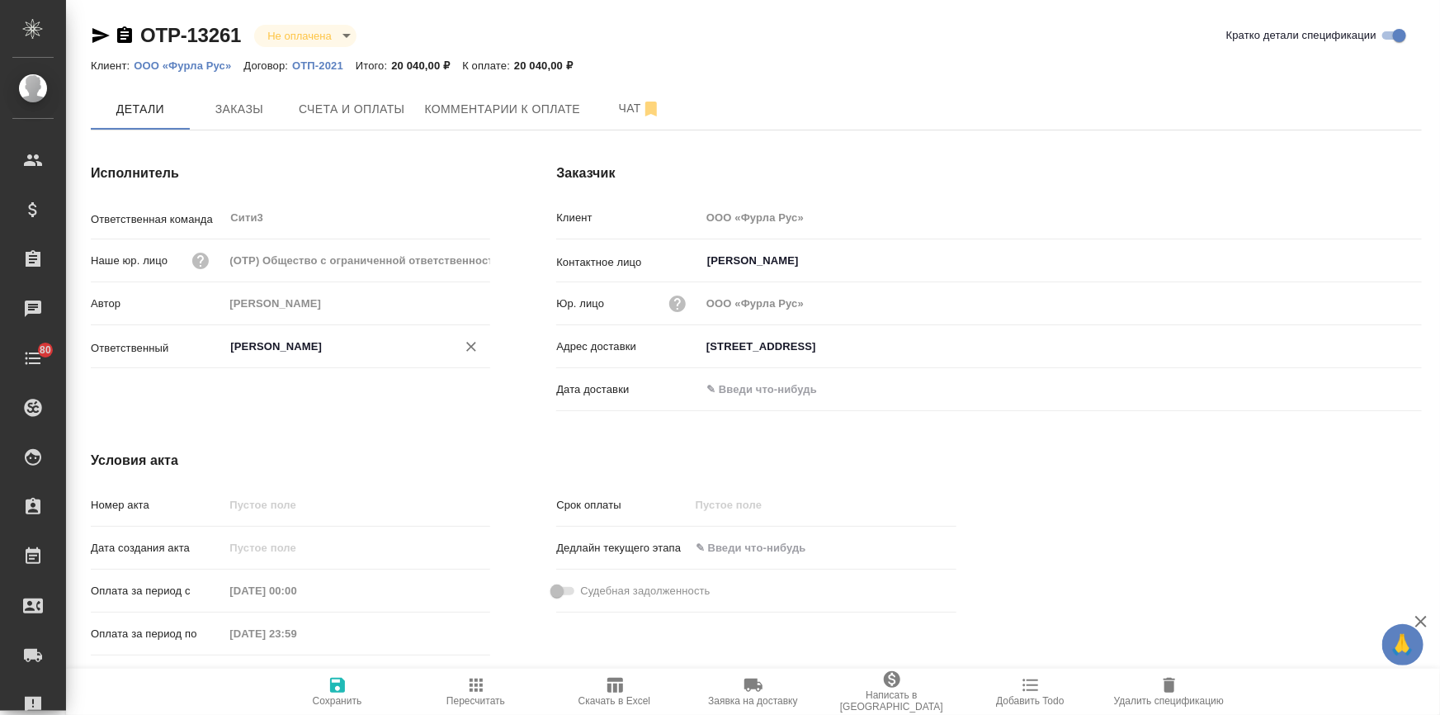
type input "[PERSON_NAME]"
click at [334, 672] on button "Сохранить" at bounding box center [337, 691] width 139 height 46
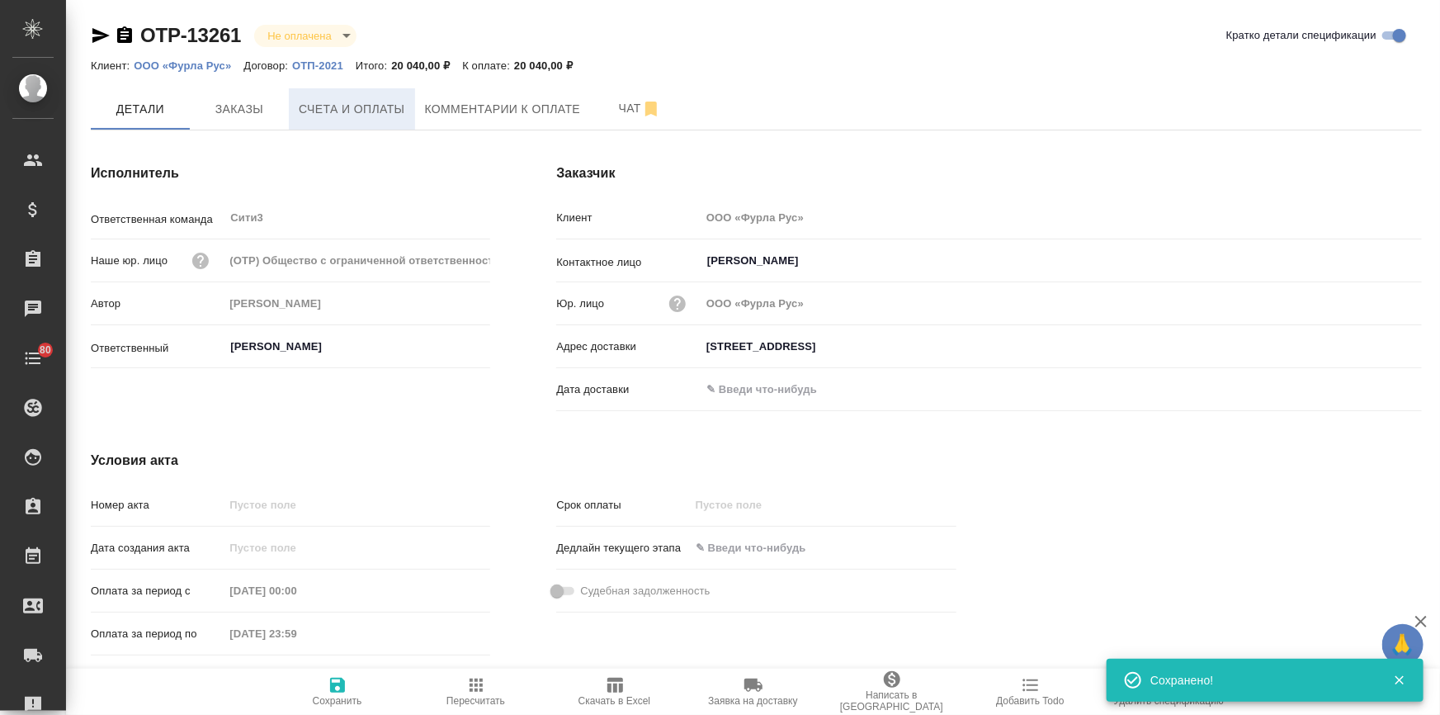
click at [389, 106] on span "Счета и оплаты" at bounding box center [352, 109] width 106 height 21
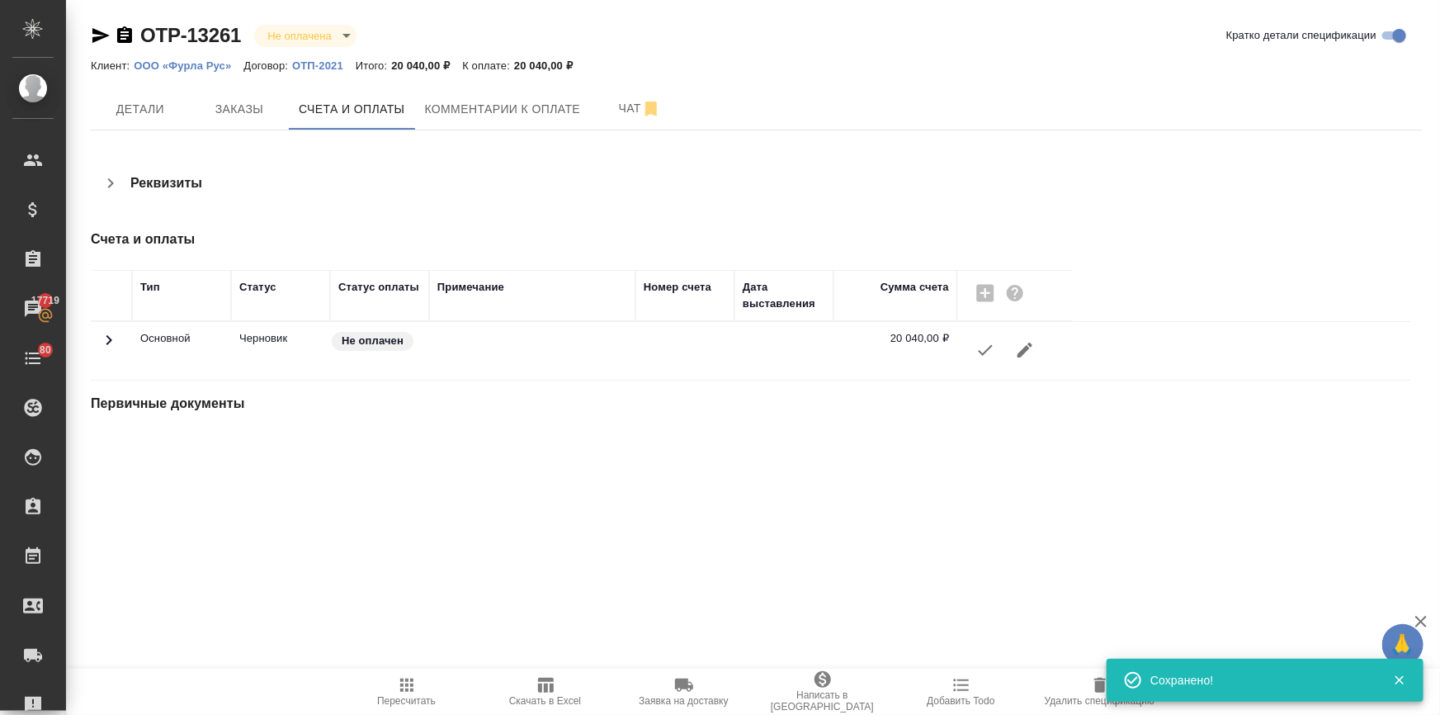
click at [988, 355] on icon "button" at bounding box center [985, 350] width 20 height 20
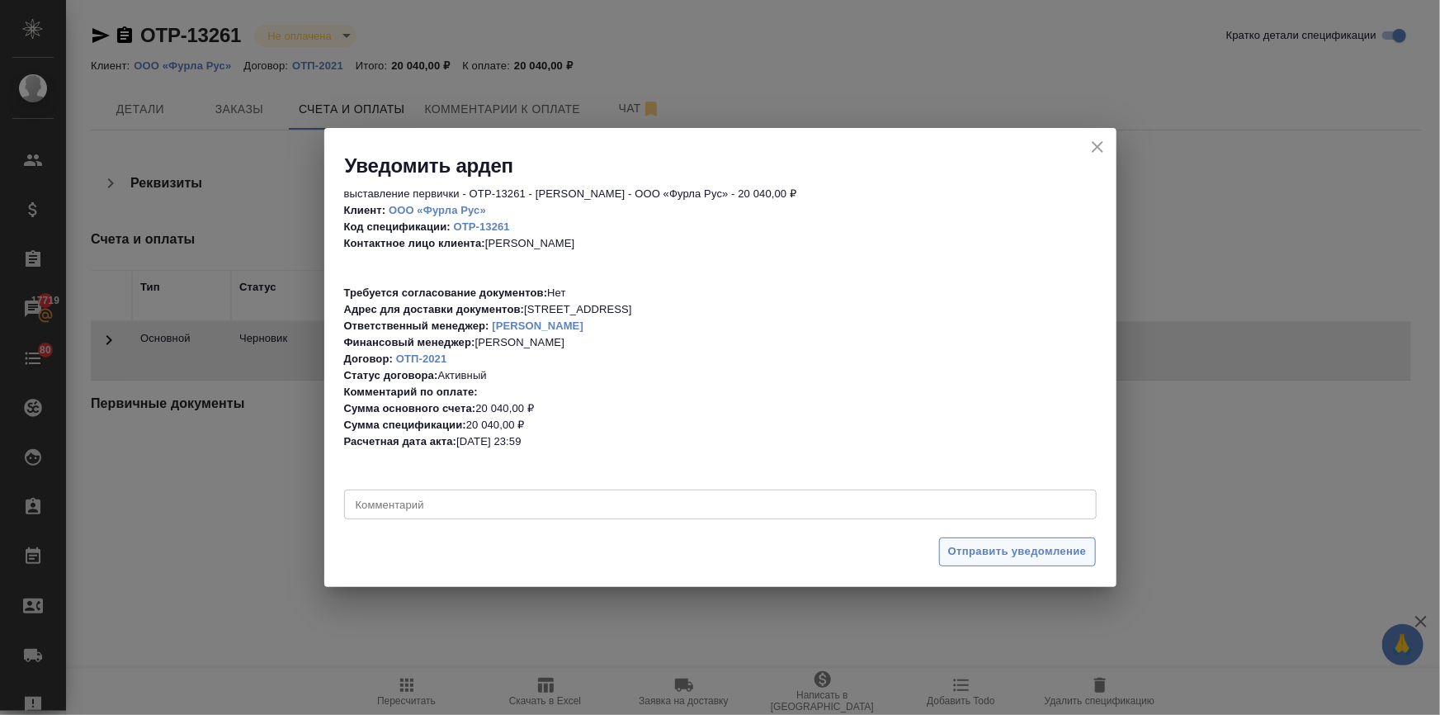
click at [957, 545] on span "Отправить уведомление" at bounding box center [1017, 551] width 139 height 19
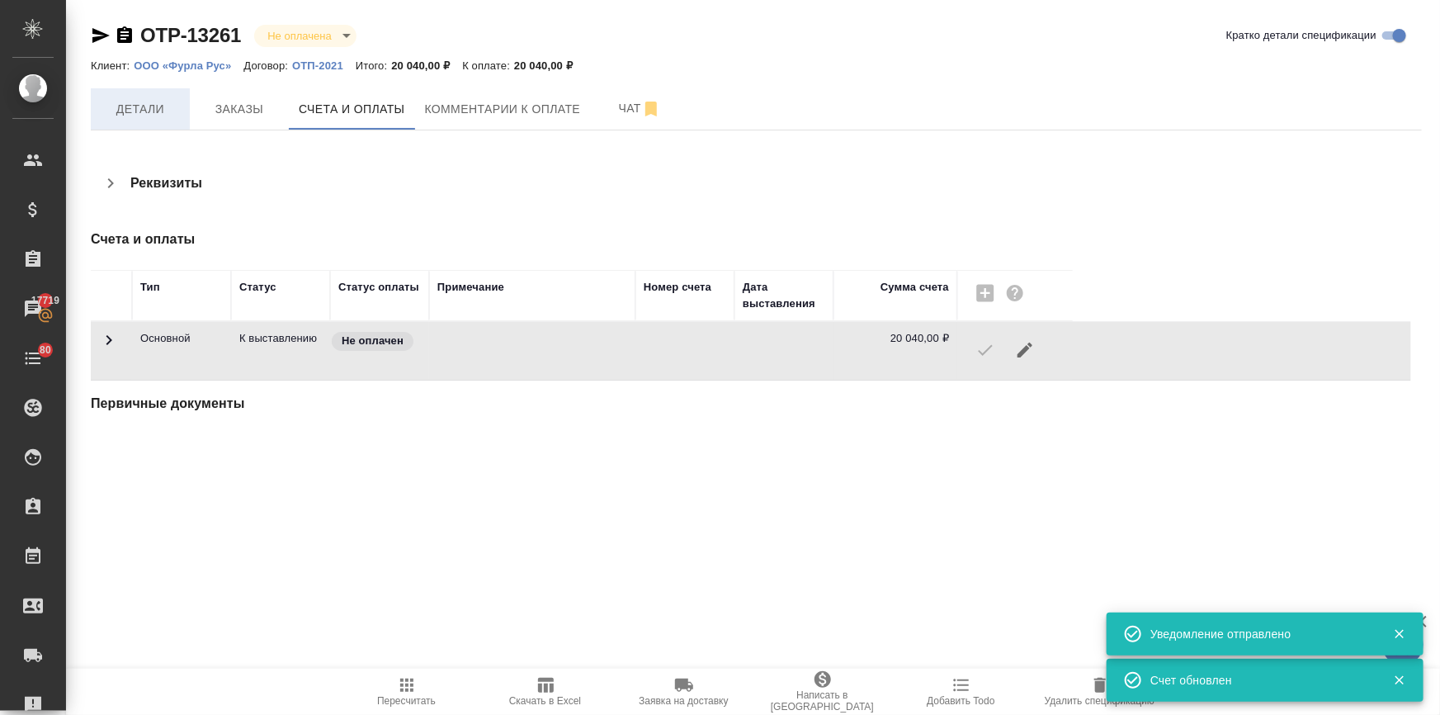
click at [168, 111] on span "Детали" at bounding box center [140, 109] width 79 height 21
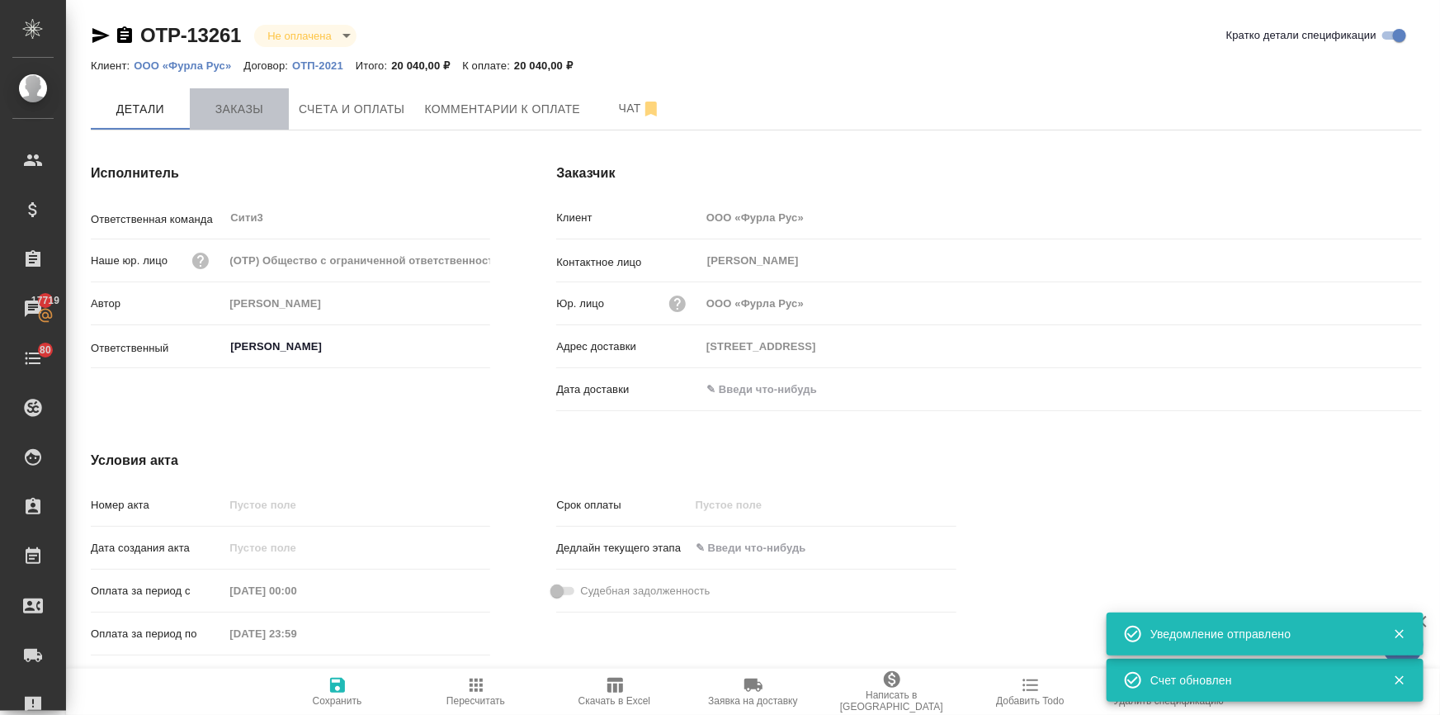
click at [226, 115] on span "Заказы" at bounding box center [239, 109] width 79 height 21
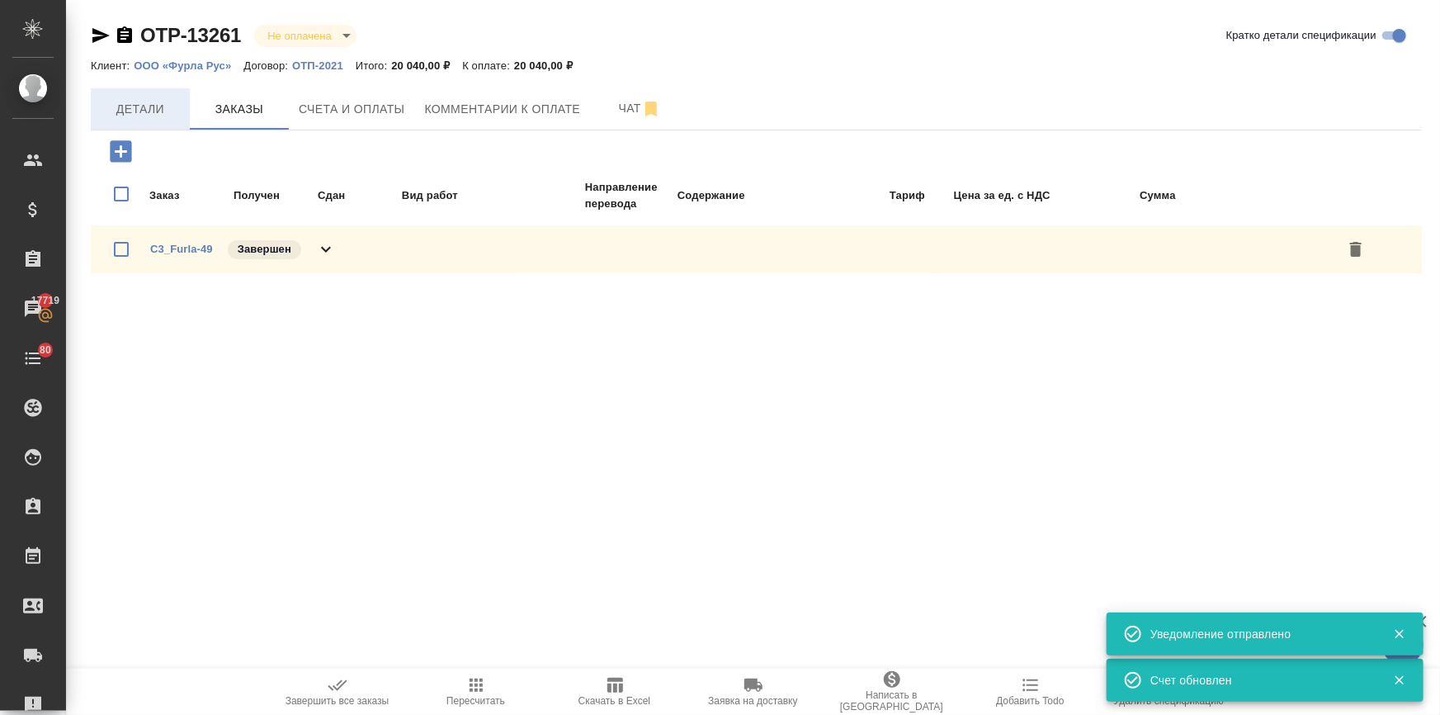
click at [154, 119] on button "Детали" at bounding box center [140, 108] width 99 height 41
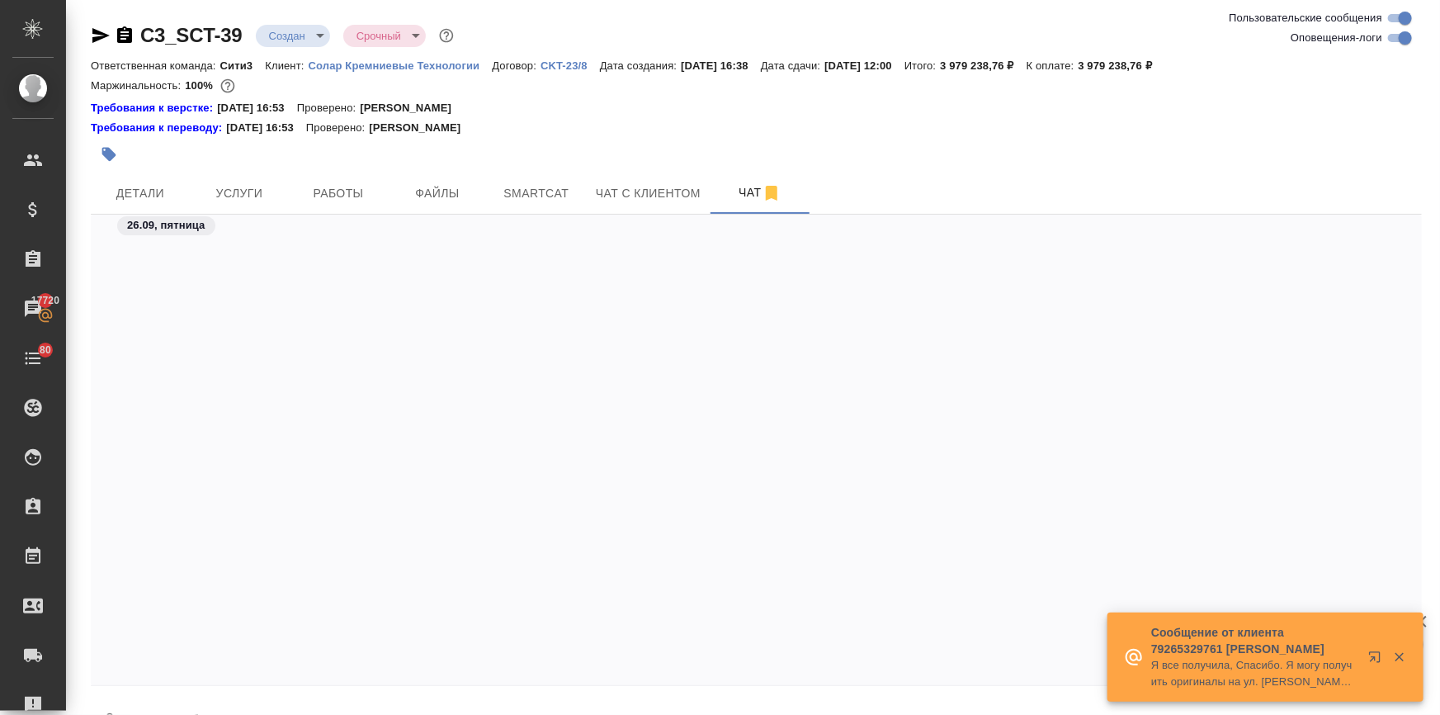
scroll to position [4859, 0]
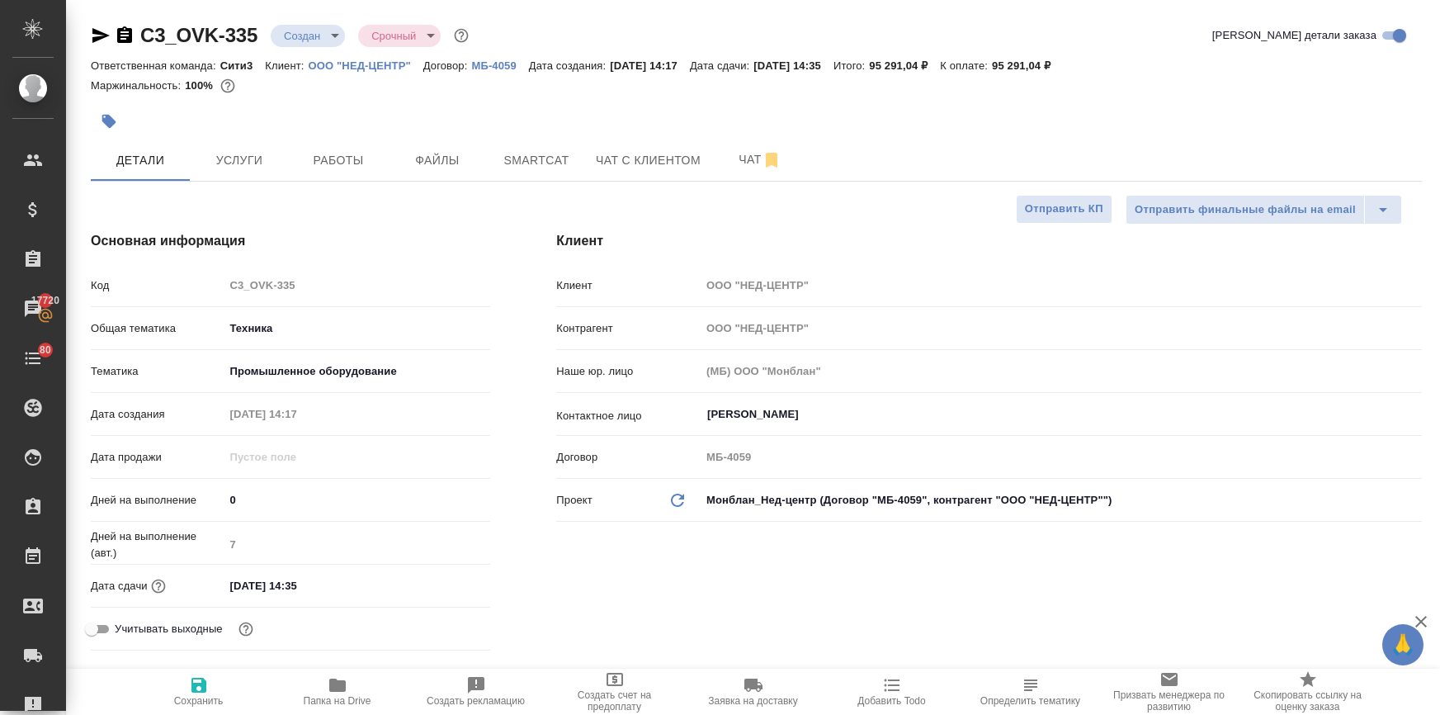
select select "RU"
click at [326, 29] on body "🙏 .cls-1 fill:#fff; AWATERA [PERSON_NAME] Спецификации Заказы 17720 Чаты 80 Tod…" at bounding box center [720, 423] width 1440 height 847
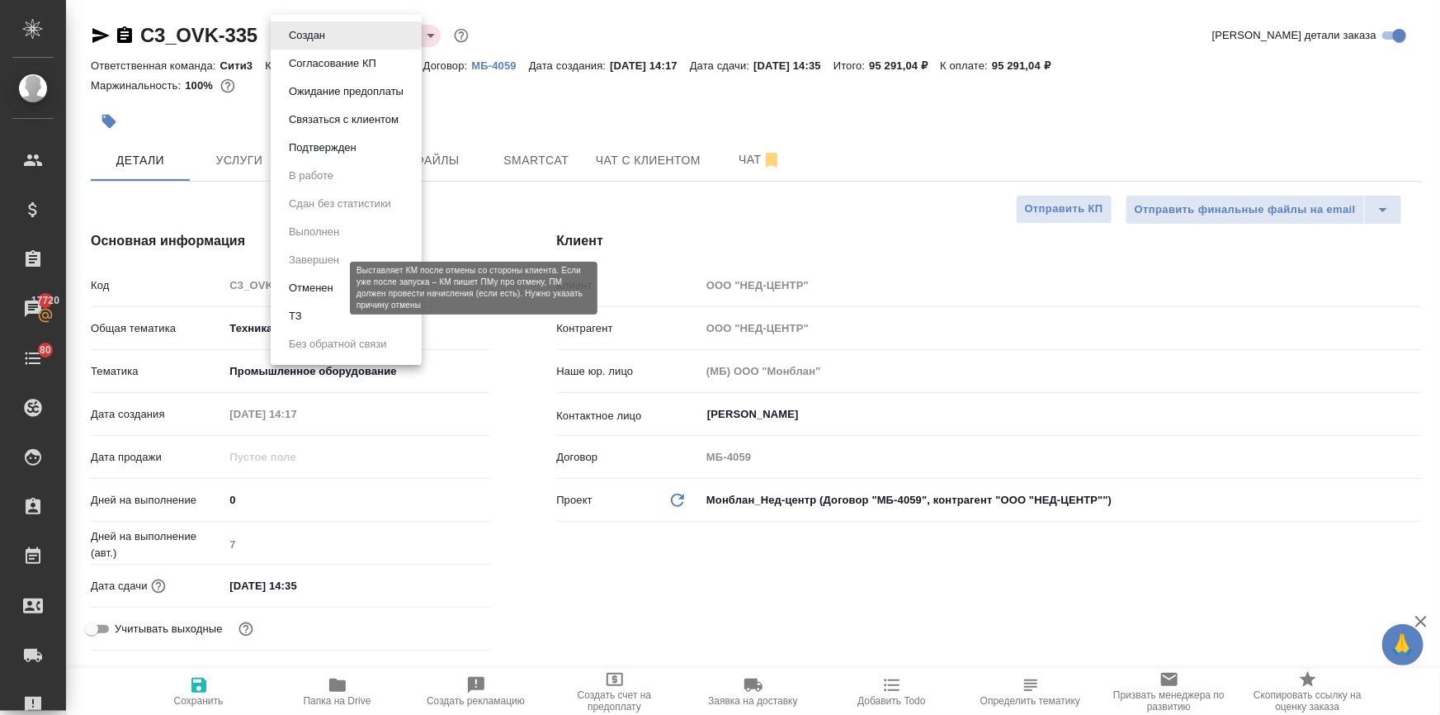
click at [333, 287] on button "Отменен" at bounding box center [311, 288] width 54 height 18
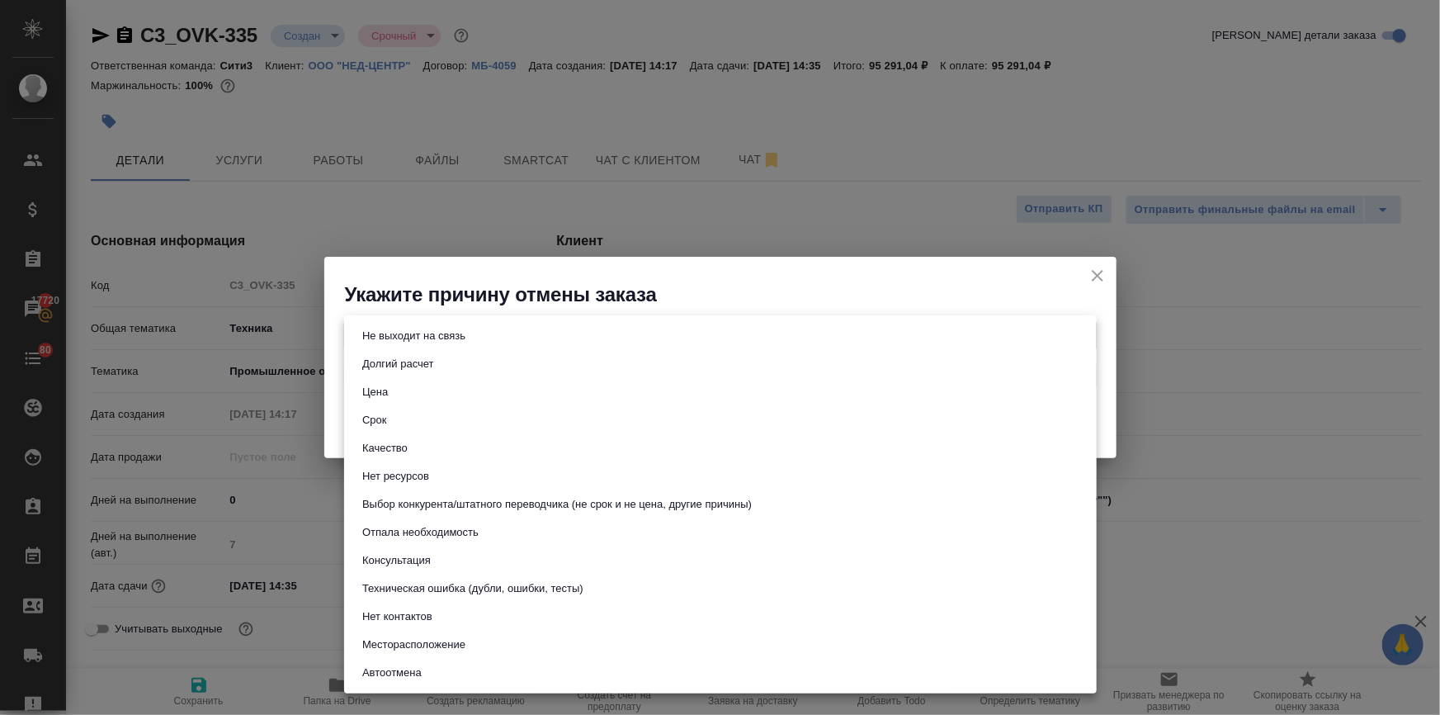
click at [396, 329] on body "🙏 .cls-1 fill:#fff; AWATERA [PERSON_NAME] Спецификации Заказы 17720 Чаты 80 Tod…" at bounding box center [720, 423] width 1440 height 847
click at [462, 535] on button "Отпала необходимость" at bounding box center [420, 532] width 126 height 18
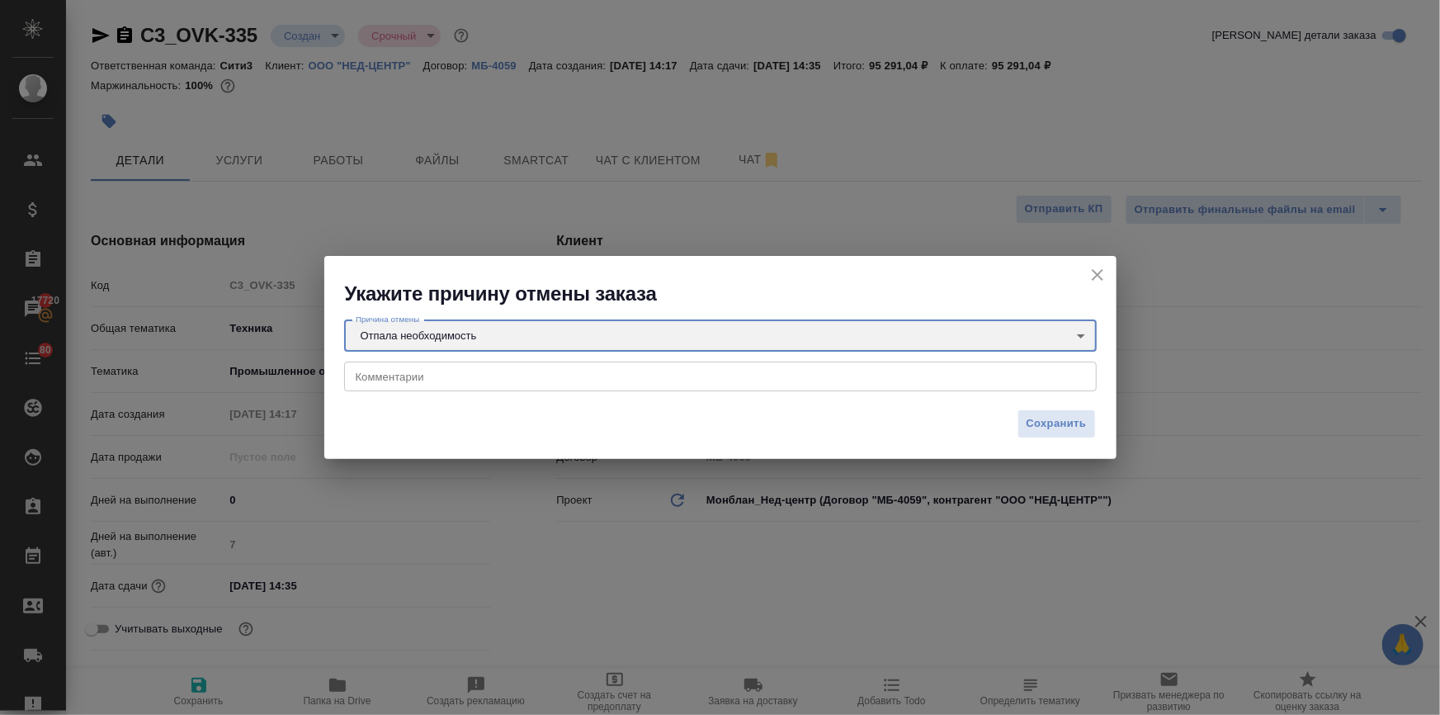
type input "noNeed"
click at [1064, 429] on span "Сохранить" at bounding box center [1056, 423] width 60 height 19
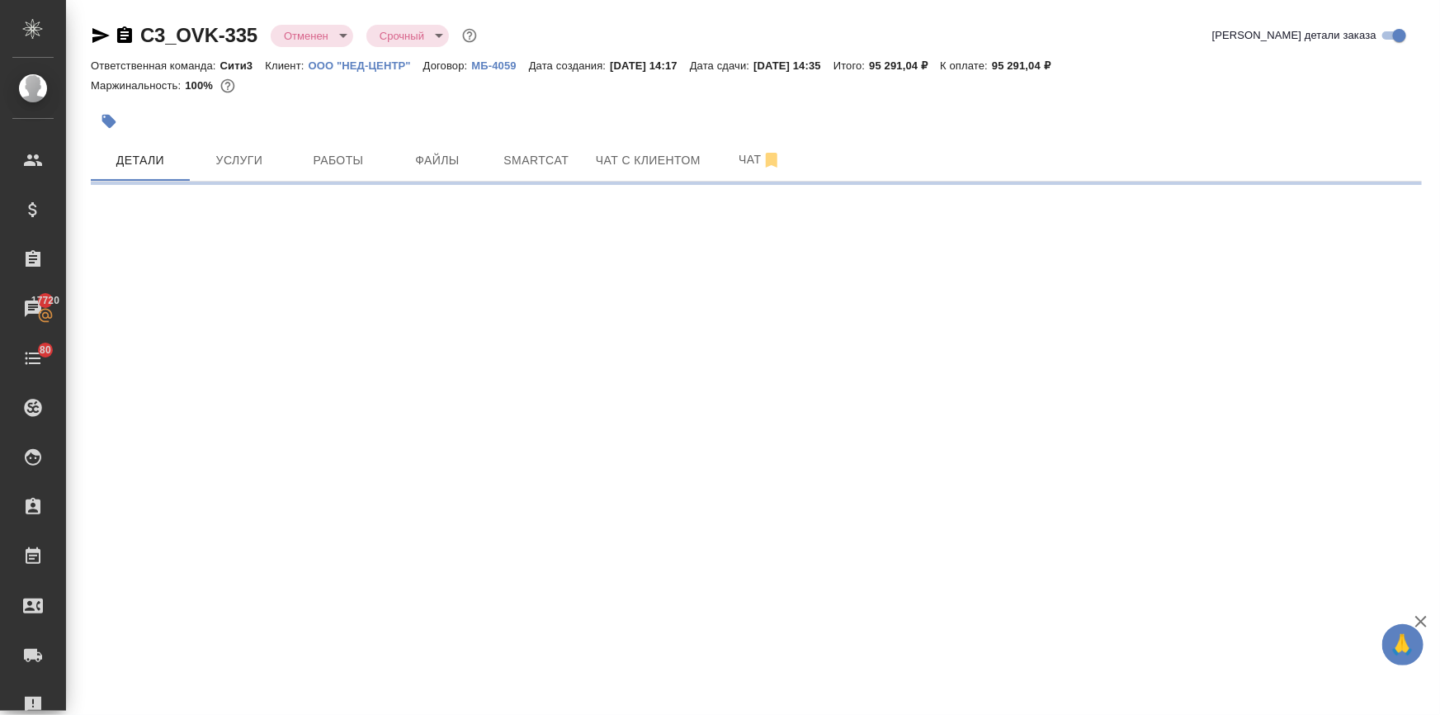
select select "RU"
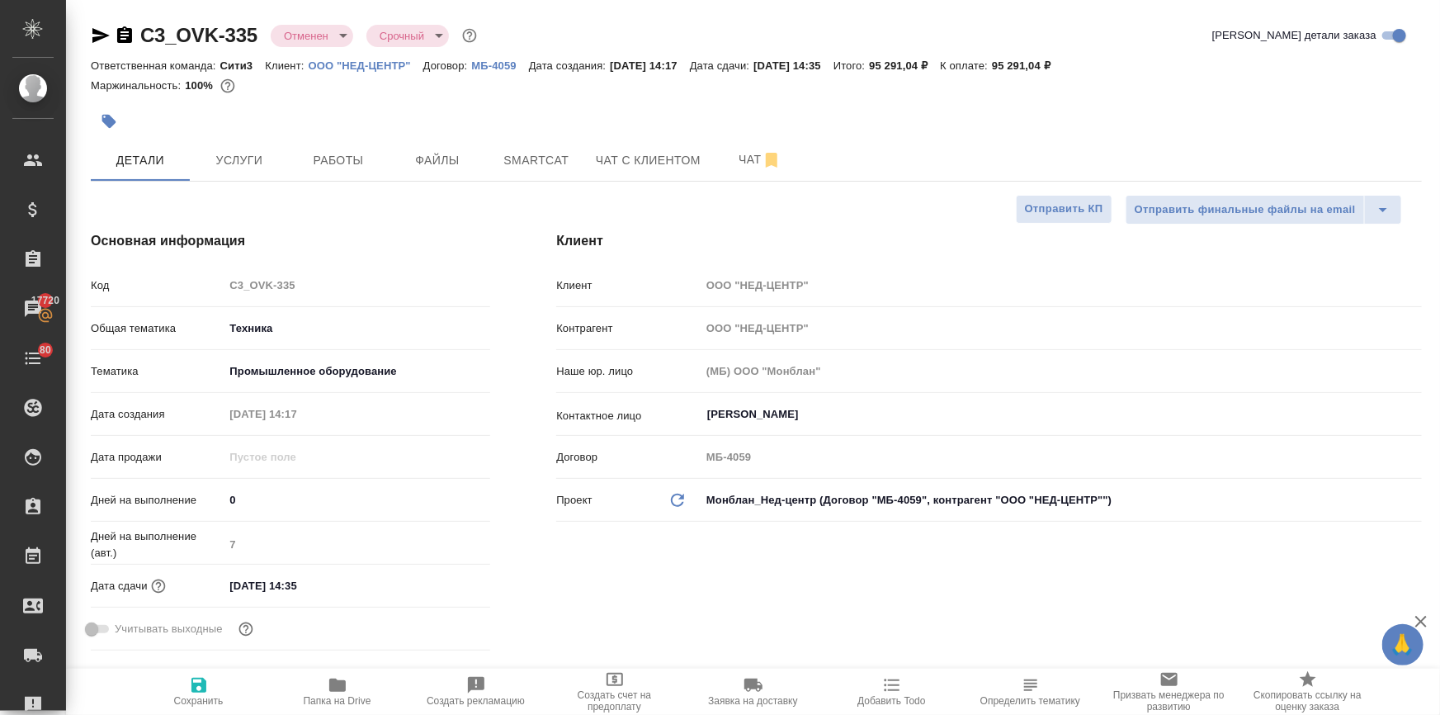
type textarea "x"
